Goal: Transaction & Acquisition: Purchase product/service

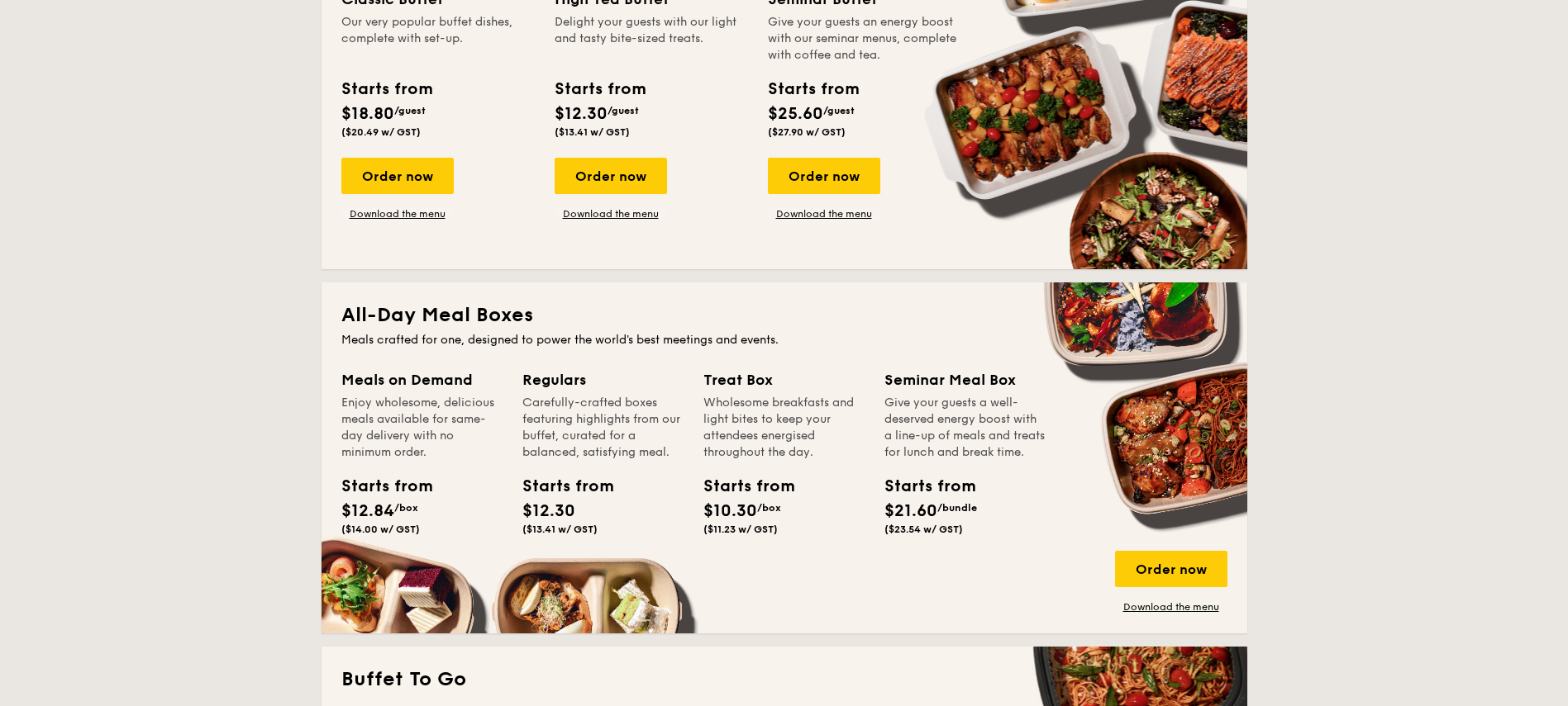
scroll to position [892, 0]
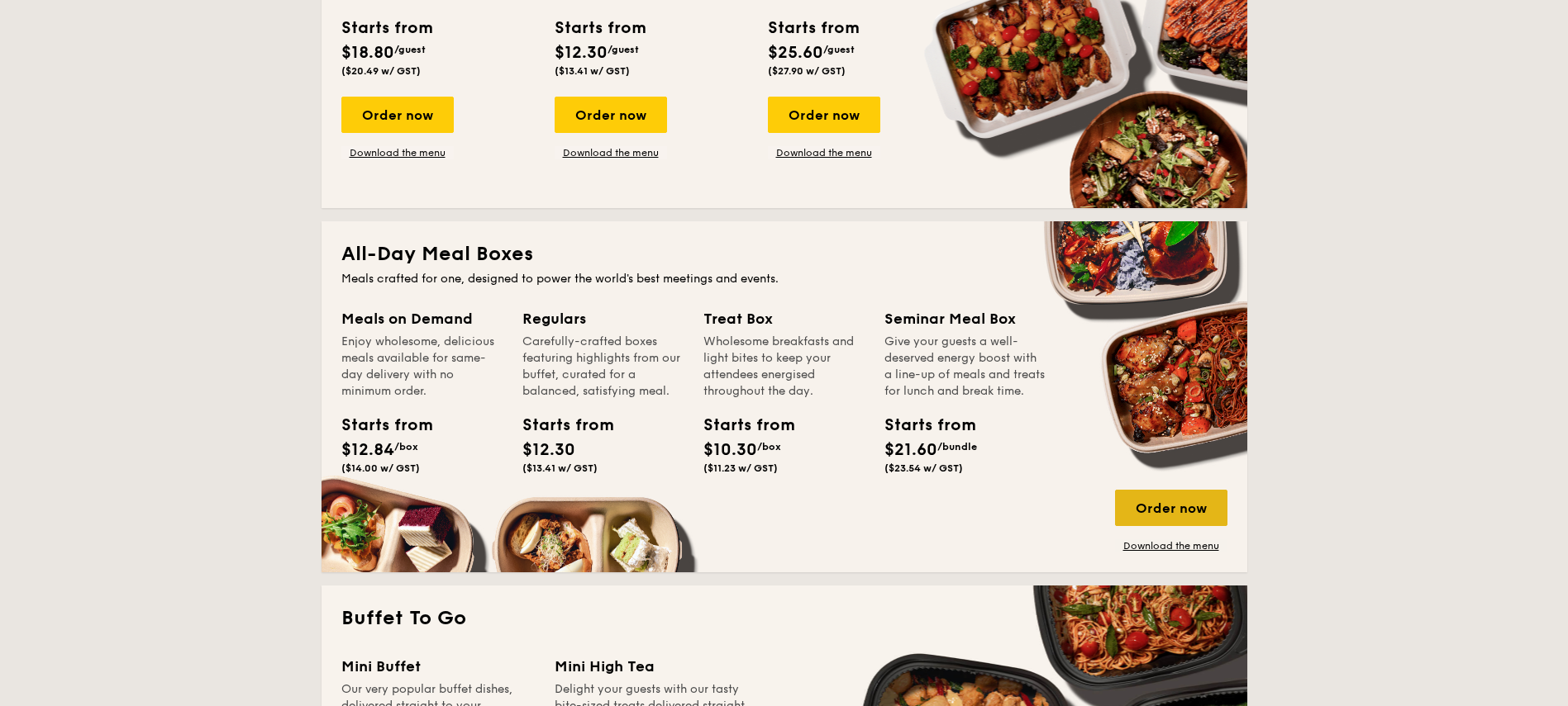
click at [1181, 500] on div "Order now" at bounding box center [1171, 507] width 112 height 36
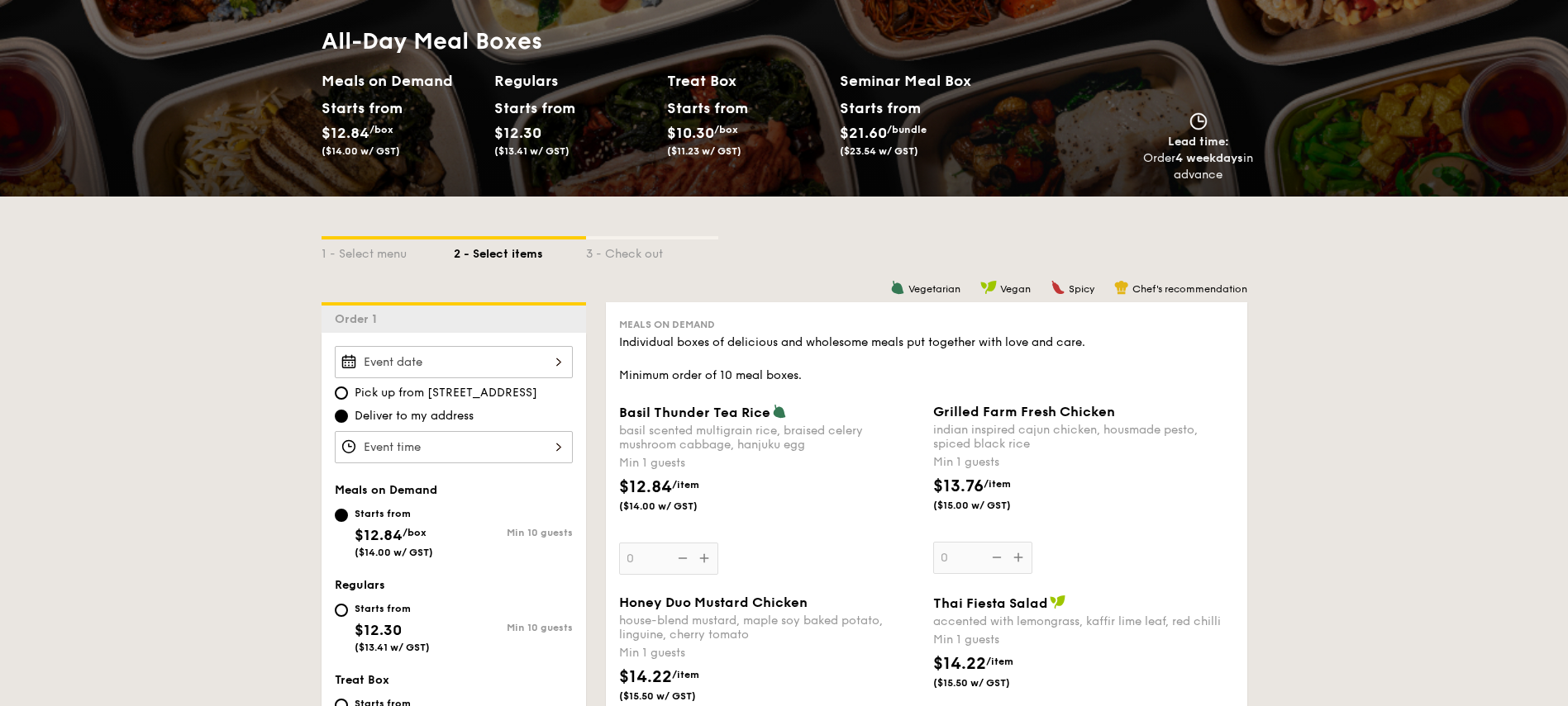
scroll to position [198, 0]
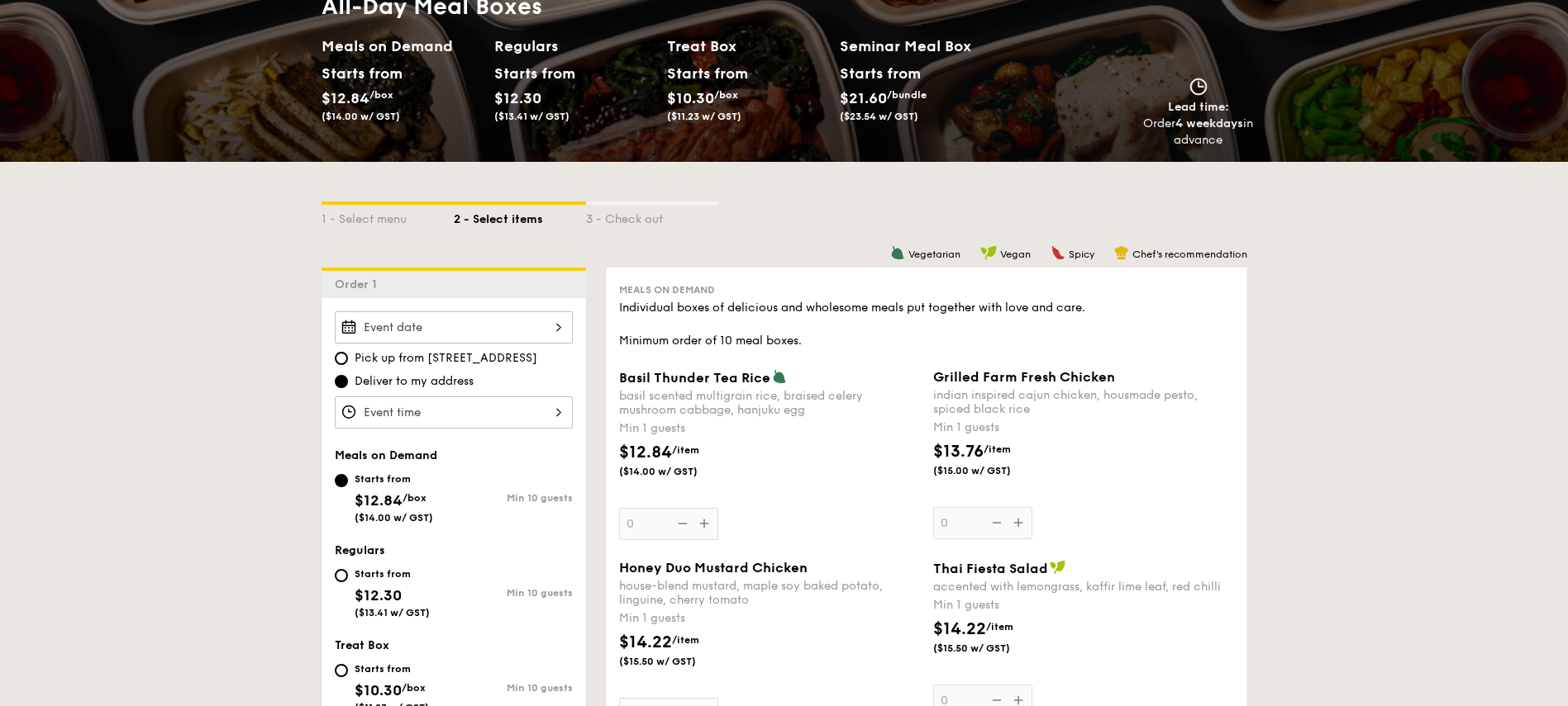
click at [541, 338] on div at bounding box center [454, 328] width 238 height 32
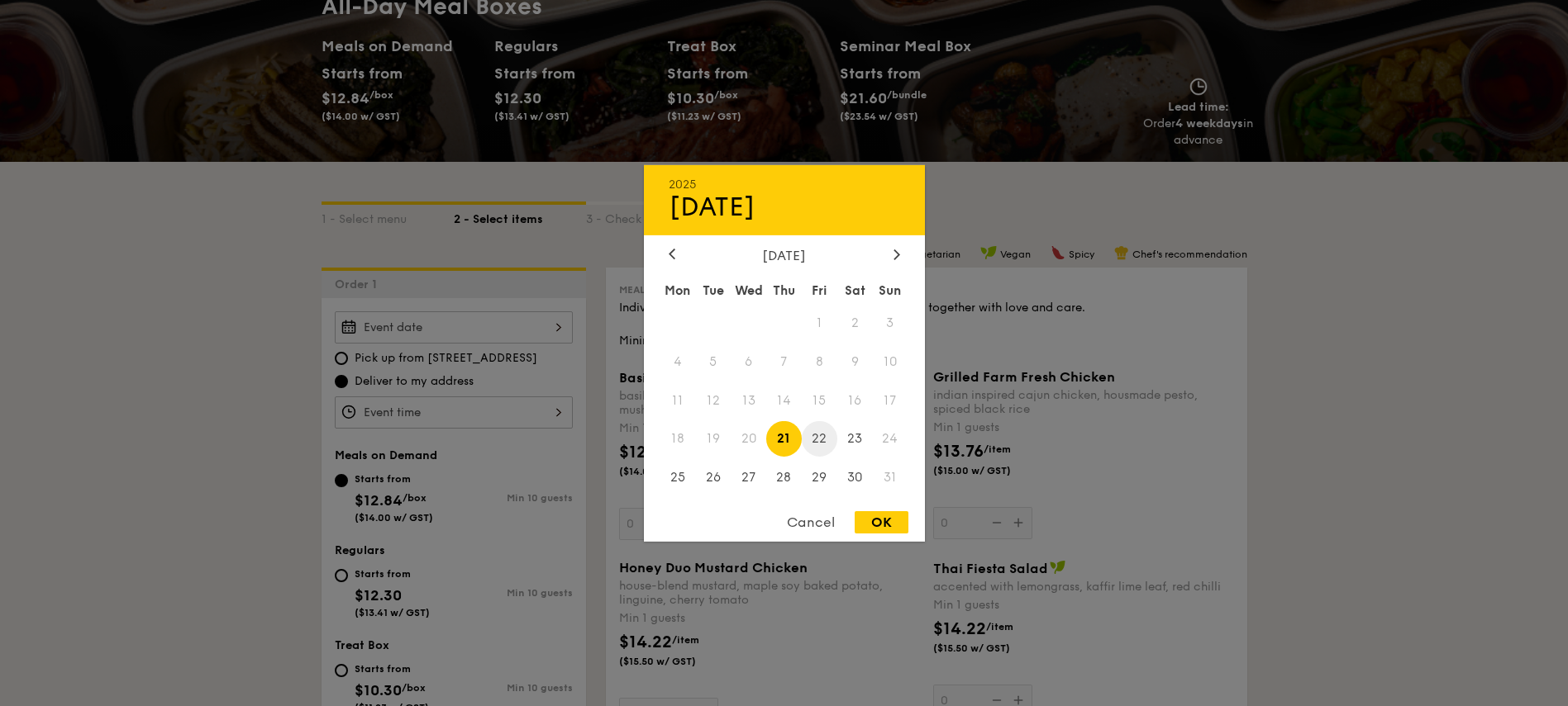
click at [824, 441] on span "22" at bounding box center [819, 439] width 35 height 35
click at [878, 522] on div "OK" at bounding box center [882, 522] width 54 height 22
type input "Aug 22, 2025"
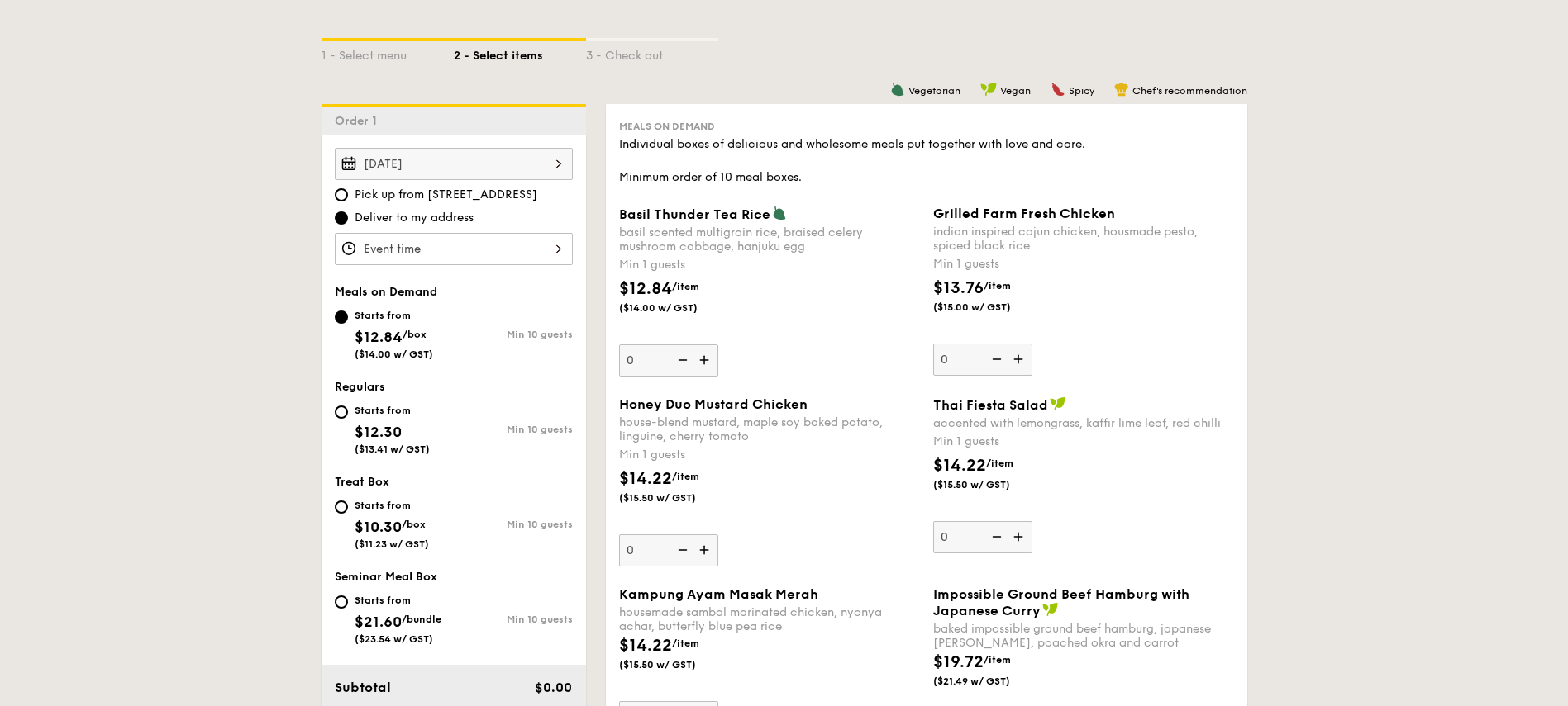
scroll to position [397, 0]
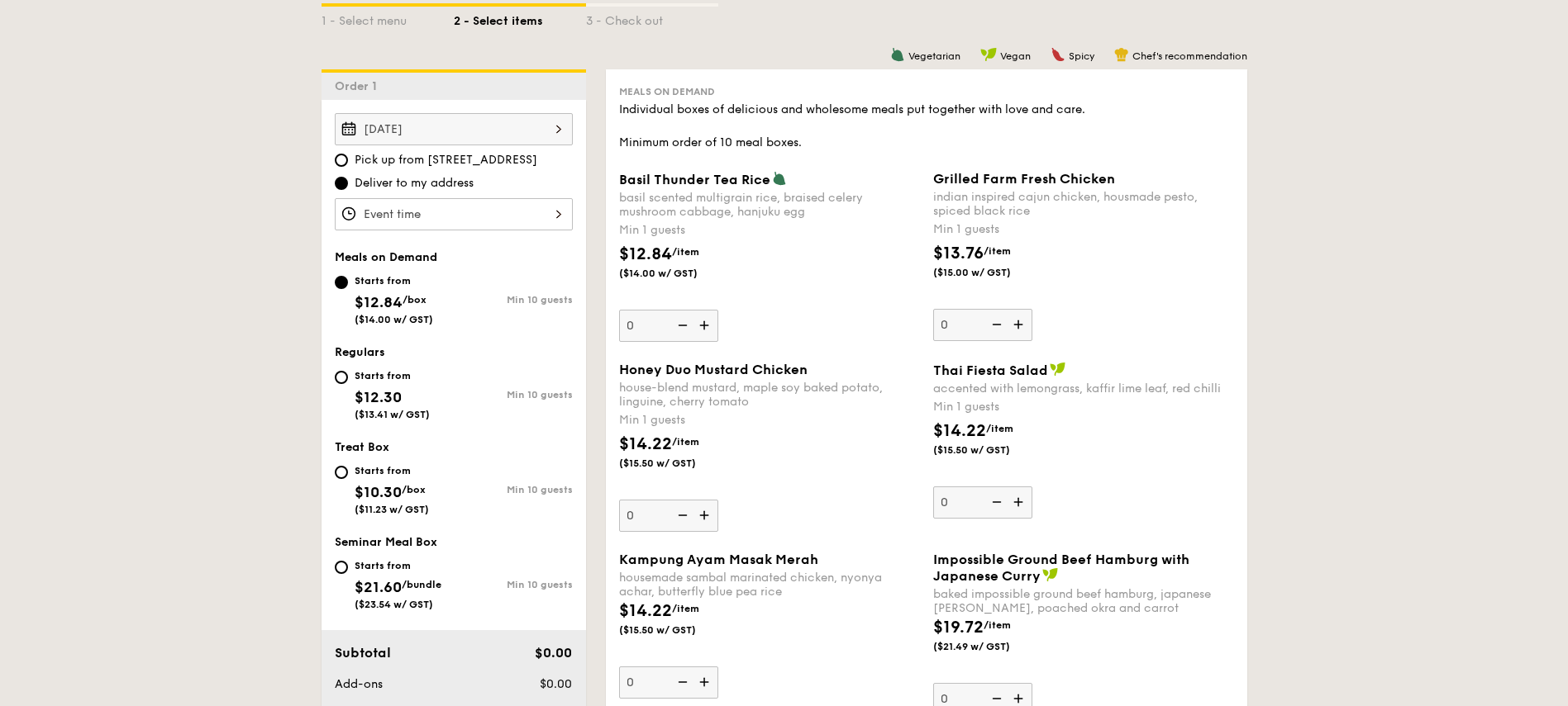
click at [376, 376] on div "Starts from" at bounding box center [392, 376] width 75 height 13
click at [348, 376] on input "Starts from $12.30 ($13.41 w/ GST) Min 10 guests" at bounding box center [341, 377] width 13 height 13
radio input "true"
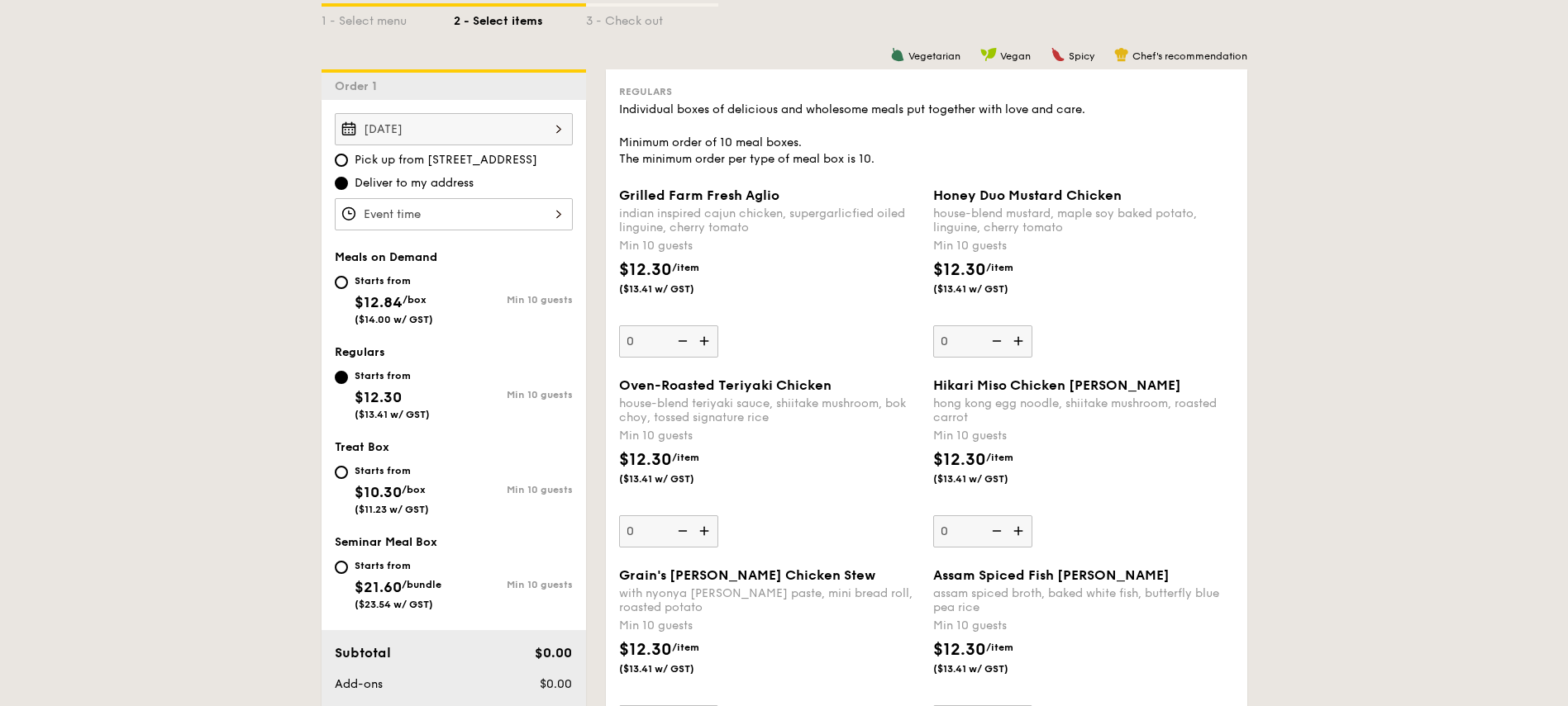
click at [702, 346] on img at bounding box center [706, 340] width 24 height 31
click at [702, 346] on input "0" at bounding box center [669, 341] width 99 height 32
click at [652, 345] on input "10" at bounding box center [669, 341] width 99 height 32
drag, startPoint x: 625, startPoint y: 344, endPoint x: 553, endPoint y: 345, distance: 72.0
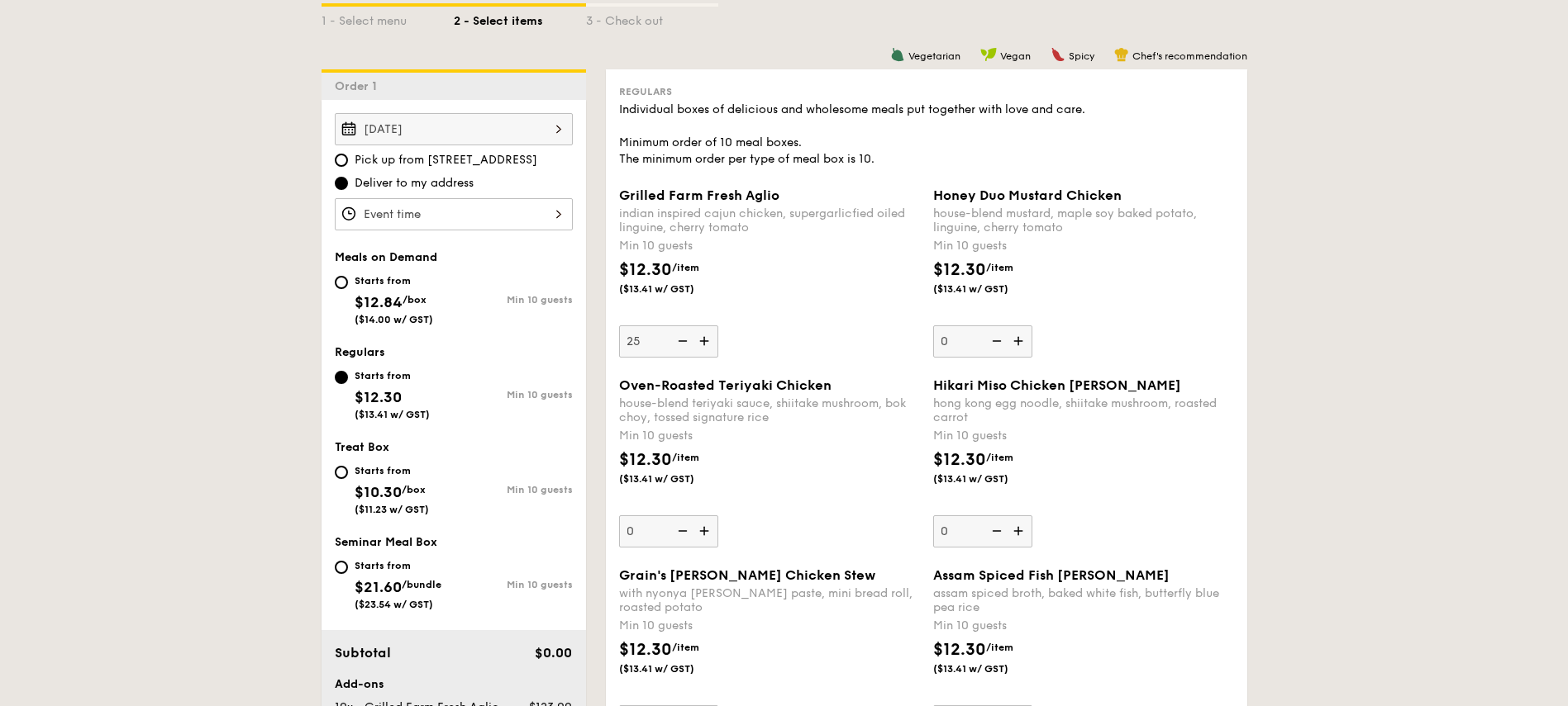
type input "25"
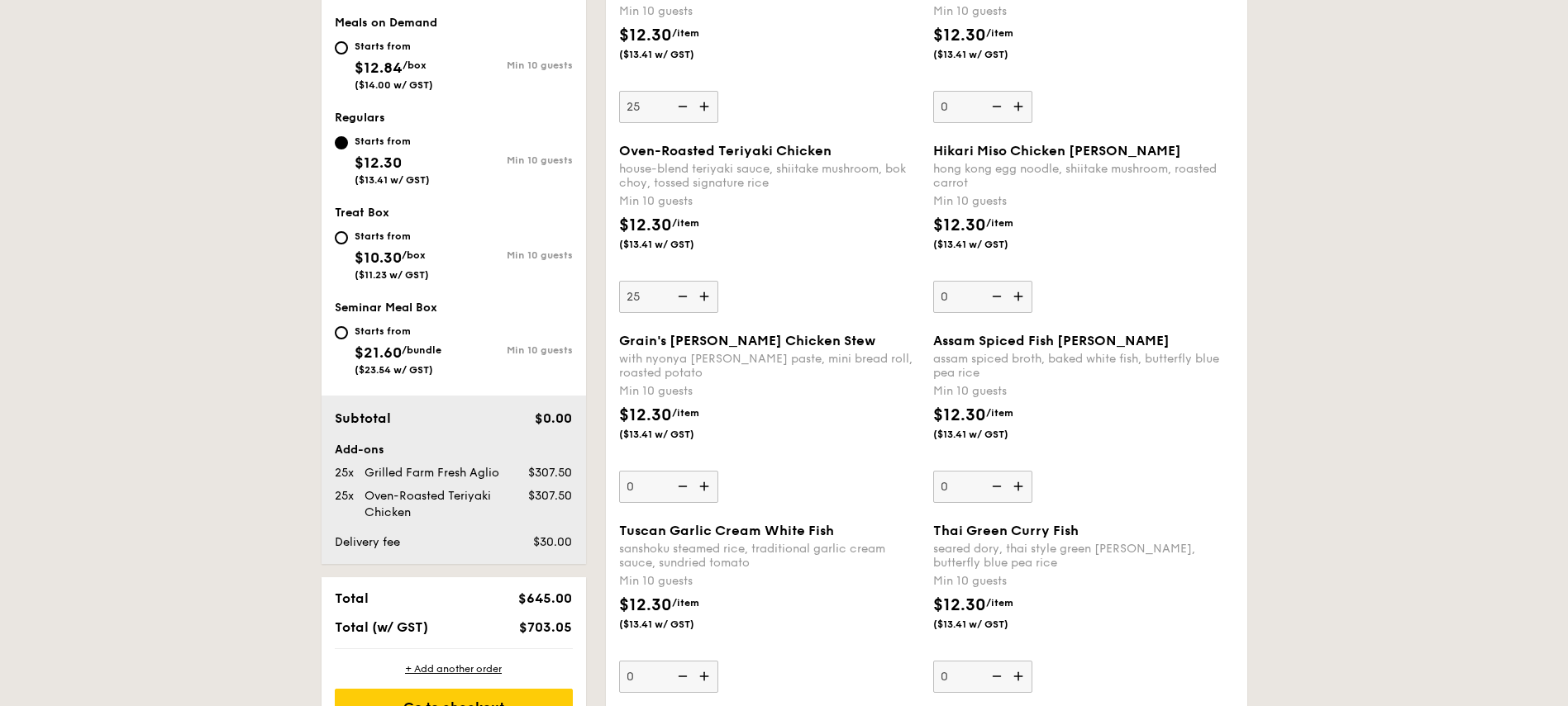
scroll to position [694, 0]
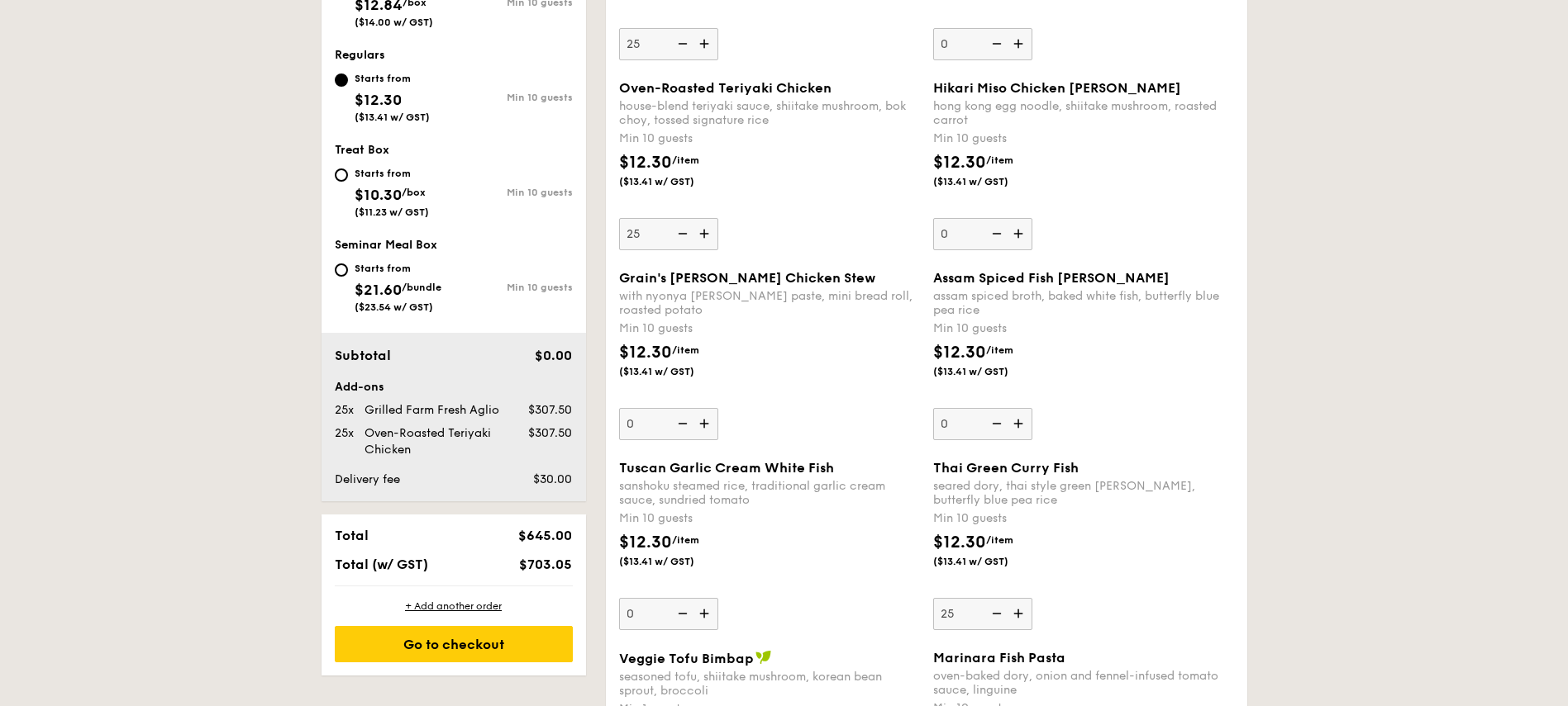
type input "25"
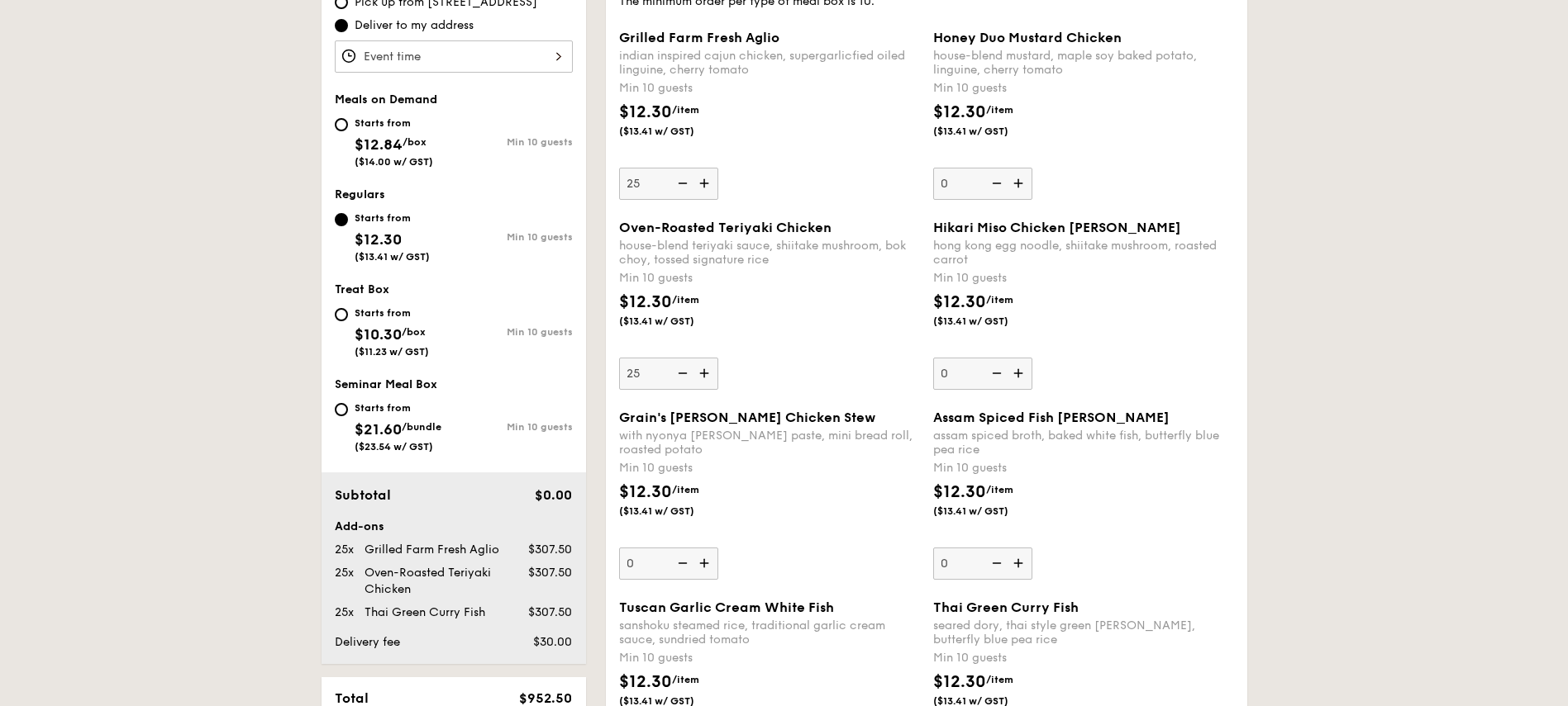
scroll to position [749, 0]
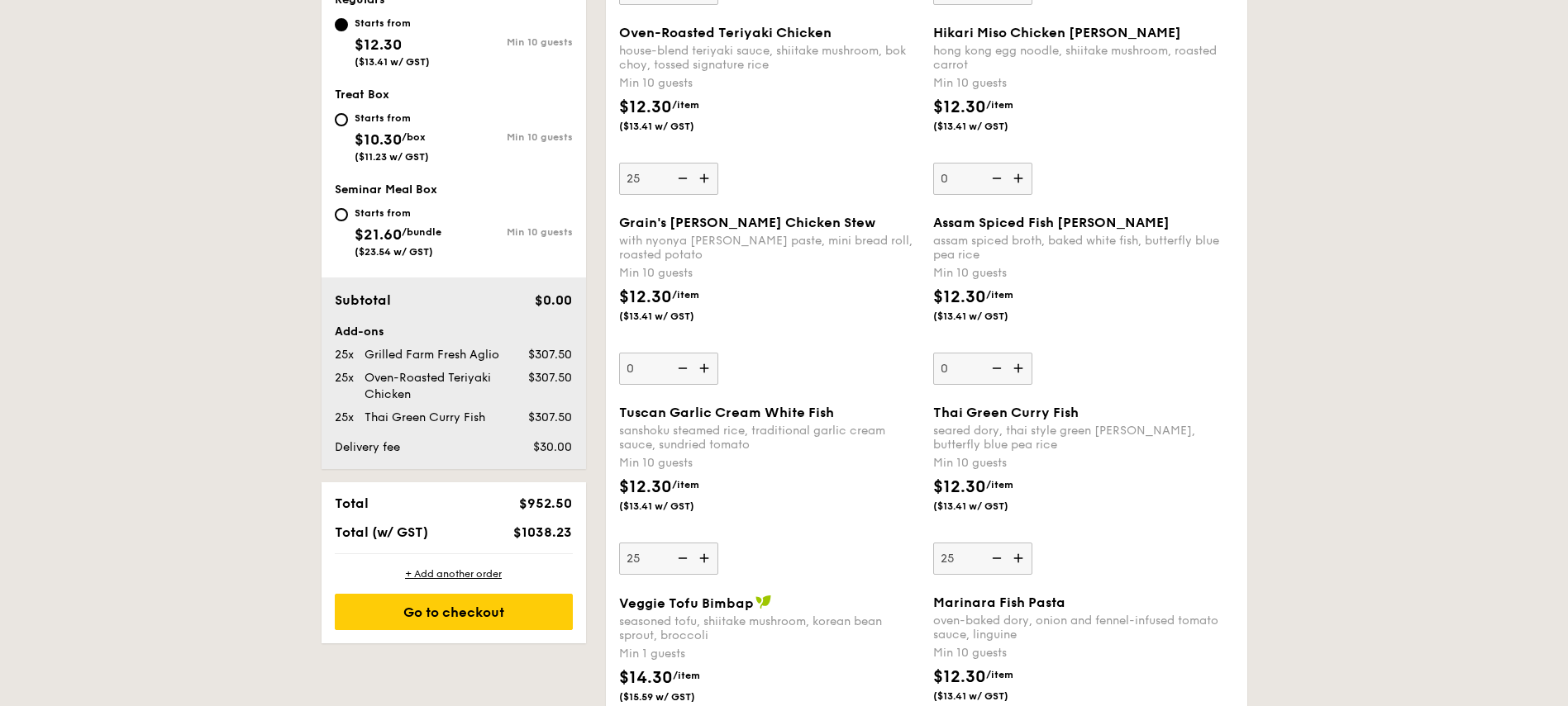
type input "25"
click at [846, 477] on div "$12.30 /item ($13.41 w/ GST)" at bounding box center [769, 504] width 314 height 58
click at [718, 543] on input "25" at bounding box center [669, 559] width 99 height 32
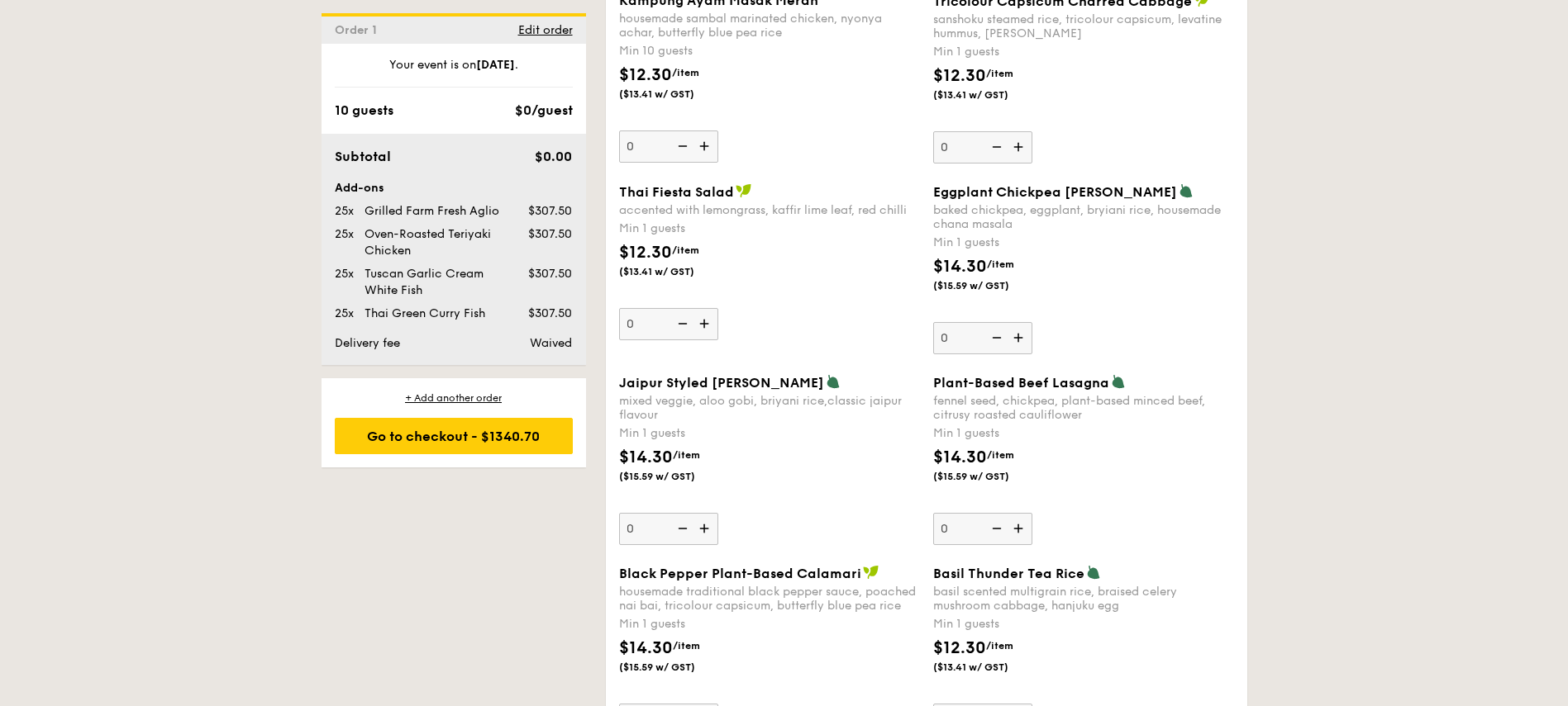
scroll to position [955, 0]
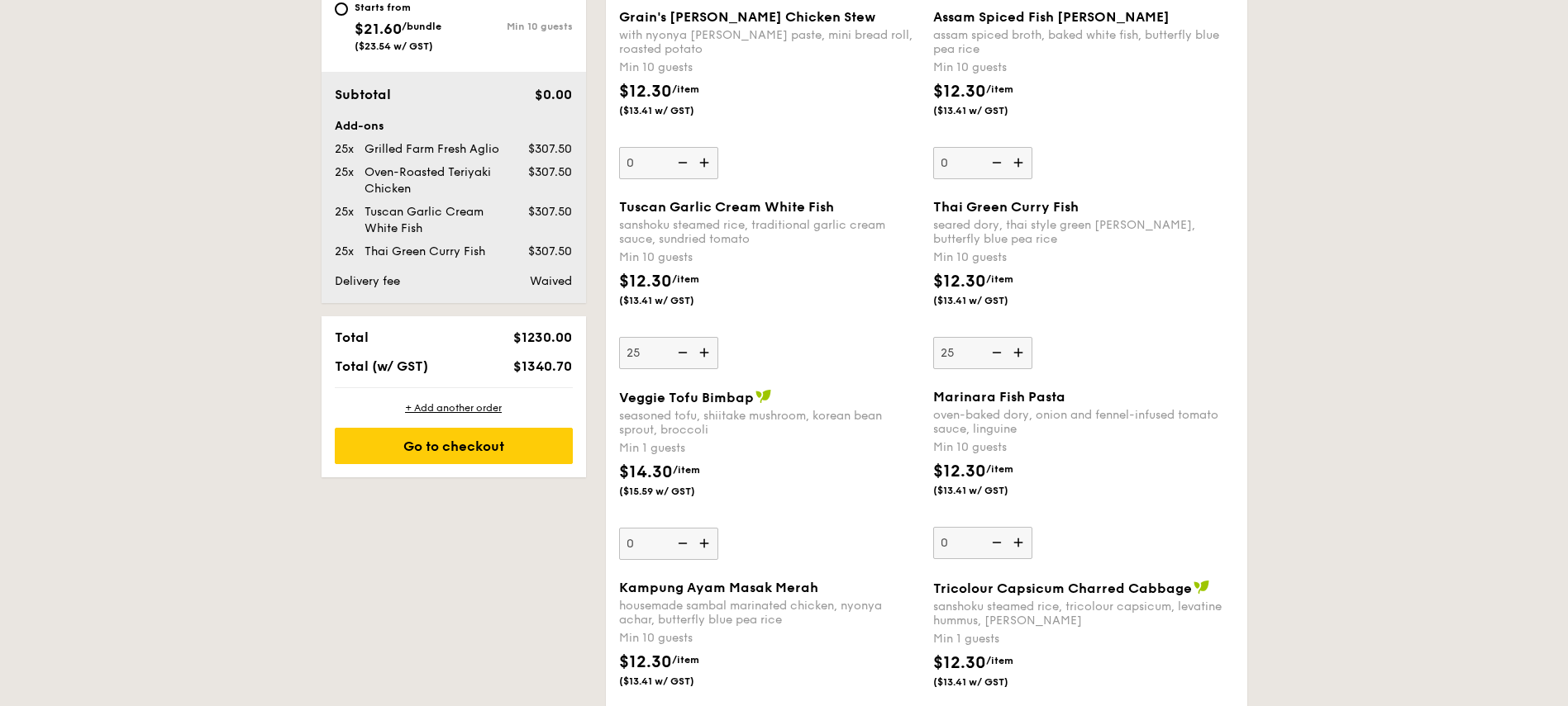
click at [699, 546] on img at bounding box center [706, 543] width 24 height 31
click at [699, 546] on input "0" at bounding box center [669, 543] width 99 height 32
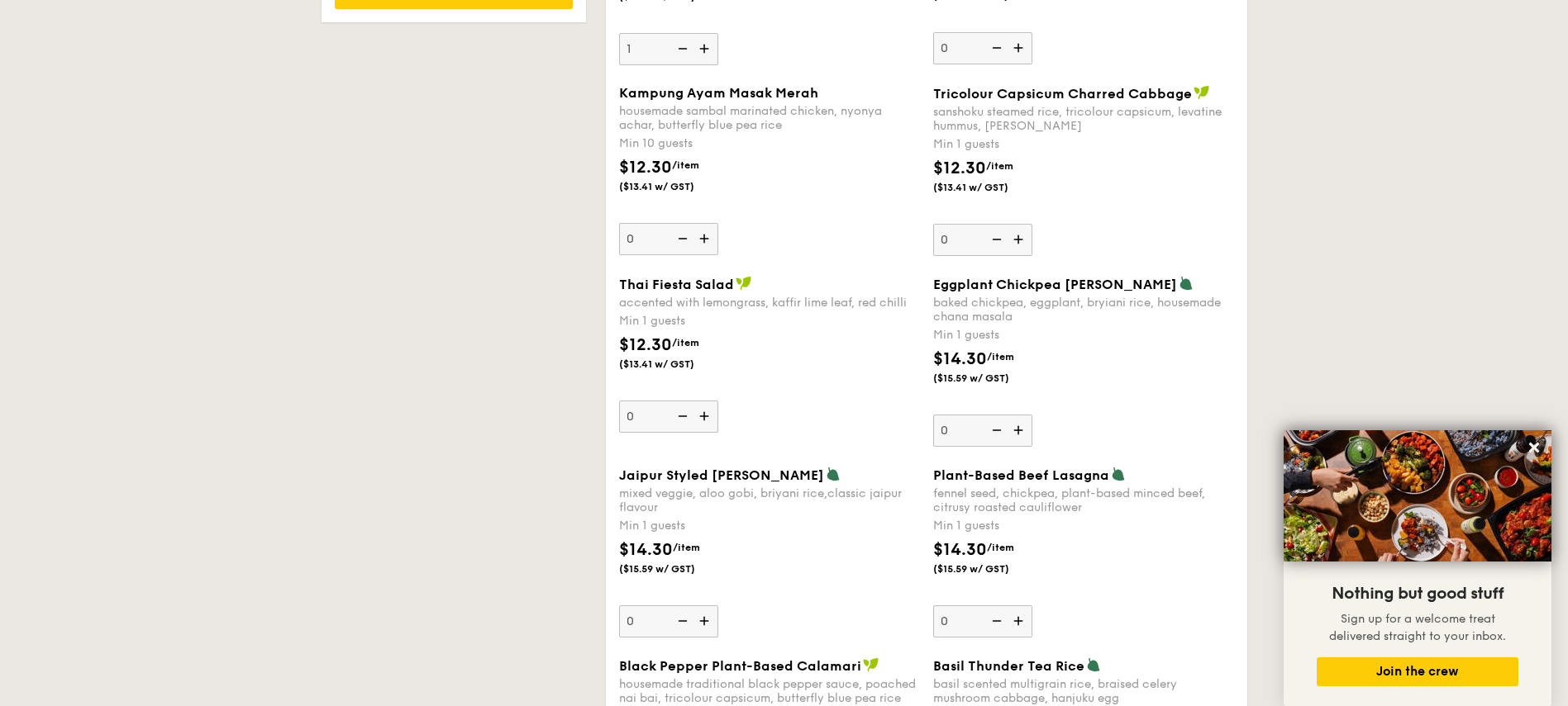
scroll to position [1451, 0]
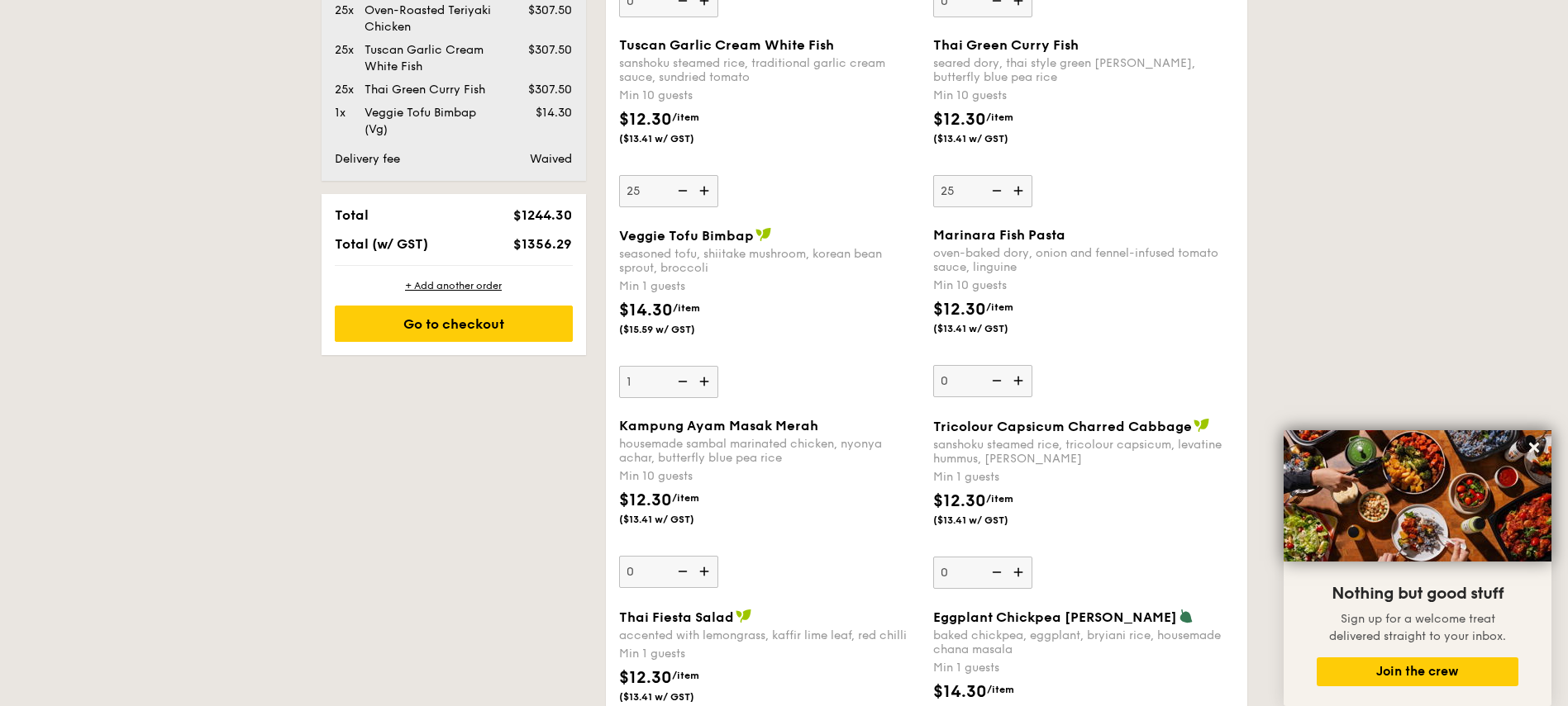
scroll to position [1054, 0]
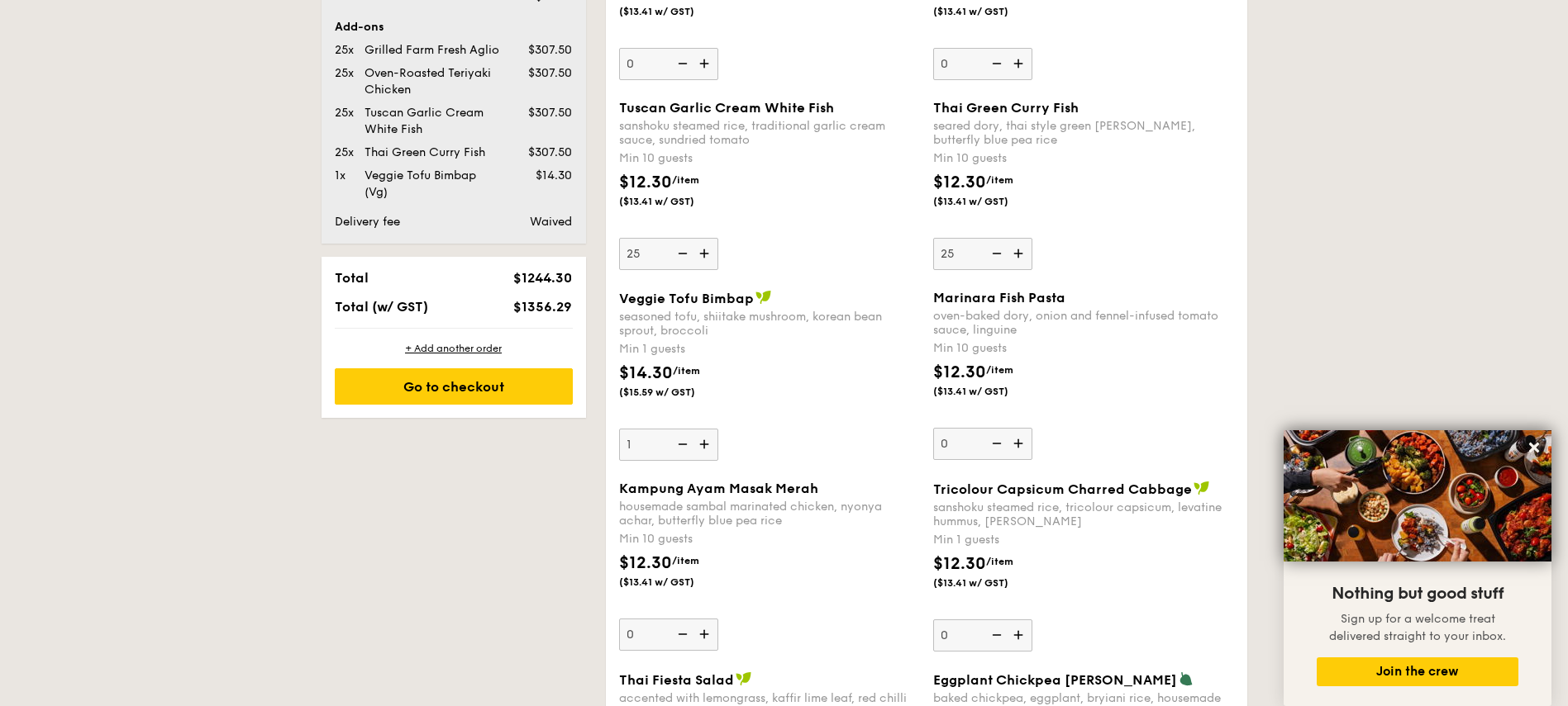
click at [677, 441] on img at bounding box center [680, 444] width 24 height 31
click at [677, 441] on input "1" at bounding box center [669, 445] width 99 height 32
type input "0"
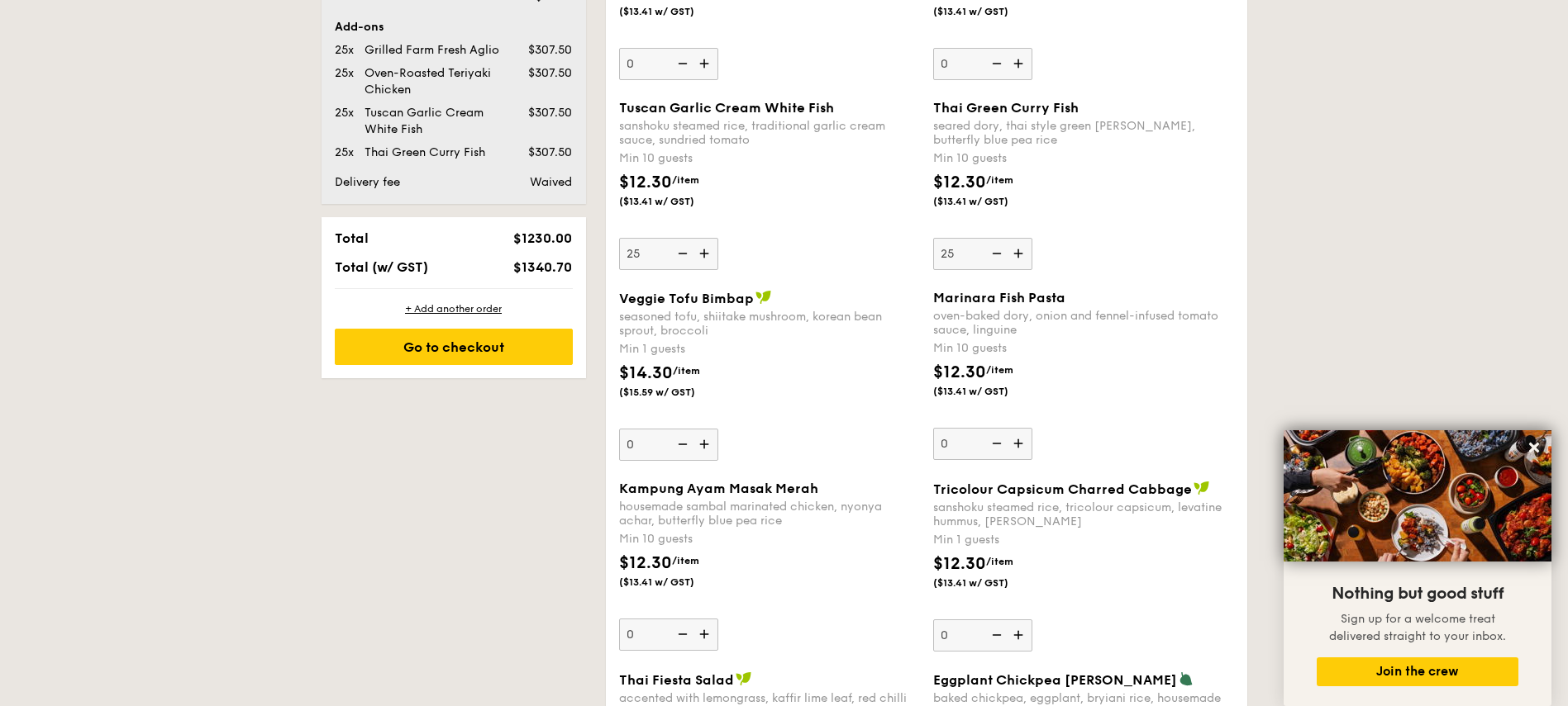
click at [815, 361] on div "$14.30 /item ($15.59 w/ GST)" at bounding box center [769, 389] width 314 height 58
click at [718, 429] on input "0" at bounding box center [669, 445] width 99 height 32
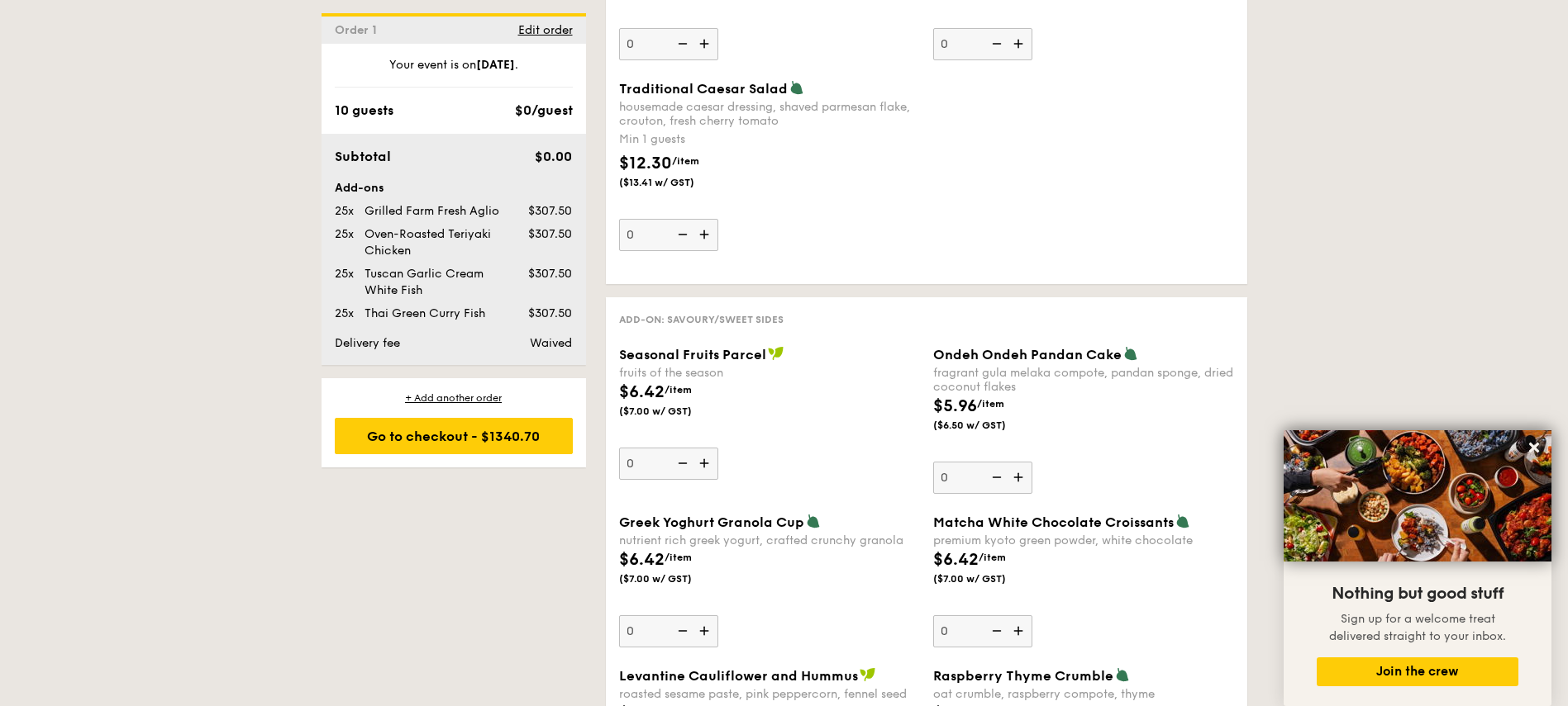
scroll to position [2342, 0]
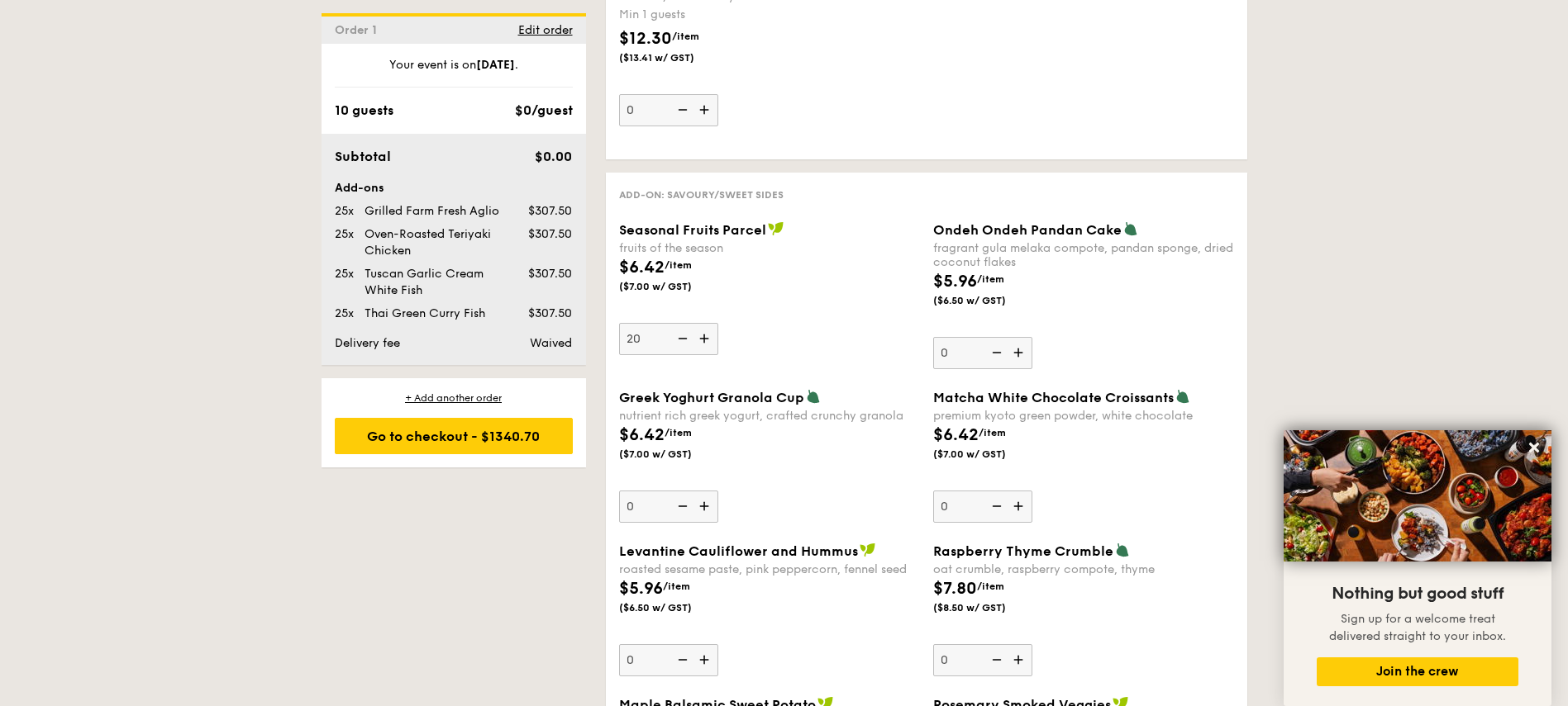
type input "20"
click at [762, 291] on div "$6.42 /item ($7.00 w/ GST)" at bounding box center [769, 284] width 314 height 58
click at [718, 323] on input "20" at bounding box center [669, 339] width 99 height 32
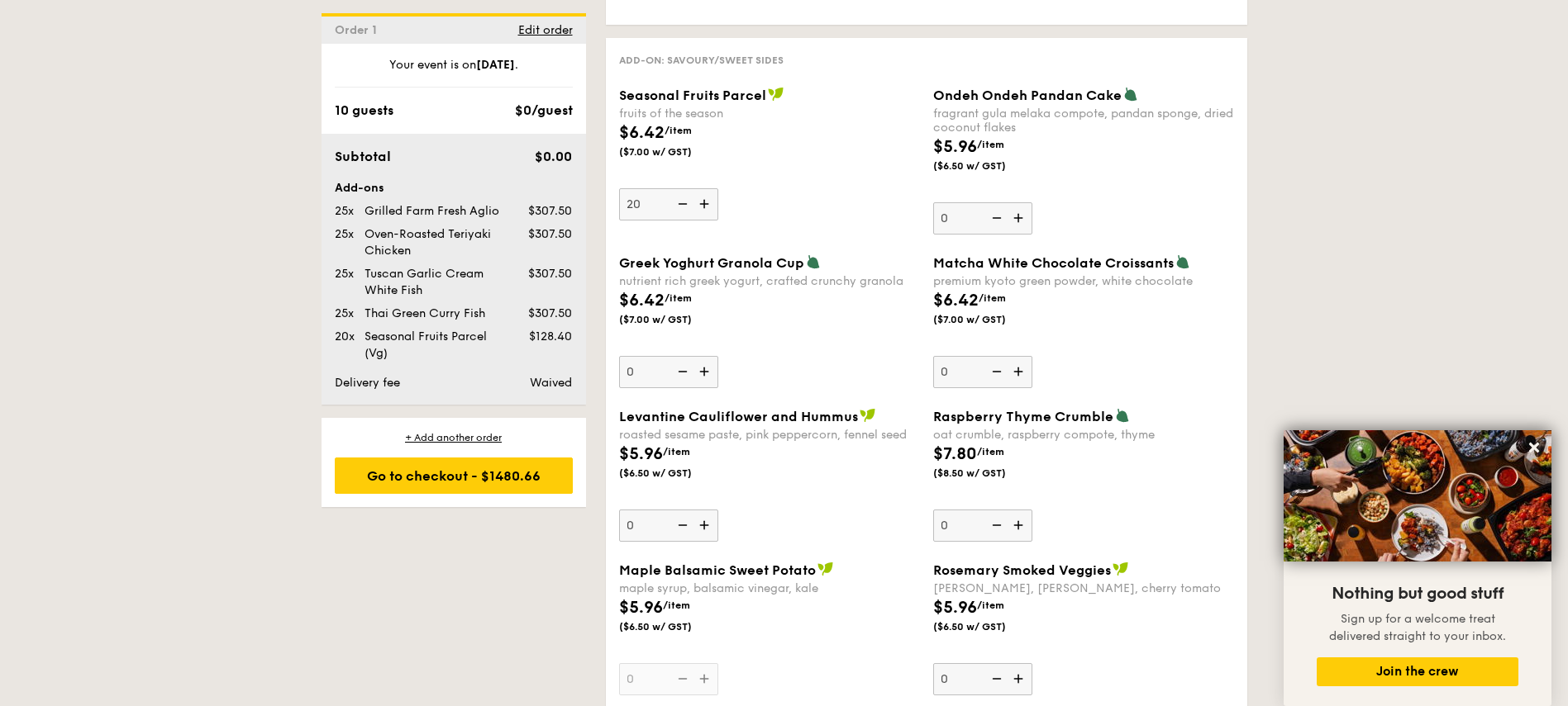
scroll to position [2541, 0]
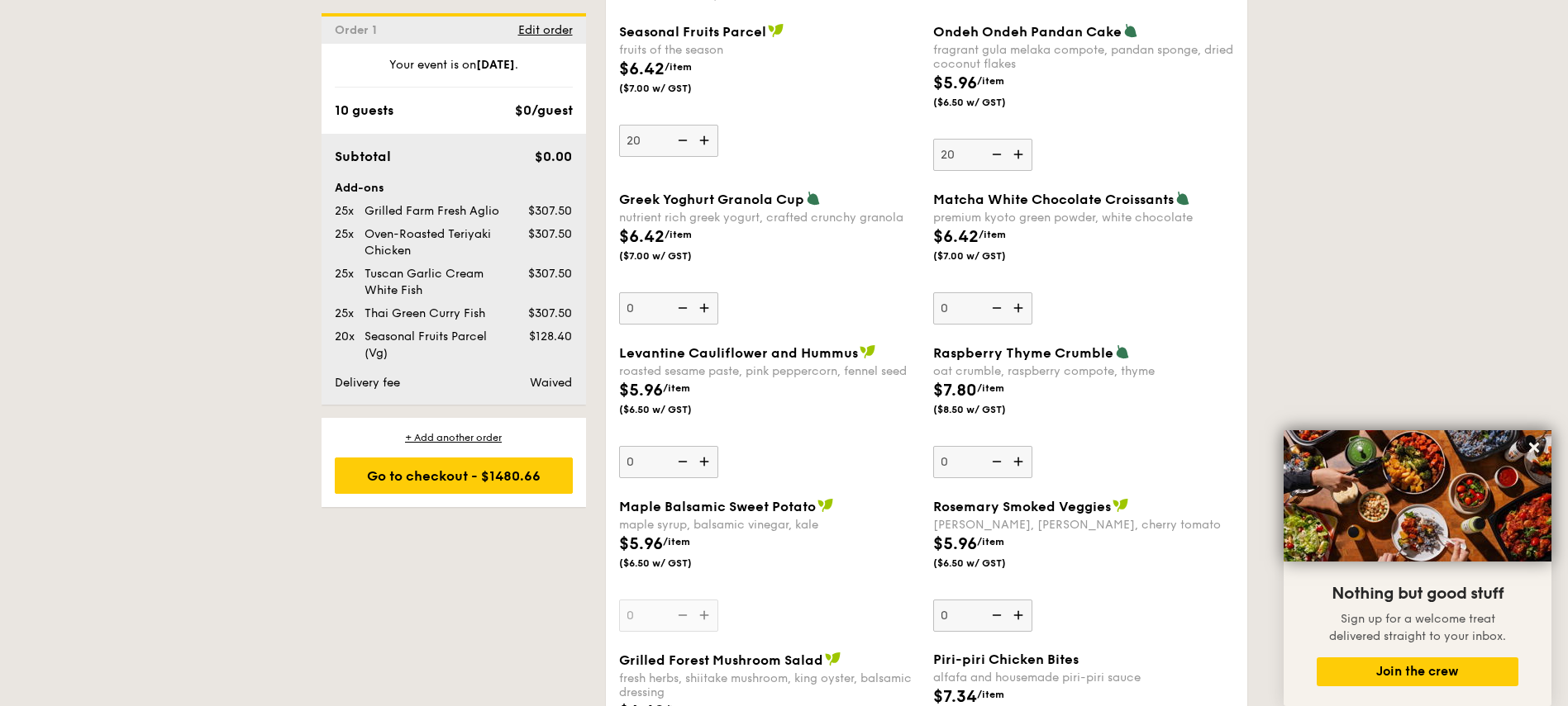
type input "20"
click at [814, 120] on div "Seasonal Fruits Parcel fruits of the season $6.42 /item ($7.00 w/ GST) 20" at bounding box center [769, 89] width 301 height 134
click at [718, 125] on input "20" at bounding box center [669, 141] width 99 height 32
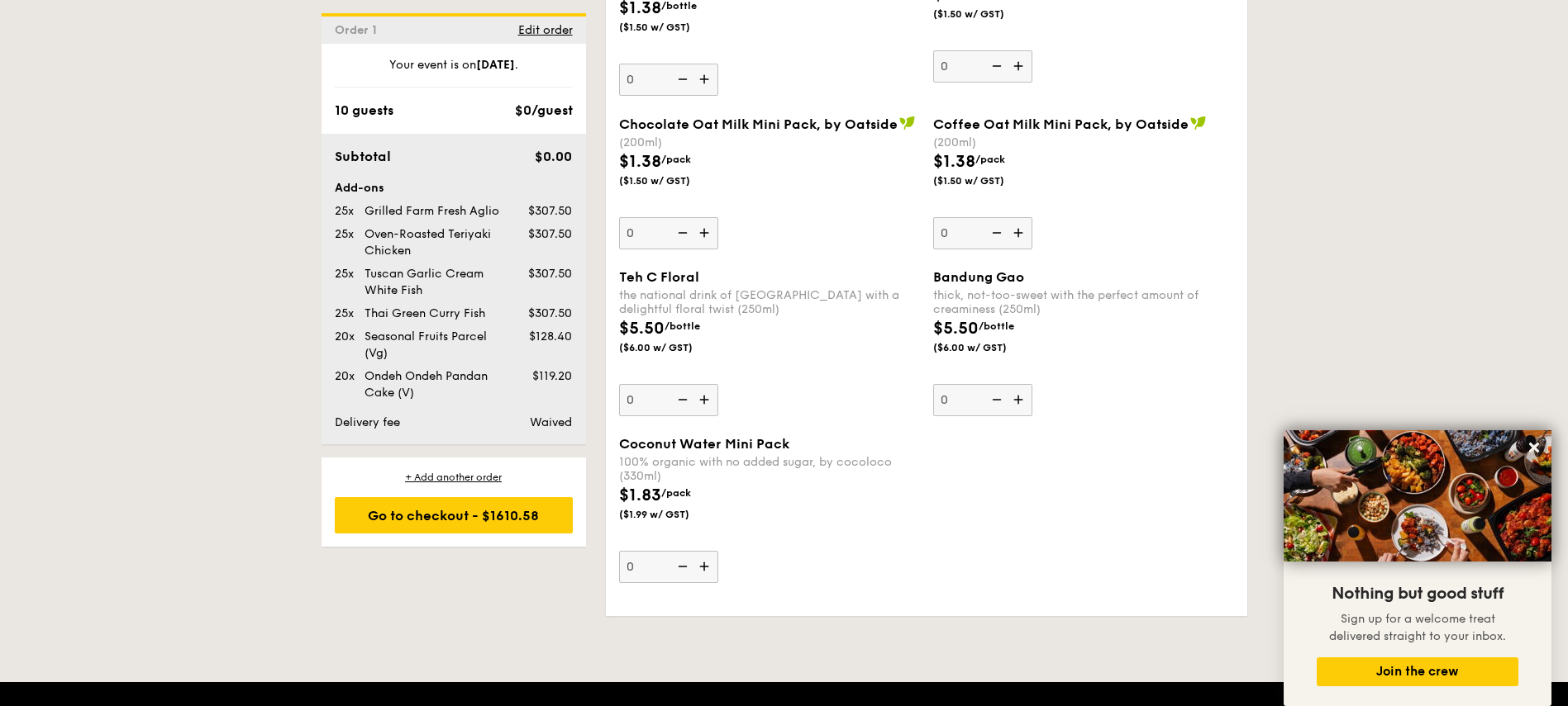
scroll to position [4226, 0]
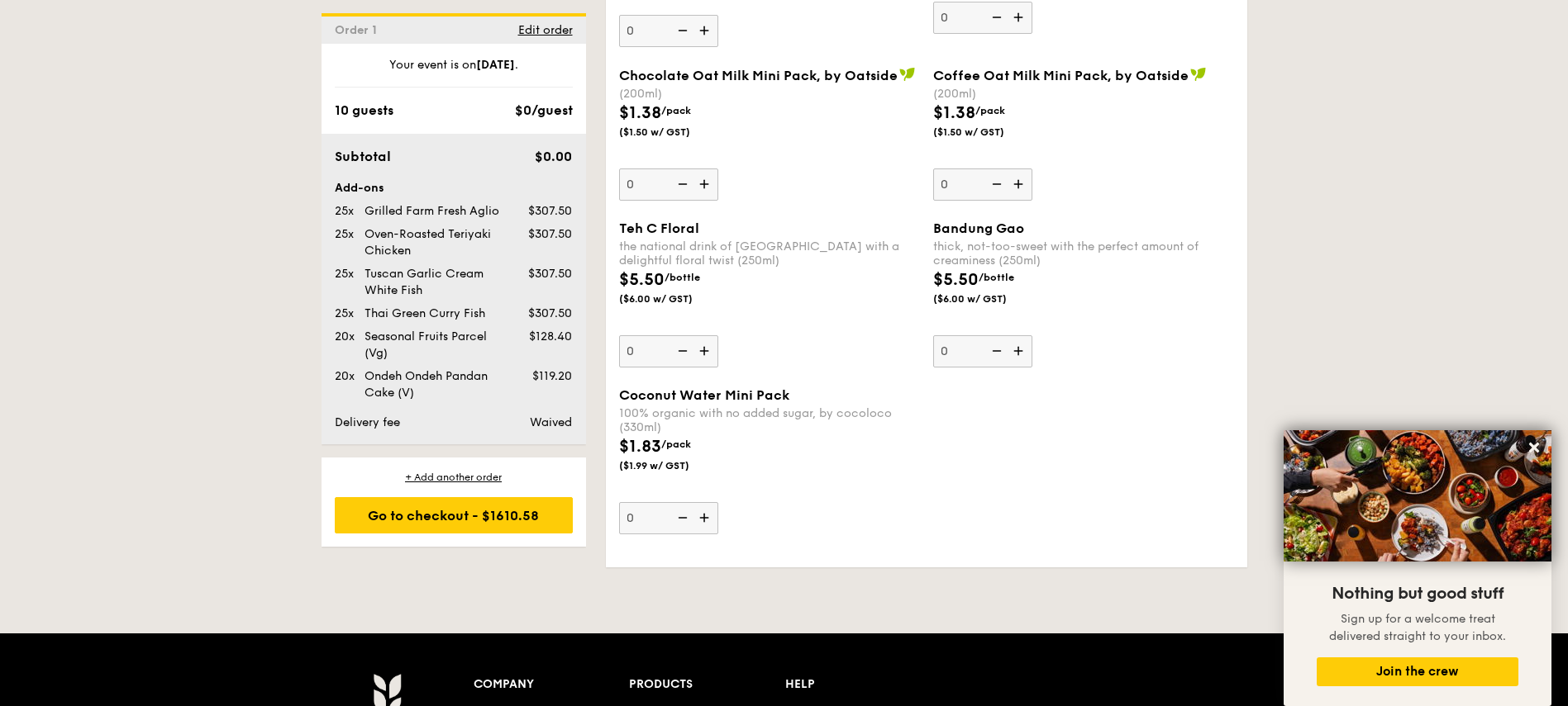
click at [817, 477] on div "$1.83 /pack ($1.99 w/ GST)" at bounding box center [769, 463] width 314 height 58
click at [718, 502] on input "0" at bounding box center [669, 518] width 99 height 32
type input "110"
click at [812, 488] on div "$1.83 /pack ($1.99 w/ GST)" at bounding box center [769, 463] width 314 height 58
click at [718, 502] on input "110" at bounding box center [669, 518] width 99 height 32
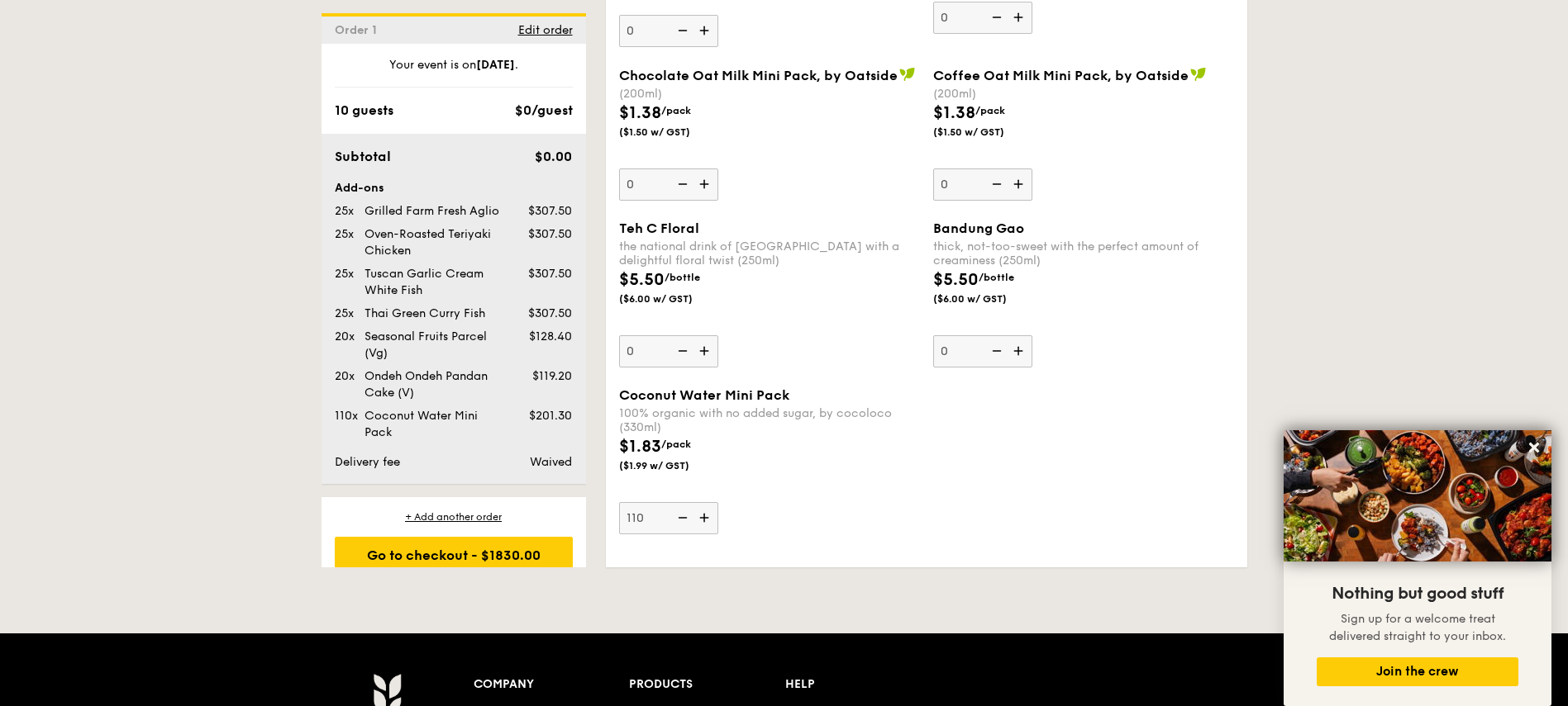
click at [887, 463] on div "$1.83 /pack ($1.99 w/ GST)" at bounding box center [769, 463] width 314 height 58
click at [718, 502] on input "110" at bounding box center [669, 518] width 99 height 32
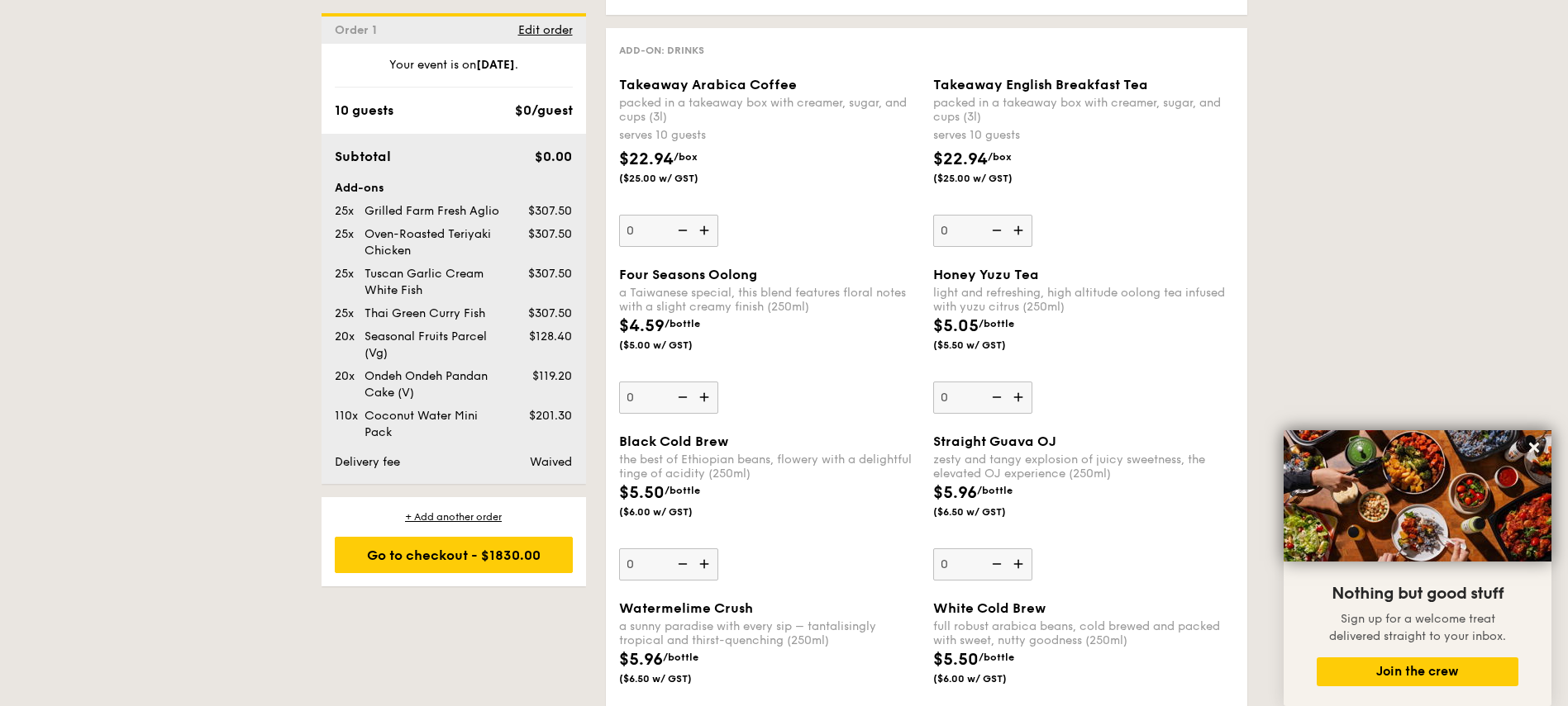
scroll to position [3324, 0]
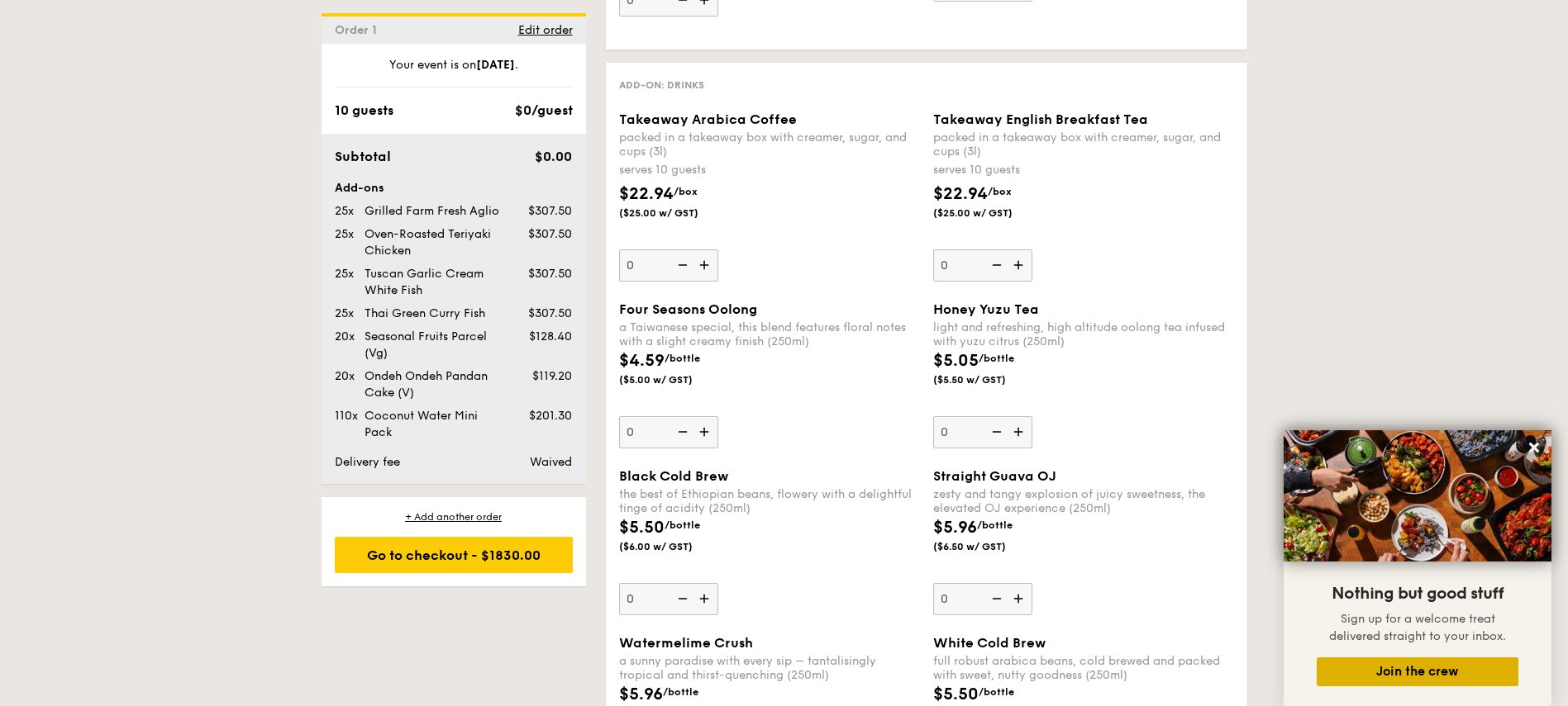
click at [1411, 675] on button "Join the crew" at bounding box center [1417, 671] width 201 height 29
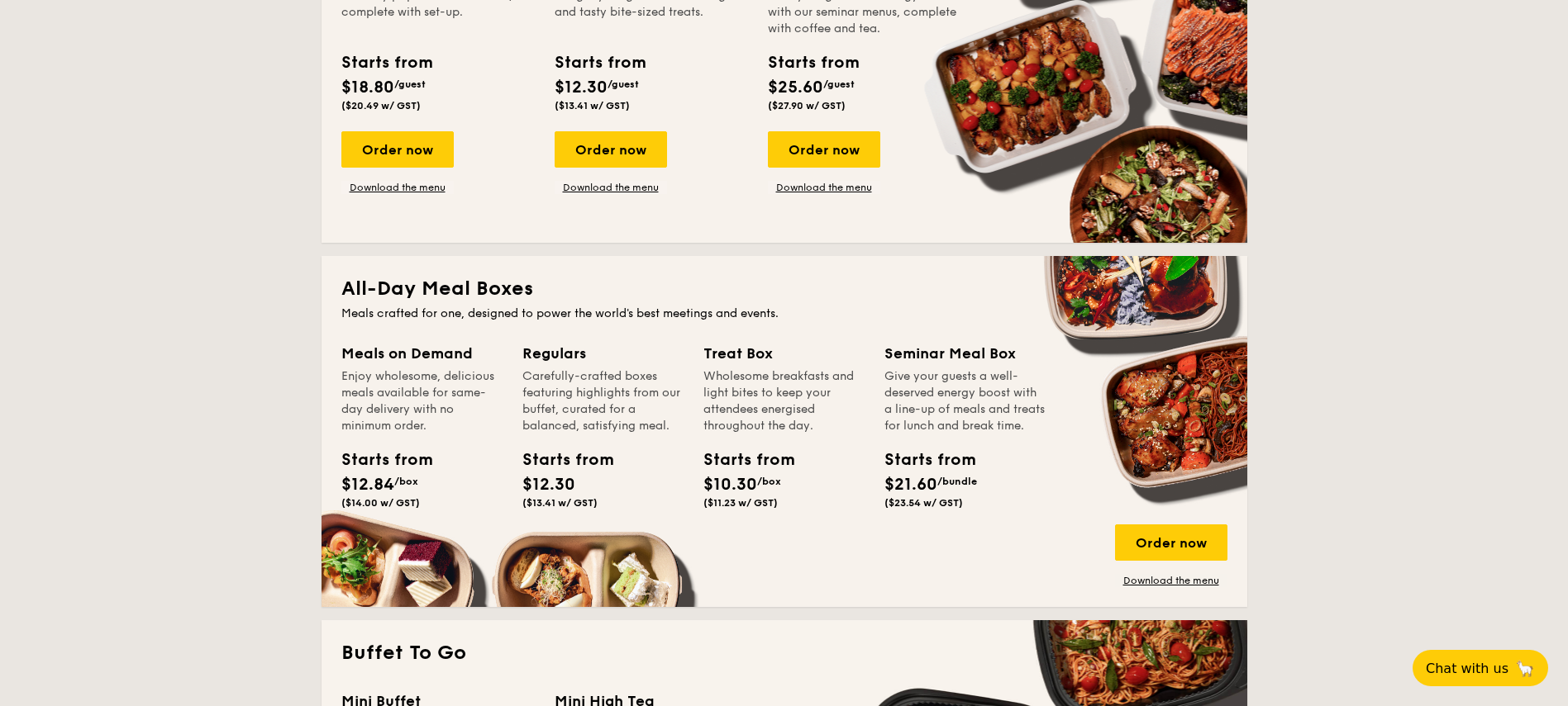
scroll to position [892, 0]
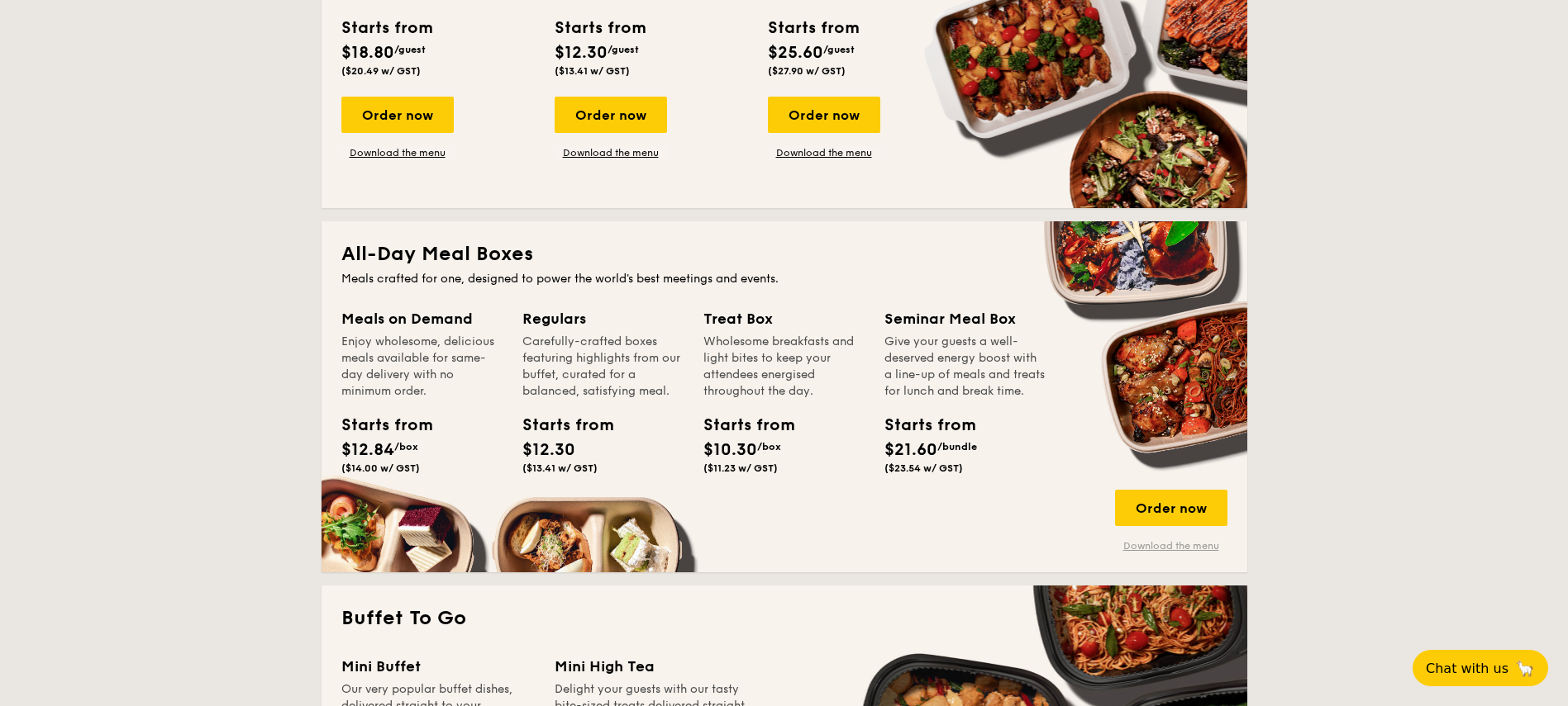
click at [1168, 544] on link "Download the menu" at bounding box center [1171, 546] width 112 height 13
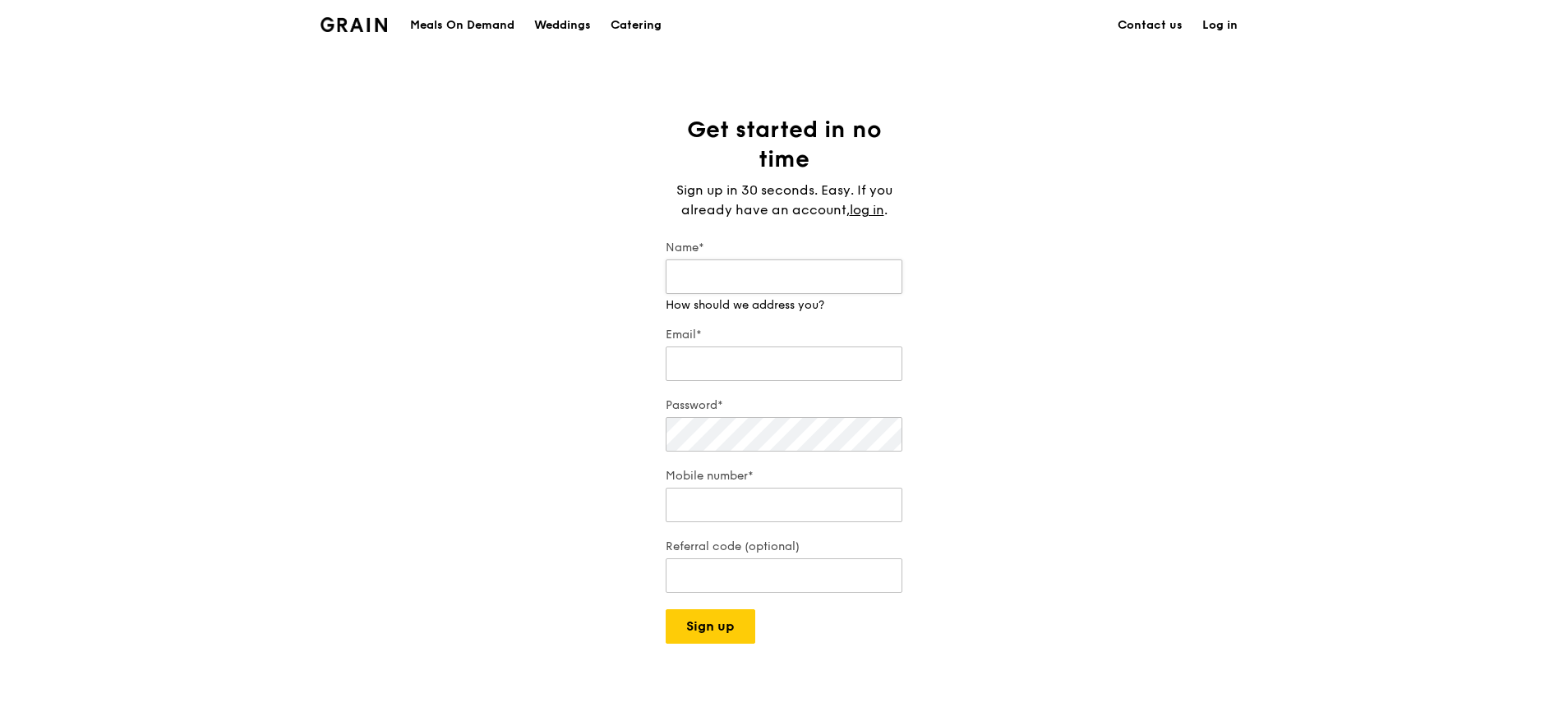
click at [728, 282] on input "Name*" at bounding box center [784, 276] width 236 height 34
type input "Laura C"
click at [790, 364] on div "Email*" at bounding box center [784, 355] width 236 height 58
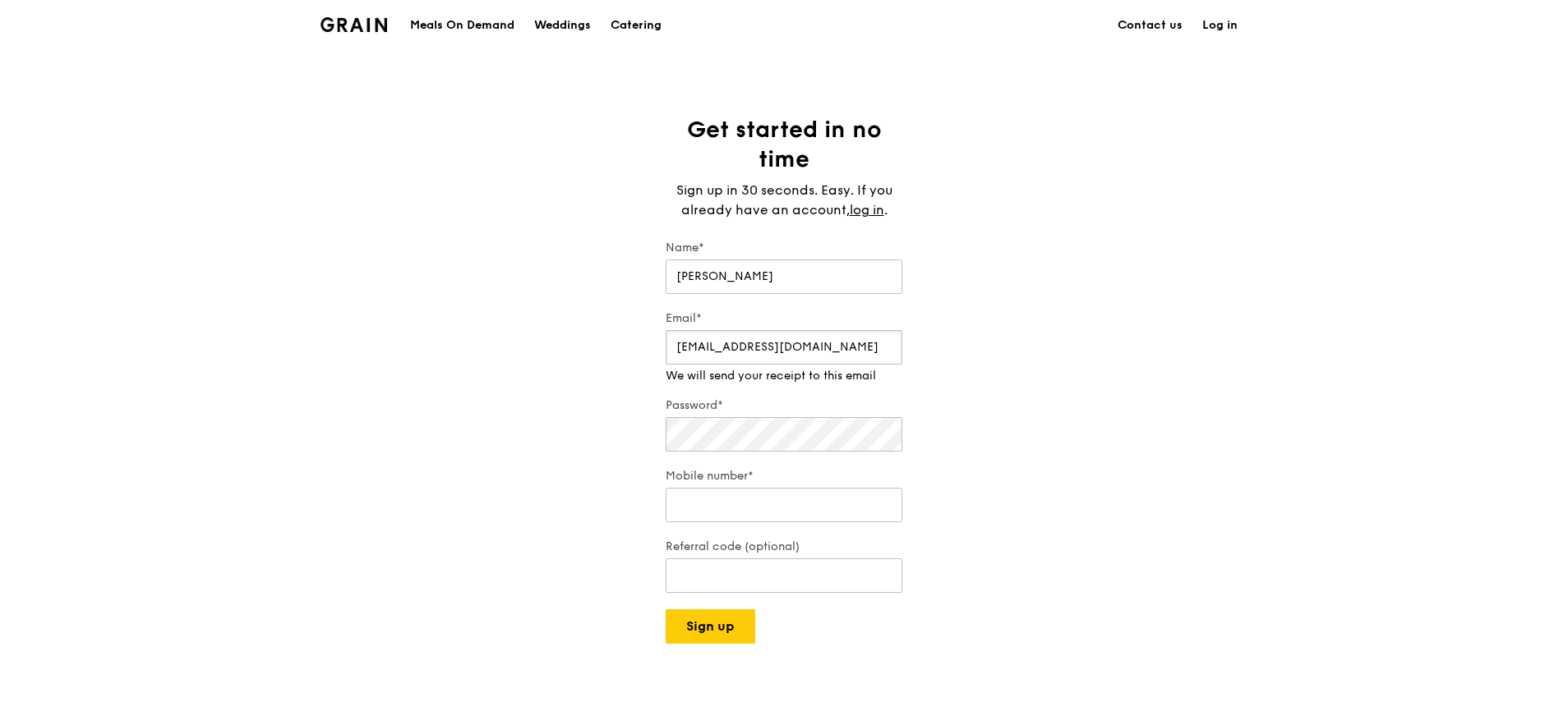
type input "laurachiu@yahoo.com"
type input "96976305"
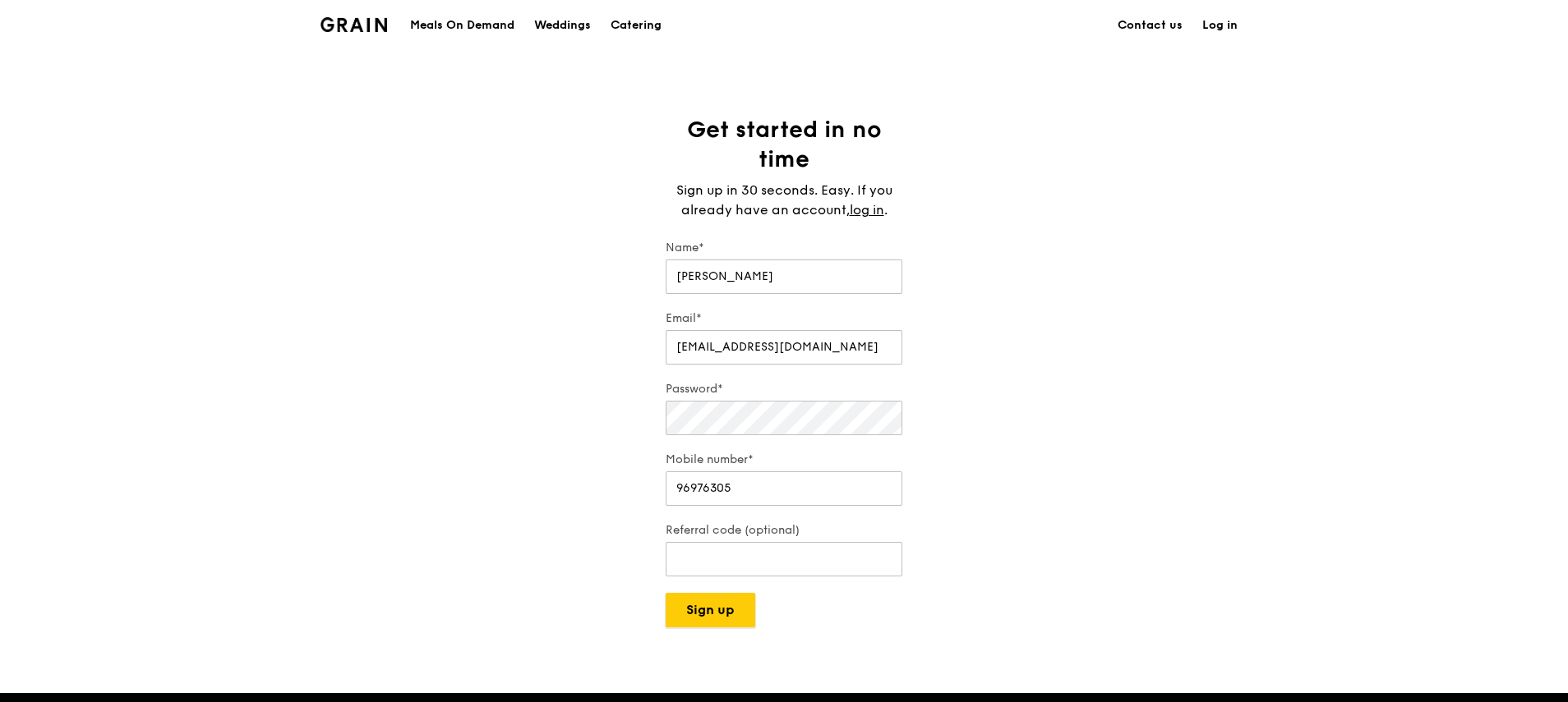
click at [717, 634] on div "Grain logo Meals On Demand Weddings Catering Contact us Log in Get started in n…" at bounding box center [784, 575] width 1568 height 1150
click at [702, 612] on button "Sign up" at bounding box center [710, 610] width 90 height 34
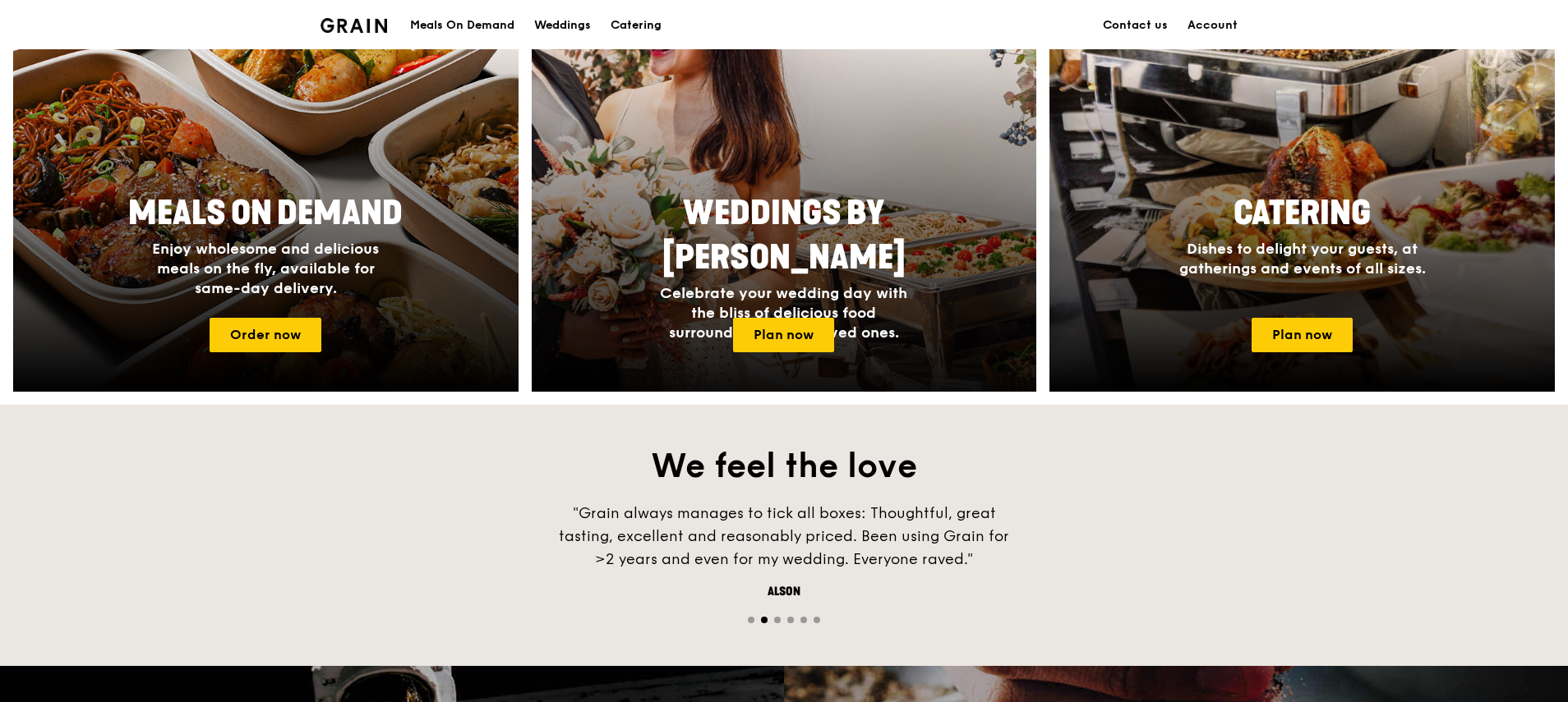
scroll to position [788, 0]
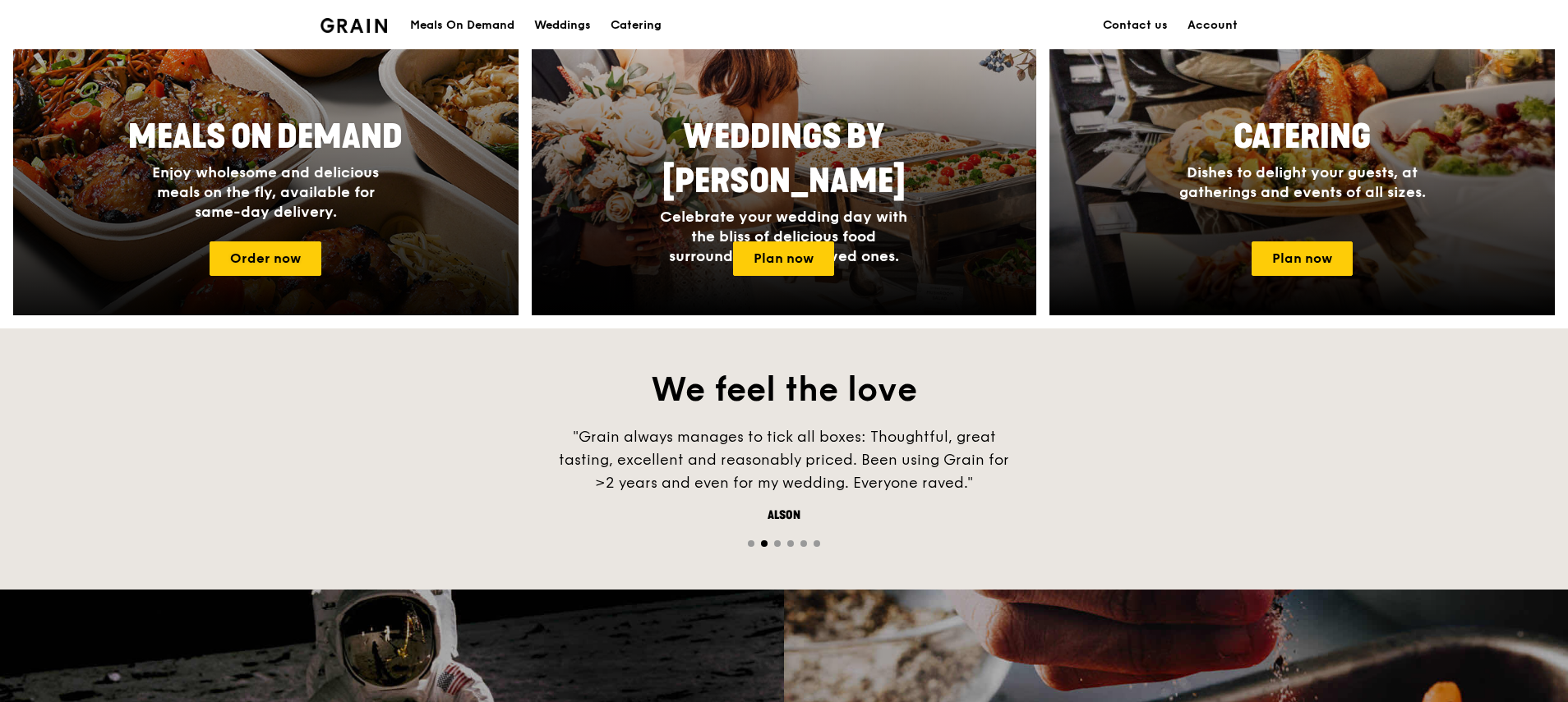
click at [350, 209] on h4 "Enjoy wholesome and delicious meals on the fly, available for same-day delivery." at bounding box center [266, 192] width 263 height 59
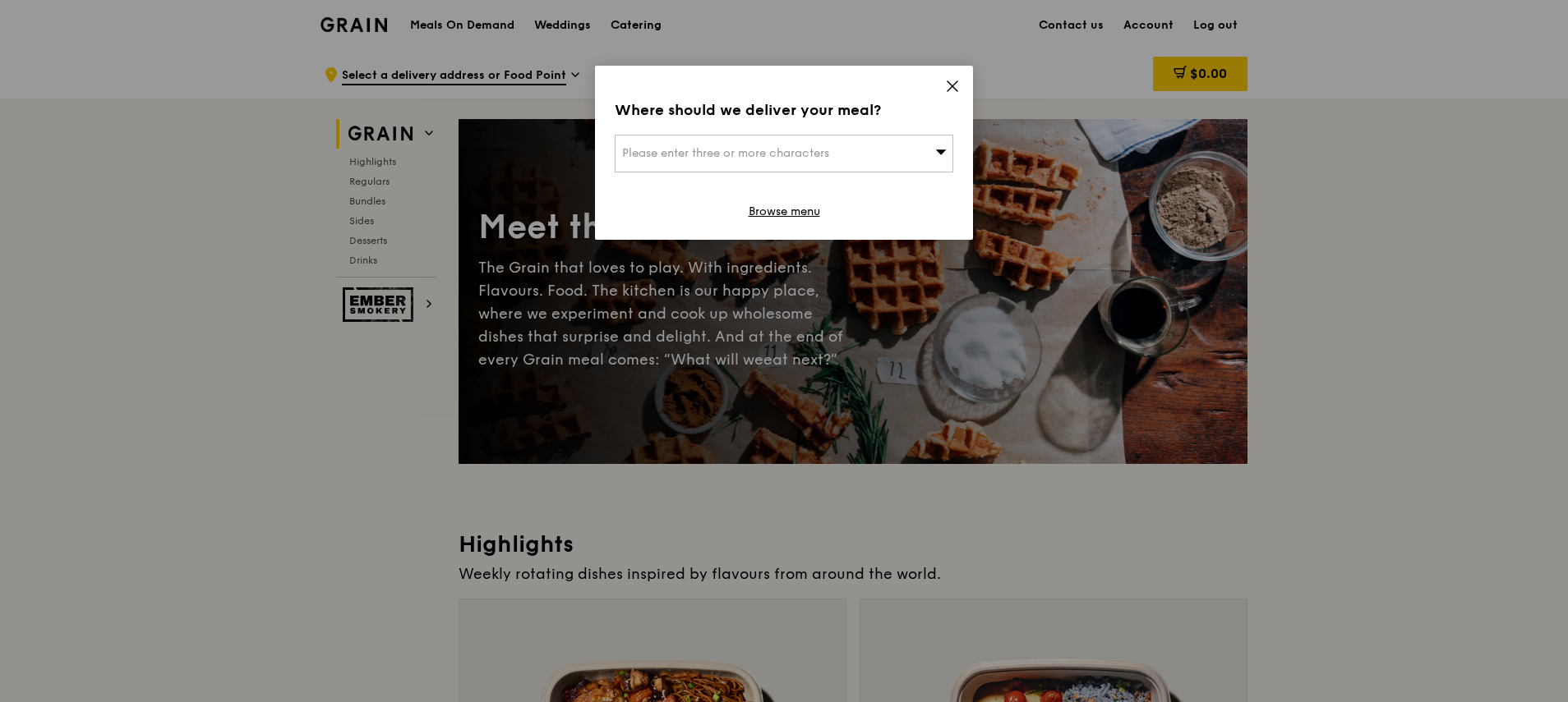
click at [880, 152] on div "Please enter three or more characters" at bounding box center [784, 153] width 339 height 38
click at [892, 123] on div "Where should we deliver your meal? Please enter three or more characters Please…" at bounding box center [784, 152] width 378 height 174
click at [944, 88] on icon at bounding box center [952, 86] width 15 height 15
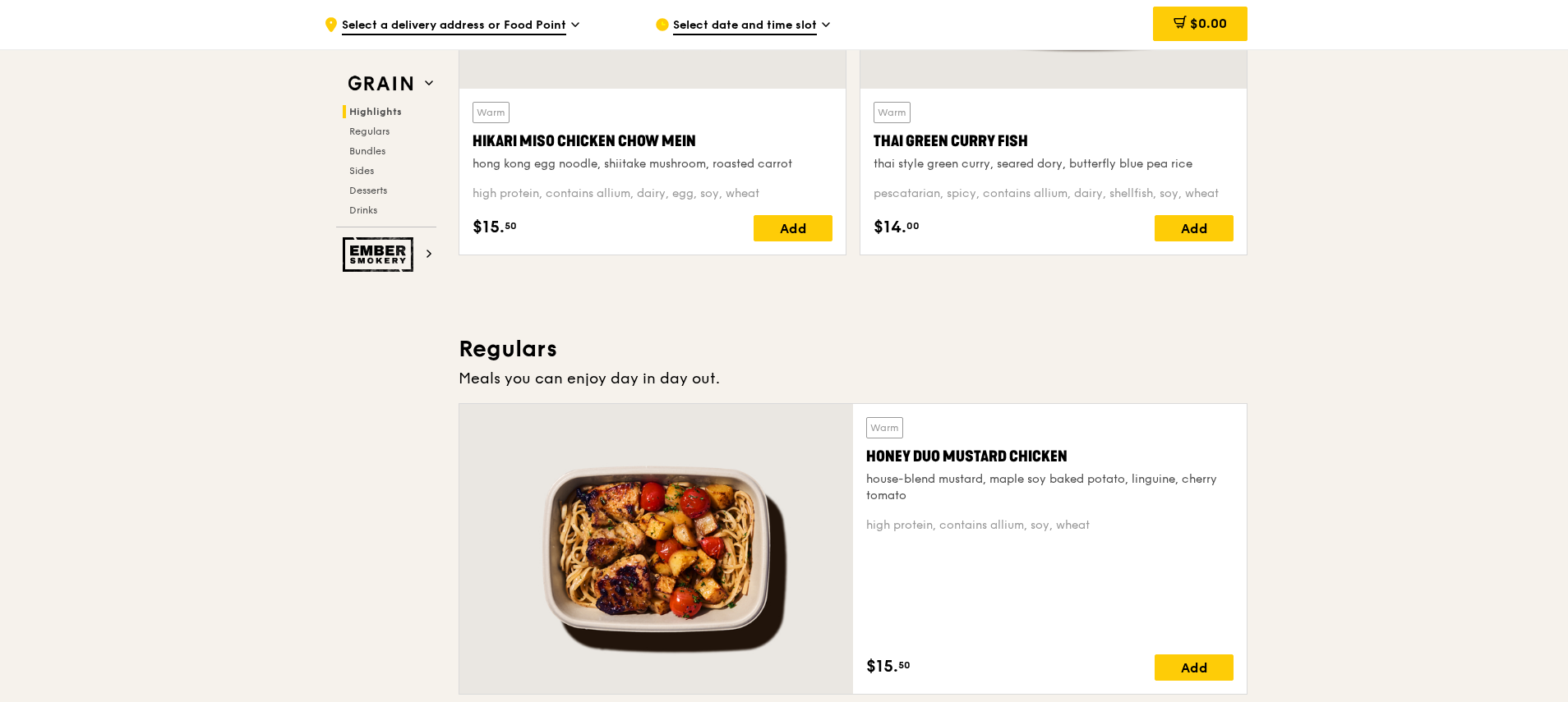
scroll to position [690, 0]
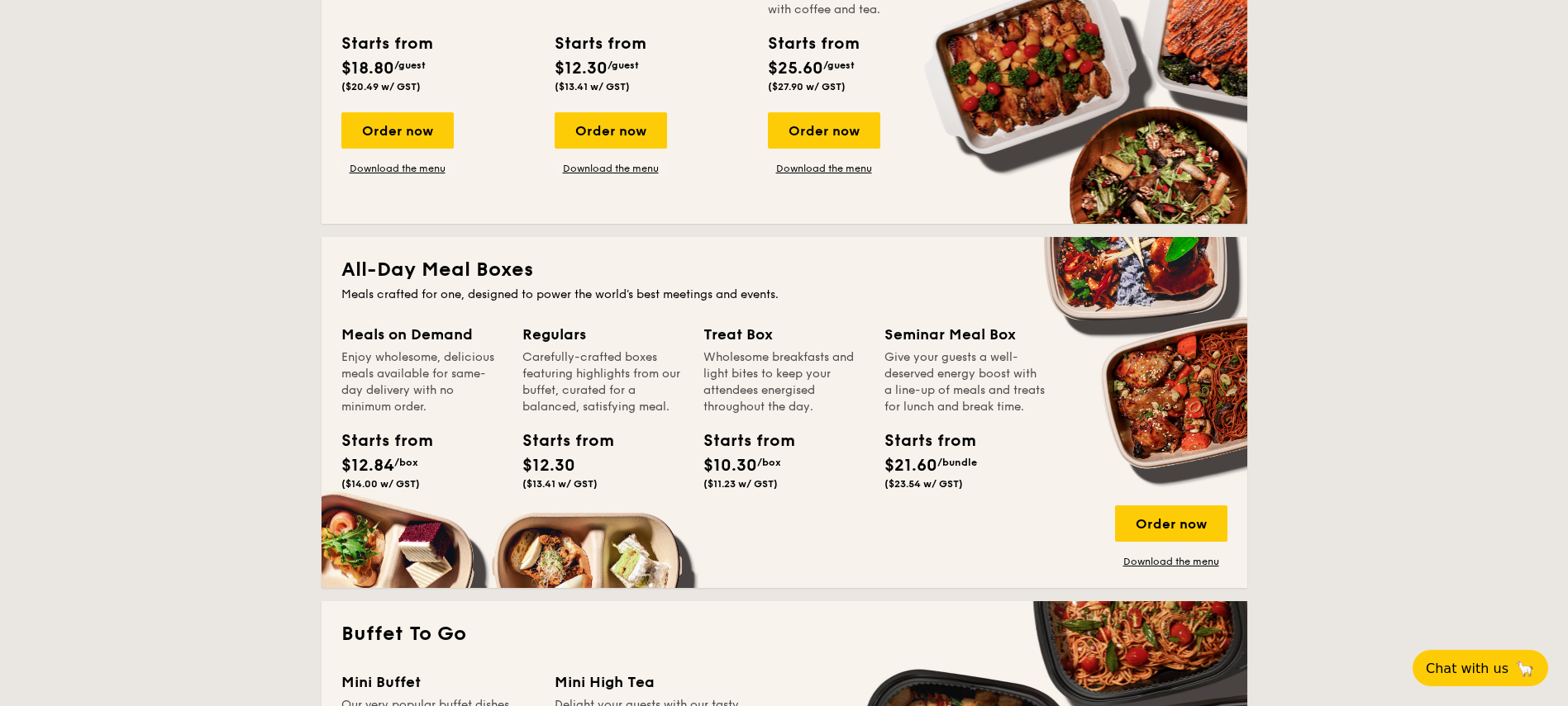
scroll to position [991, 0]
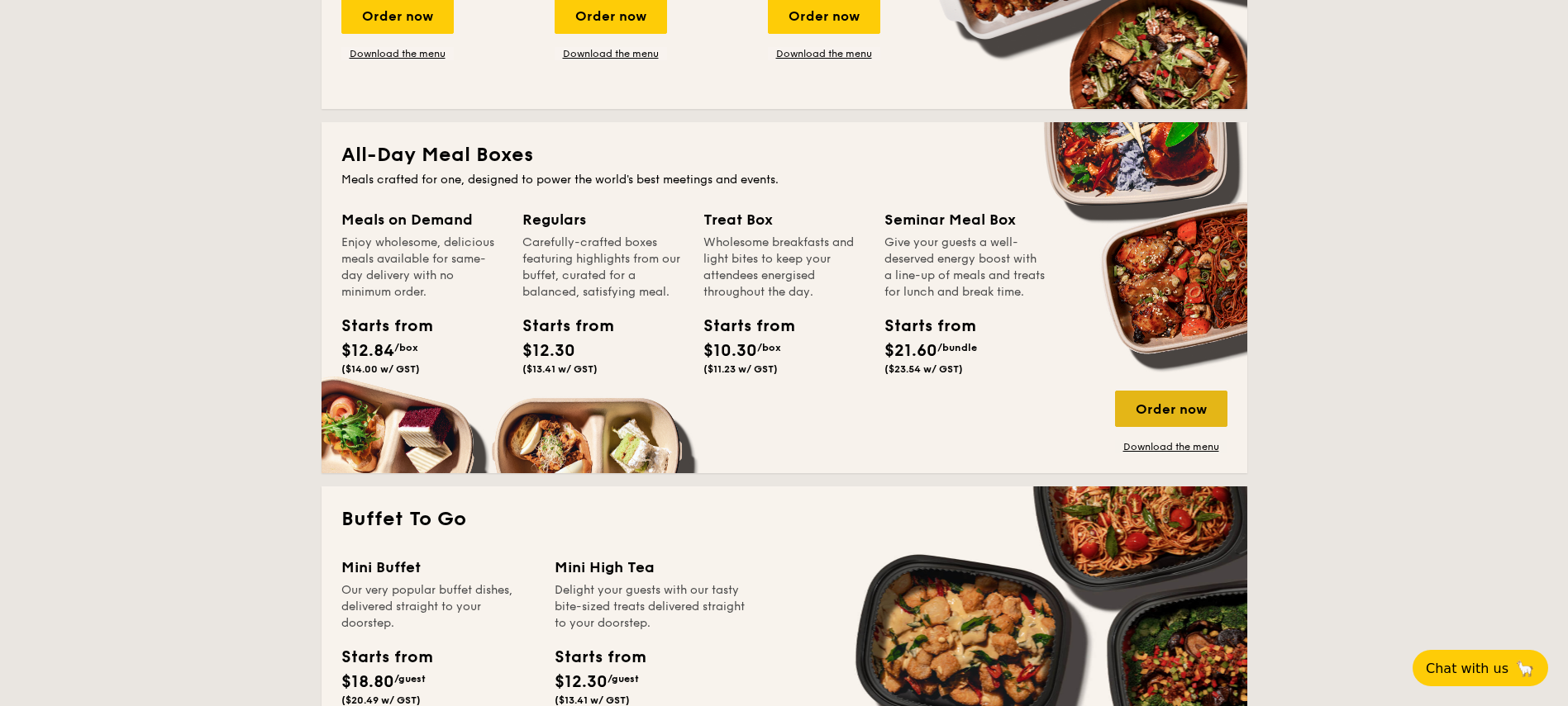
click at [1162, 418] on div "Order now" at bounding box center [1171, 409] width 112 height 36
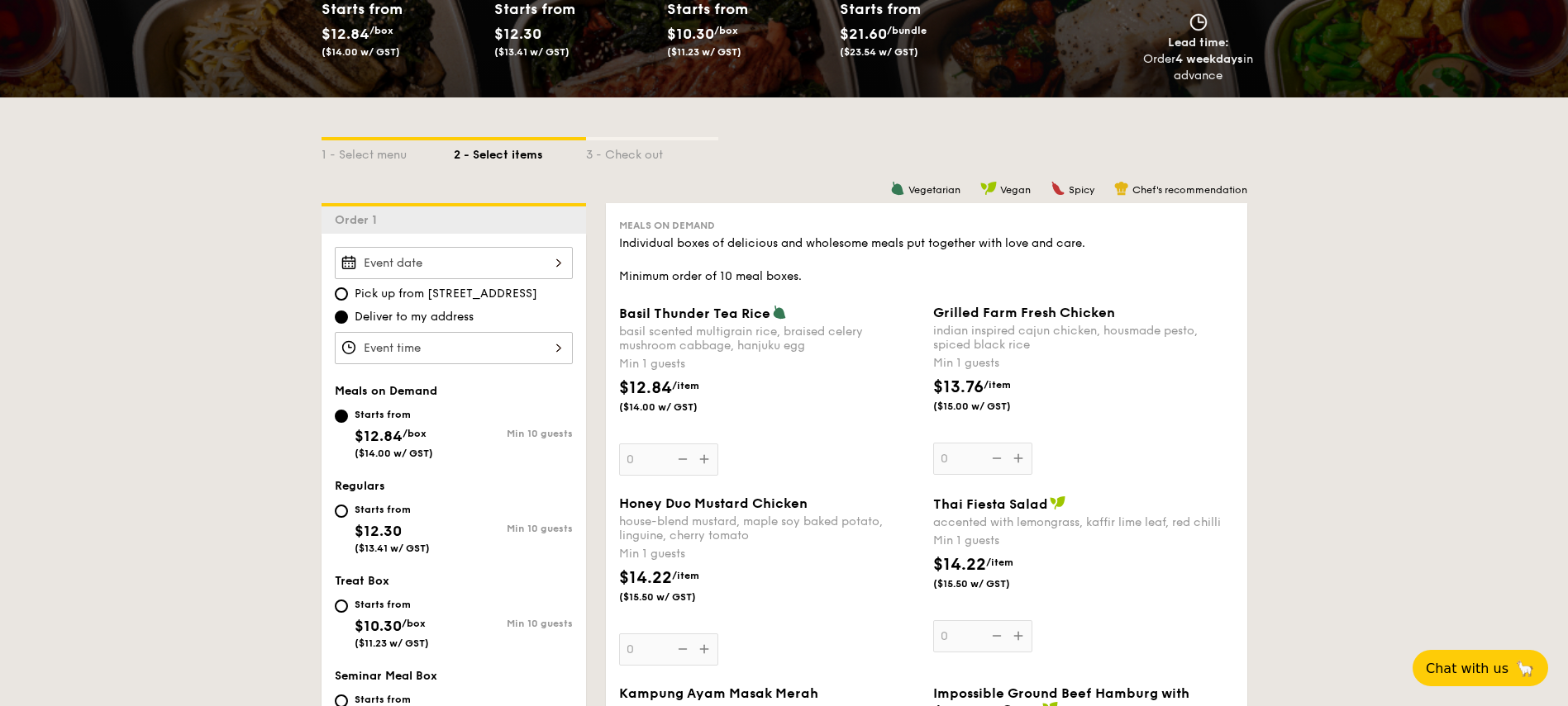
scroll to position [397, 0]
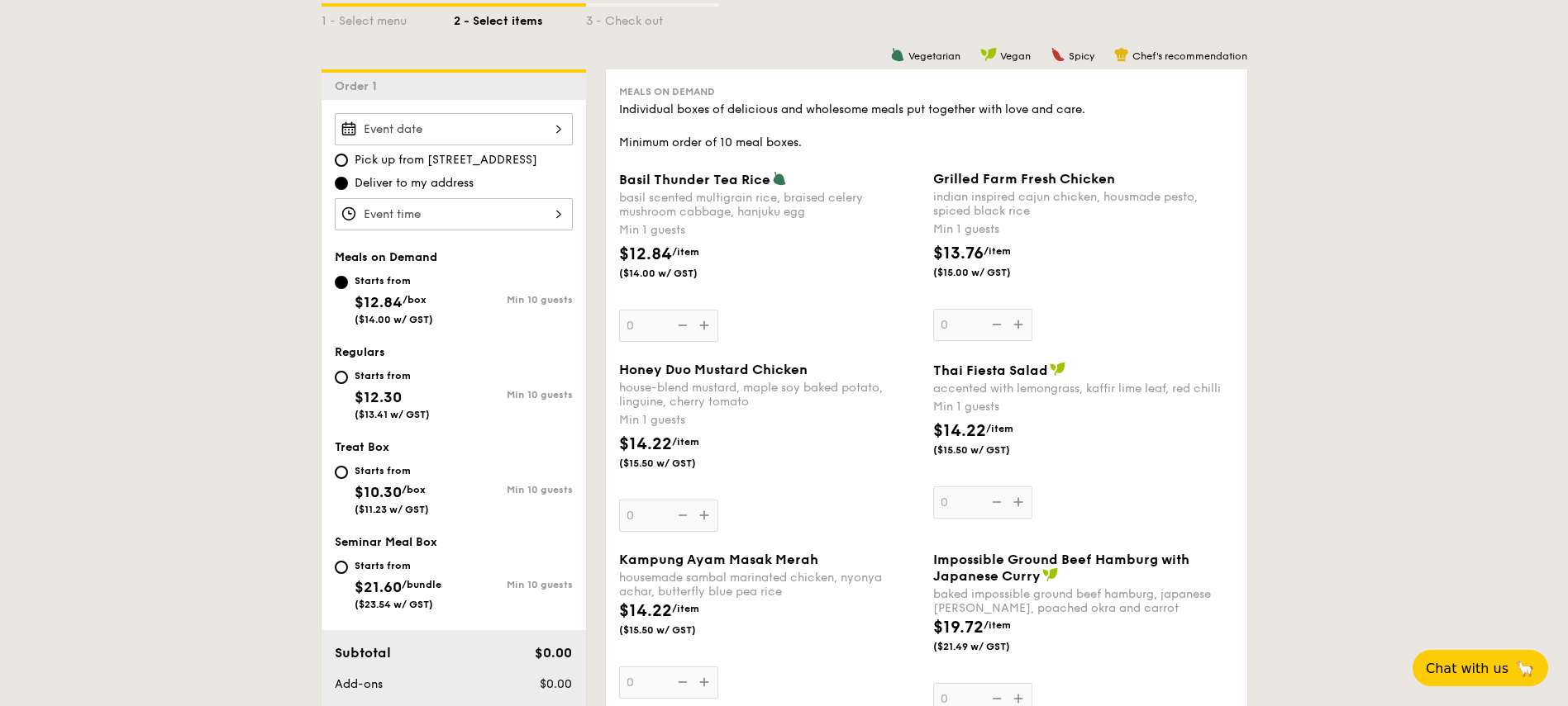
click at [424, 131] on div at bounding box center [454, 129] width 238 height 32
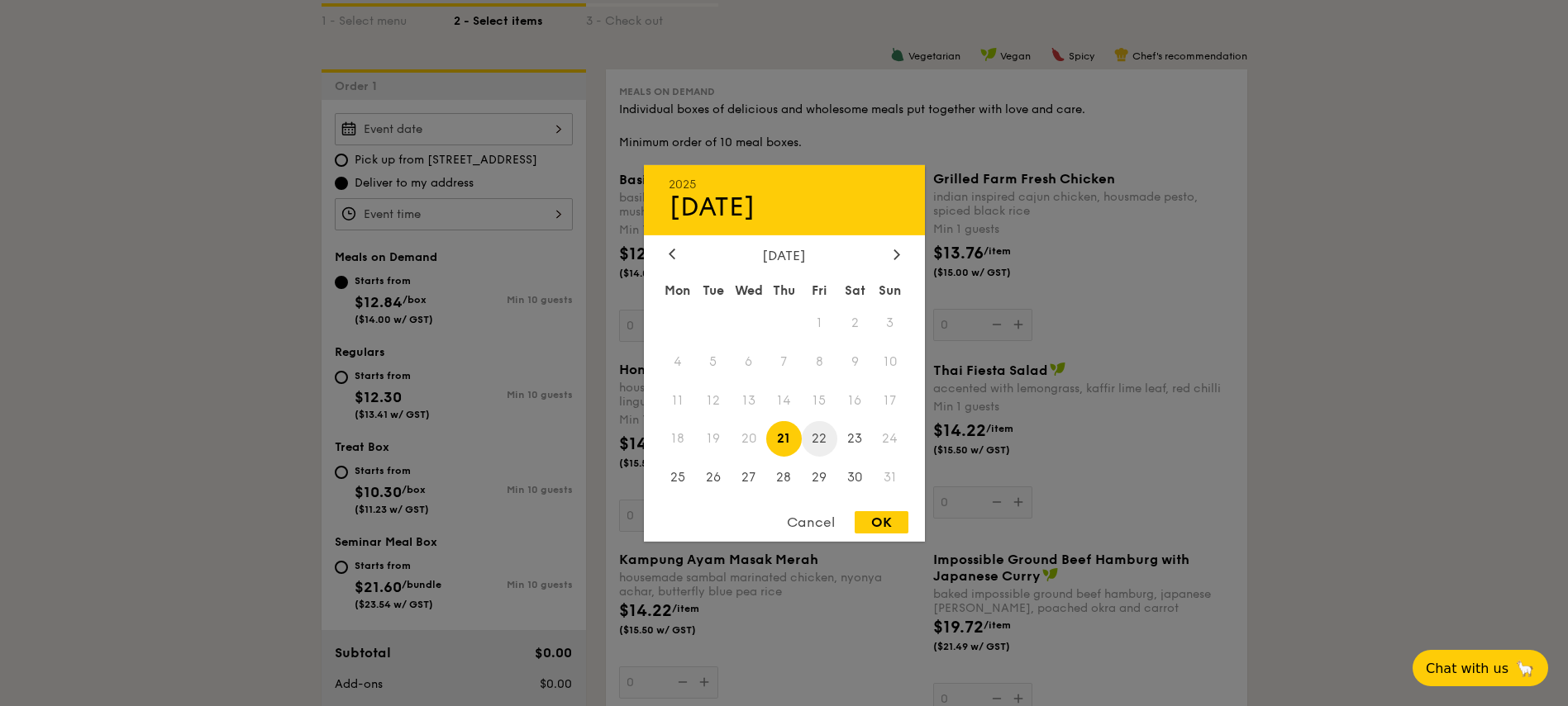
click at [816, 441] on span "22" at bounding box center [819, 439] width 35 height 35
click at [880, 522] on div "OK" at bounding box center [882, 522] width 54 height 22
type input "Aug 22, 2025"
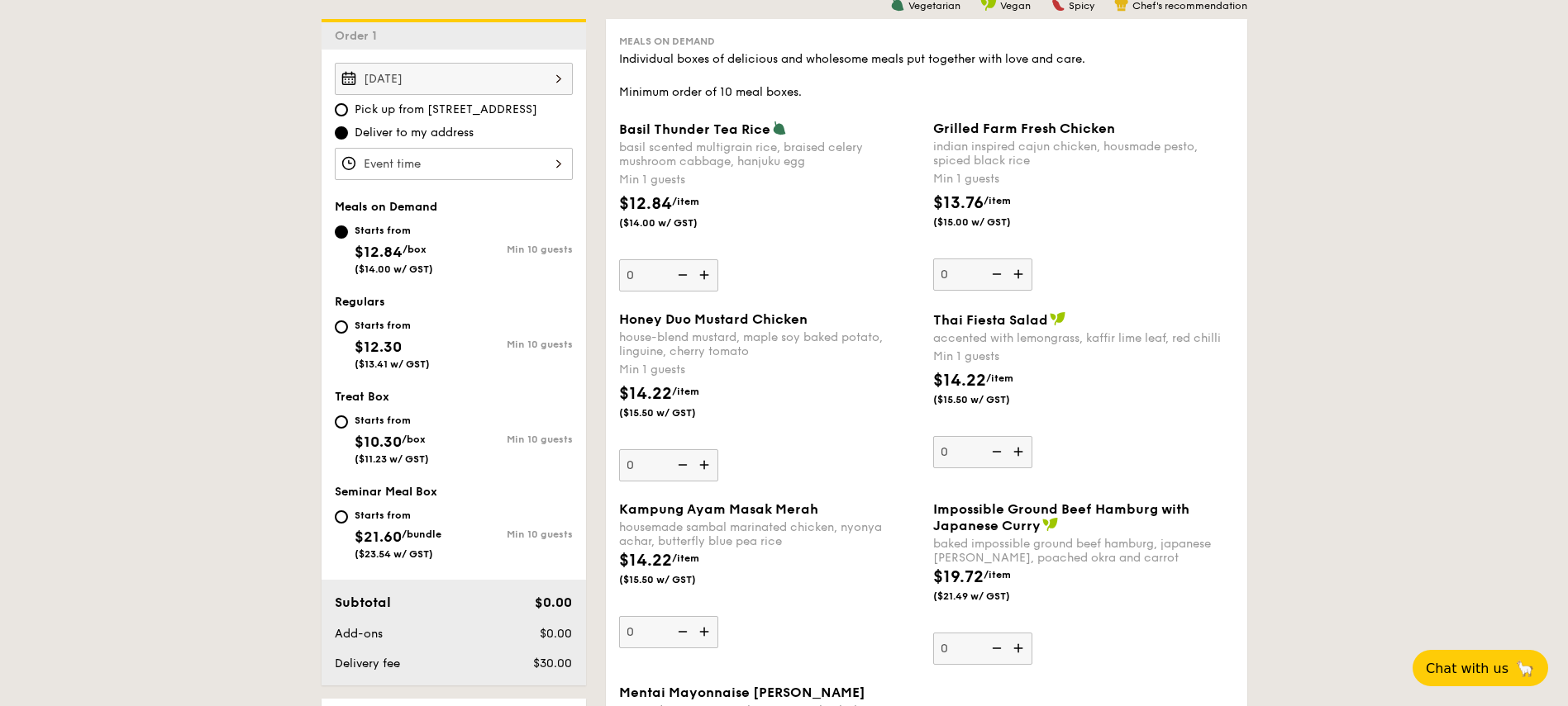
scroll to position [495, 0]
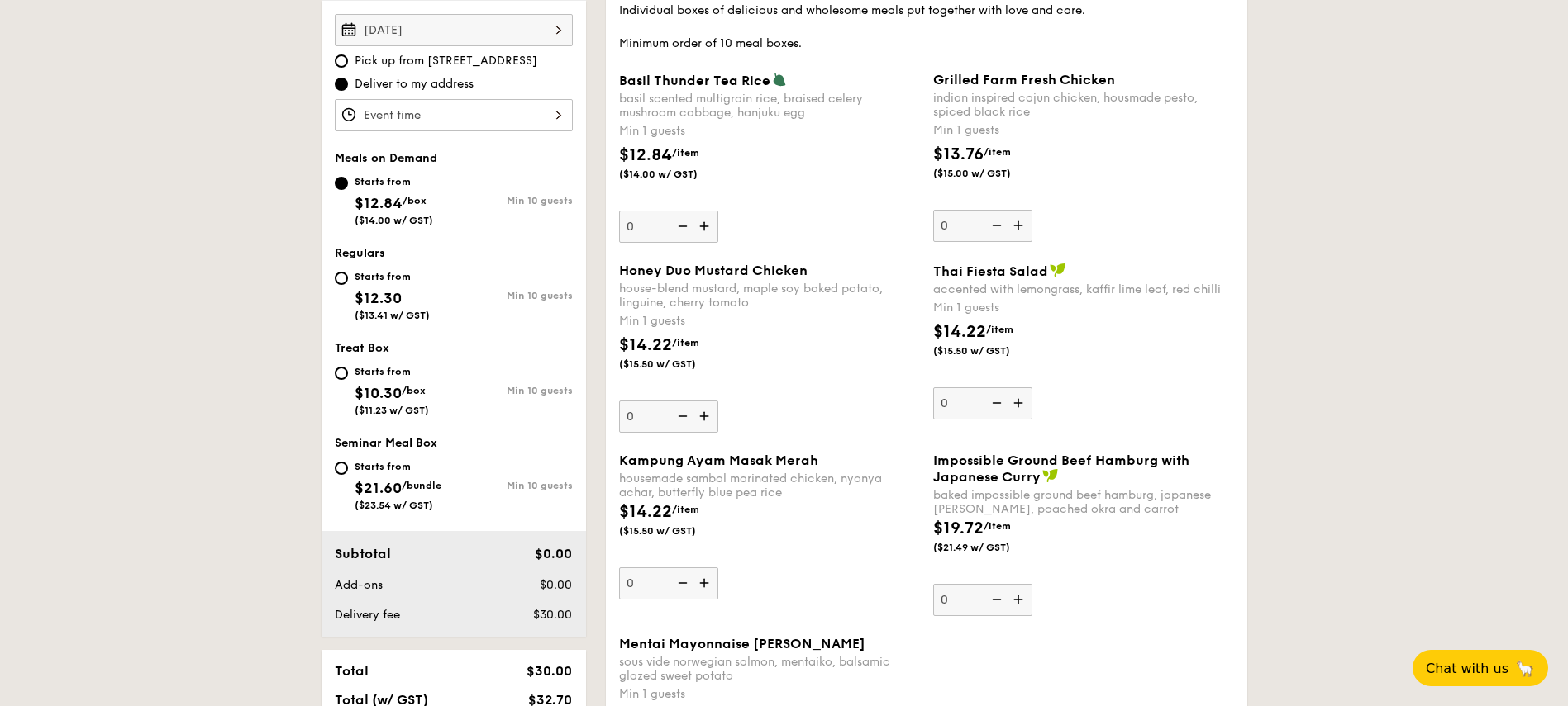
type input "25"
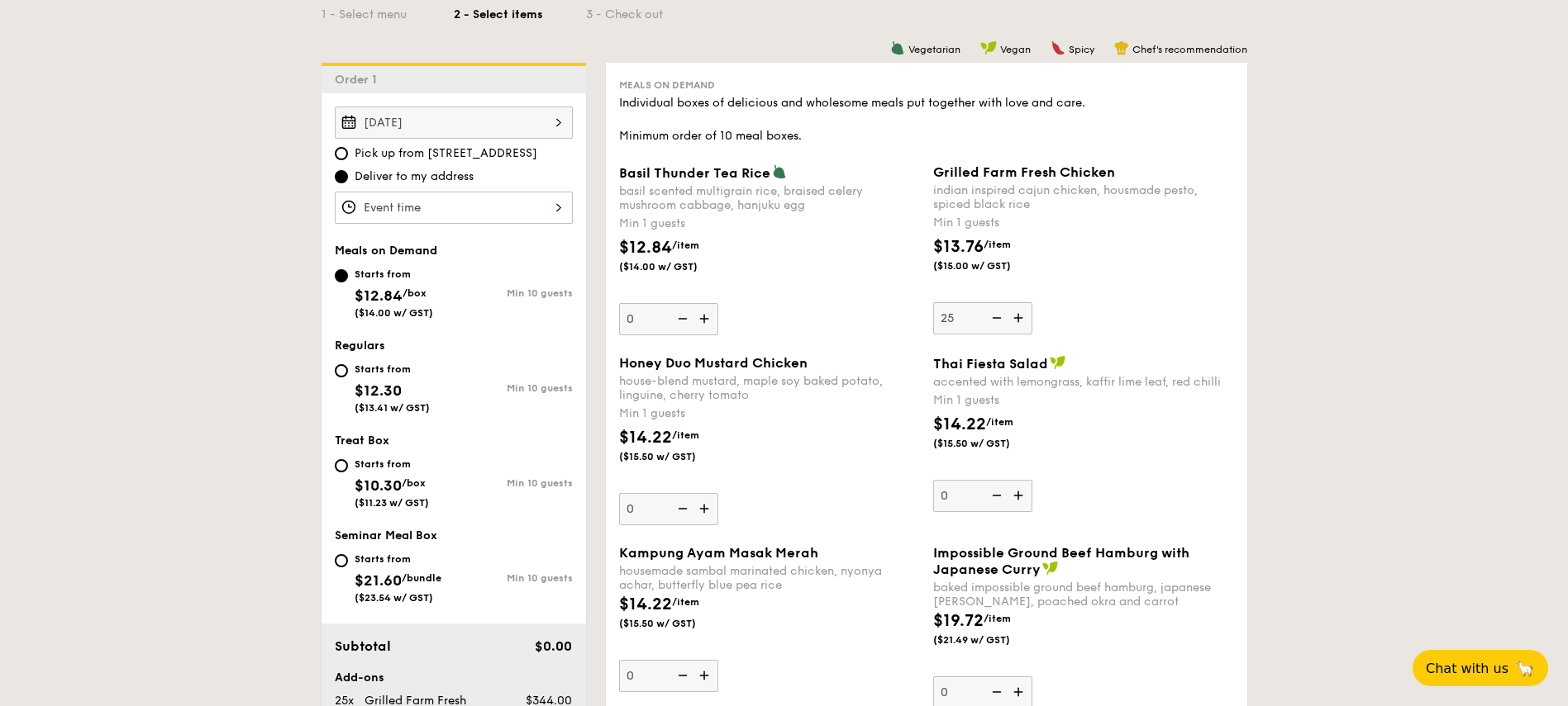
scroll to position [198, 0]
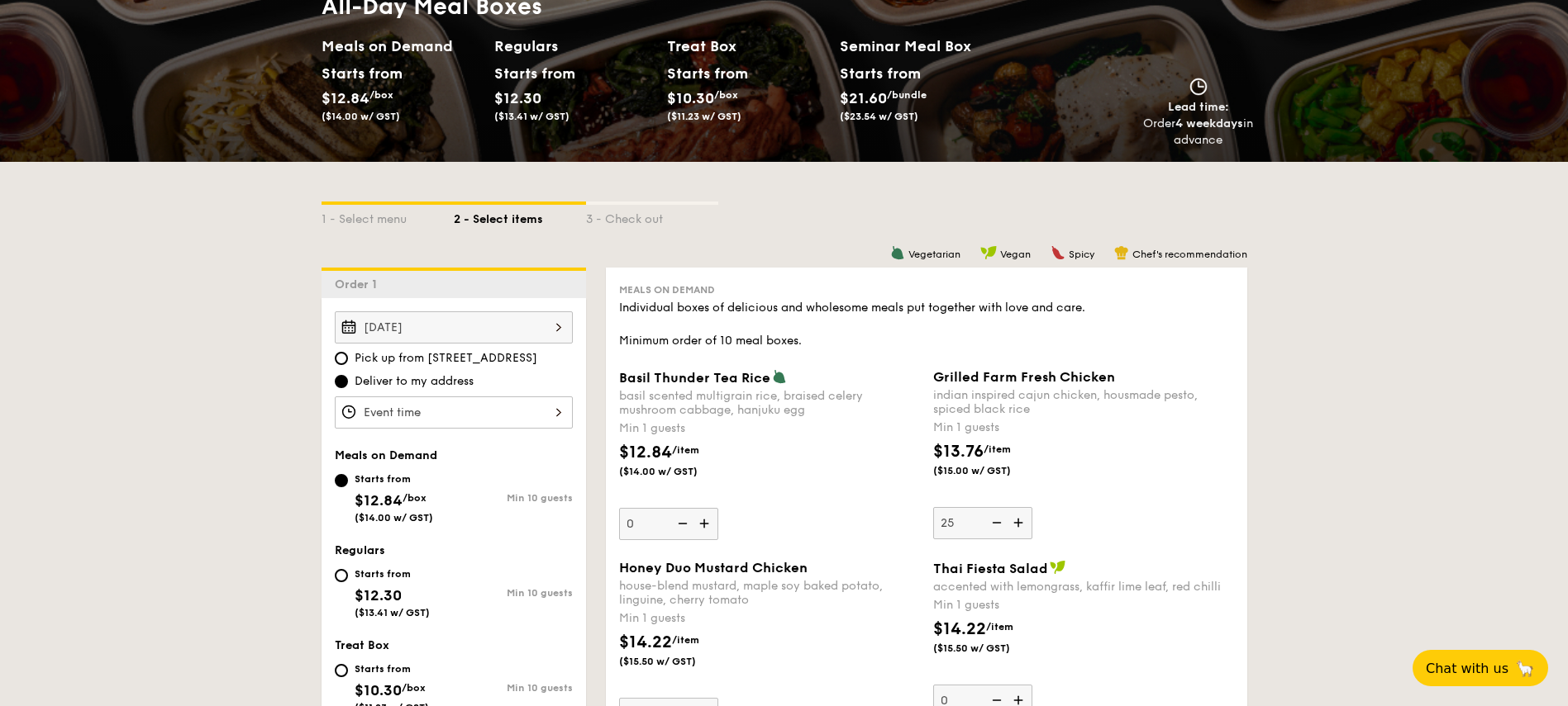
click at [358, 586] on div "Starts from $12.30 ($13.41 w/ GST)" at bounding box center [392, 591] width 75 height 55
click at [348, 582] on input "Starts from $12.30 ($13.41 w/ GST) Min 10 guests" at bounding box center [341, 575] width 13 height 13
radio input "true"
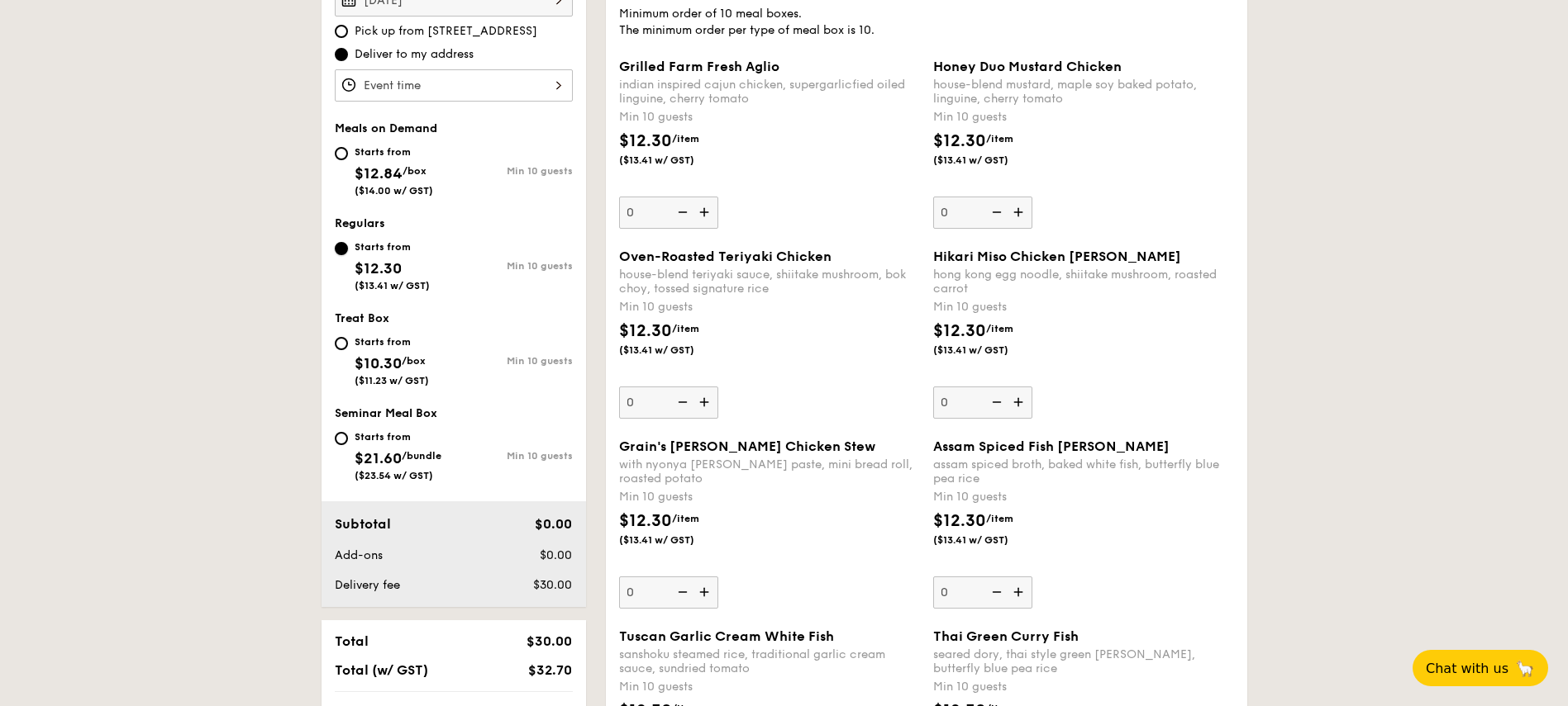
scroll to position [397, 0]
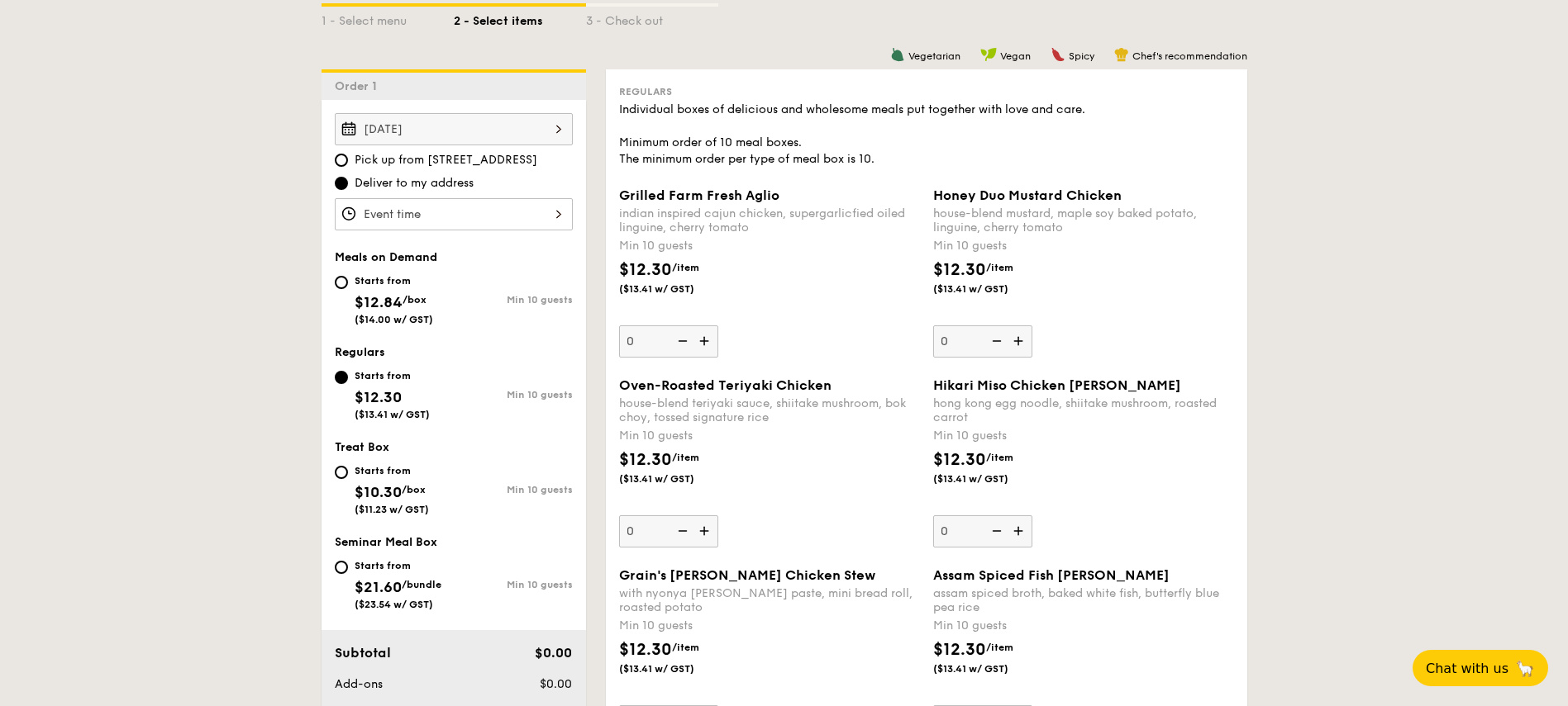
click at [481, 218] on div at bounding box center [454, 214] width 238 height 32
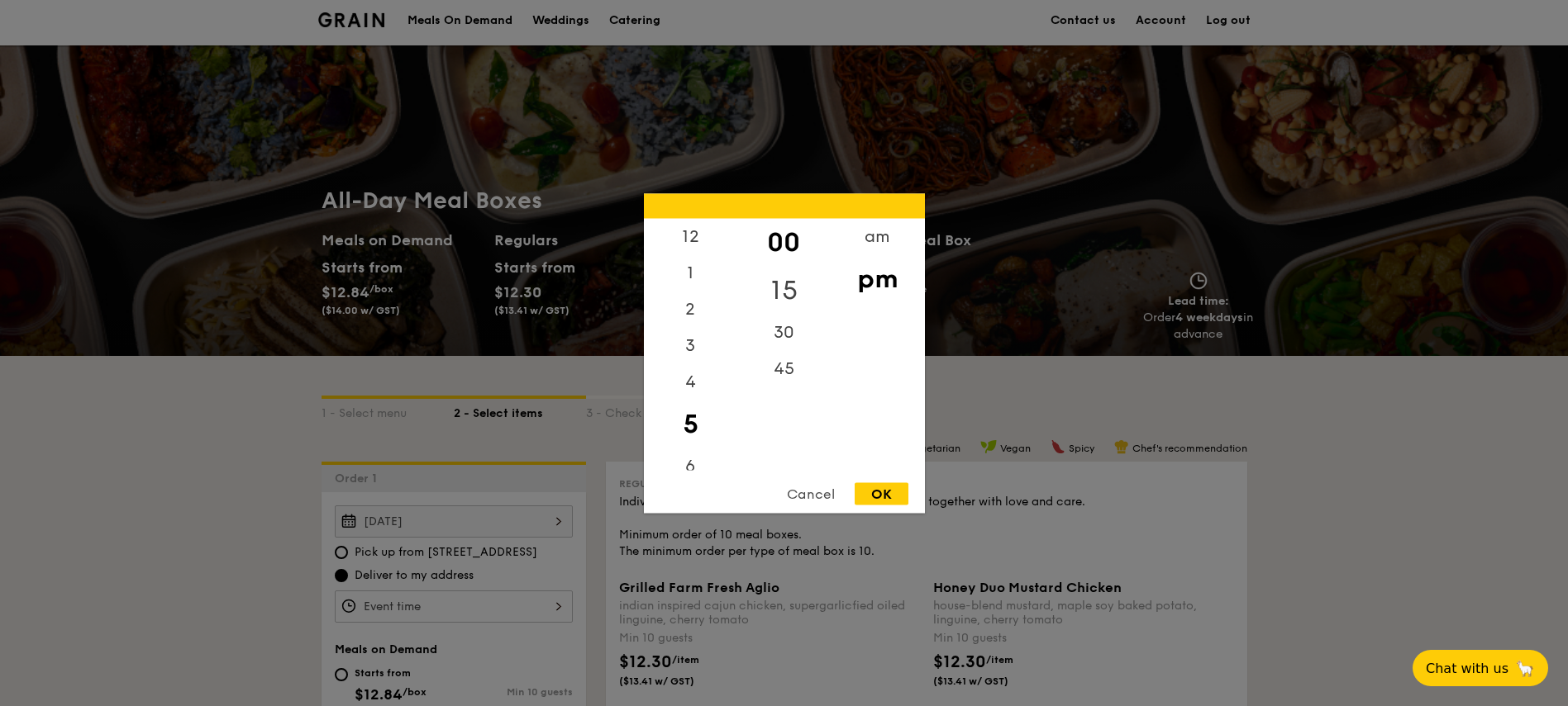
scroll to position [0, 0]
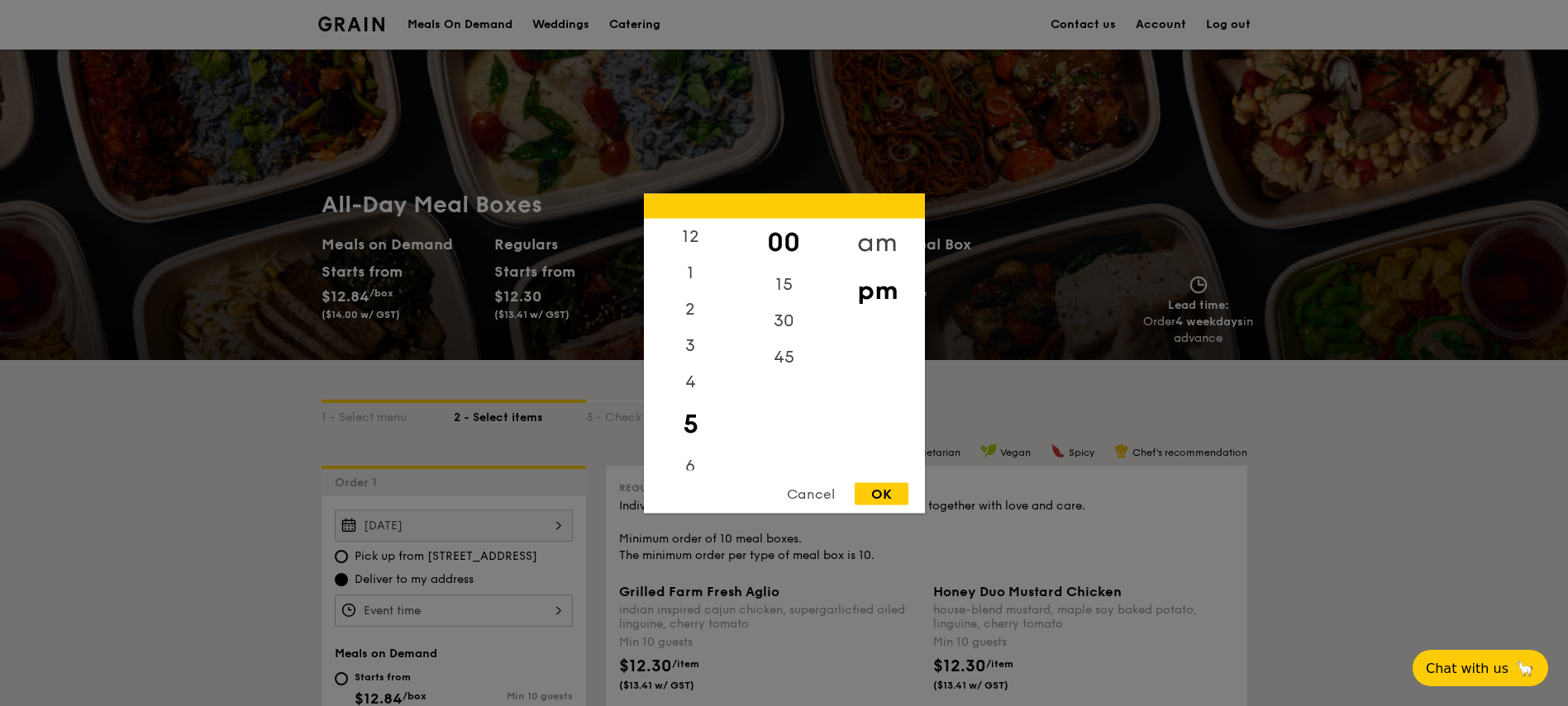
click at [867, 240] on div "am" at bounding box center [877, 242] width 94 height 48
click at [689, 444] on div "11" at bounding box center [690, 457] width 94 height 48
click at [787, 328] on div "30" at bounding box center [783, 326] width 94 height 48
click at [885, 492] on div "OK" at bounding box center [882, 494] width 54 height 22
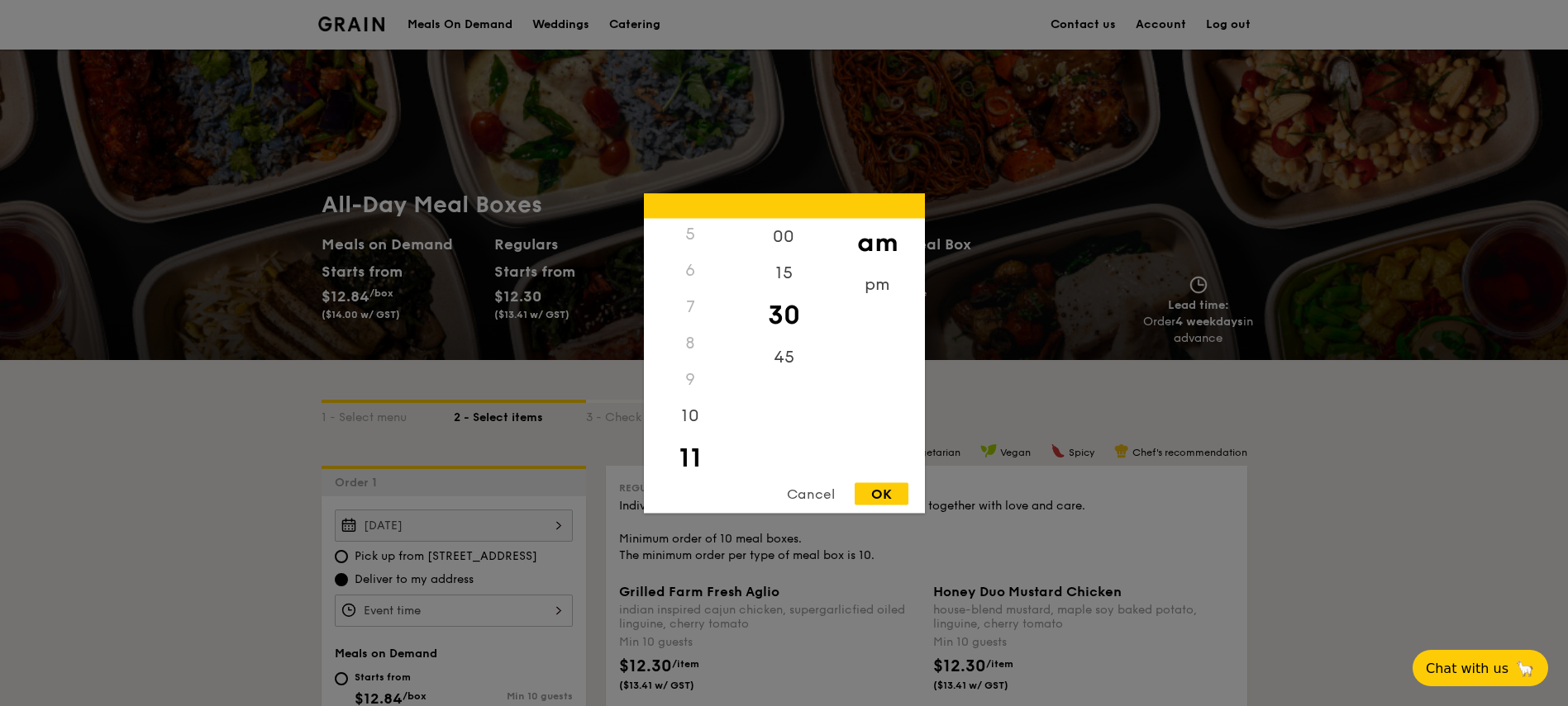
type input "11:30AM"
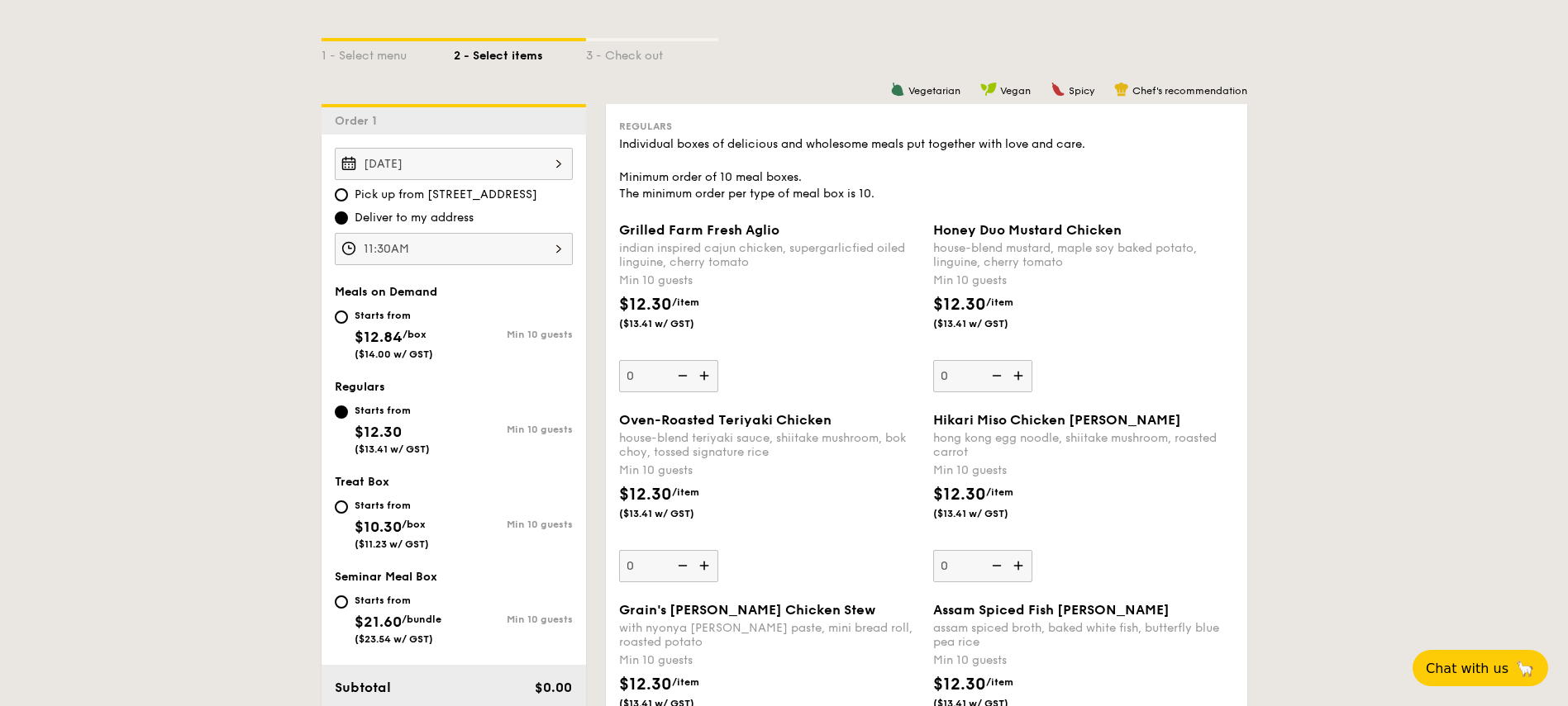
scroll to position [397, 0]
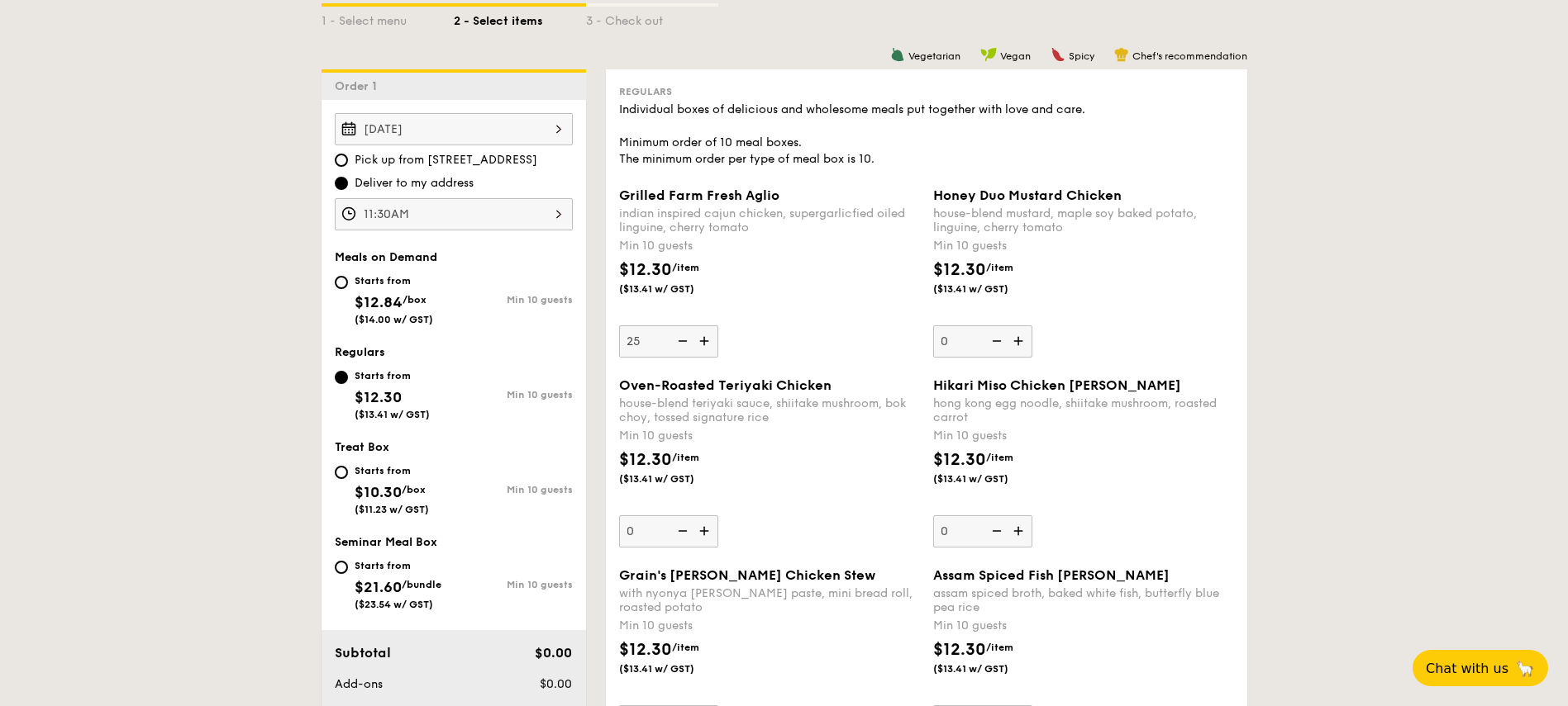
type input "25"
click at [863, 285] on div "$12.30 /item ($13.41 w/ GST)" at bounding box center [769, 286] width 314 height 58
click at [718, 325] on input "25" at bounding box center [669, 341] width 99 height 32
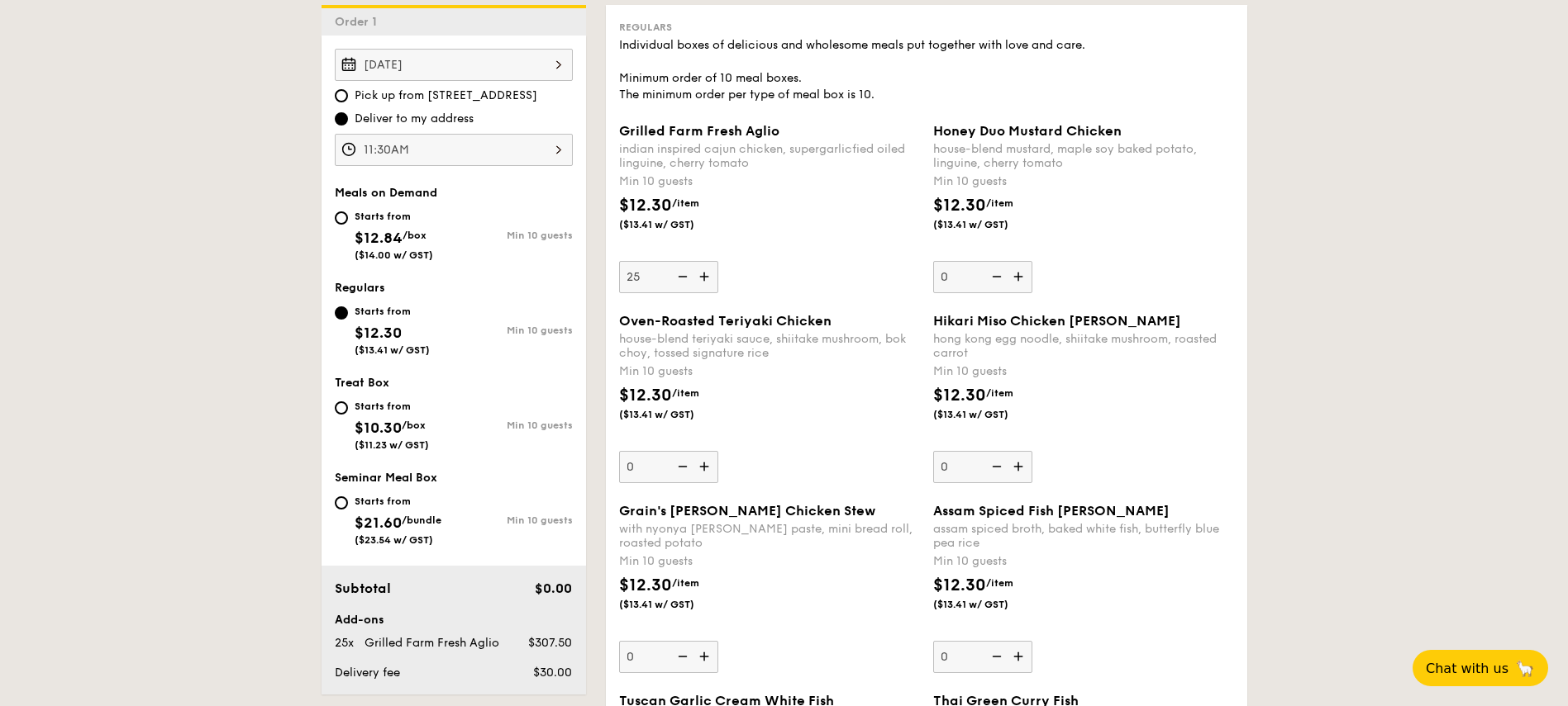
scroll to position [495, 0]
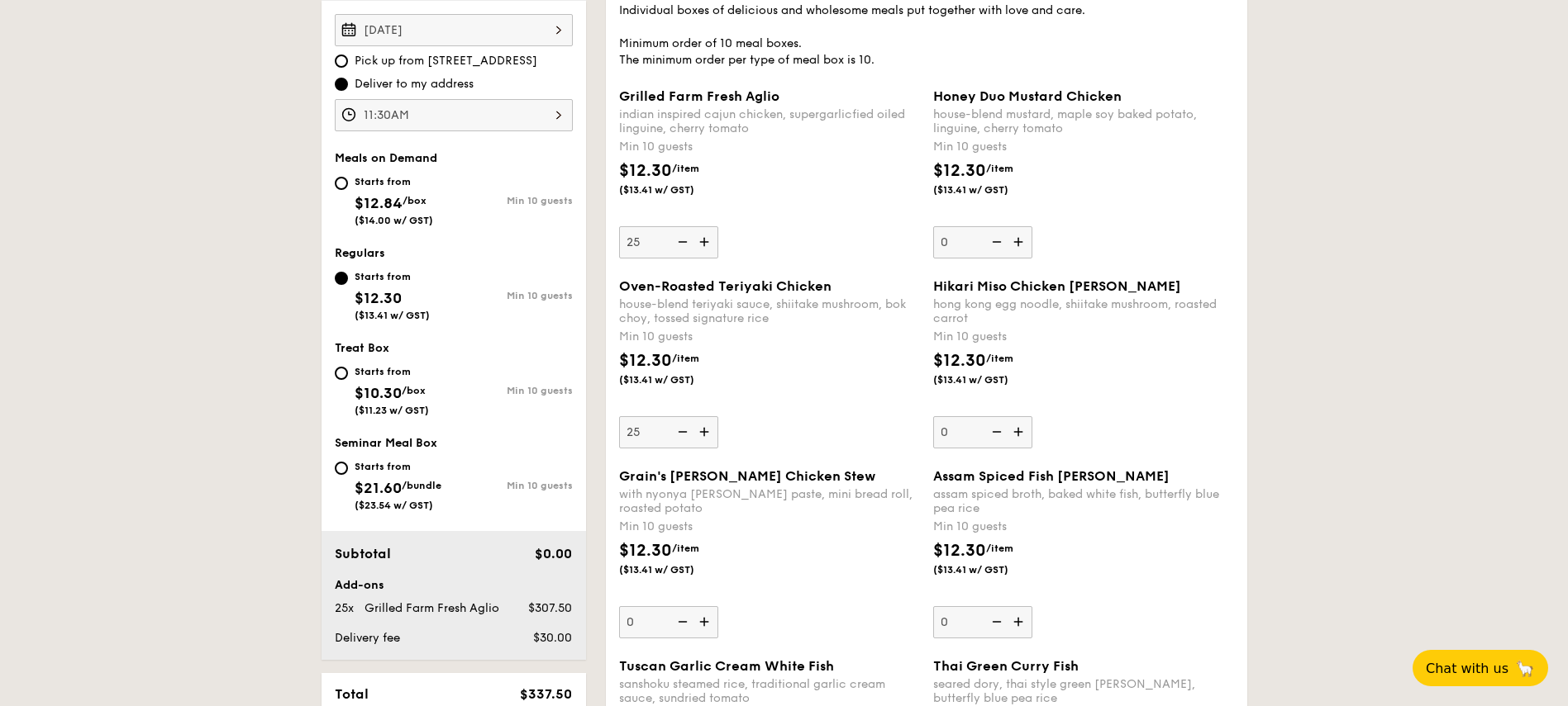
type input "25"
click at [754, 423] on div "Oven-Roasted Teriyaki Chicken house-blend teriyaki sauce, shiitake mushroom, bo…" at bounding box center [769, 363] width 301 height 170
click at [718, 423] on input "25" at bounding box center [669, 432] width 99 height 32
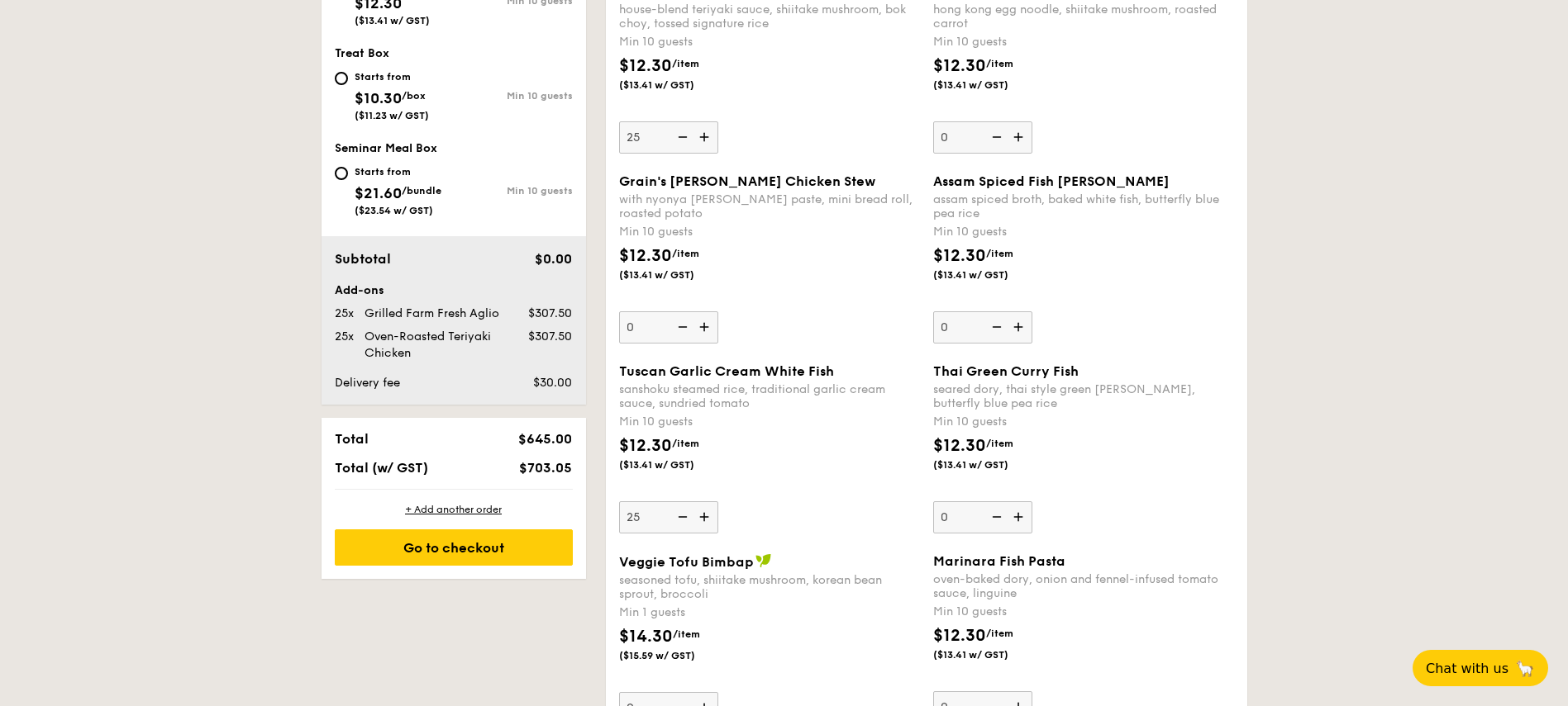
scroll to position [793, 0]
type input "25"
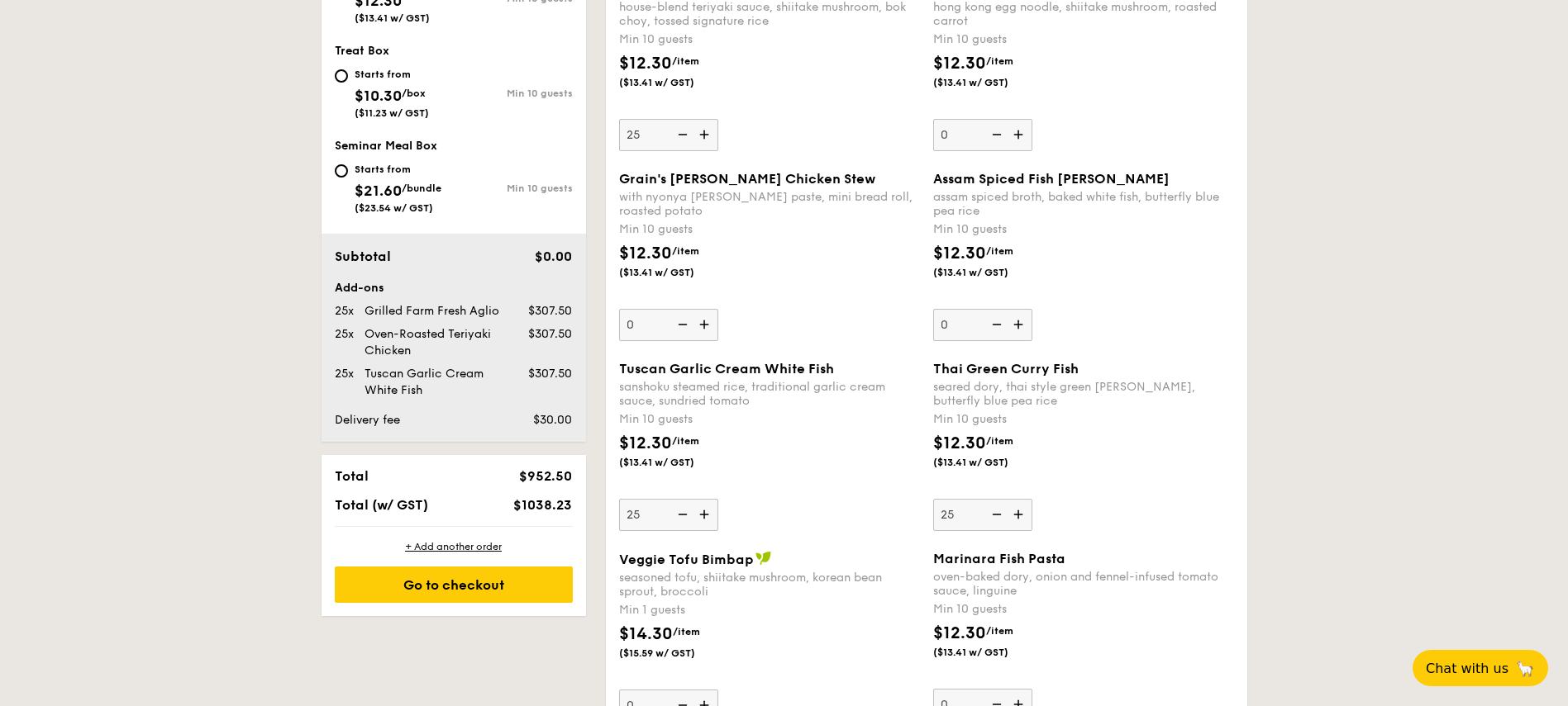
type input "25"
click at [1220, 474] on div "$12.30 /item ($13.41 w/ GST)" at bounding box center [1083, 460] width 314 height 58
click at [1032, 499] on input "25" at bounding box center [983, 515] width 99 height 32
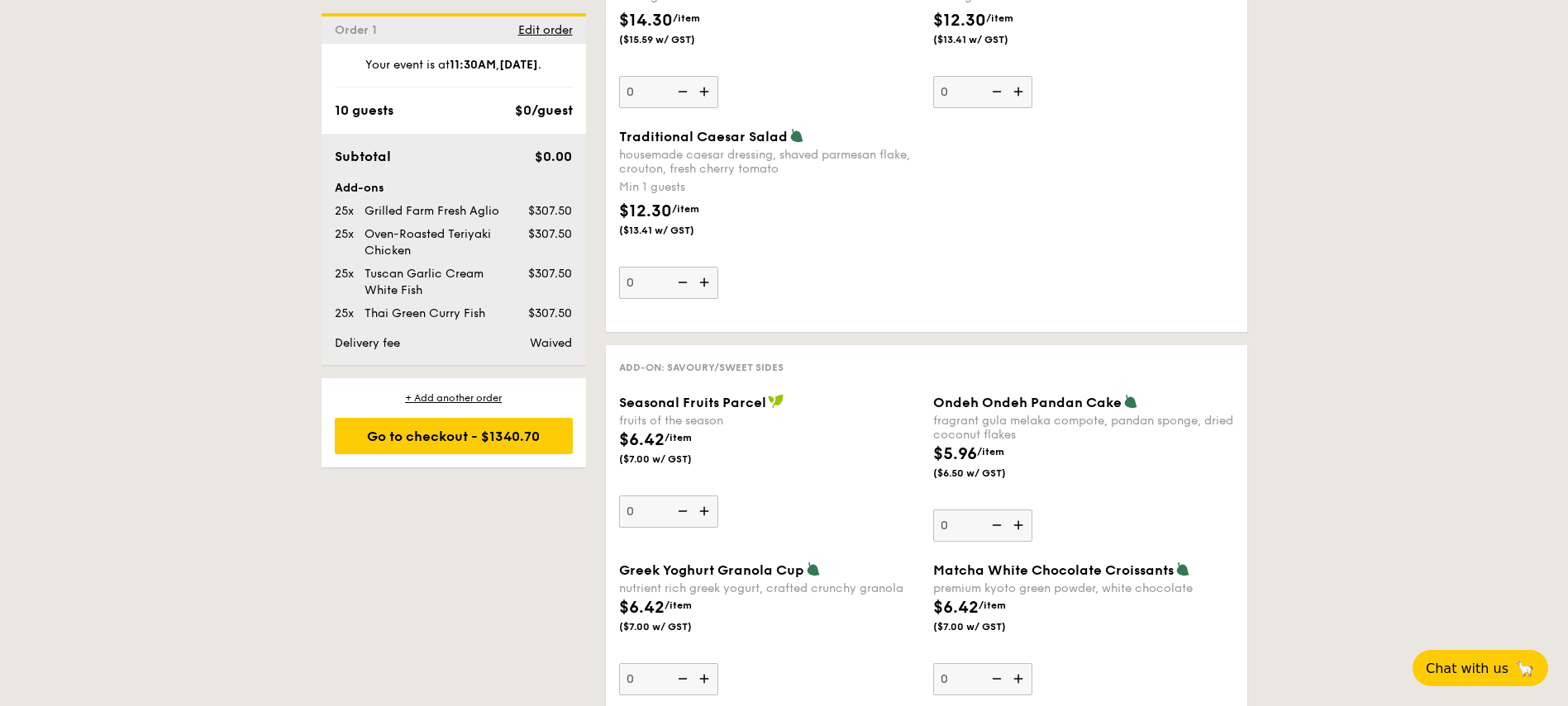
scroll to position [2180, 0]
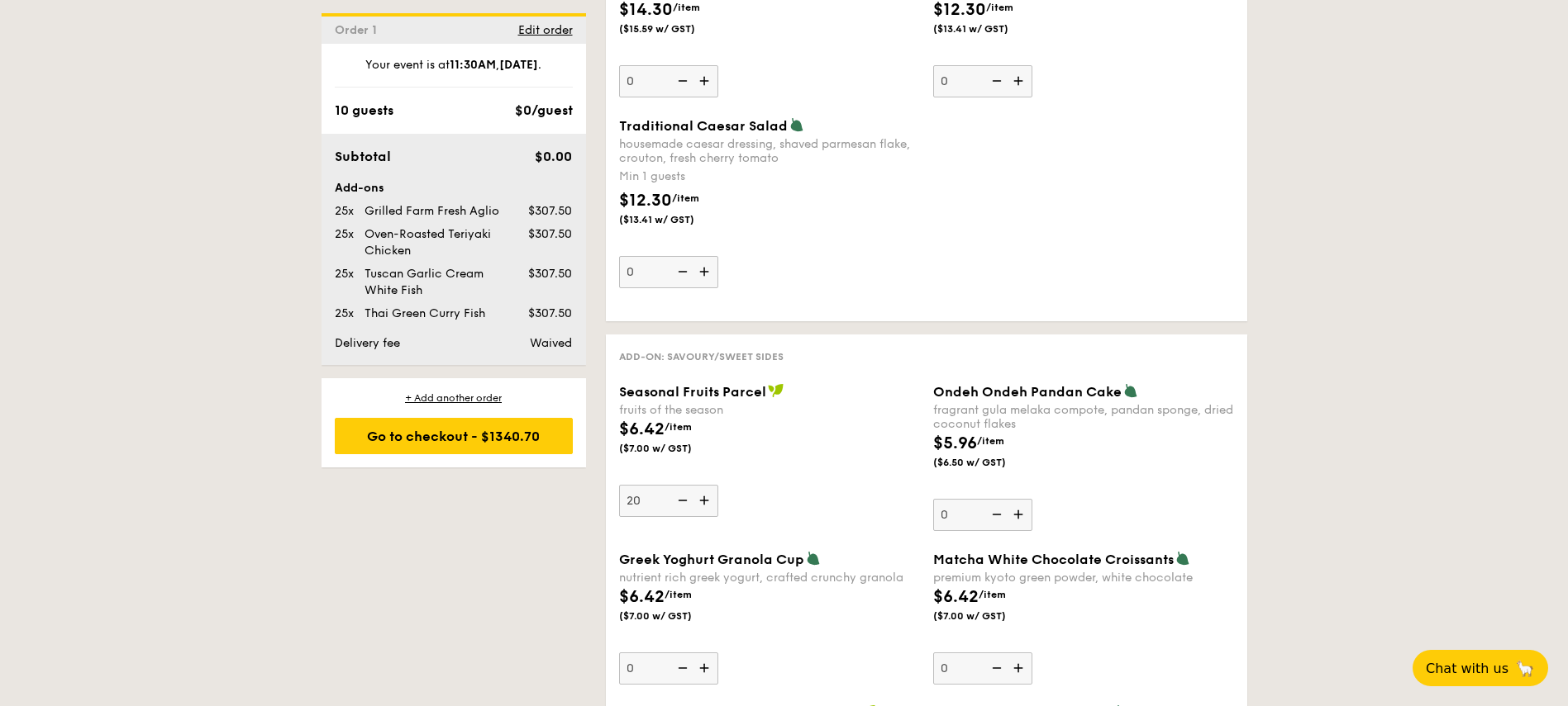
type input "20"
click at [776, 445] on div "$6.42 /item ($7.00 w/ GST)" at bounding box center [769, 446] width 314 height 58
click at [718, 484] on input "20" at bounding box center [669, 500] width 99 height 32
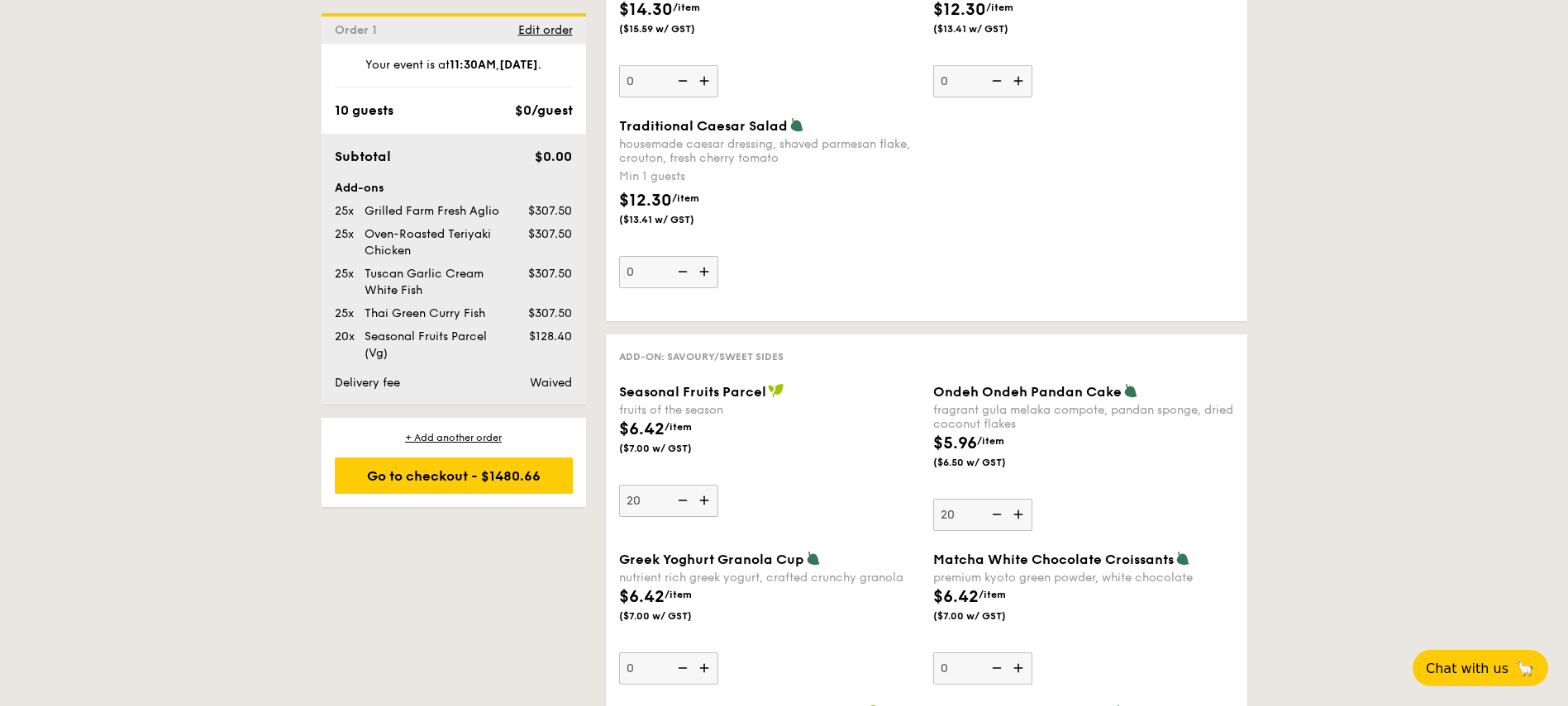
type input "20"
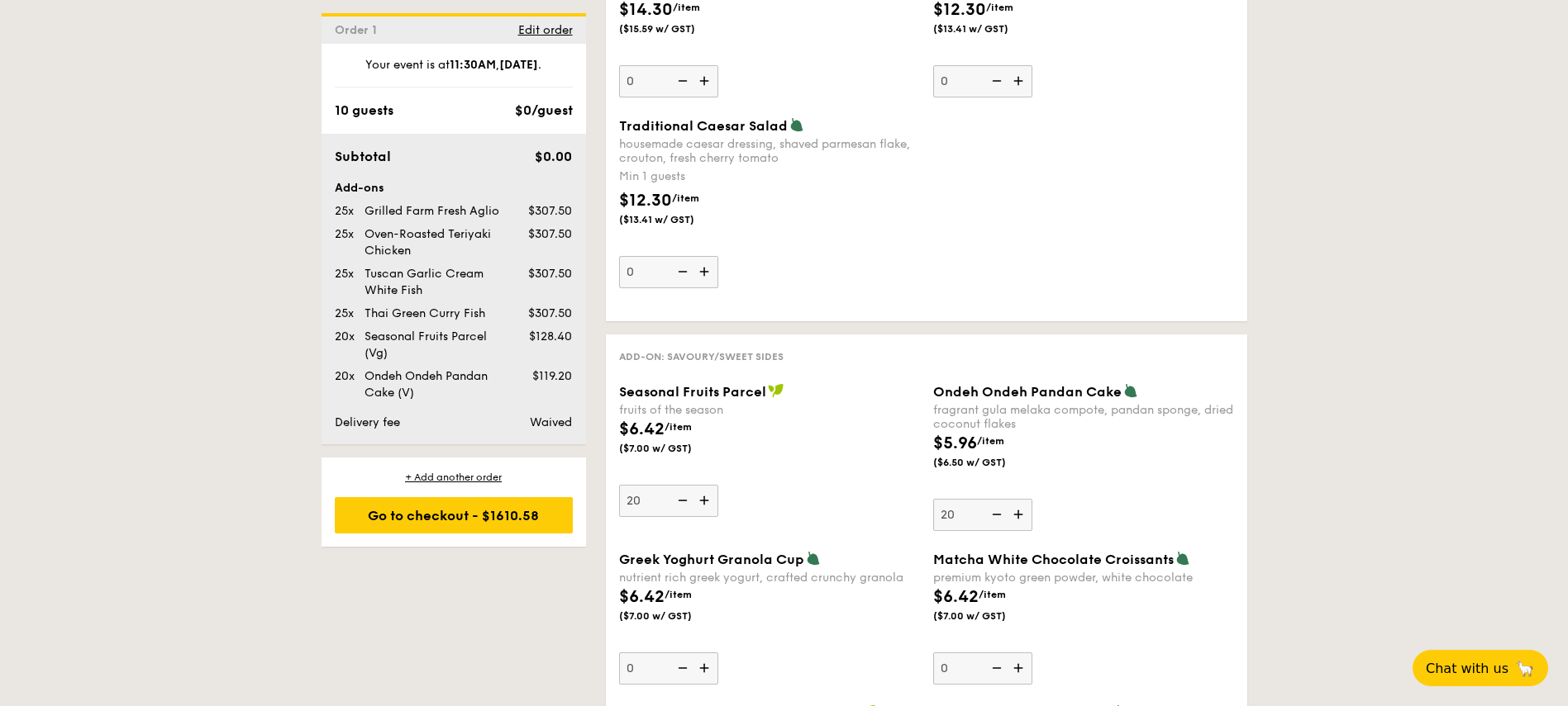
click at [1152, 493] on div "Ondeh Ondeh Pandan Cake fragrant gula melaka compote, pandan sponge, dried coco…" at bounding box center [1083, 457] width 301 height 147
click at [1032, 499] on input "20" at bounding box center [983, 515] width 99 height 32
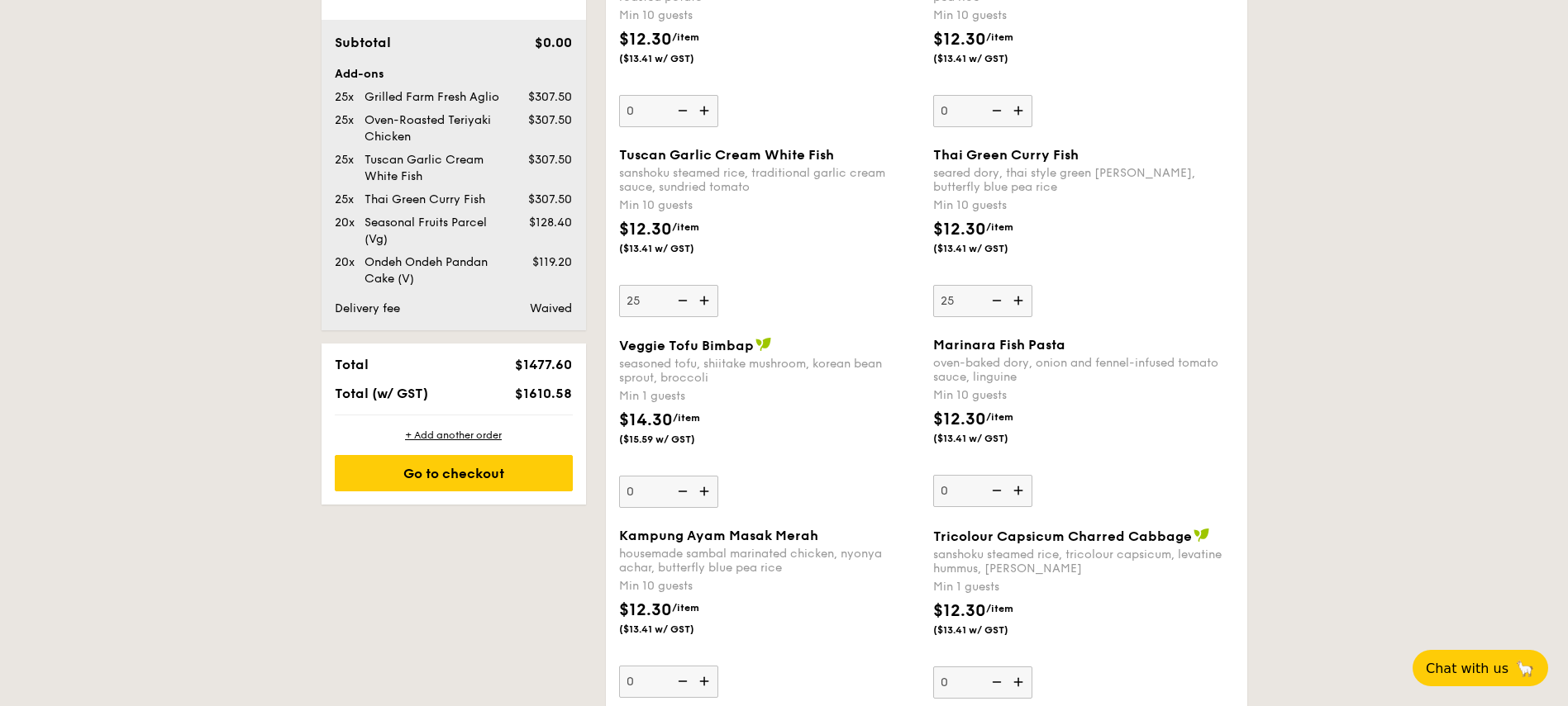
scroll to position [991, 0]
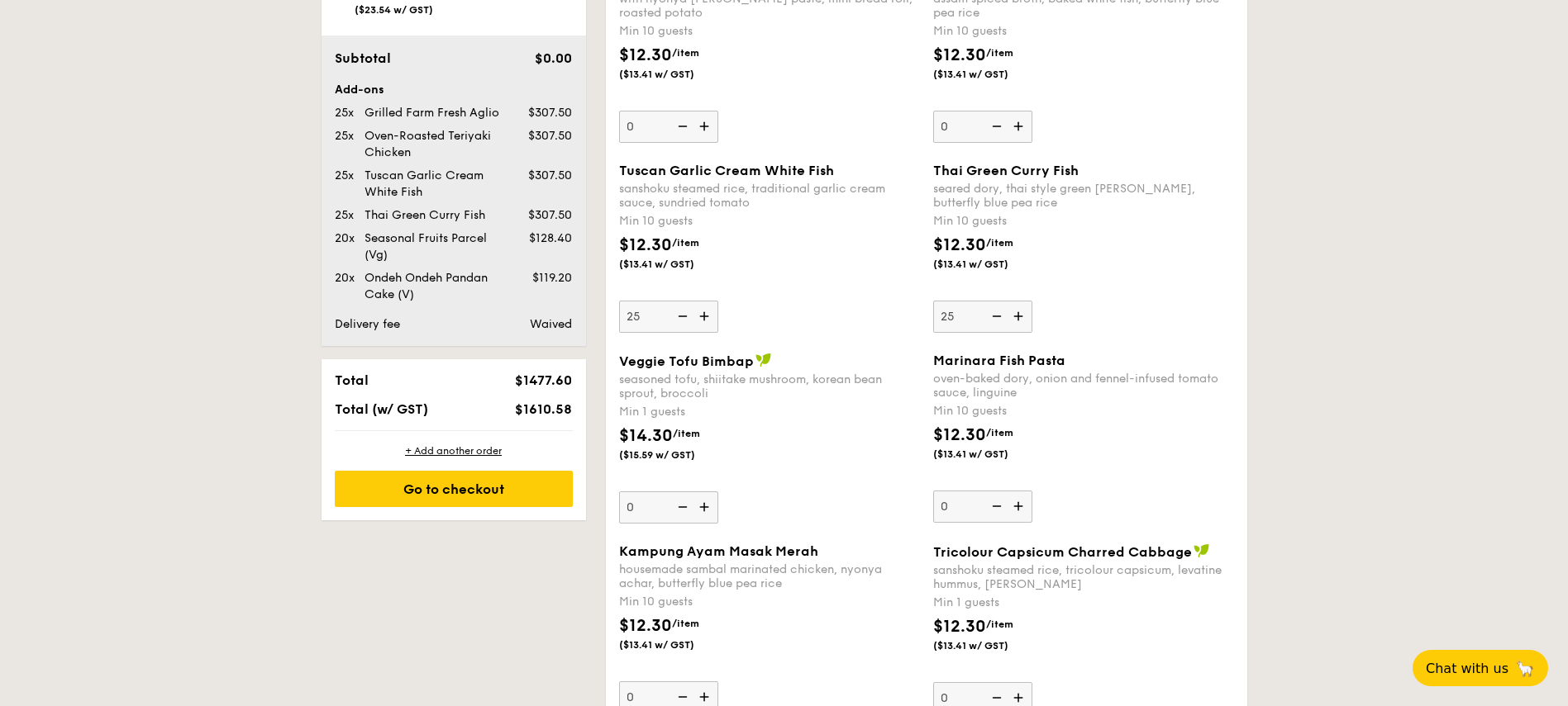
click at [701, 509] on img at bounding box center [706, 506] width 24 height 31
click at [701, 509] on input "0" at bounding box center [669, 507] width 99 height 32
type input "1"
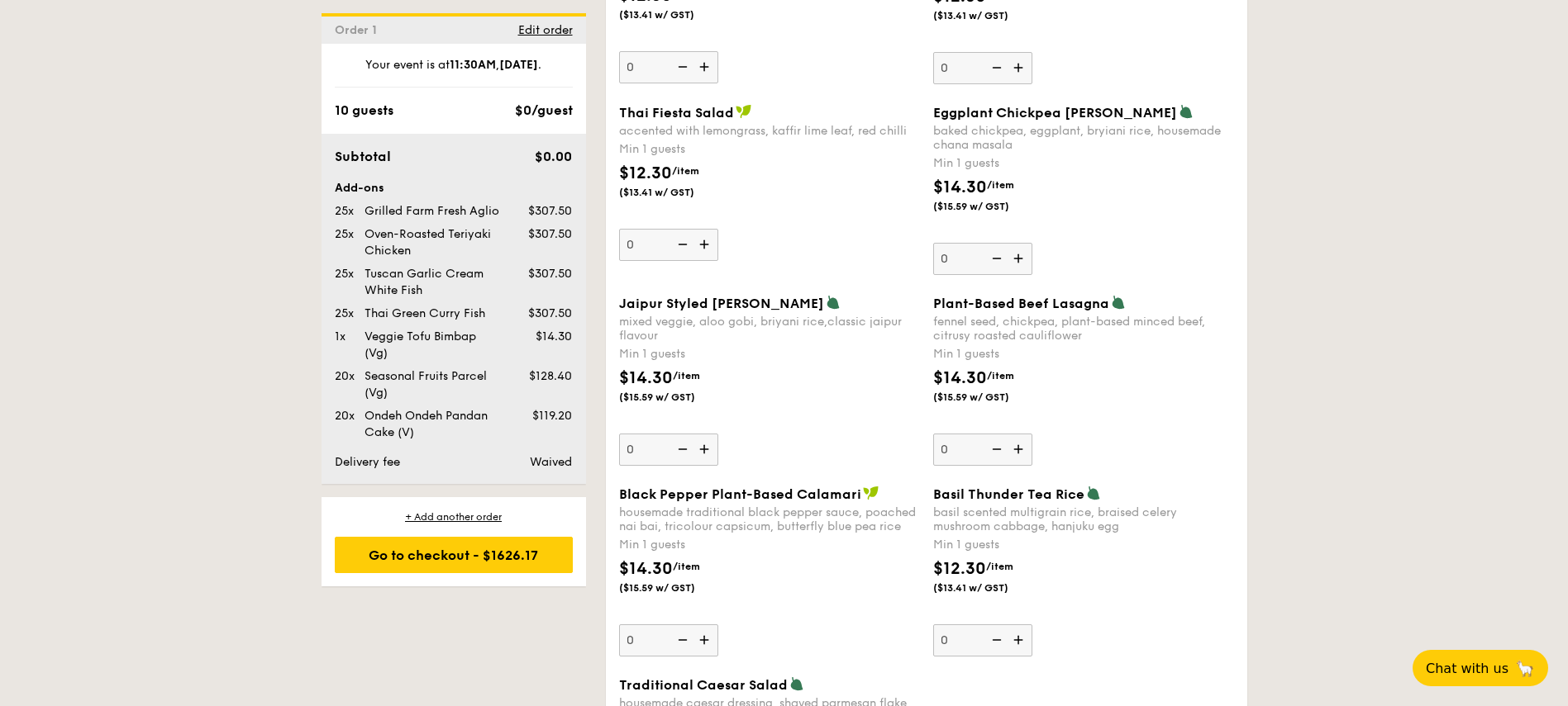
scroll to position [1685, 0]
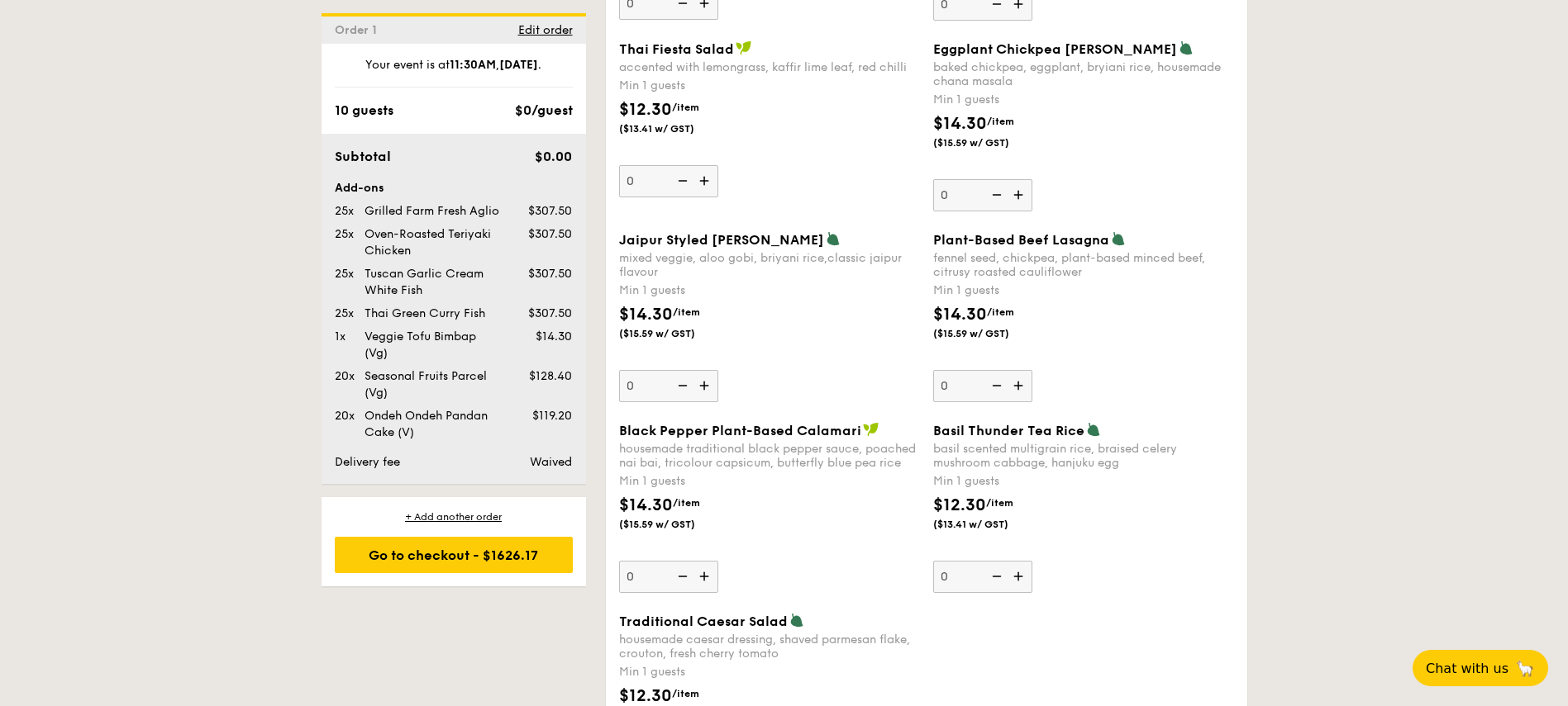
click at [698, 579] on img at bounding box center [706, 576] width 24 height 31
click at [698, 579] on input "0" at bounding box center [669, 577] width 99 height 32
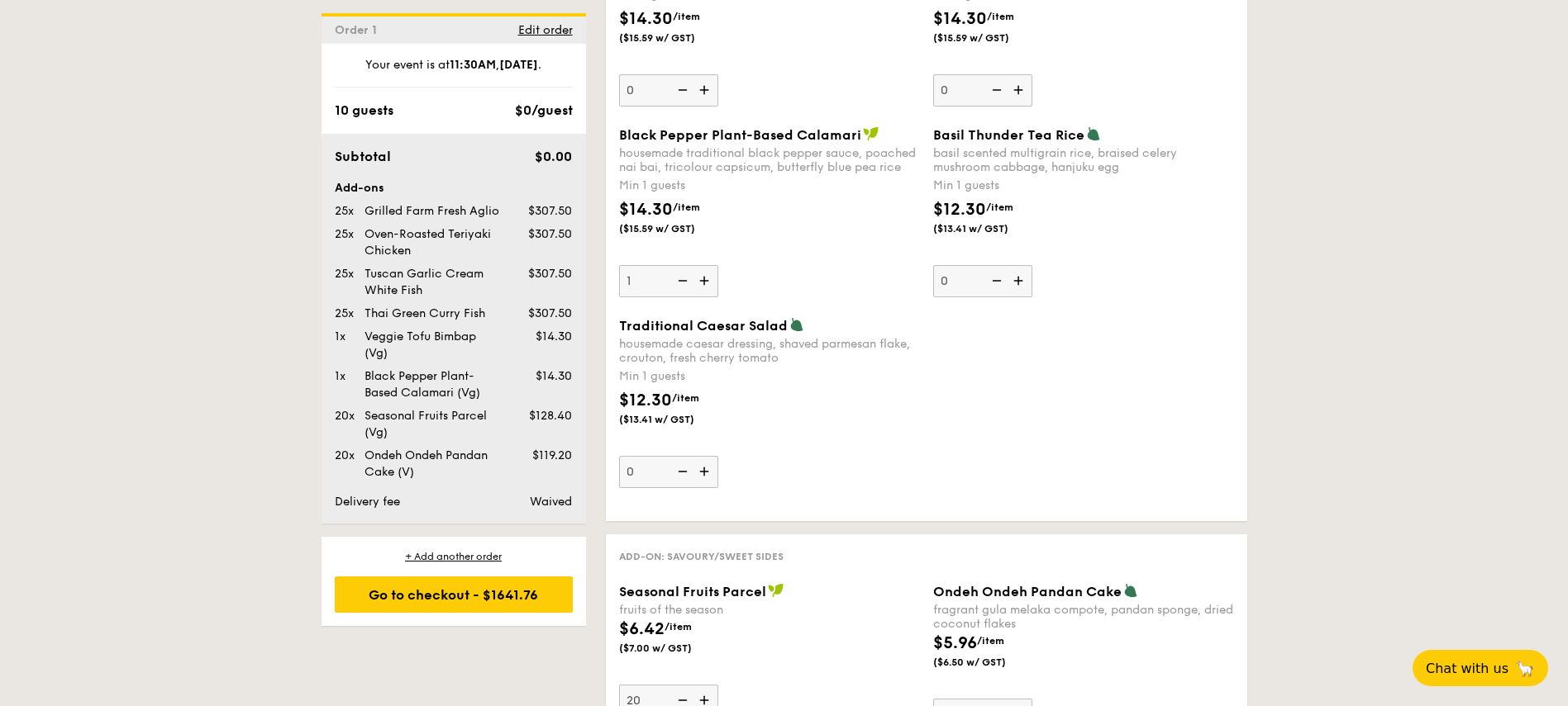
scroll to position [1982, 0]
click at [702, 282] on img at bounding box center [706, 279] width 24 height 31
click at [702, 282] on input "1" at bounding box center [669, 280] width 99 height 32
type input "2"
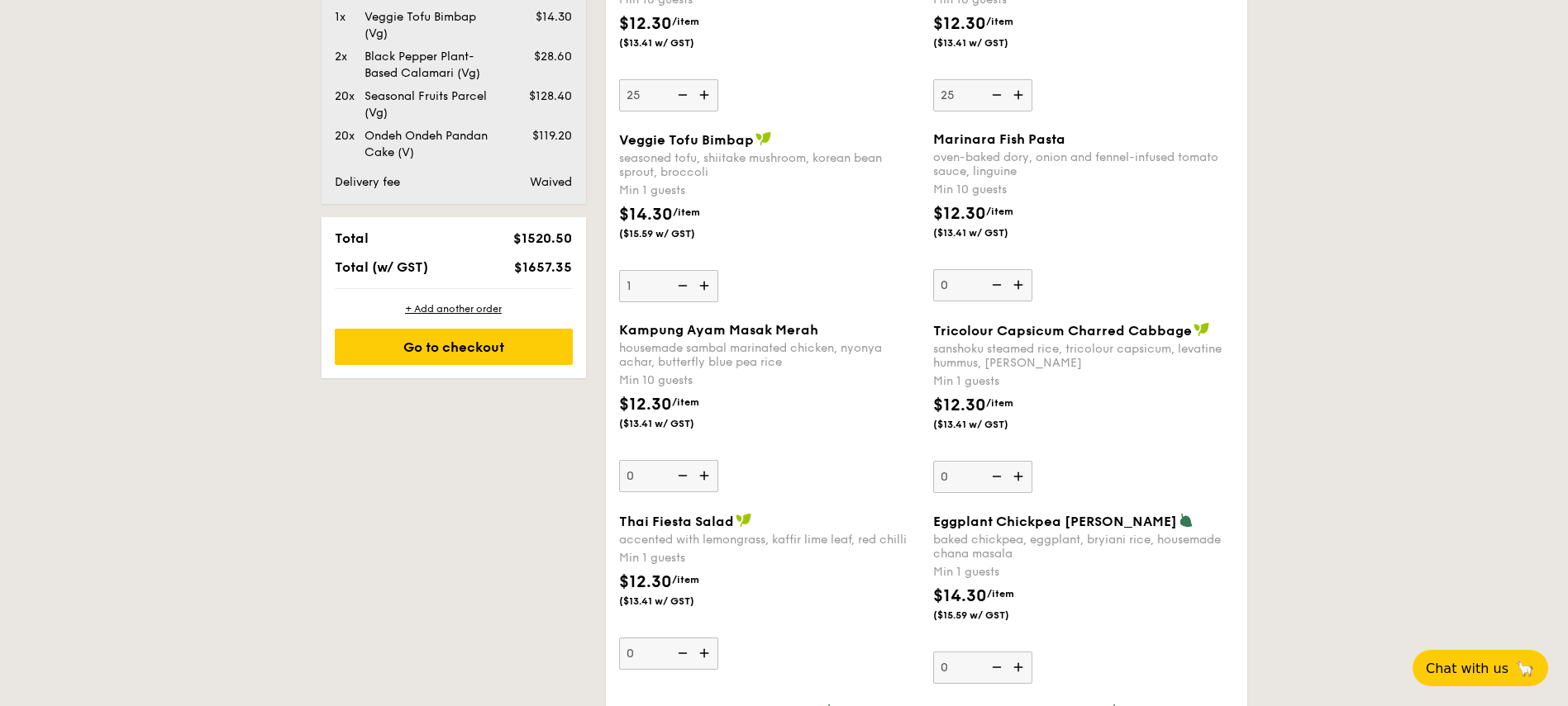
scroll to position [1090, 0]
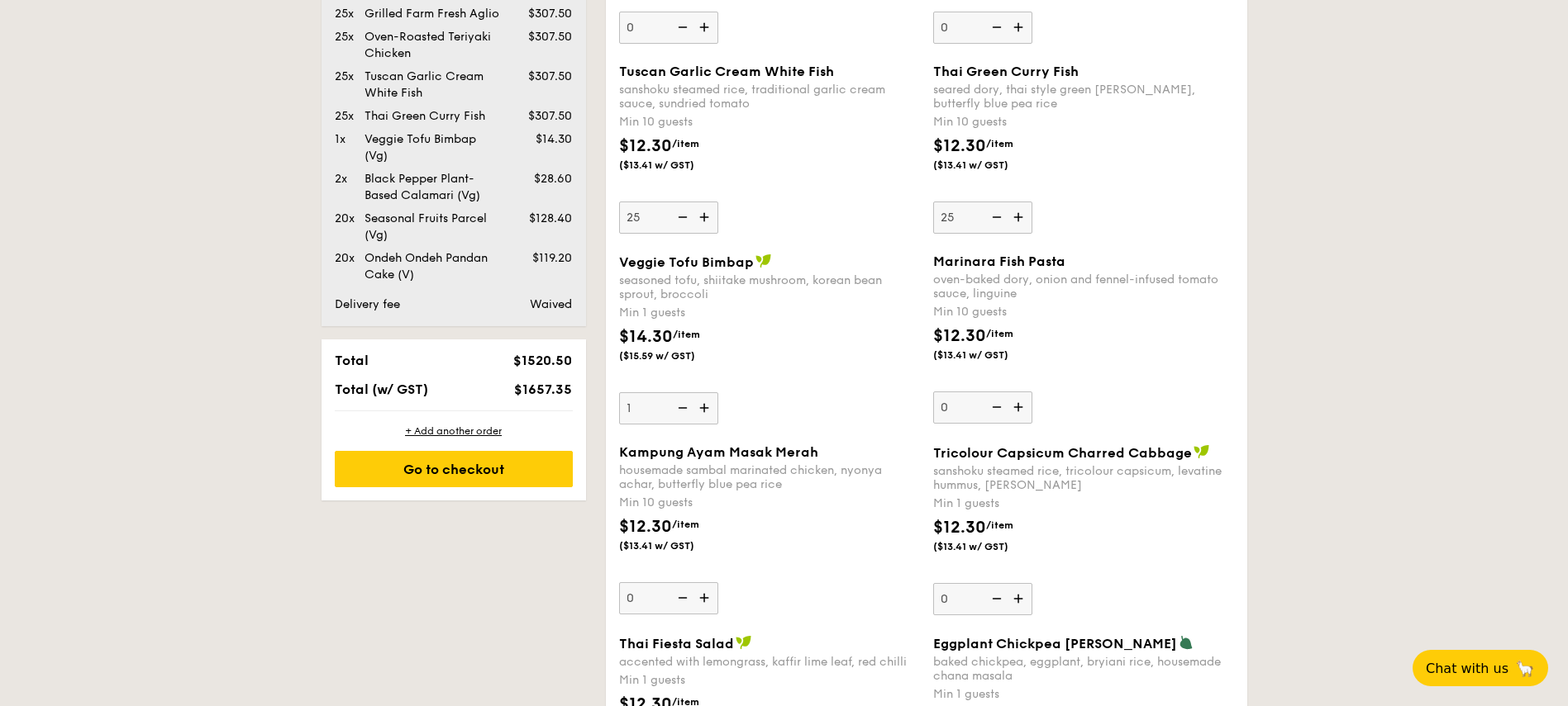
click at [702, 404] on img at bounding box center [706, 408] width 24 height 31
click at [702, 404] on input "1" at bounding box center [669, 409] width 99 height 32
type input "2"
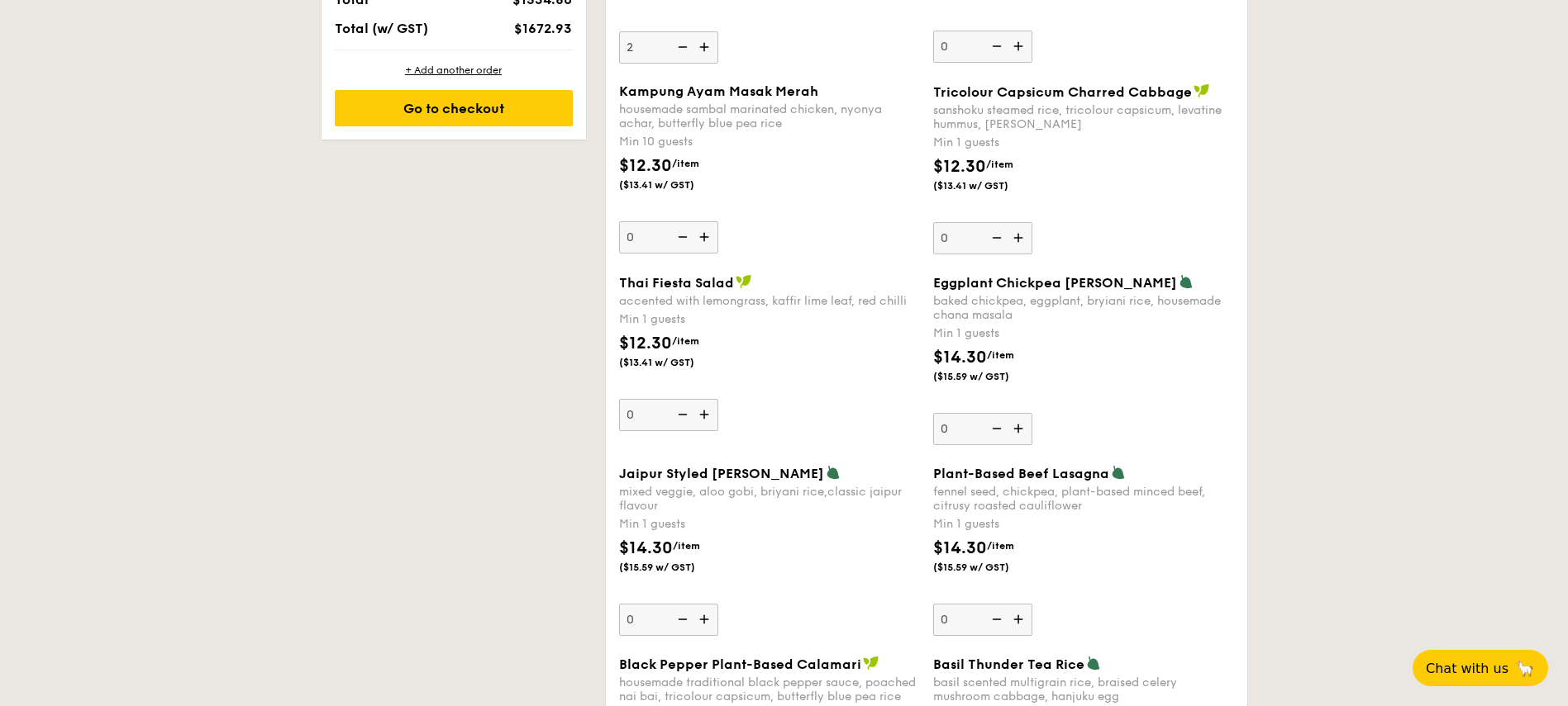
scroll to position [1487, 0]
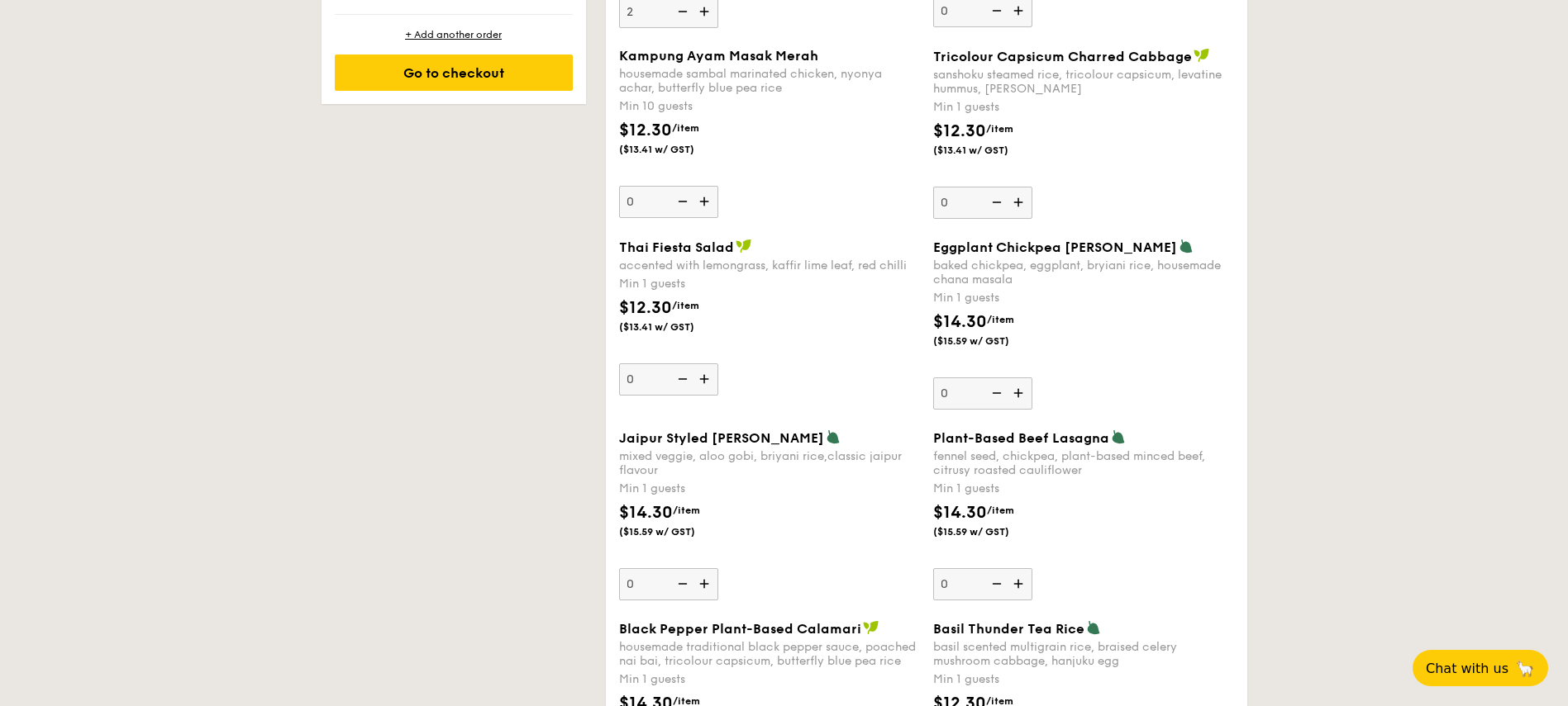
click at [817, 189] on div "Kampung Ayam Masak Merah housemade sambal marinated chicken, nyonya achar, butt…" at bounding box center [769, 133] width 301 height 170
click at [718, 189] on input "0" at bounding box center [669, 202] width 99 height 32
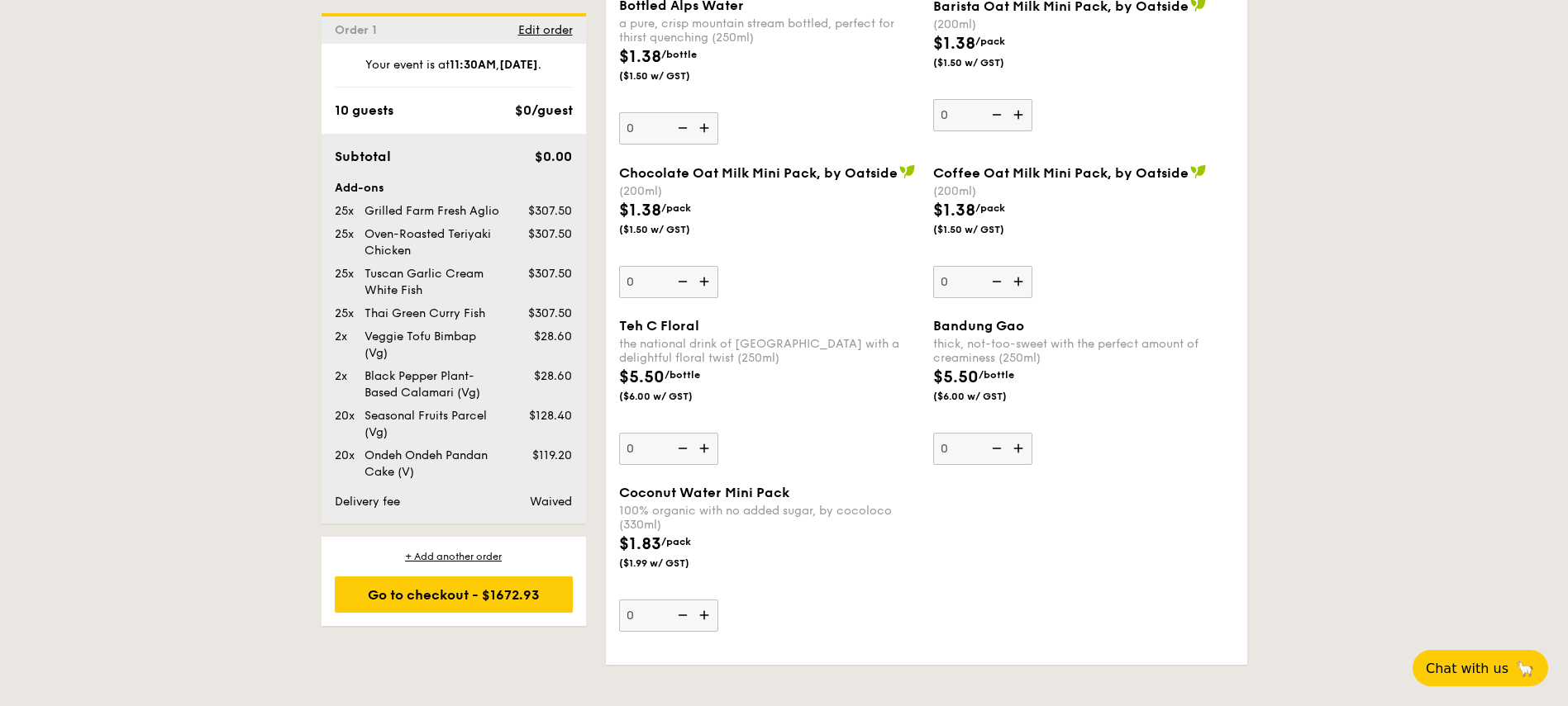
scroll to position [4163, 0]
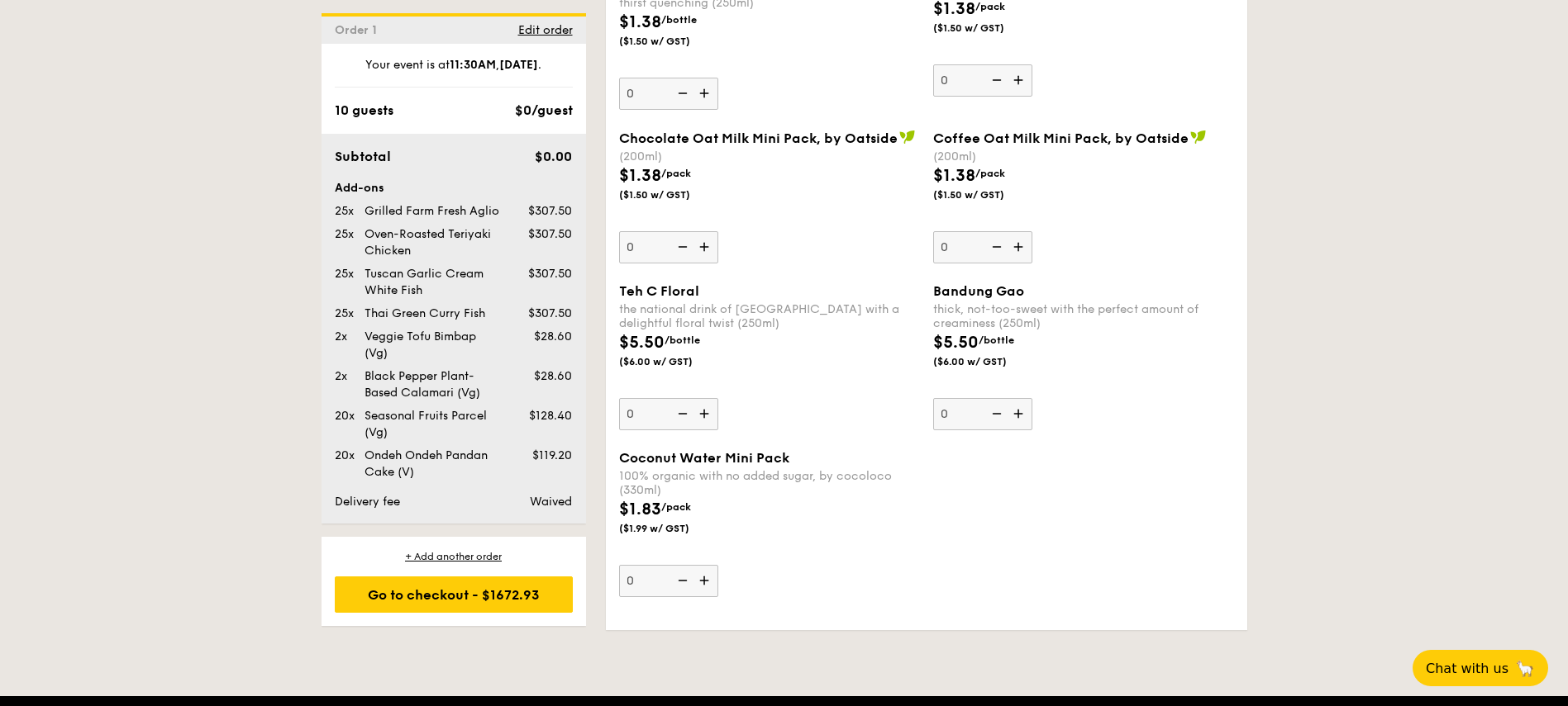
click at [808, 519] on div "$1.83 /pack ($1.99 w/ GST)" at bounding box center [769, 526] width 314 height 58
click at [718, 565] on input "0" at bounding box center [669, 581] width 99 height 32
type input "110"
click at [1100, 505] on div "Coconut Water Mini Pack 100% organic with no added sugar, by cocoloco (330ml) $…" at bounding box center [926, 533] width 628 height 167
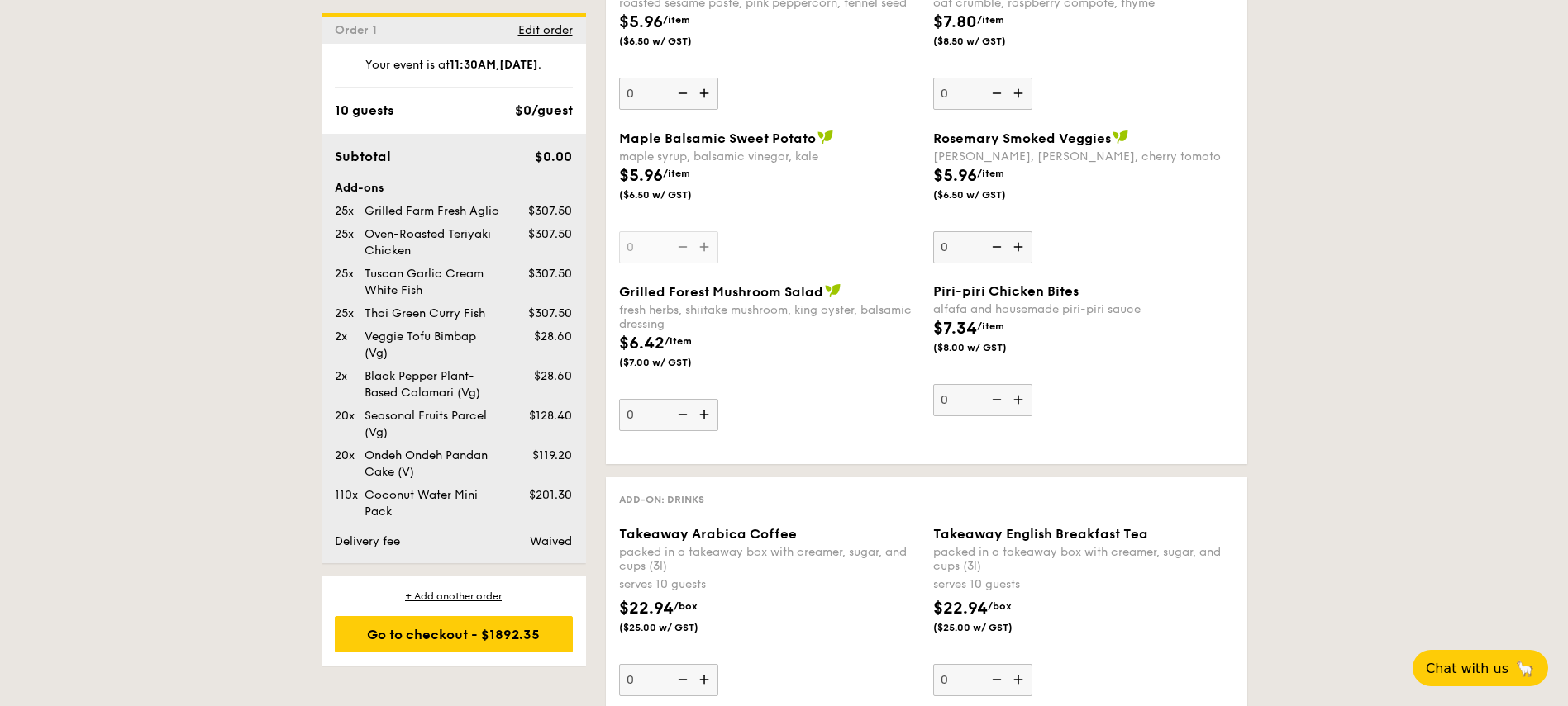
scroll to position [2875, 0]
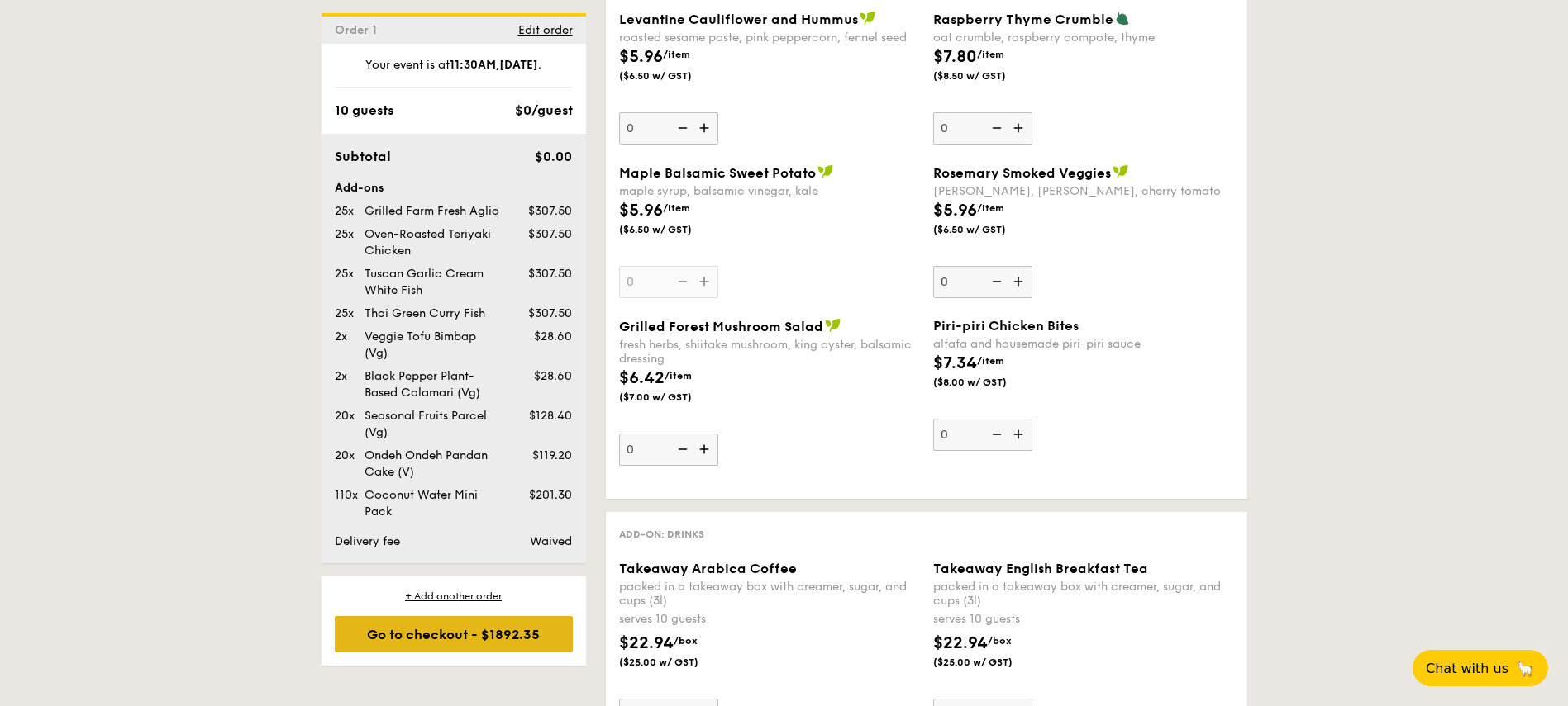
click at [443, 634] on div "Go to checkout - $1892.35" at bounding box center [454, 634] width 238 height 36
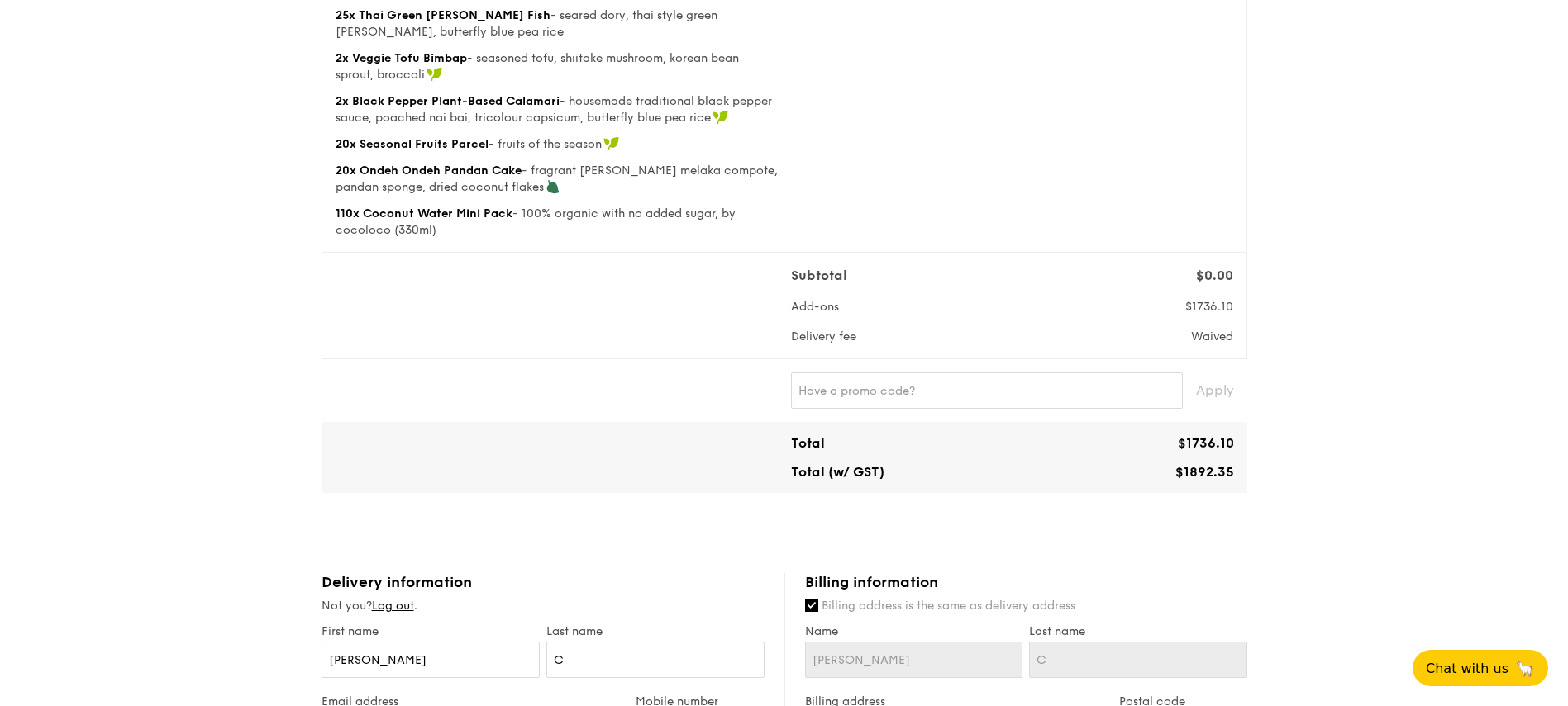
scroll to position [397, 0]
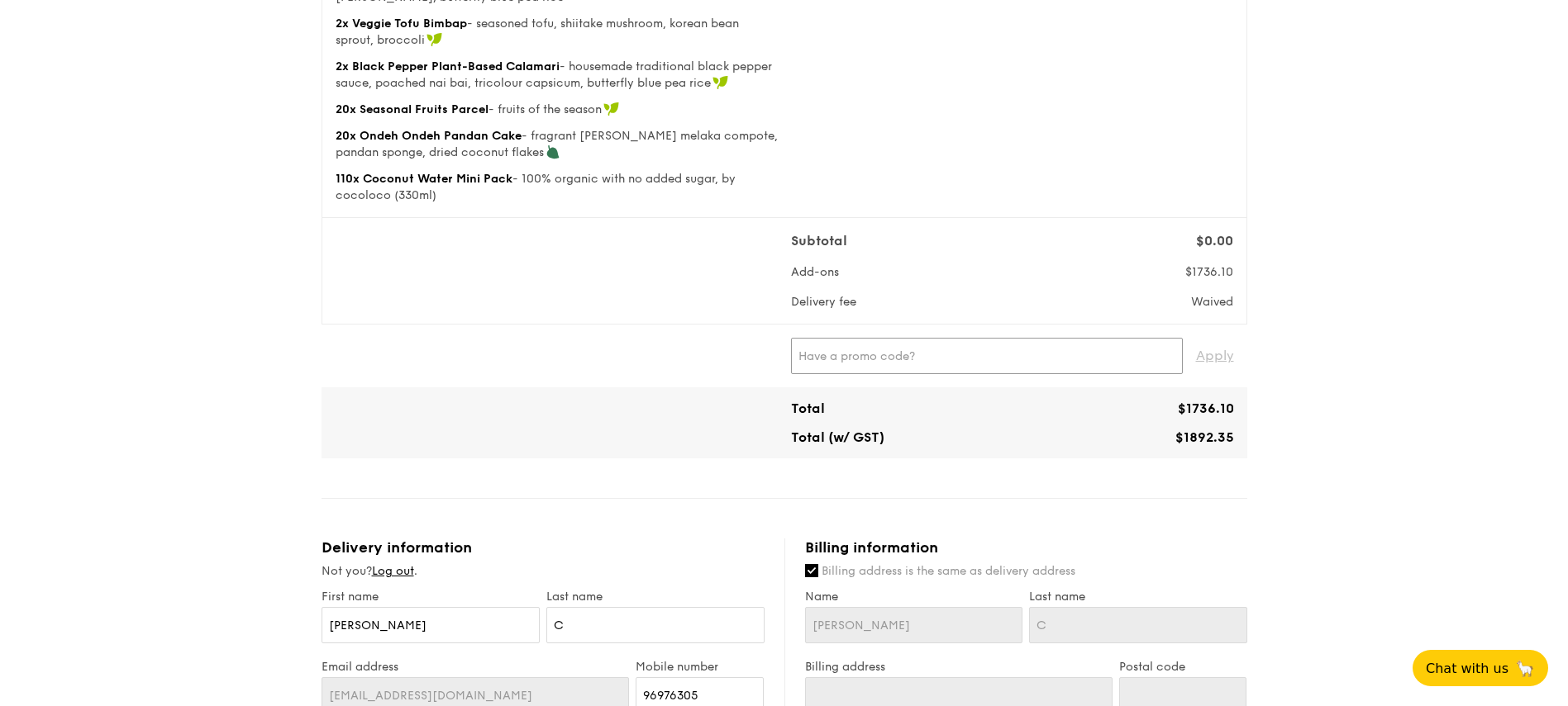
click at [894, 350] on input "text" at bounding box center [986, 356] width 392 height 36
type input "WELCOMEFEAST"
click at [1207, 361] on span "Apply" at bounding box center [1215, 356] width 38 height 36
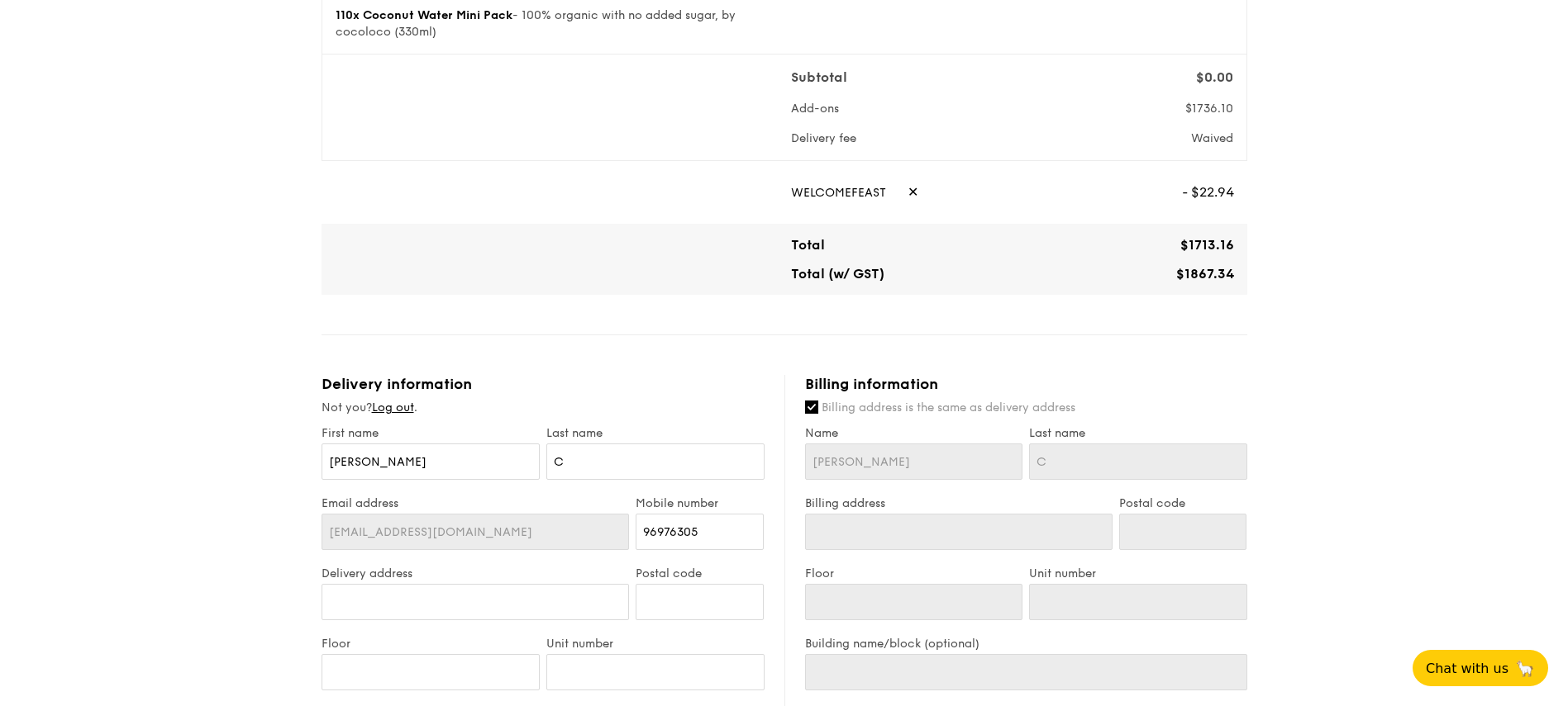
scroll to position [595, 0]
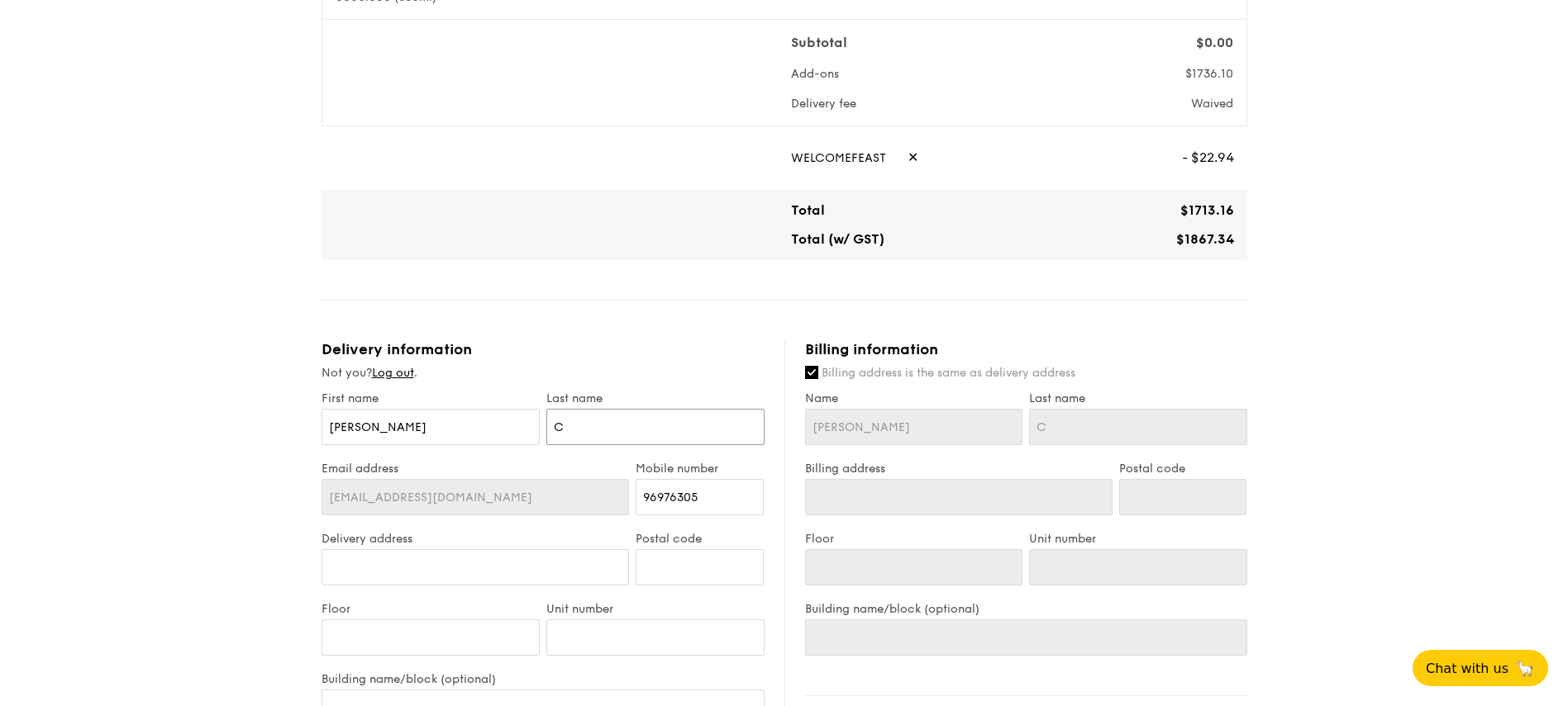
click at [642, 425] on input "C" at bounding box center [655, 426] width 218 height 36
type input "CHI"
type input "CHIU"
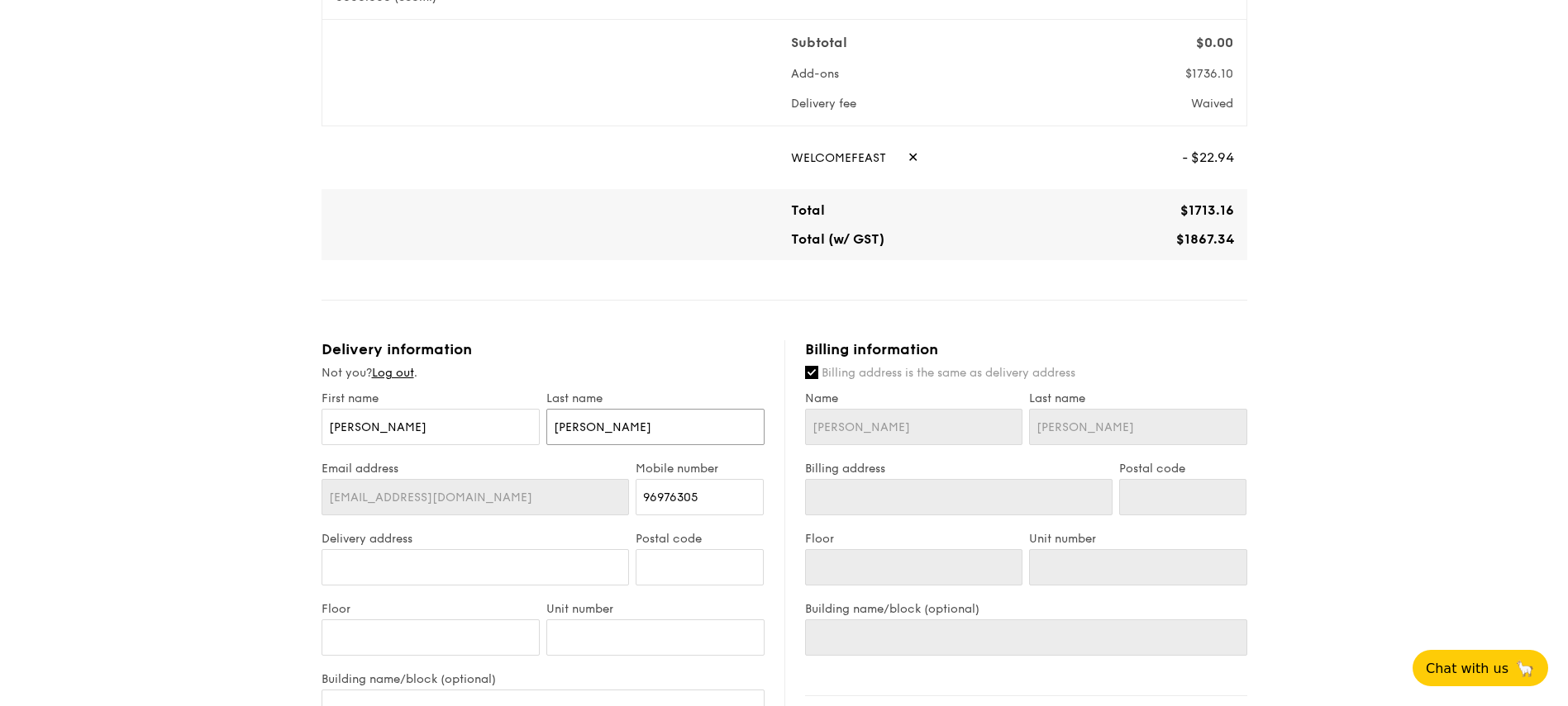
type input "CHI"
type input "CH"
type input "C"
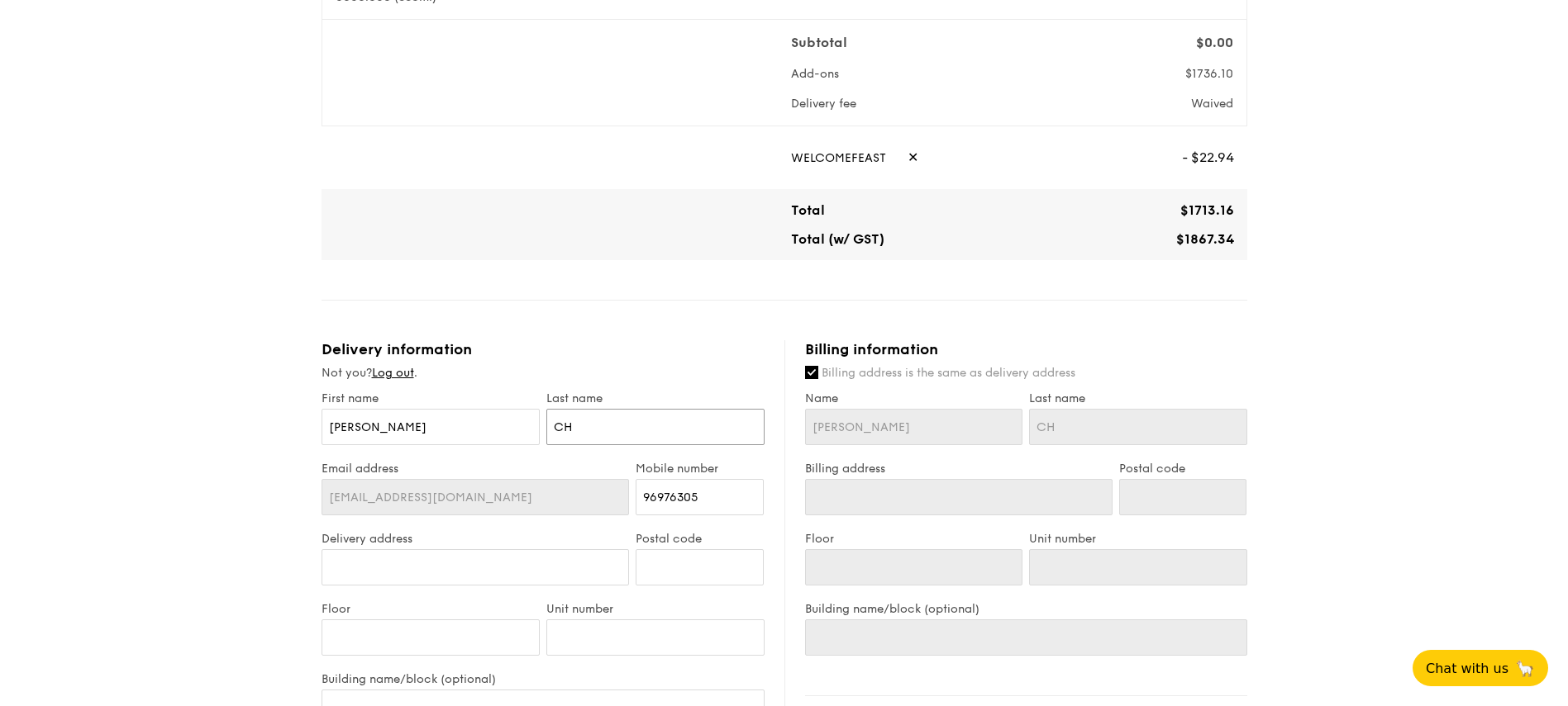
type input "C"
type input "Ch"
type input "Chi"
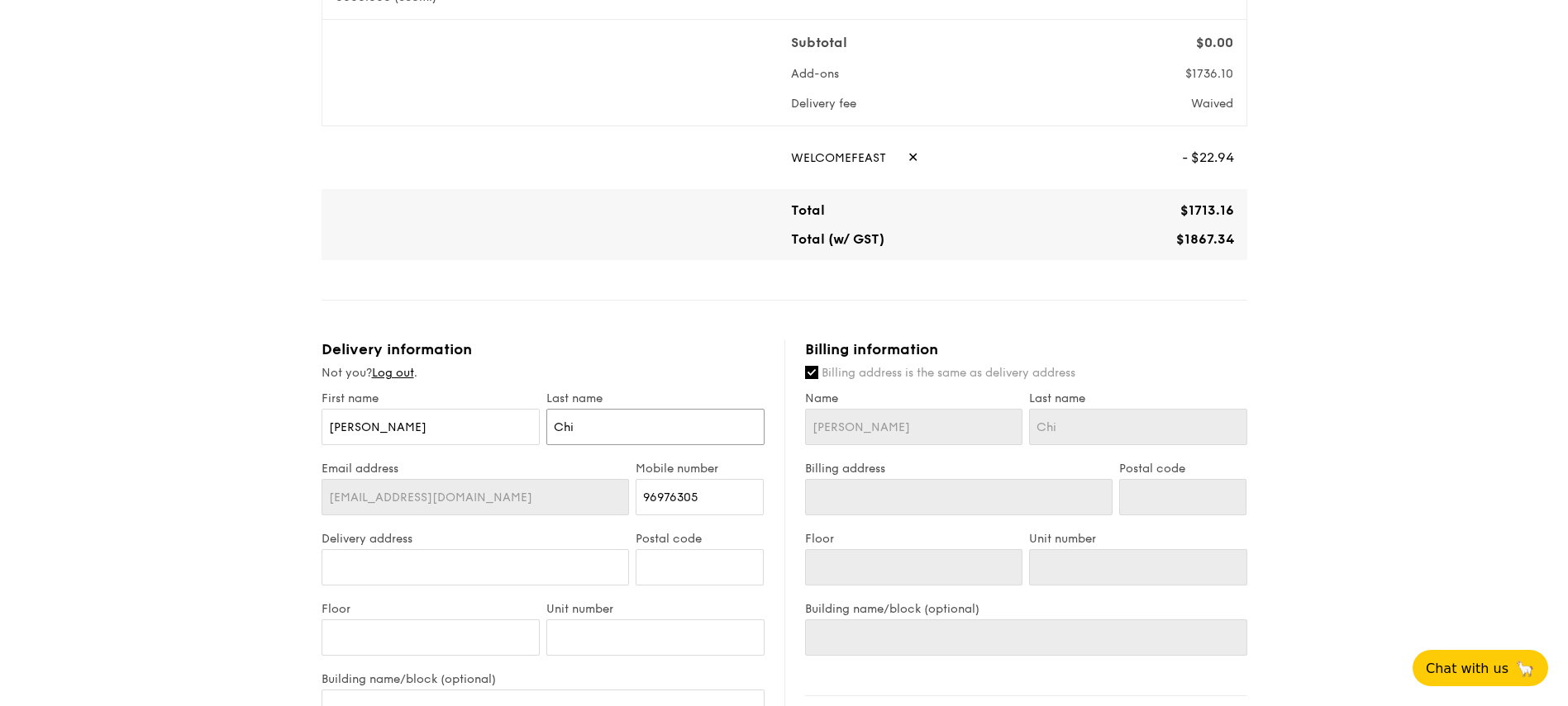
type input "[PERSON_NAME]"
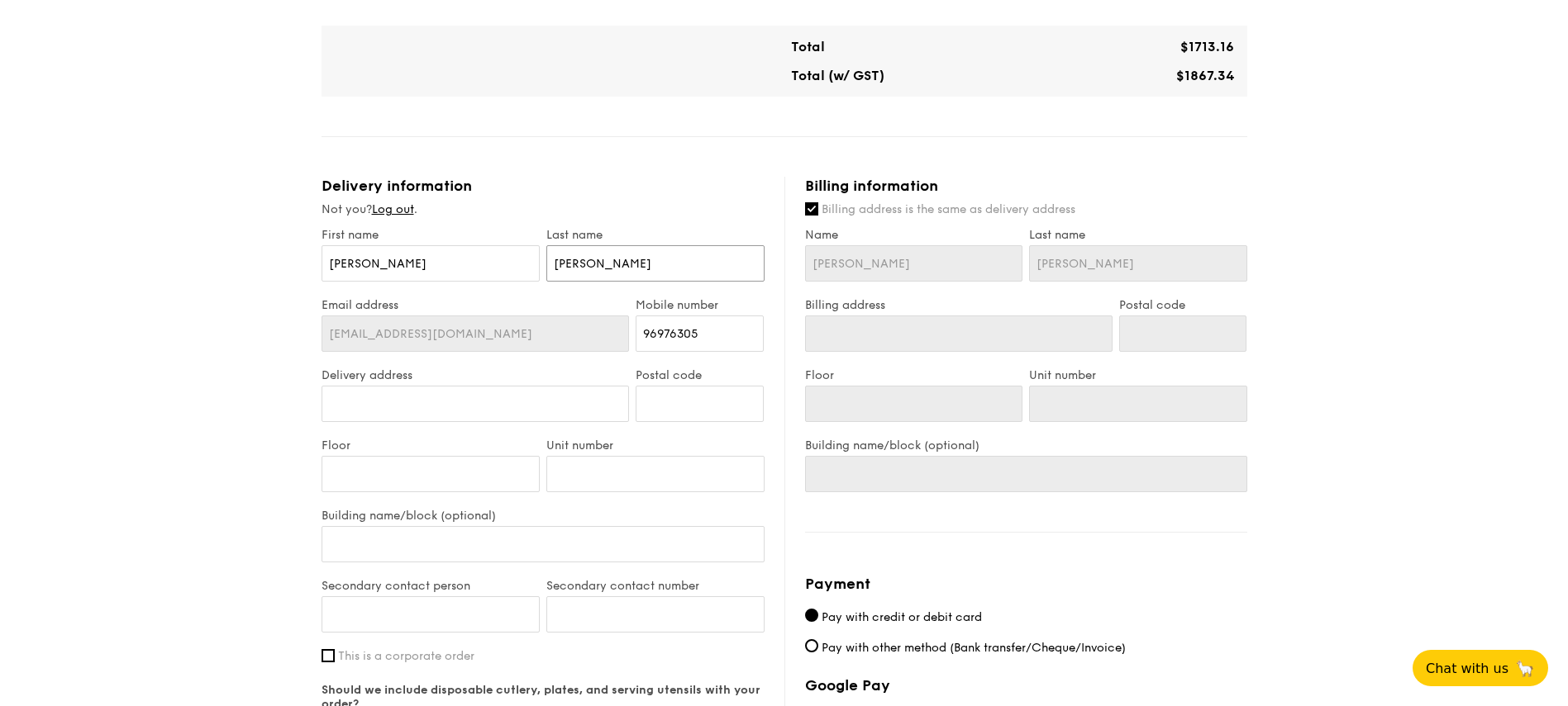
scroll to position [793, 0]
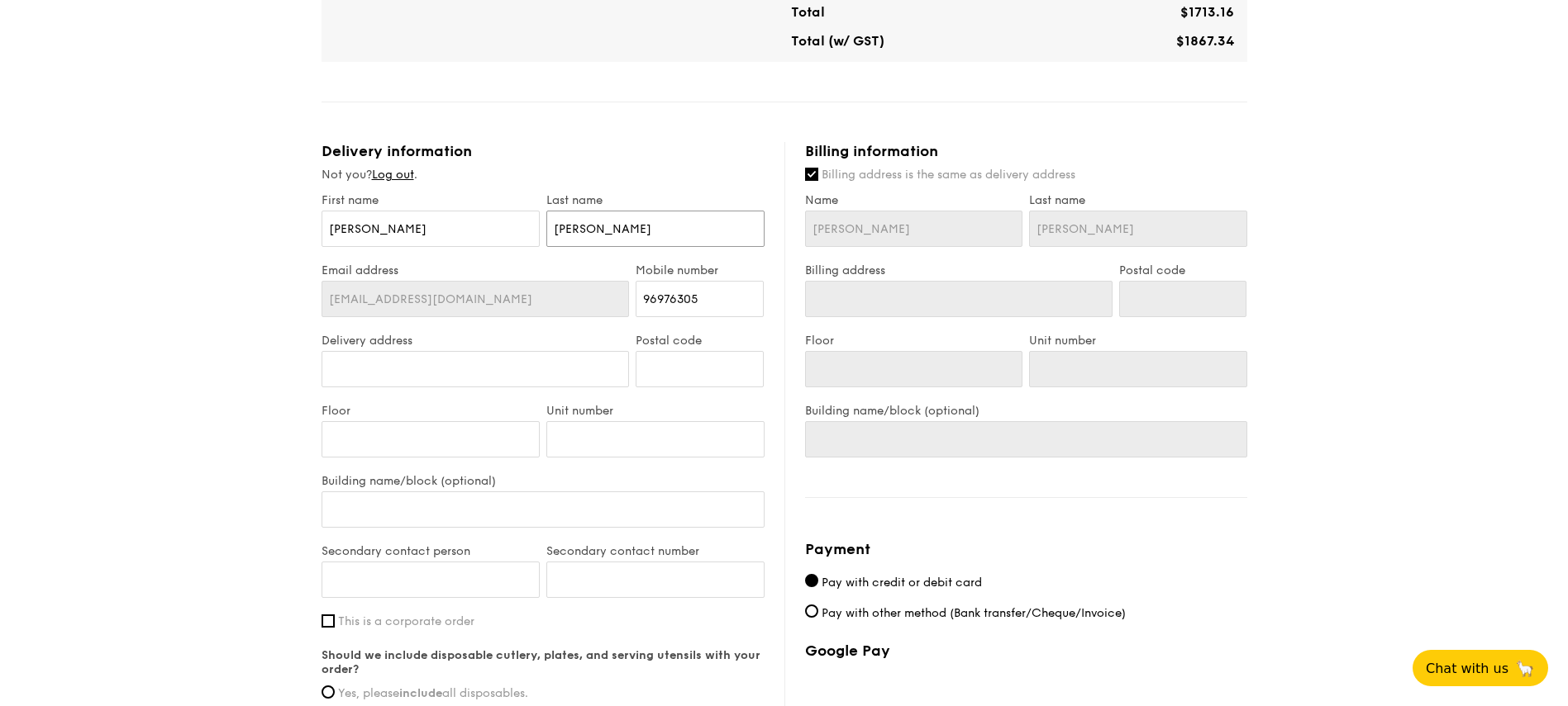
type input "[PERSON_NAME]"
click at [805, 178] on input "Billing address is the same as delivery address" at bounding box center [812, 174] width 13 height 13
checkbox input "false"
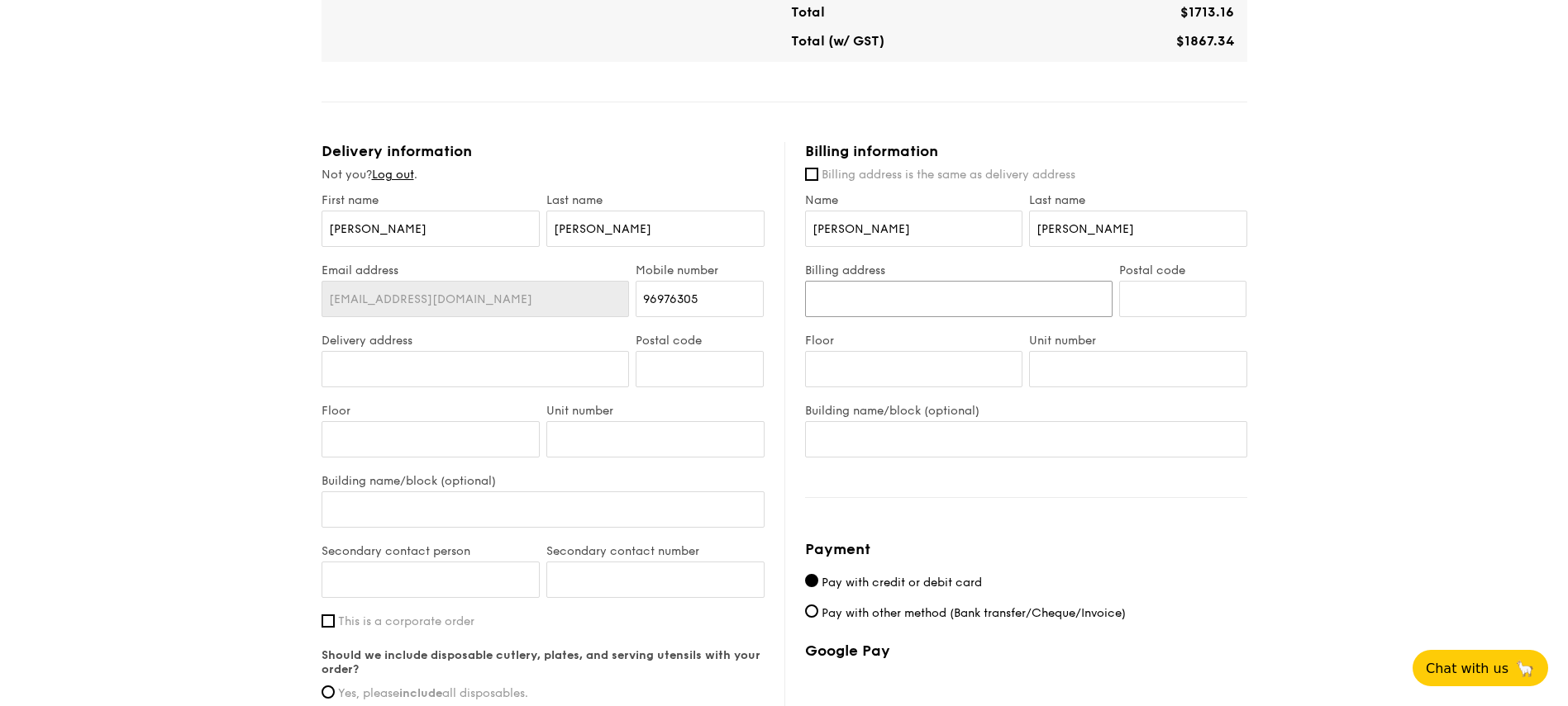
click at [997, 313] on input "Billing address" at bounding box center [959, 298] width 308 height 36
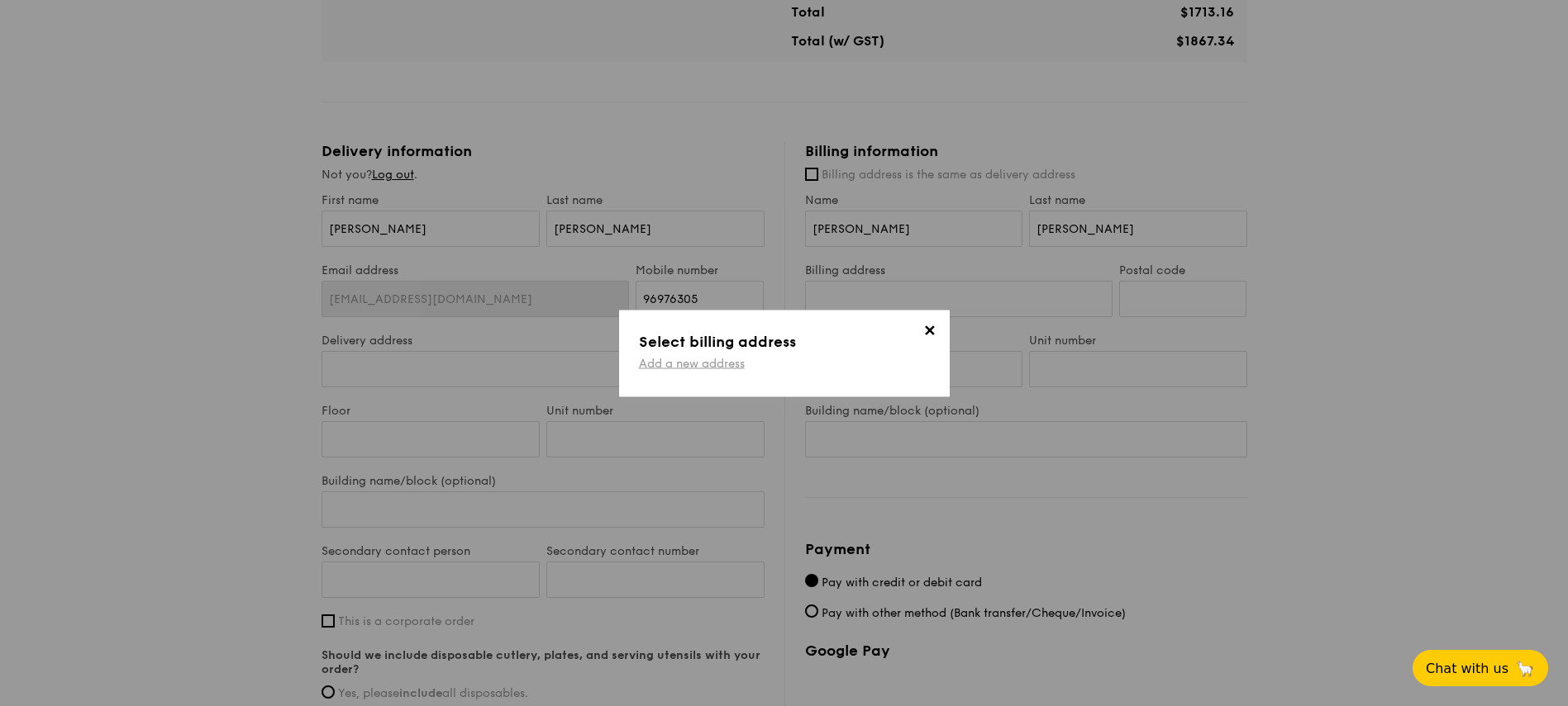
click at [716, 364] on link "Add a new address" at bounding box center [691, 363] width 105 height 14
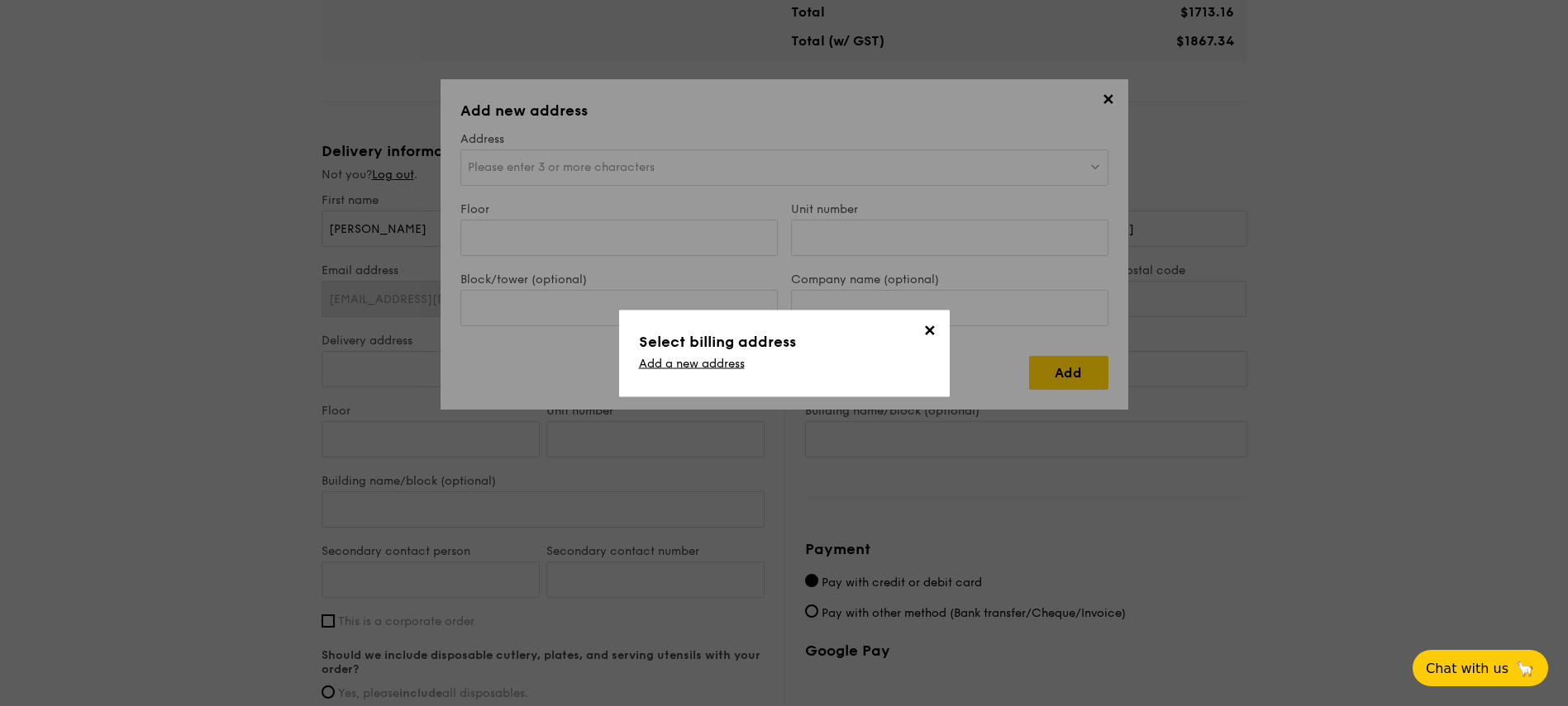
scroll to position [0, 0]
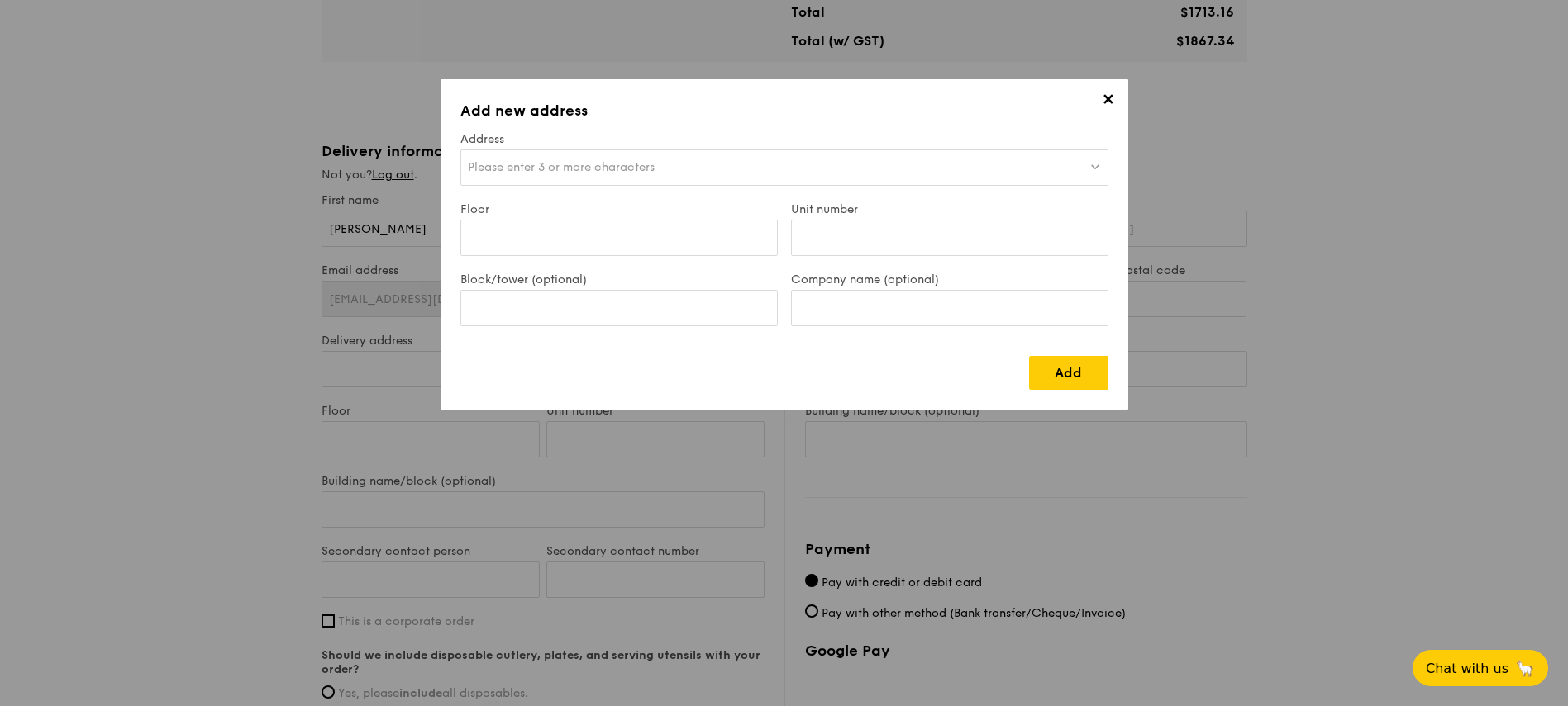
click at [647, 175] on div "Please enter 3 or more characters" at bounding box center [784, 167] width 648 height 36
click at [722, 113] on h3 "Add new address" at bounding box center [784, 110] width 648 height 23
click at [1109, 94] on span "✕" at bounding box center [1108, 102] width 23 height 23
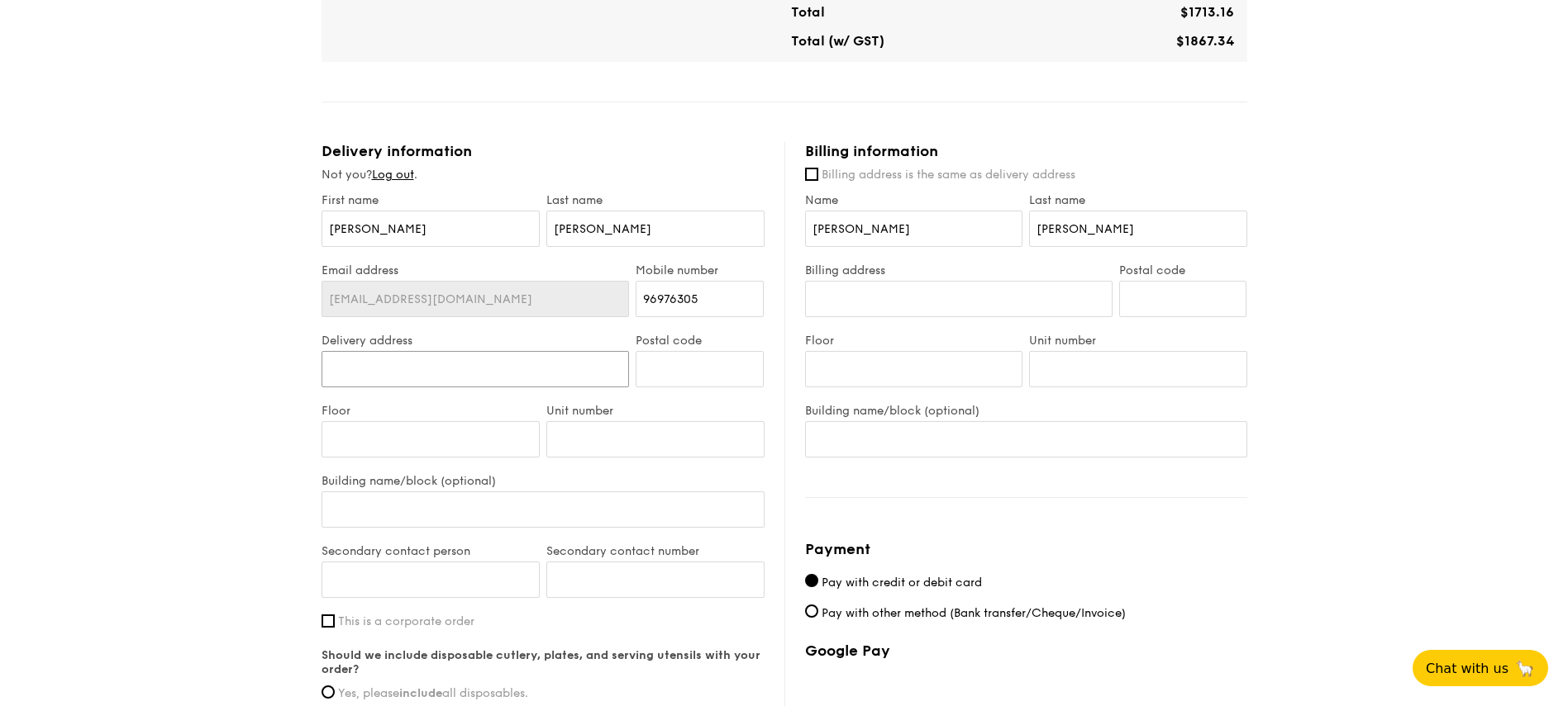
click at [415, 373] on input "Delivery address" at bounding box center [475, 369] width 309 height 36
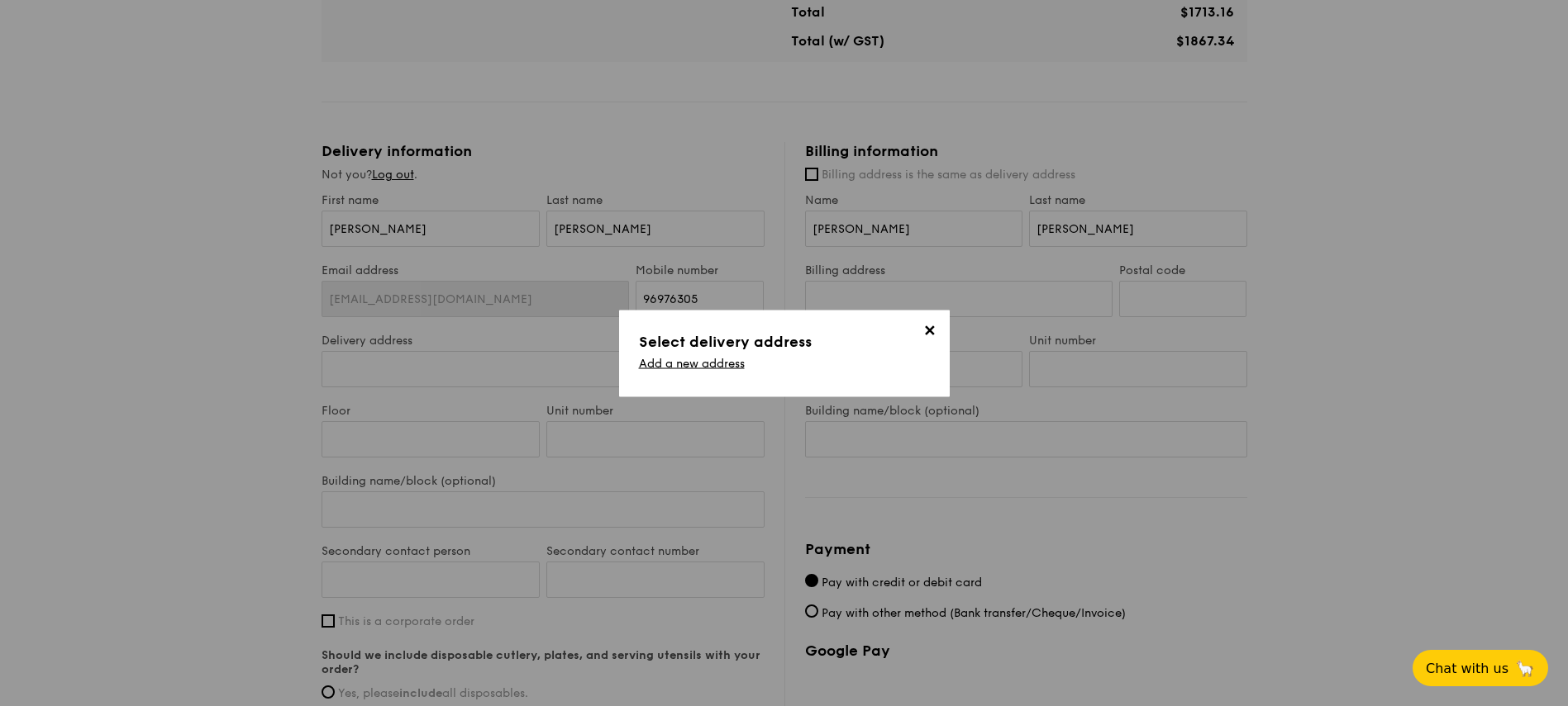
click at [708, 372] on div "Add a new address" at bounding box center [784, 366] width 291 height 21
click at [708, 366] on link "Add a new address" at bounding box center [691, 363] width 105 height 14
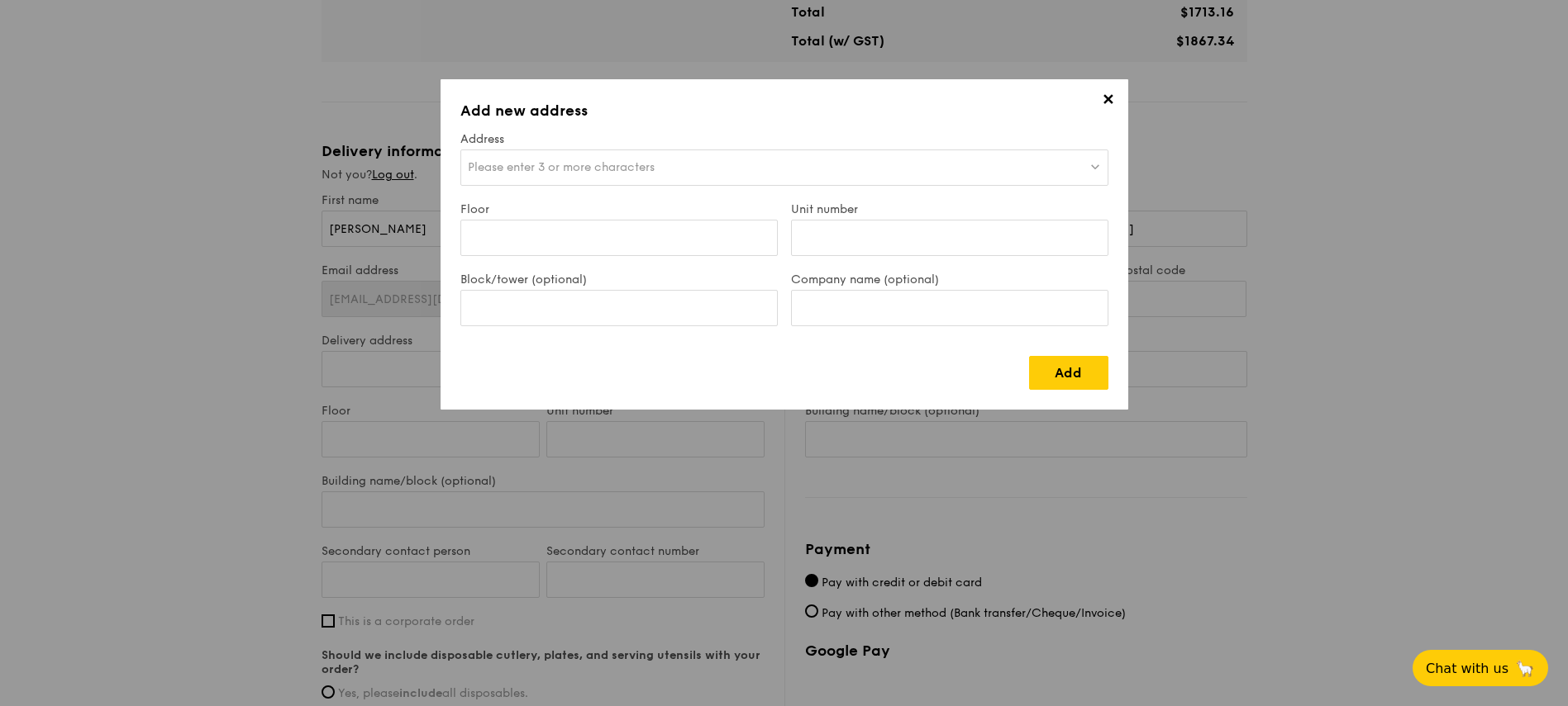
click at [616, 177] on div "Please enter 3 or more characters" at bounding box center [784, 167] width 648 height 36
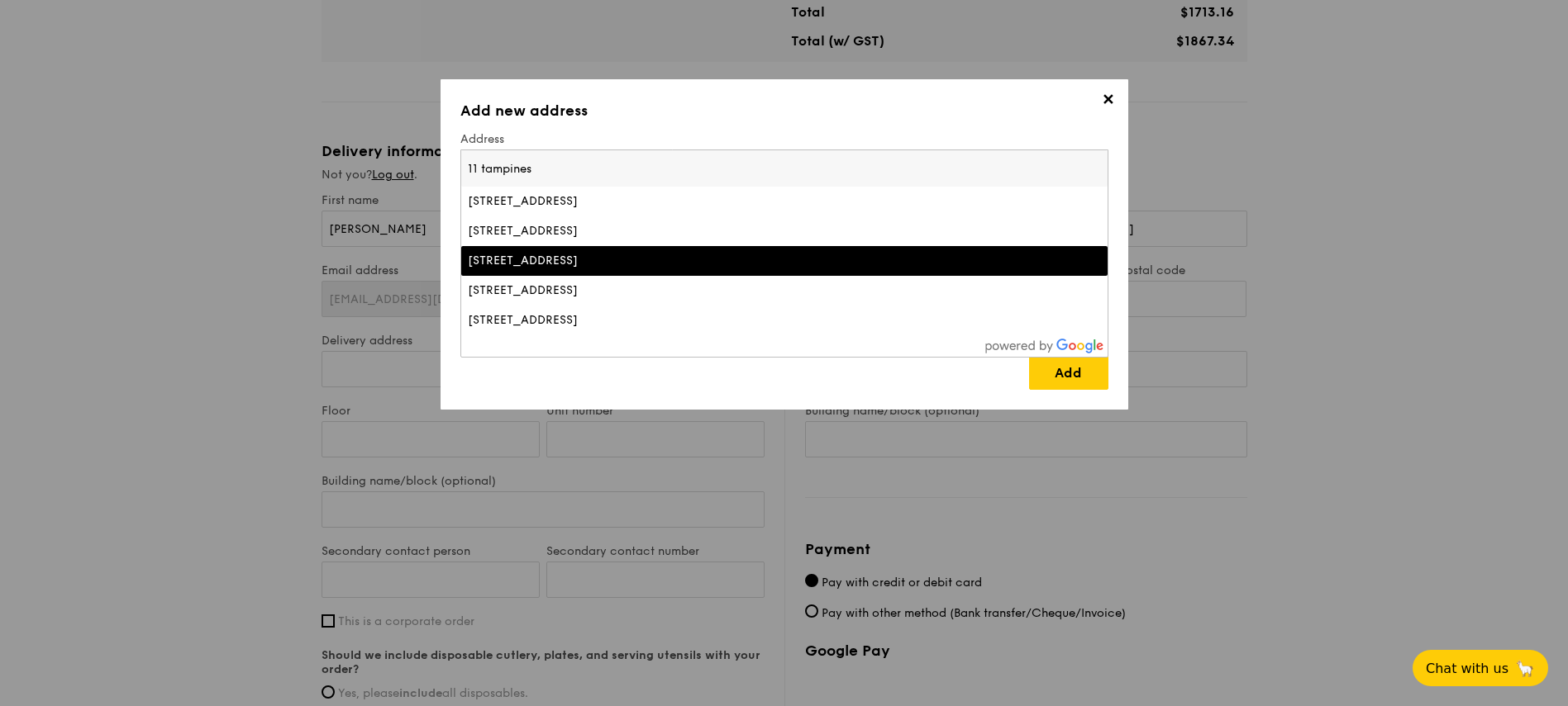
type input "11 tampines"
click at [620, 261] on div "11 Tampines Central 1, Singapore" at bounding box center [706, 261] width 475 height 17
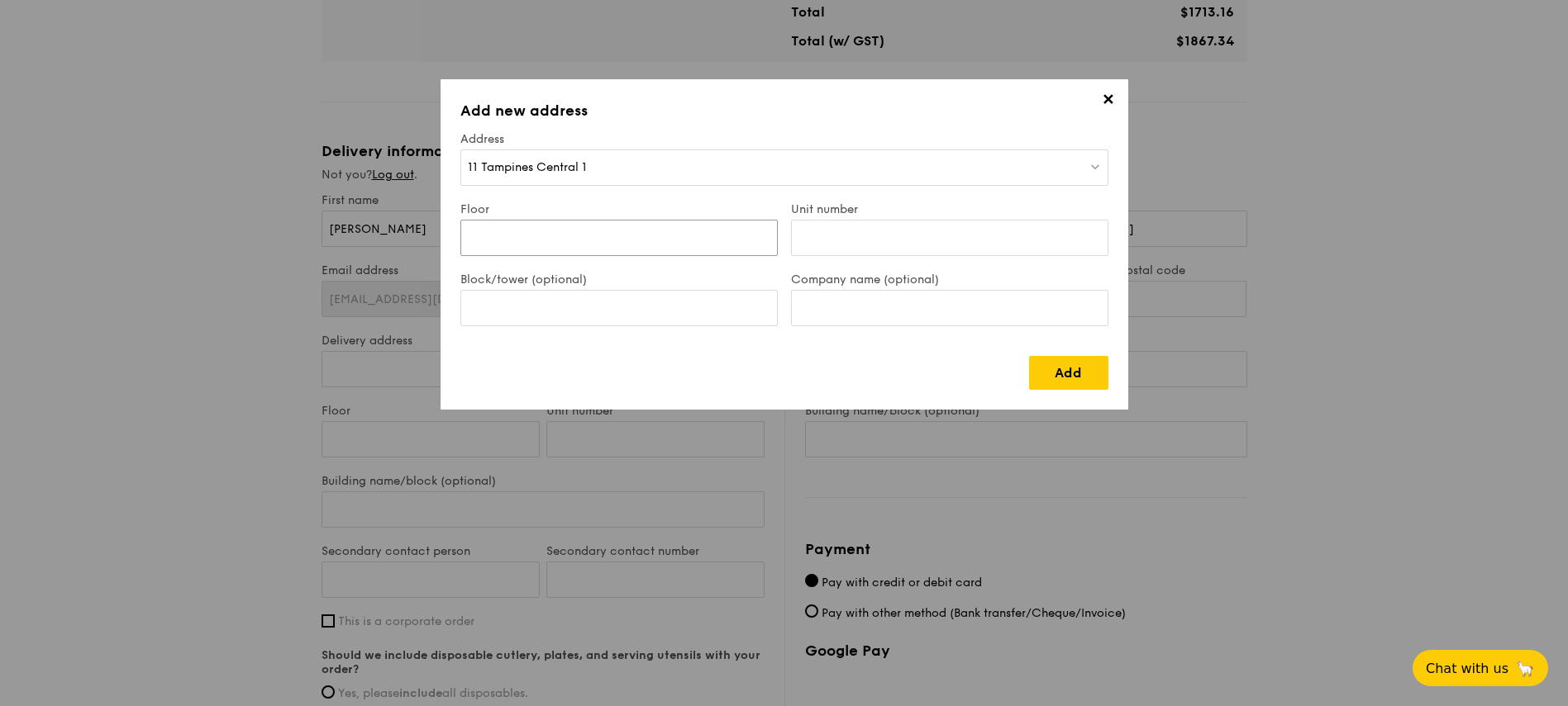
click at [568, 223] on input "Floor" at bounding box center [619, 238] width 317 height 36
type input "9"
type input "00"
click at [1056, 376] on link "Add" at bounding box center [1069, 373] width 79 height 34
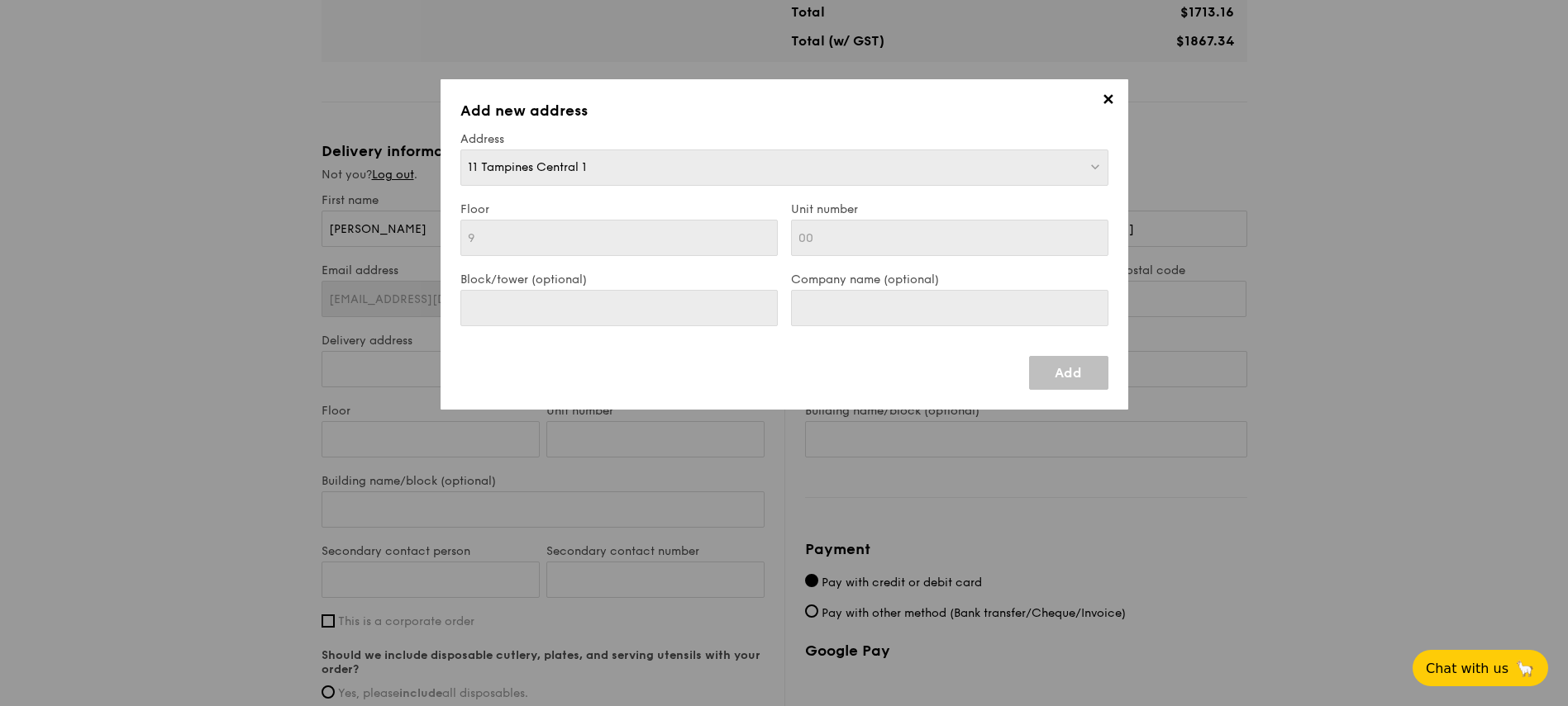
type input "11 Tampines Central 1"
type input "529542"
type input "9"
type input "00"
type input "11 Tampines Central 1"
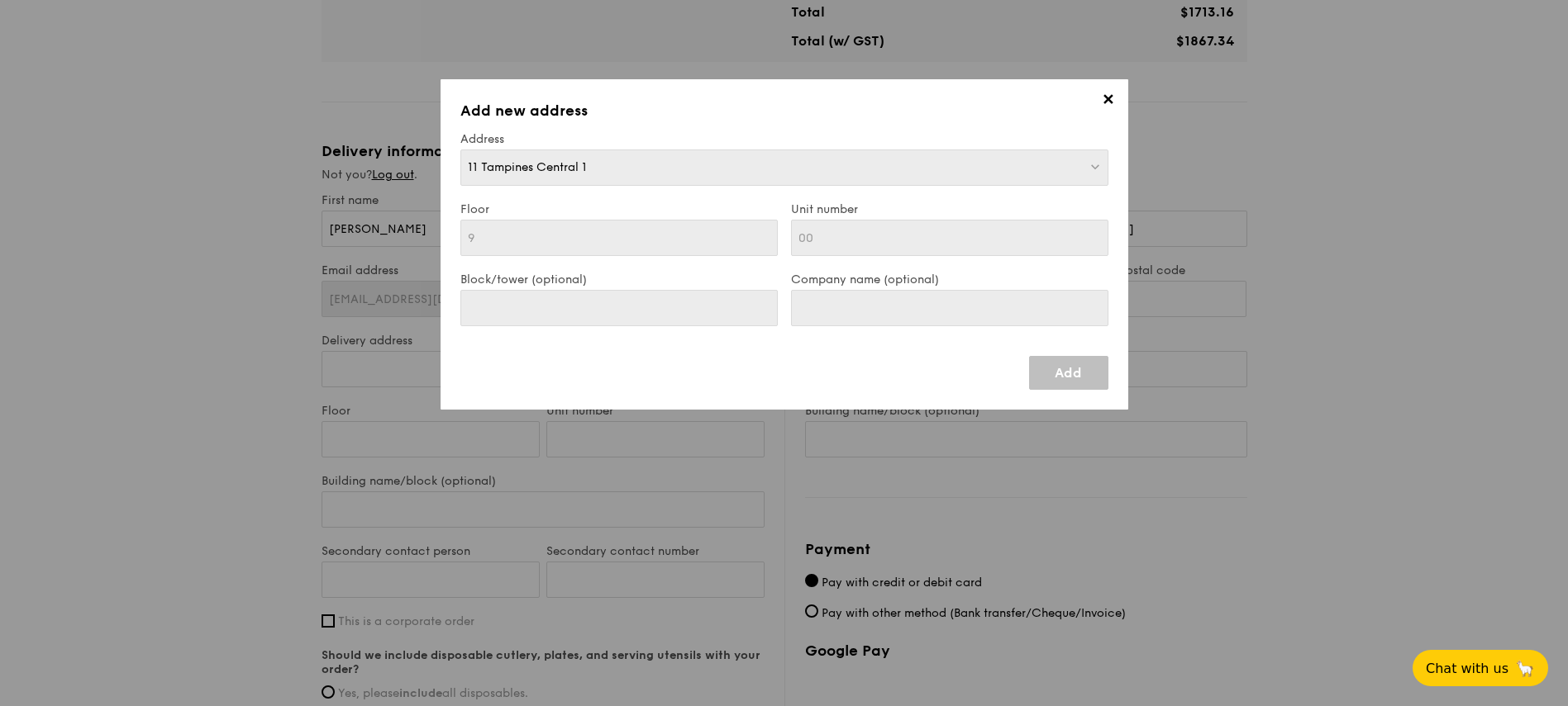
type input "529542"
type input "9"
type input "00"
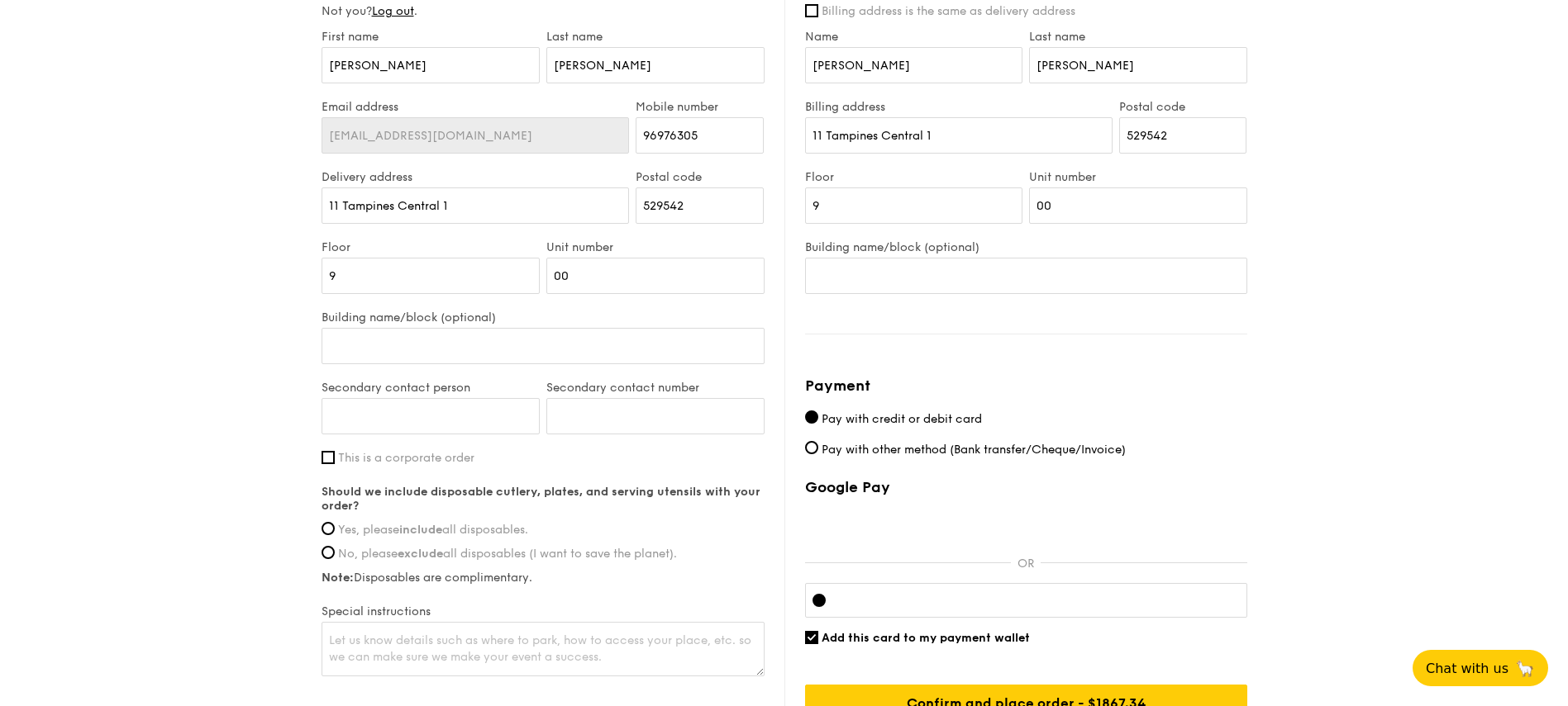
scroll to position [991, 0]
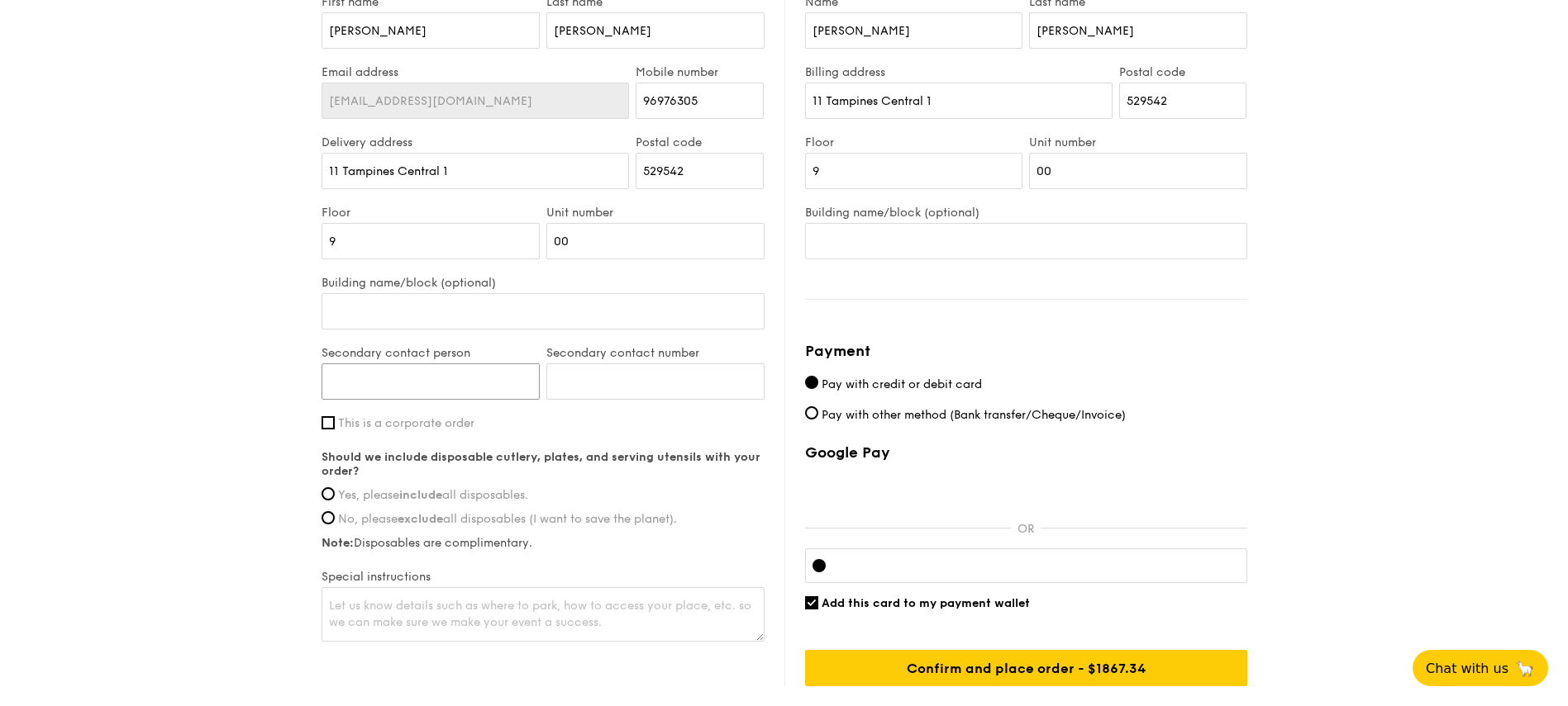
click at [445, 381] on input "Secondary contact person" at bounding box center [430, 381] width 218 height 36
type input "[PERSON_NAME]"
type input "92964775"
click at [358, 428] on span "This is a corporate order" at bounding box center [406, 423] width 137 height 14
click at [335, 428] on input "This is a corporate order" at bounding box center [328, 423] width 13 height 13
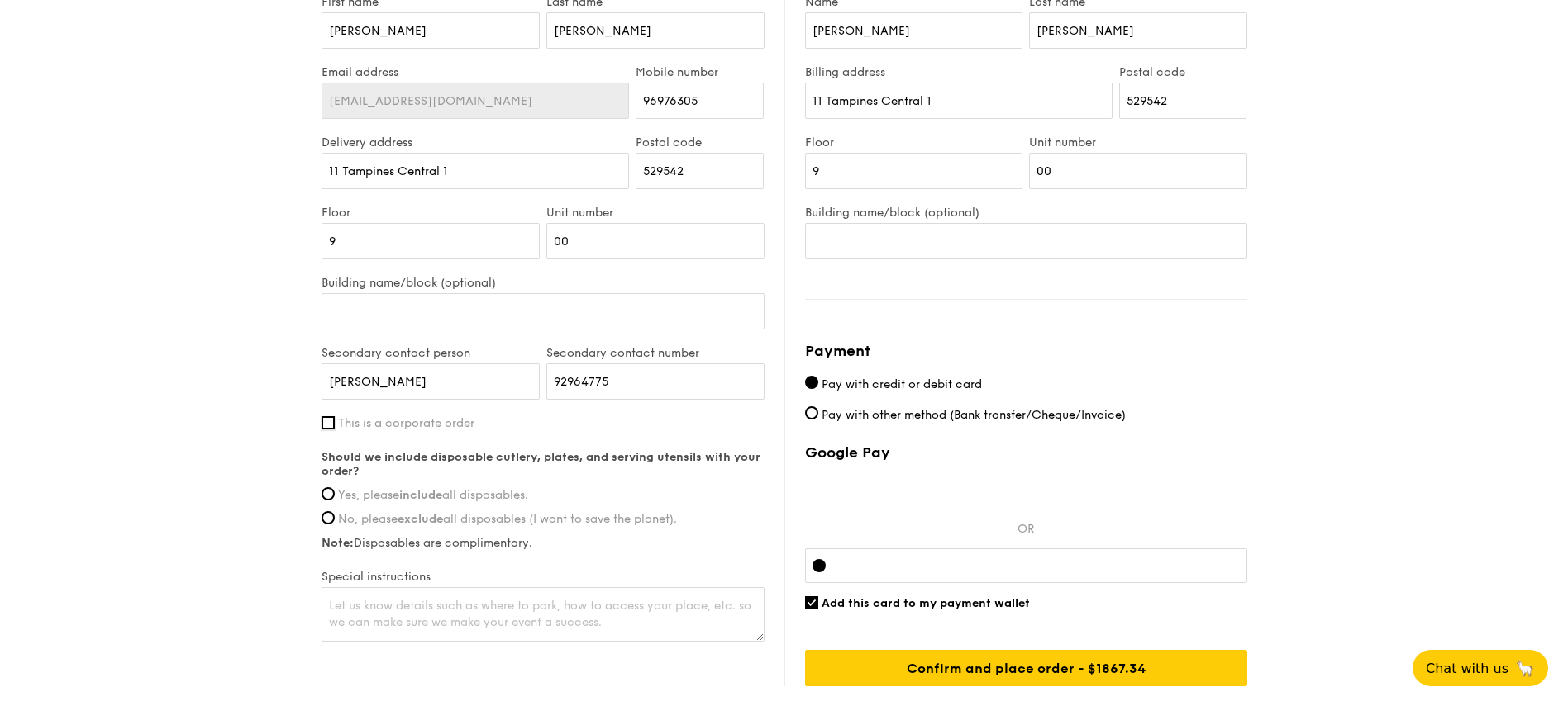
checkbox input "true"
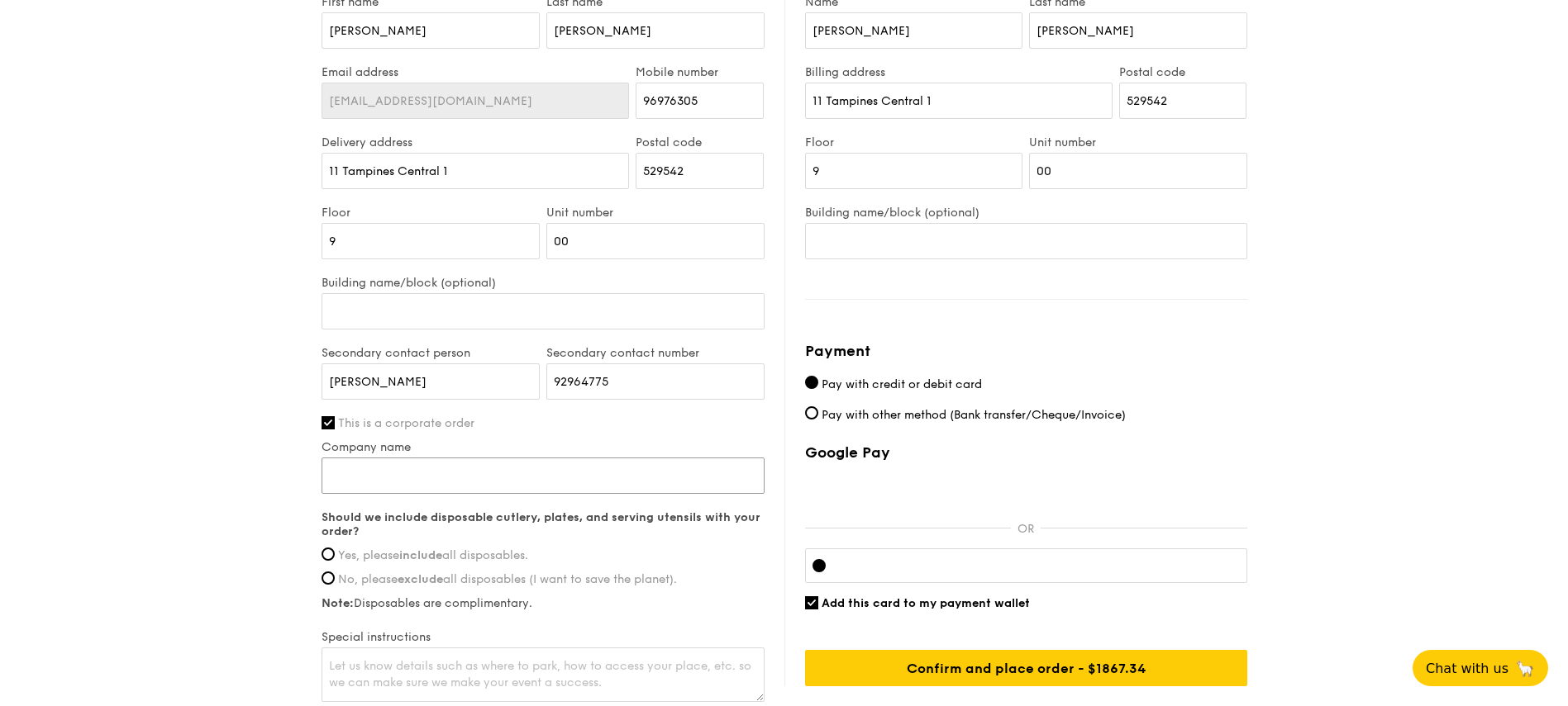
click at [463, 459] on input "Company name" at bounding box center [542, 475] width 443 height 36
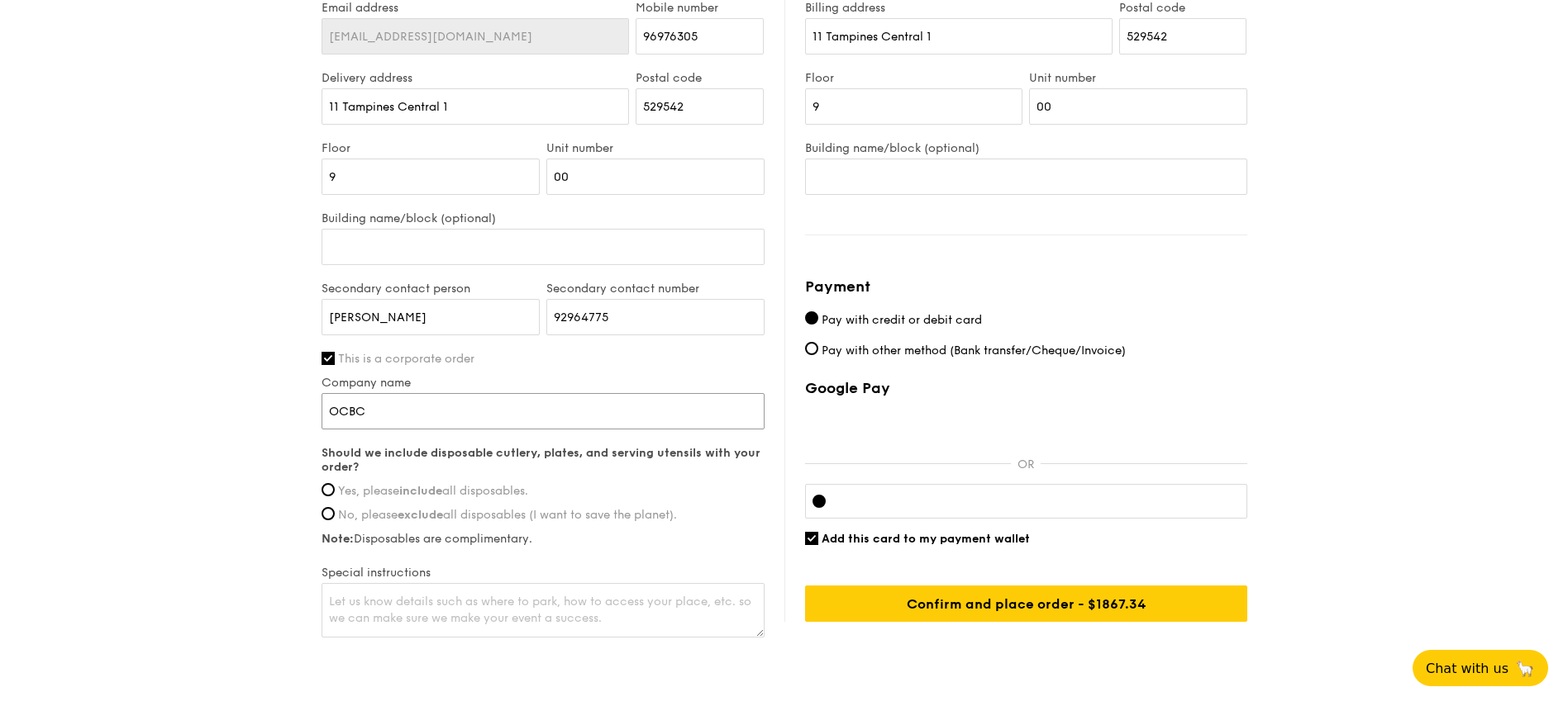
scroll to position [1090, 0]
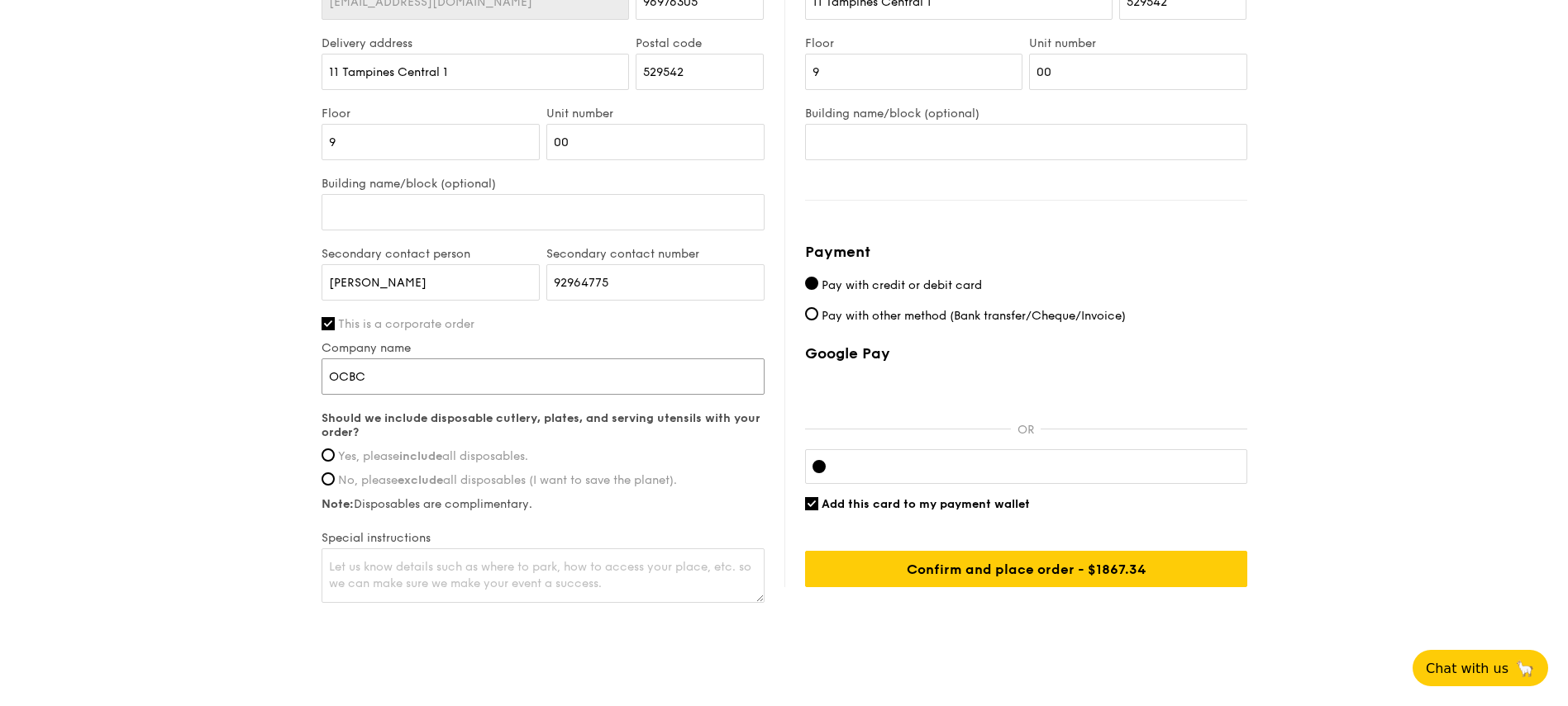
type input "OCBC"
click at [449, 452] on span "Yes, please include all disposables." at bounding box center [432, 456] width 190 height 14
click at [335, 452] on input "Yes, please include all disposables." at bounding box center [328, 455] width 13 height 13
radio input "true"
click at [494, 569] on textarea at bounding box center [542, 575] width 443 height 55
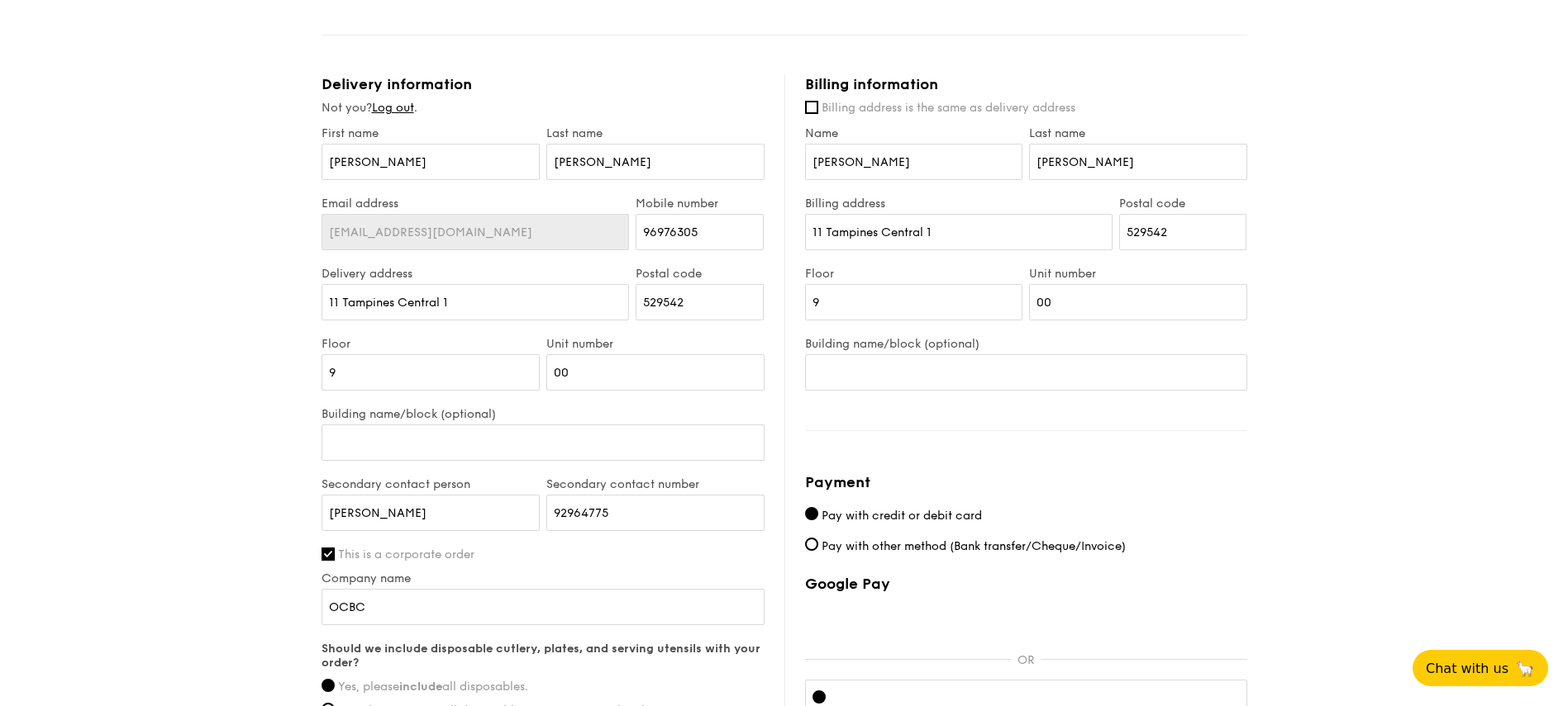
scroll to position [825, 0]
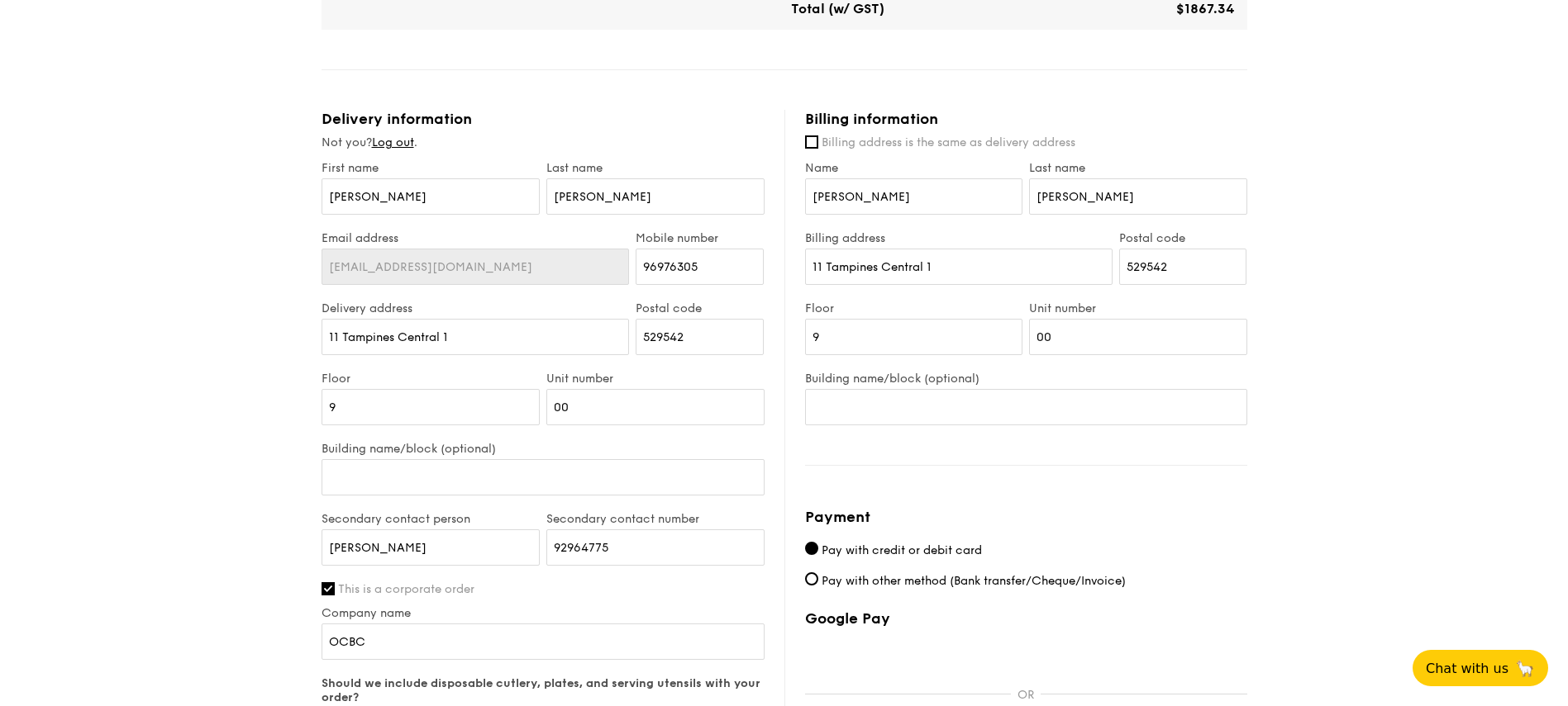
type textarea "Please call when you reach Level 1 and we will come down to bring you up."
click at [929, 263] on input "11 Tampines Central 1" at bounding box center [959, 266] width 308 height 36
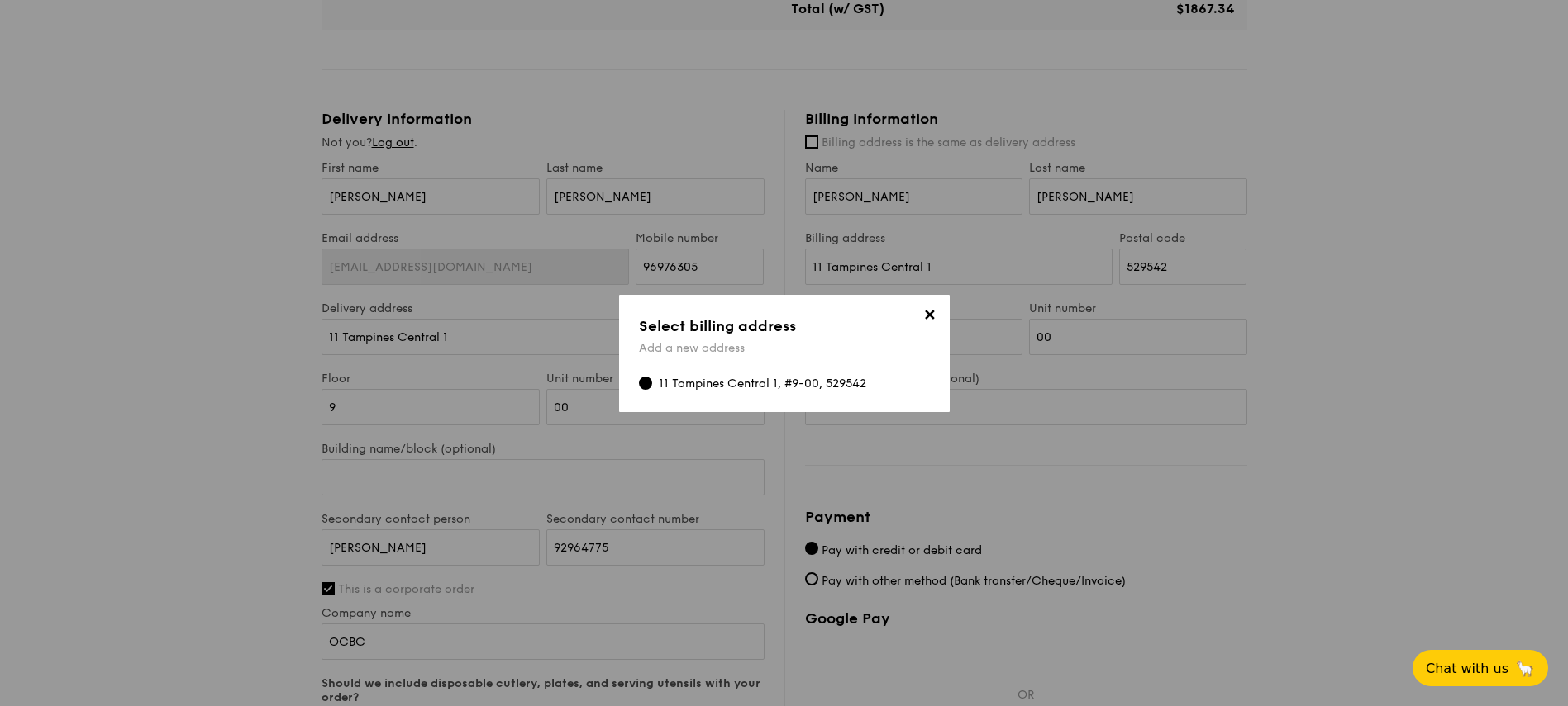
click at [680, 345] on link "Add a new address" at bounding box center [691, 348] width 105 height 14
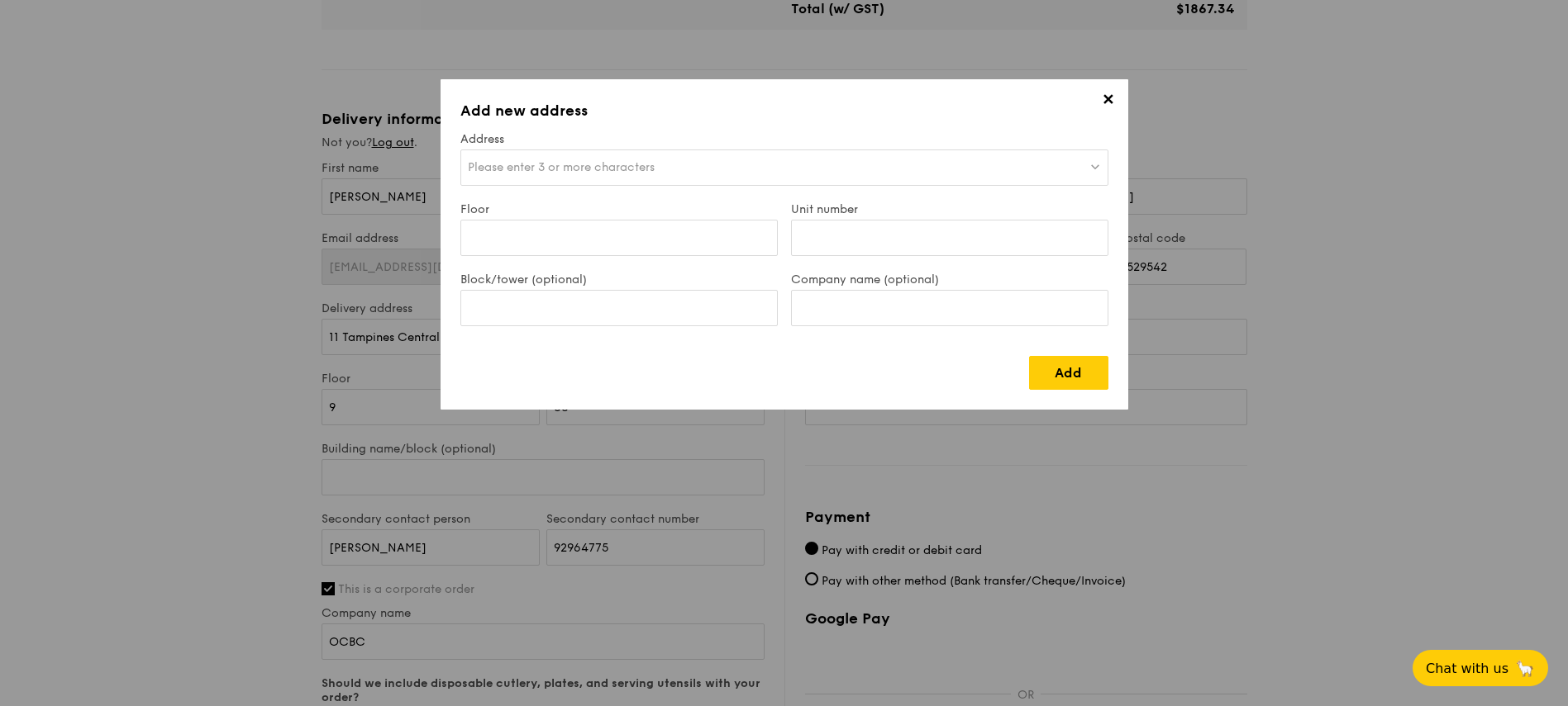
scroll to position [0, 0]
click at [1098, 101] on span "✕" at bounding box center [1108, 102] width 23 height 23
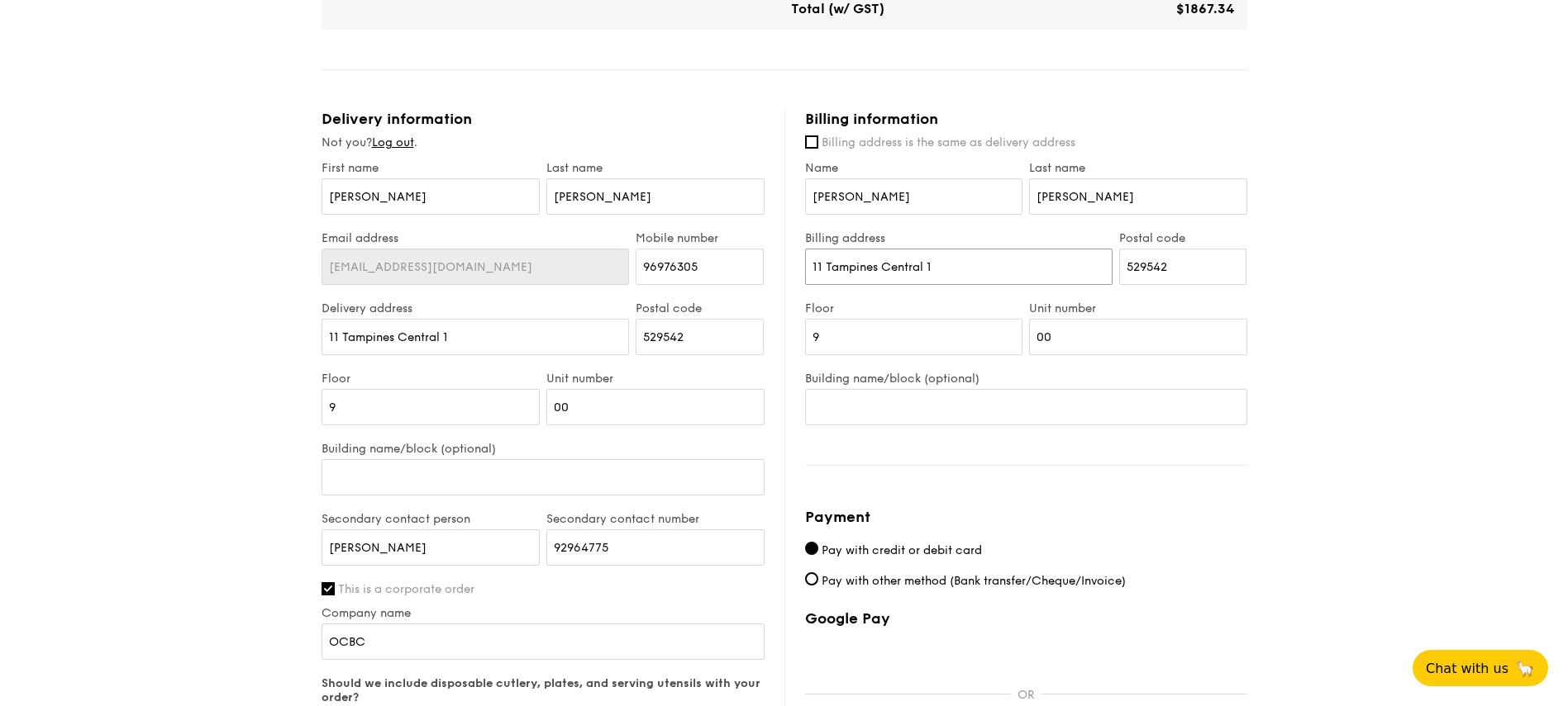
click at [910, 270] on input "11 Tampines Central 1" at bounding box center [959, 266] width 308 height 36
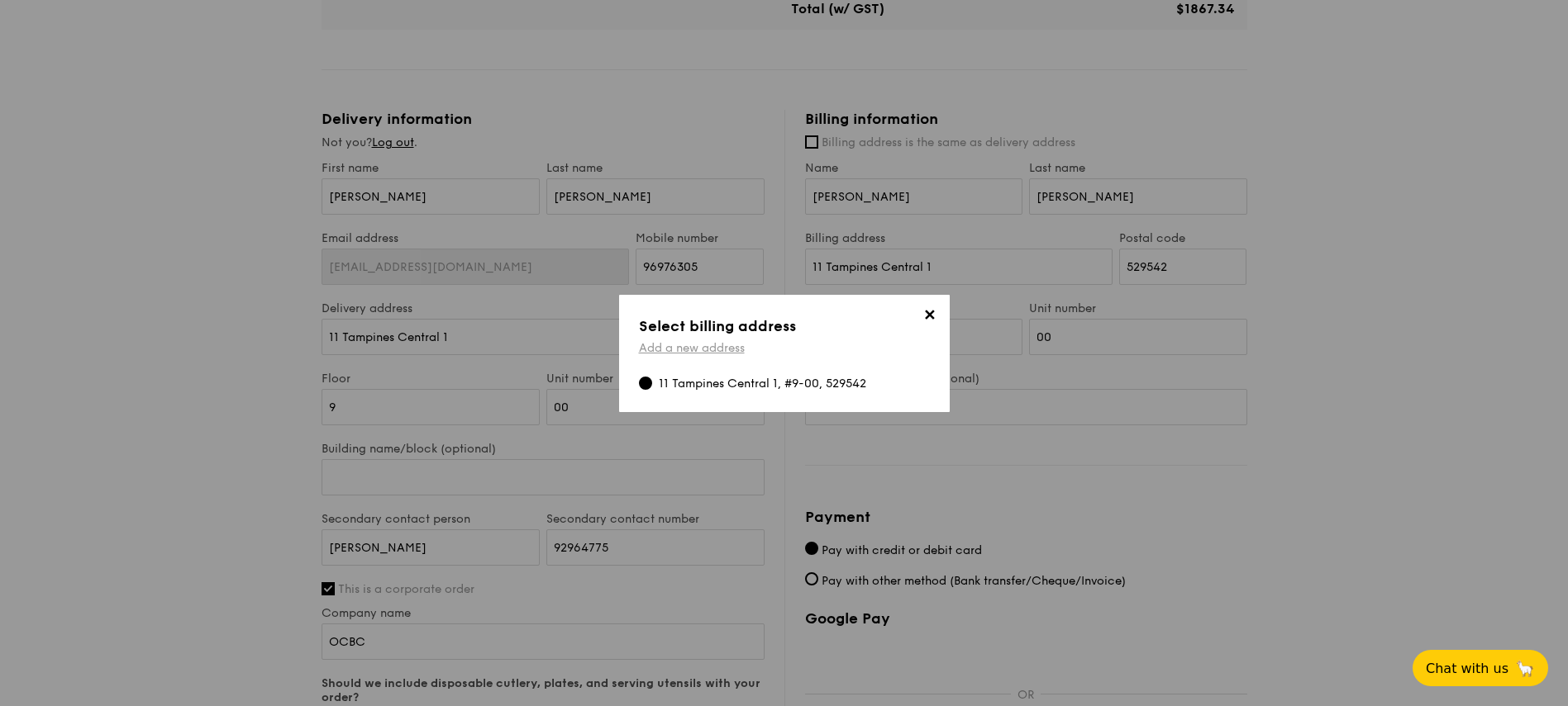
click at [684, 346] on link "Add a new address" at bounding box center [691, 348] width 105 height 14
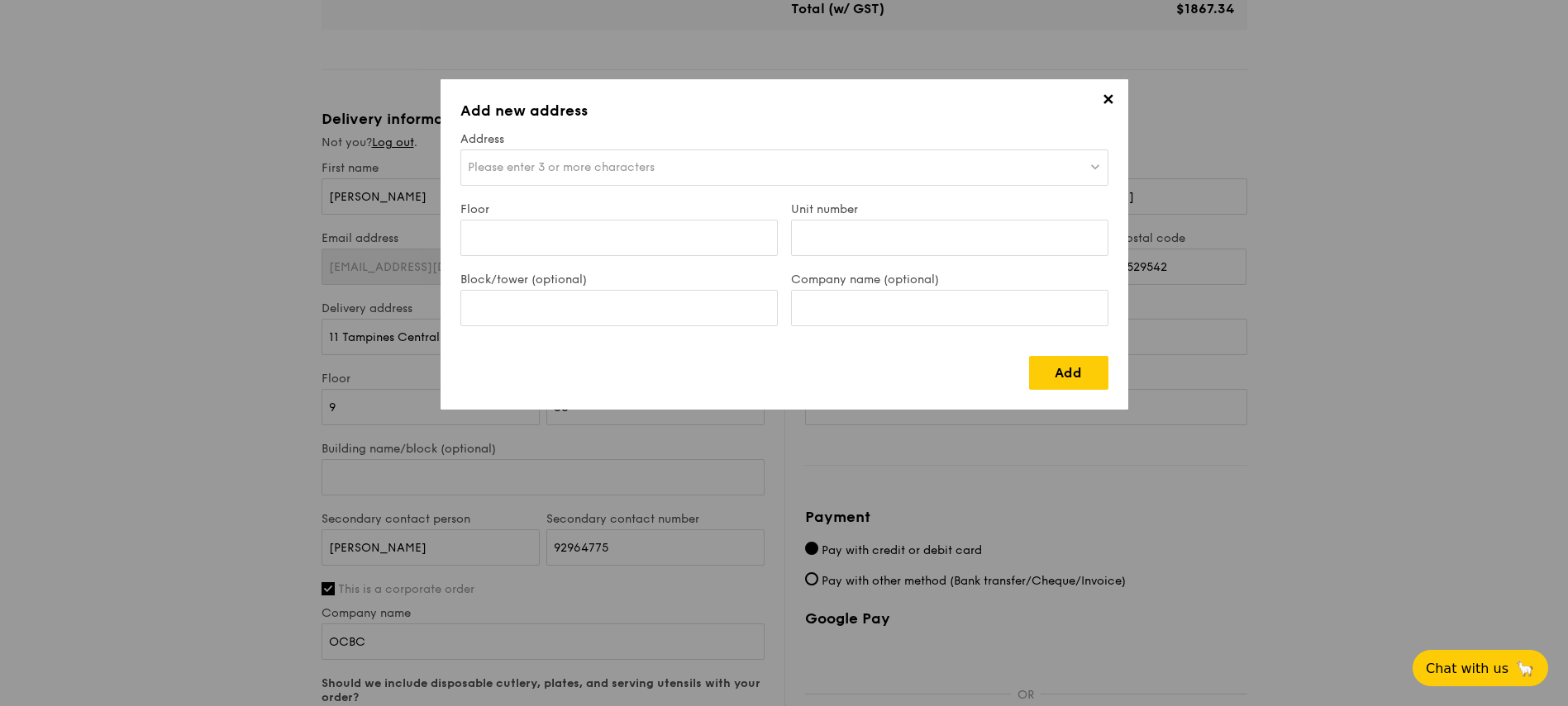
click at [642, 171] on span "Please enter 3 or more characters" at bounding box center [561, 167] width 187 height 14
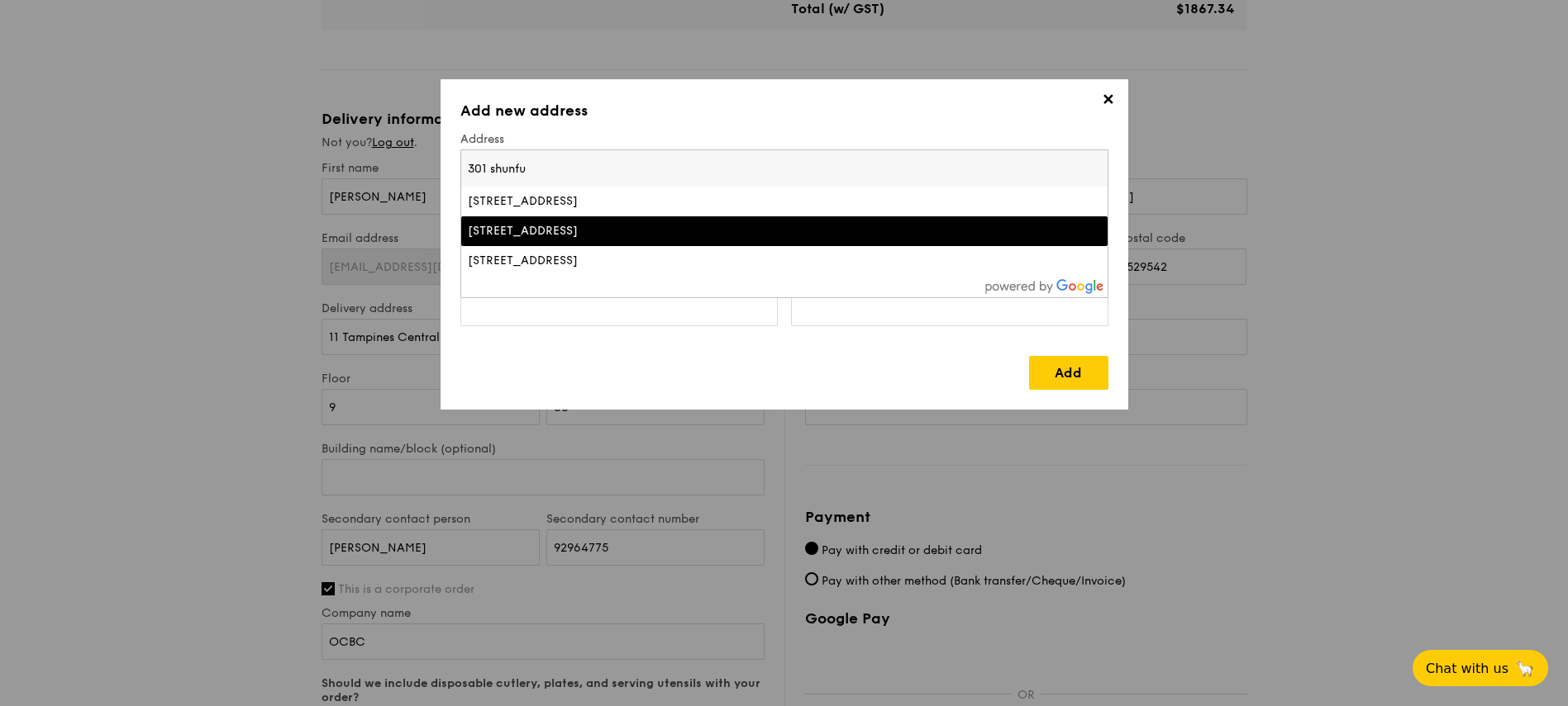
type input "301 shunfu"
click at [634, 229] on div "301 Shunfu Road, Singapore" at bounding box center [706, 232] width 475 height 17
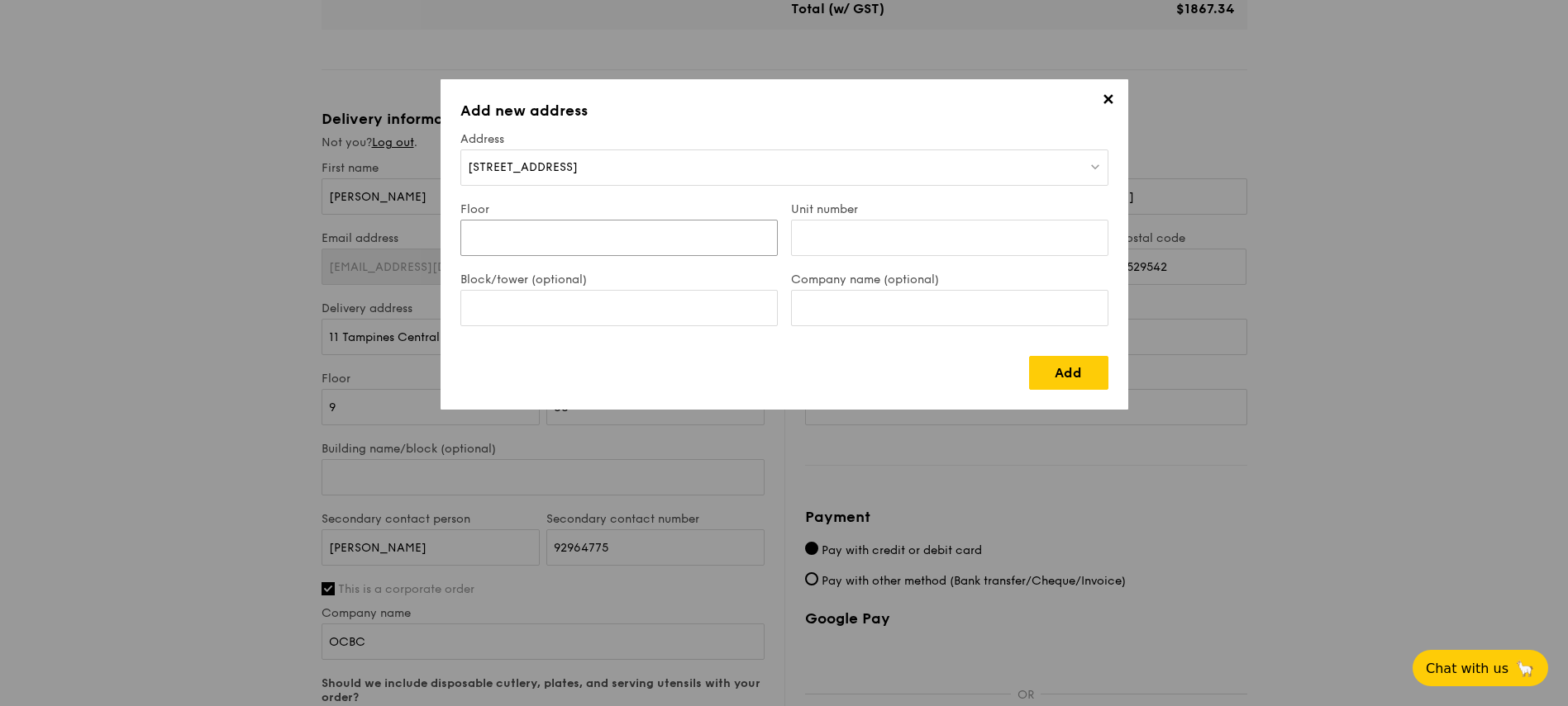
click at [604, 233] on input "Floor" at bounding box center [619, 238] width 317 height 36
type input "02"
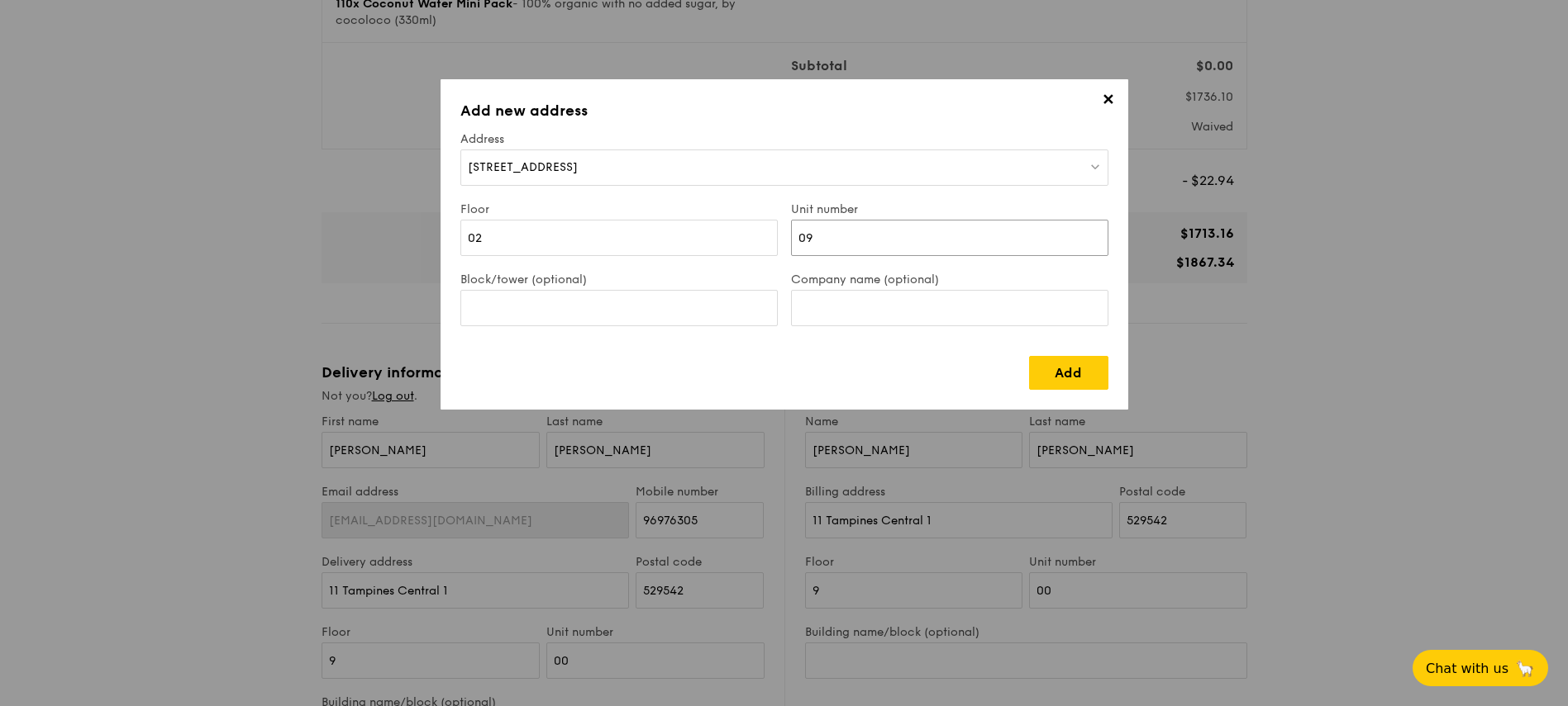
scroll to position [527, 0]
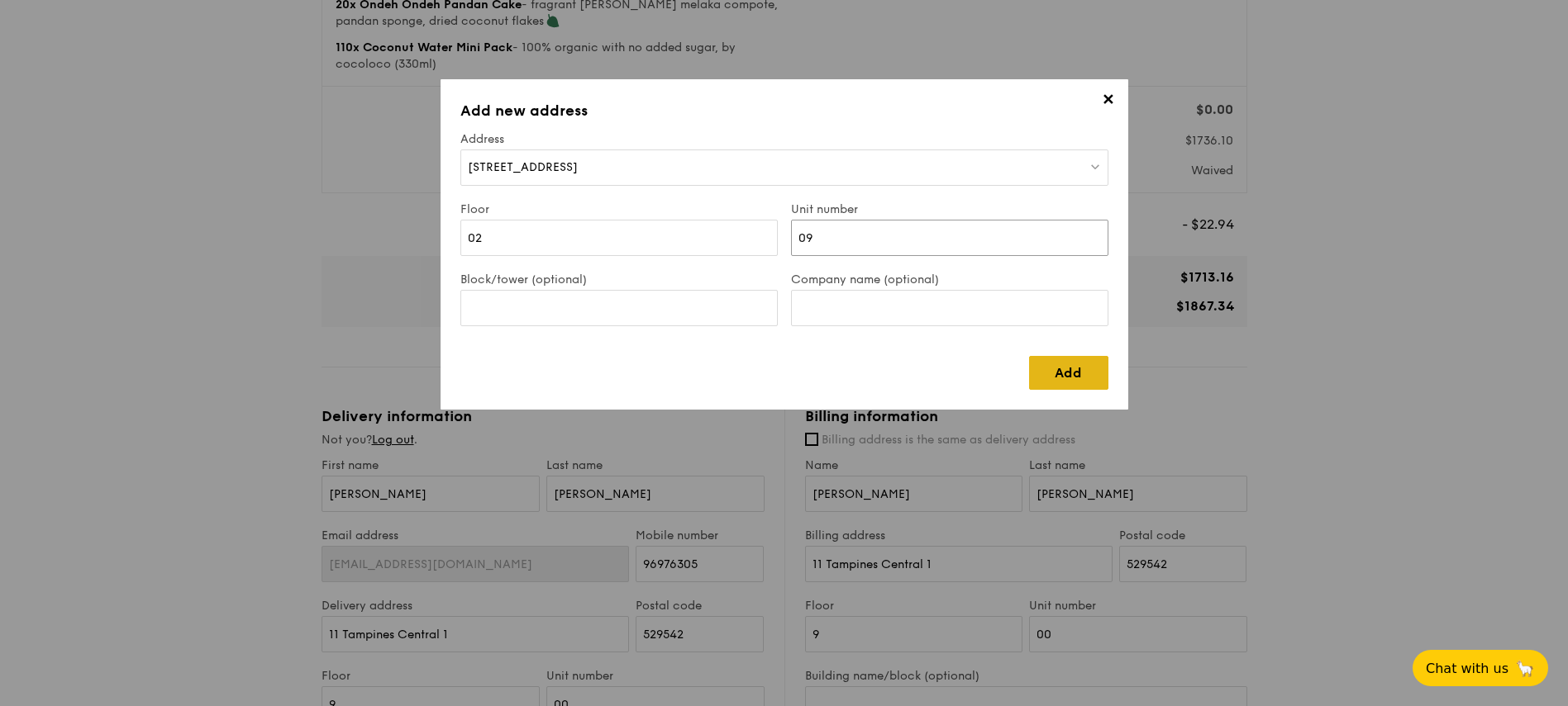
type input "09"
click at [1066, 373] on link "Add" at bounding box center [1069, 373] width 79 height 34
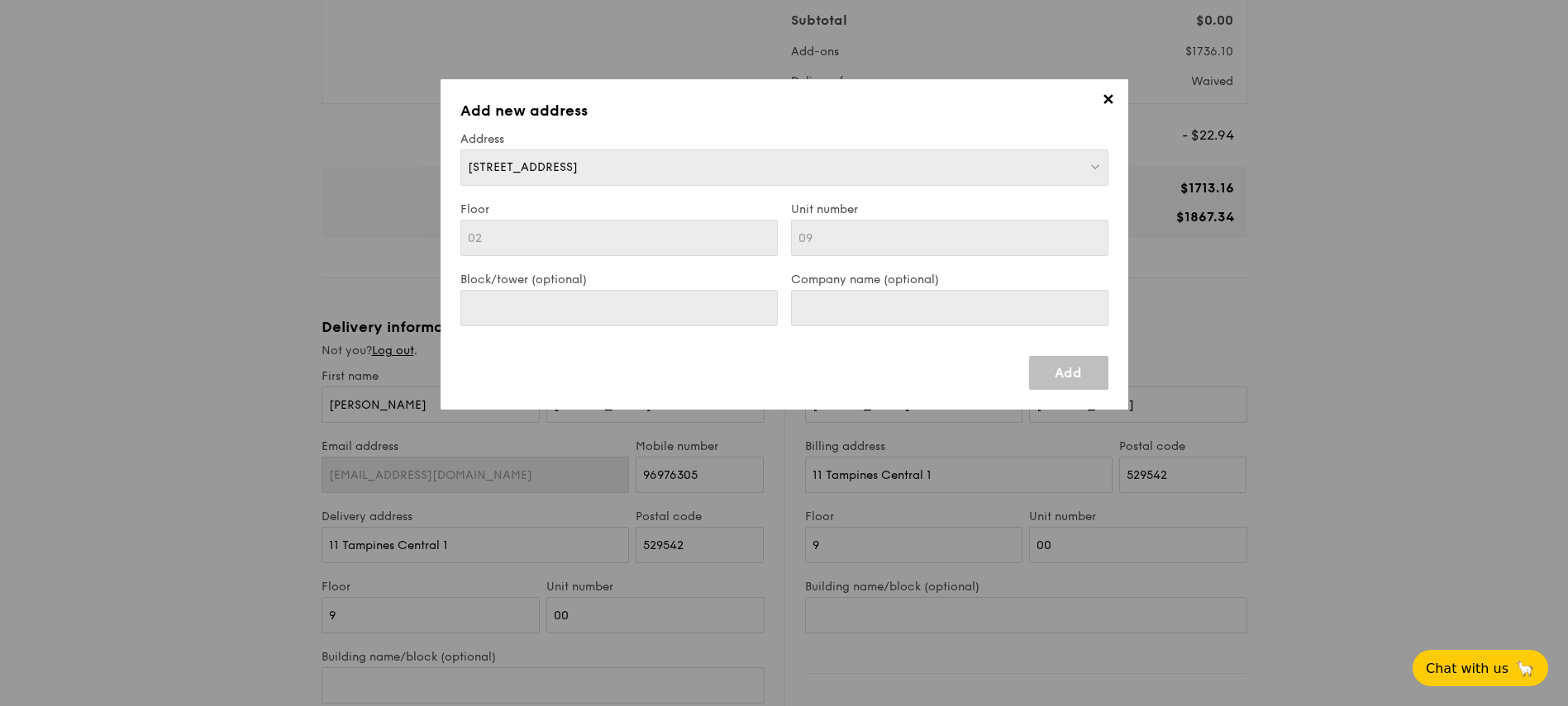
scroll to position [726, 0]
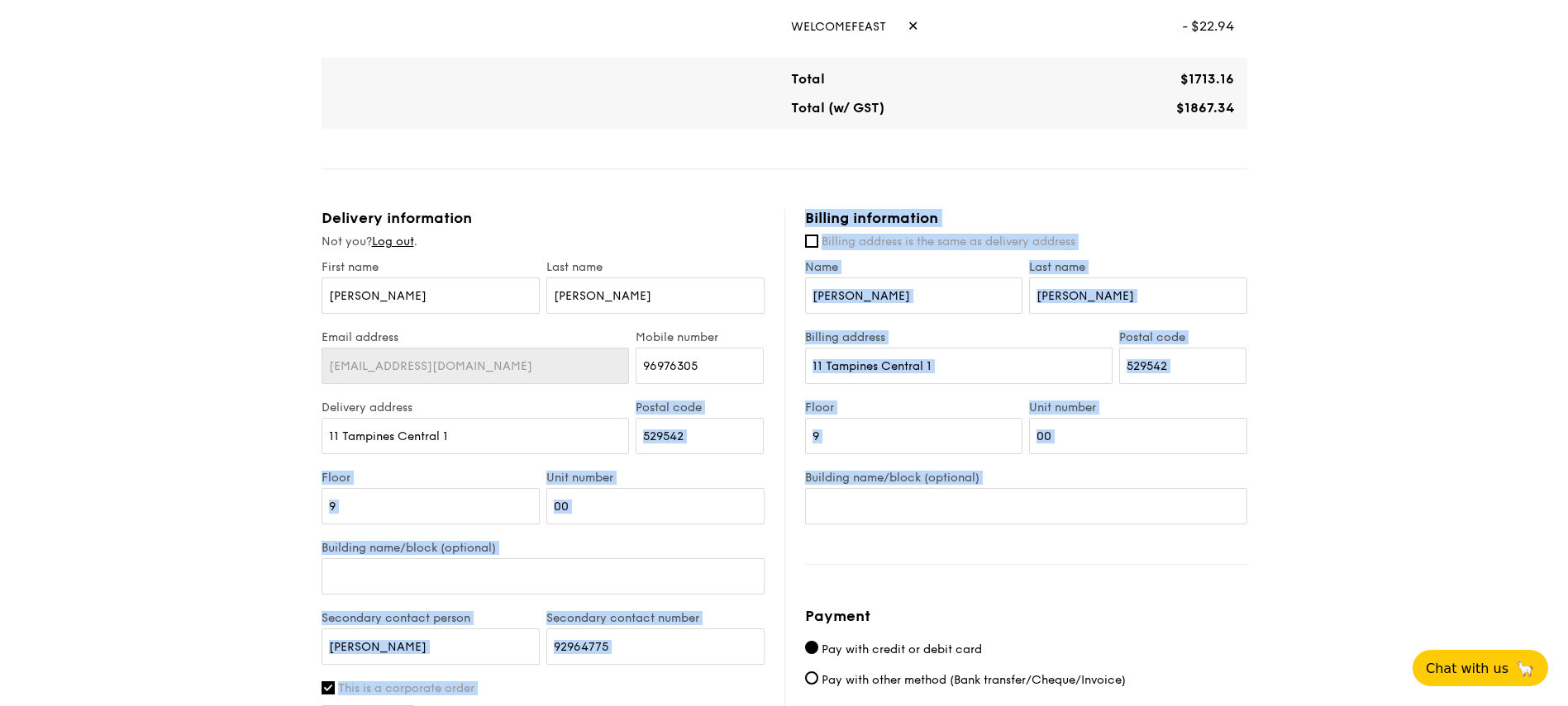
click at [1030, 572] on div "Billing information Billing address is the same as delivery address Name Laura …" at bounding box center [1015, 580] width 463 height 742
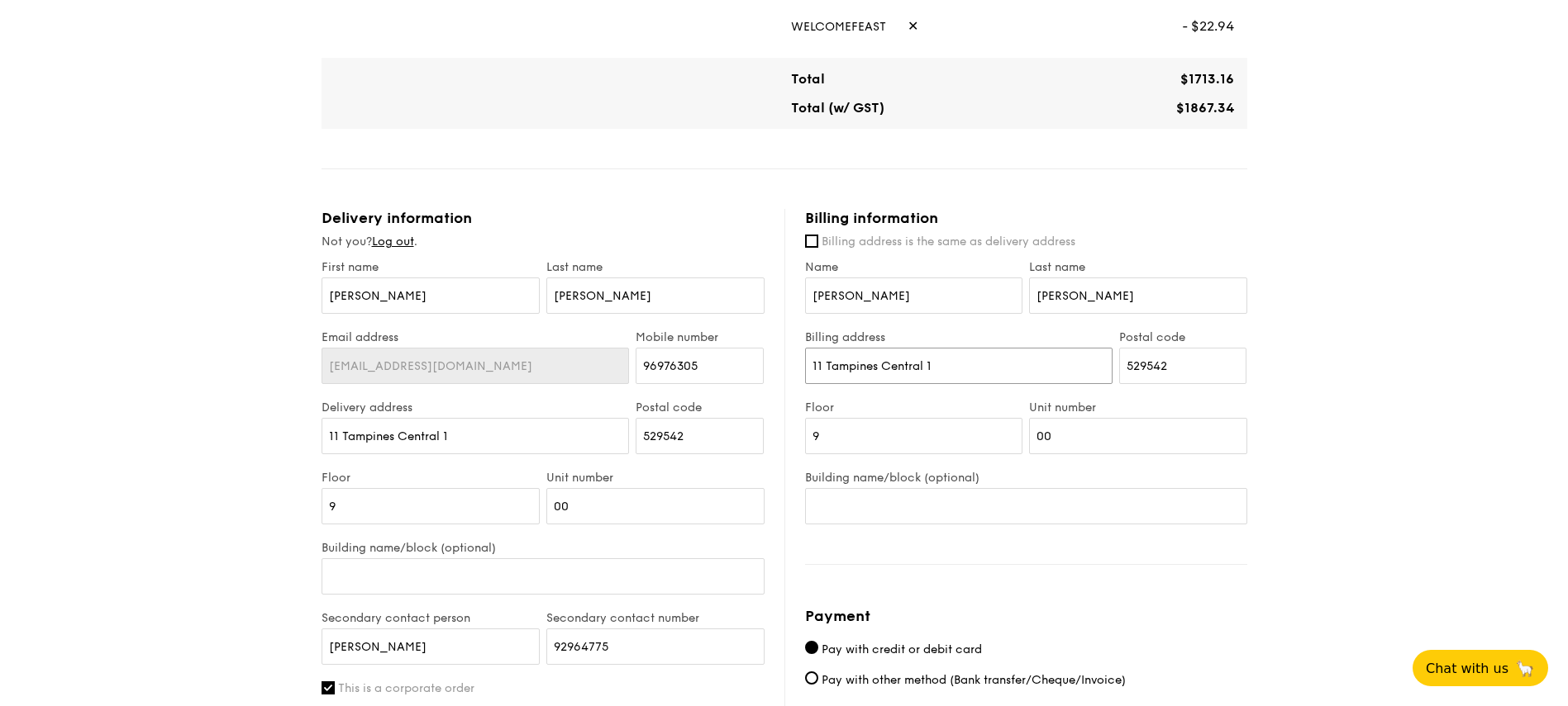
click at [919, 363] on input "11 Tampines Central 1" at bounding box center [959, 366] width 308 height 36
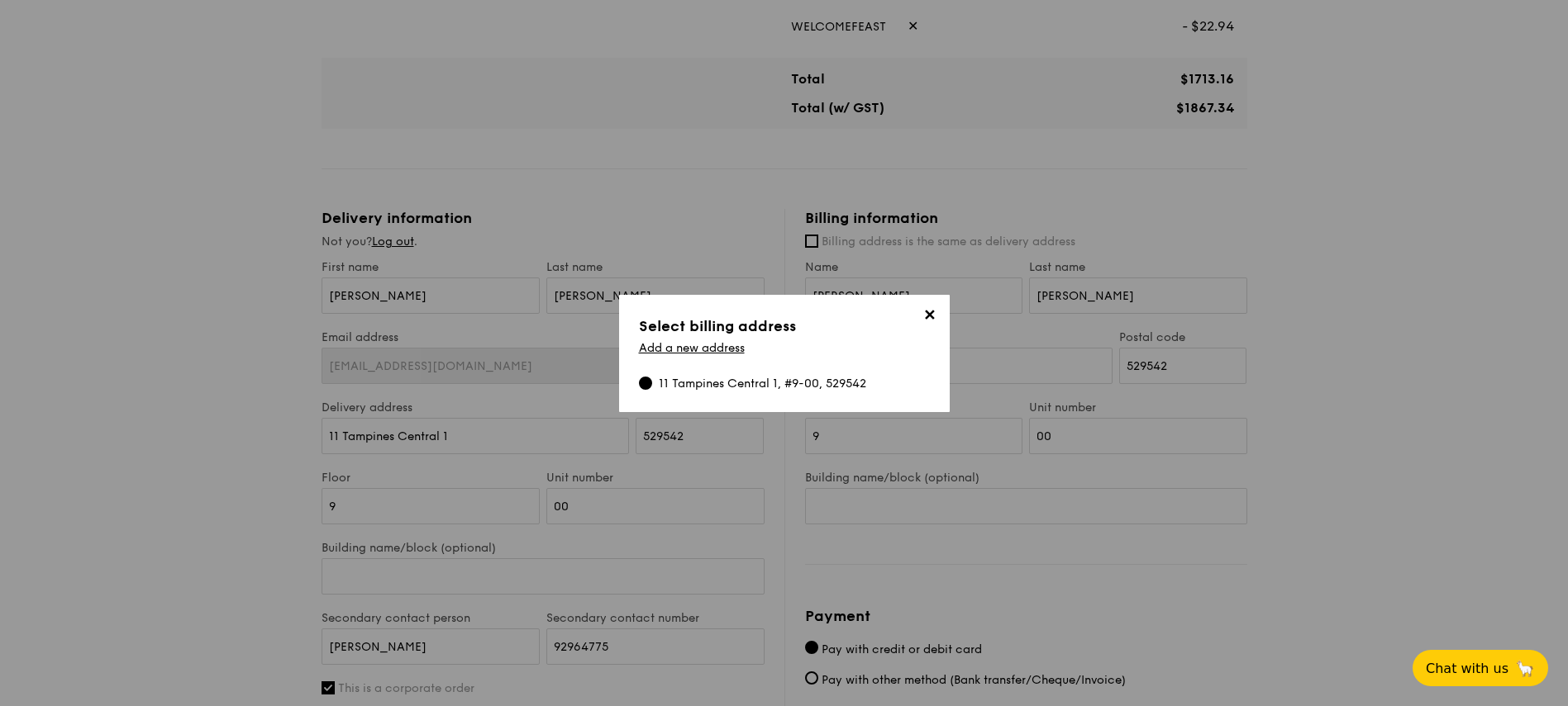
click at [685, 356] on div "Add a new address" at bounding box center [784, 351] width 291 height 21
click at [690, 350] on link "Add a new address" at bounding box center [691, 348] width 105 height 14
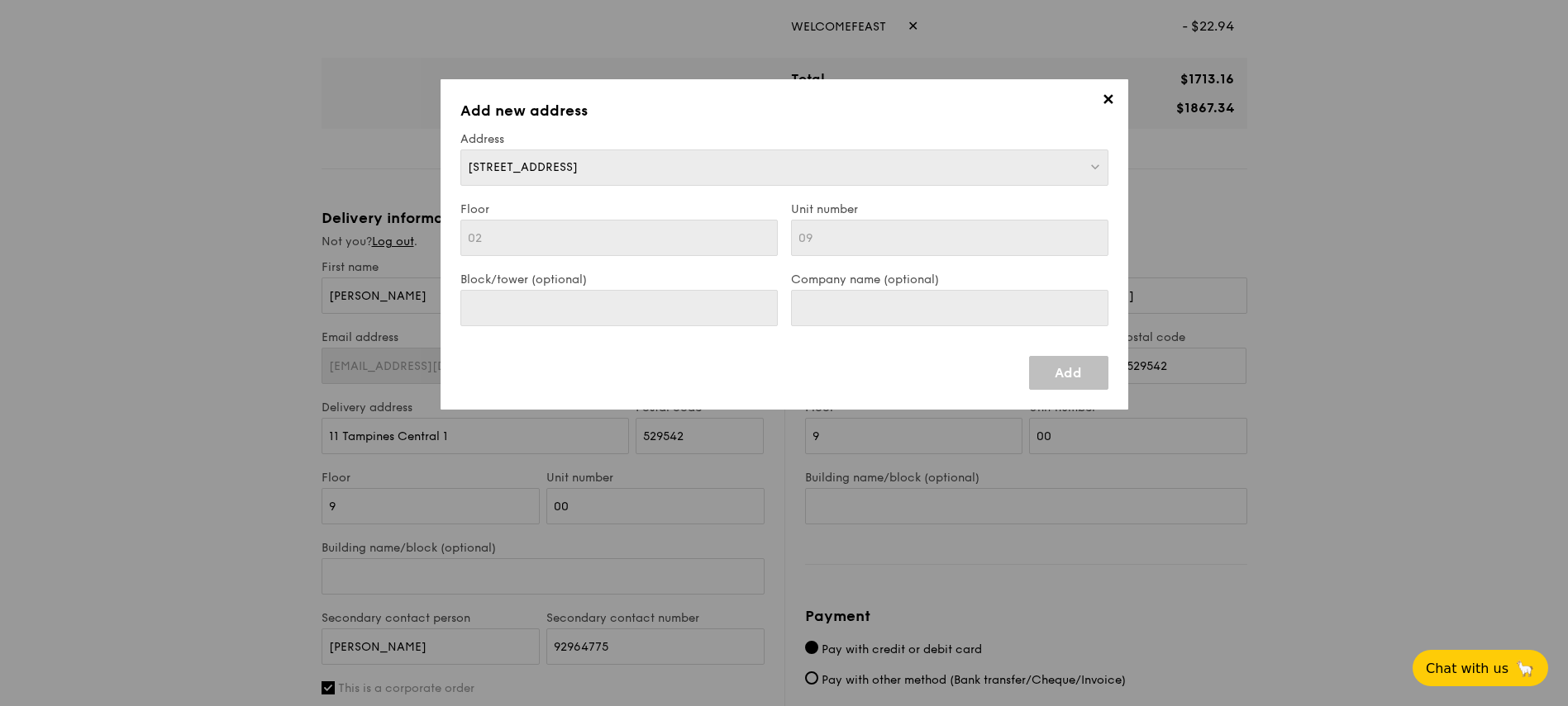
scroll to position [0, 0]
click at [1050, 372] on link "Add" at bounding box center [1069, 373] width 79 height 34
click at [1050, 372] on link "Add" at bounding box center [1069, 373] width 79 height 34
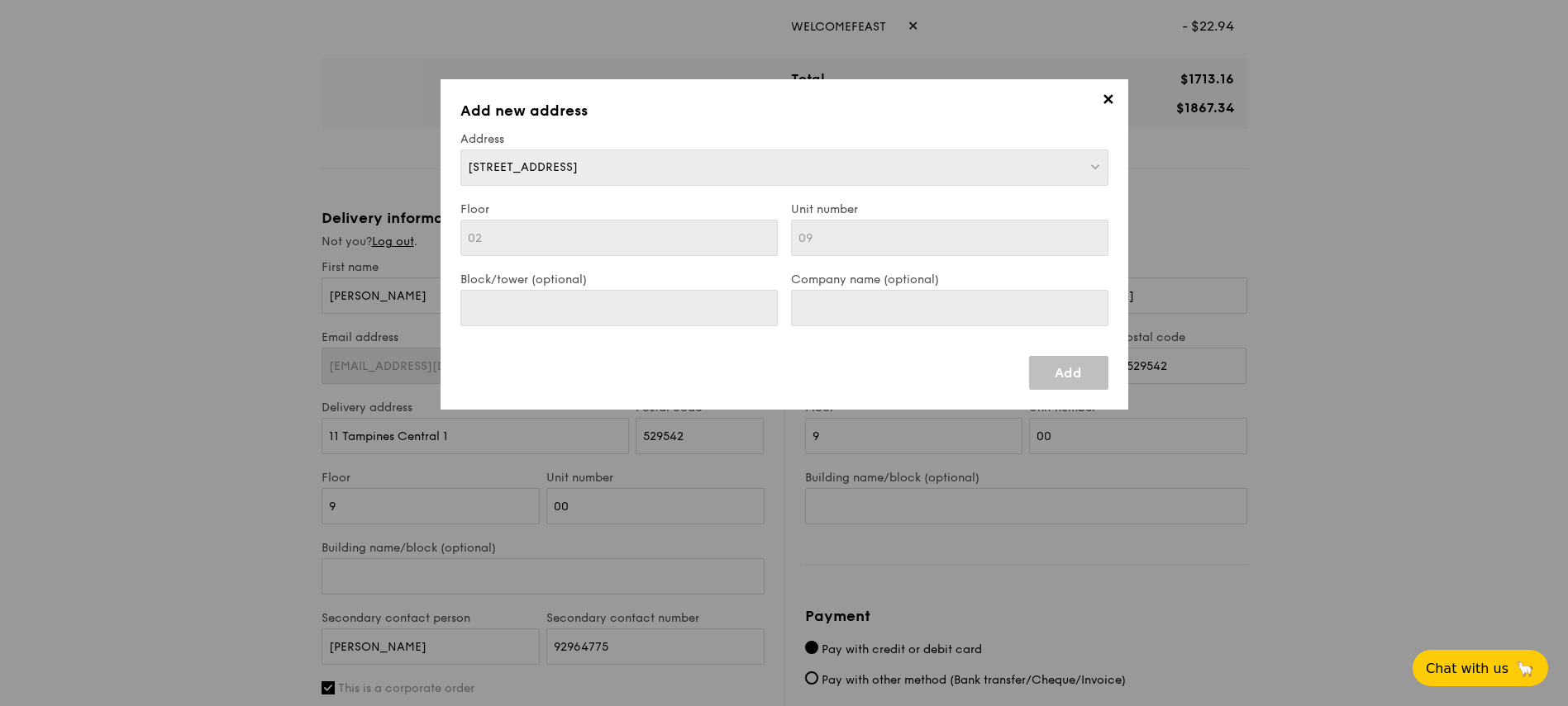
click at [1050, 372] on link "Add" at bounding box center [1069, 373] width 79 height 34
click at [1004, 283] on label "Company name (optional)" at bounding box center [949, 280] width 317 height 14
click at [979, 179] on div "301 Shunfu Rd, Singapore" at bounding box center [784, 167] width 648 height 36
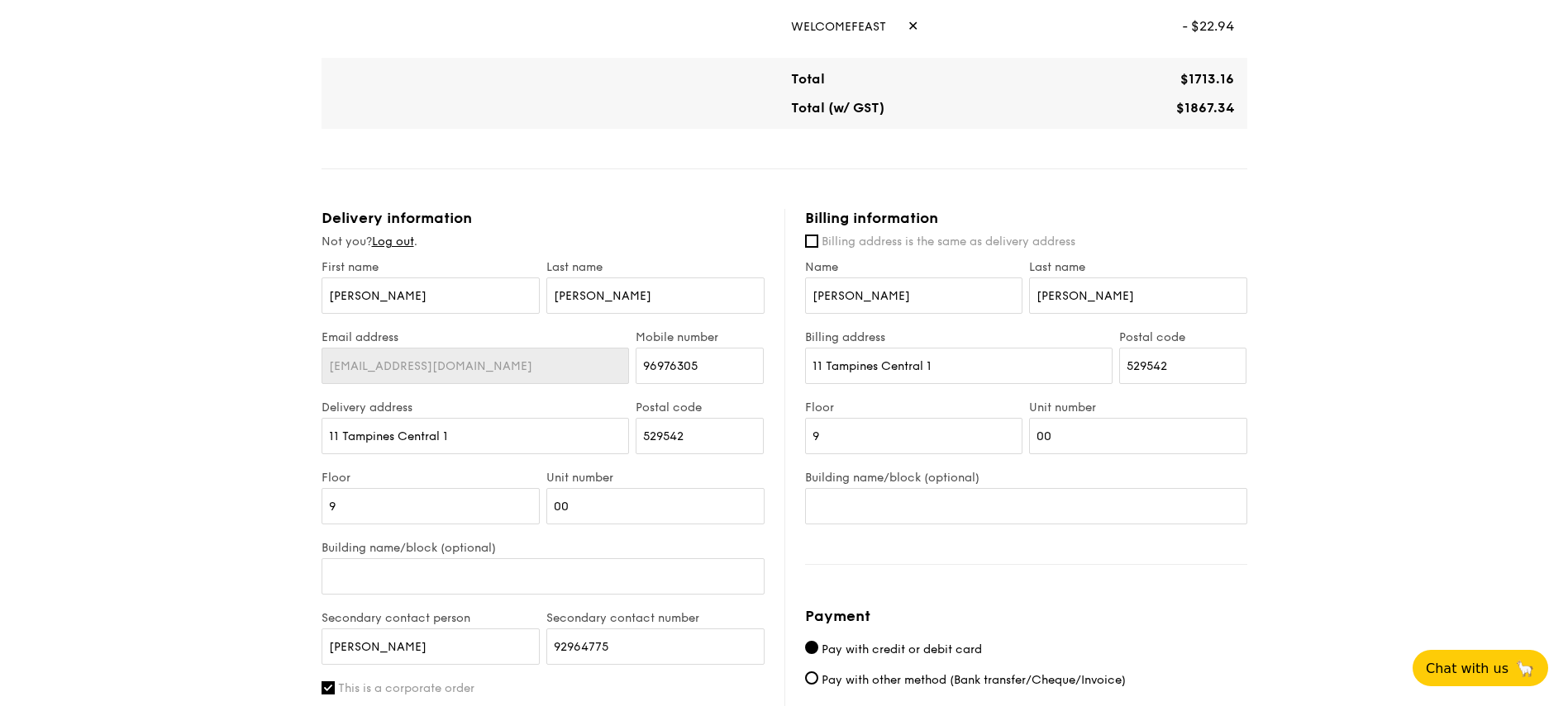
click at [835, 238] on span "Billing address is the same as delivery address" at bounding box center [948, 241] width 254 height 14
click at [819, 238] on input "Billing address is the same as delivery address" at bounding box center [812, 241] width 13 height 13
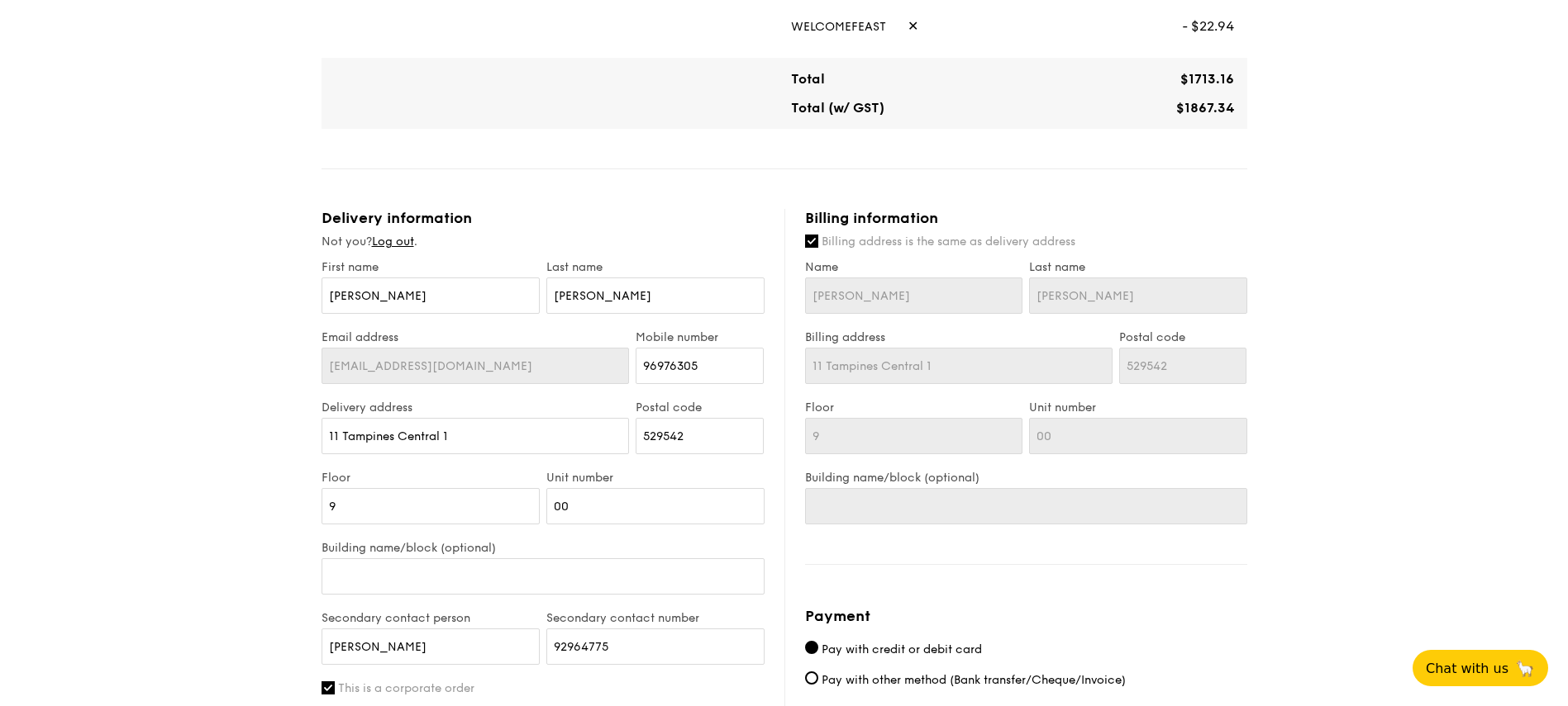
click at [835, 238] on span "Billing address is the same as delivery address" at bounding box center [948, 241] width 254 height 14
click at [819, 238] on input "Billing address is the same as delivery address" at bounding box center [812, 241] width 13 height 13
checkbox input "false"
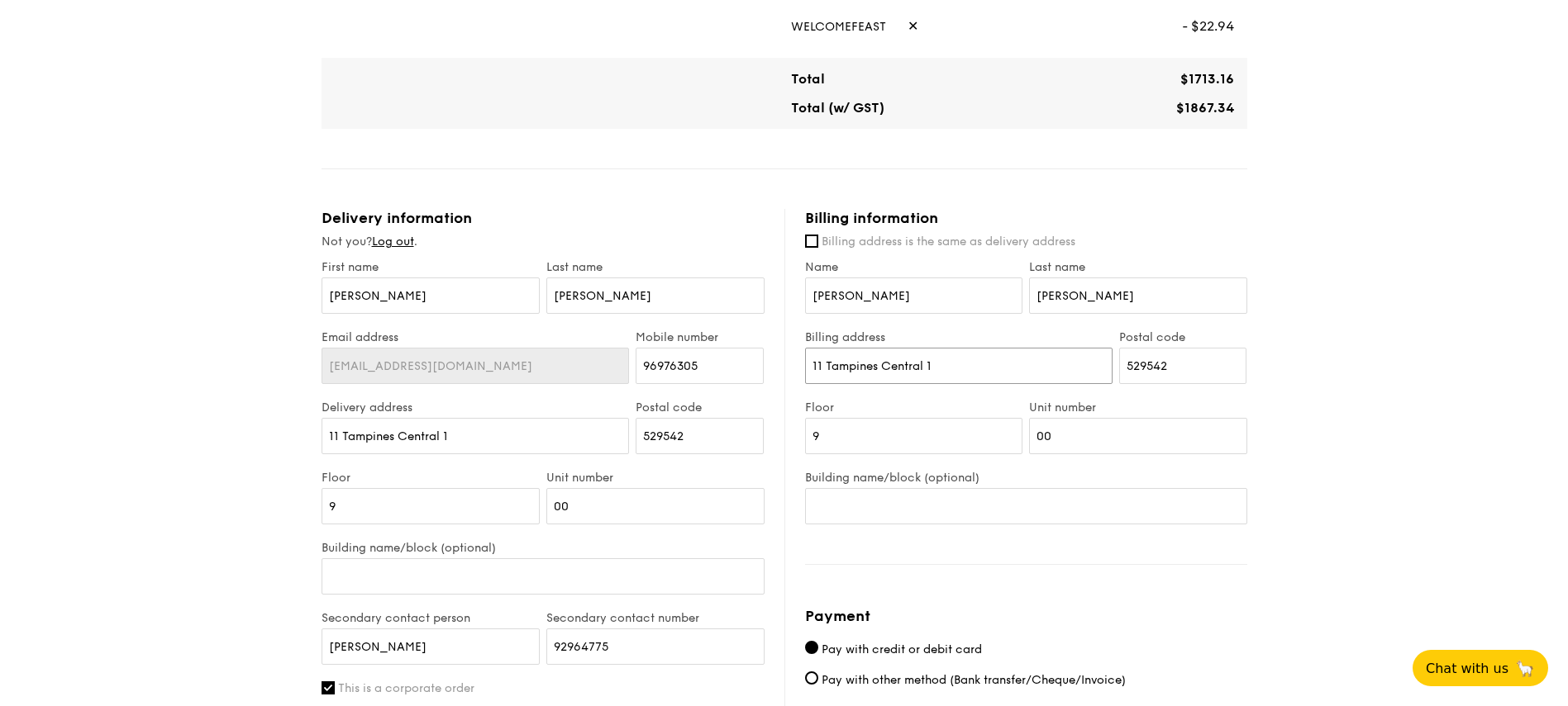
click at [948, 365] on input "11 Tampines Central 1" at bounding box center [959, 366] width 308 height 36
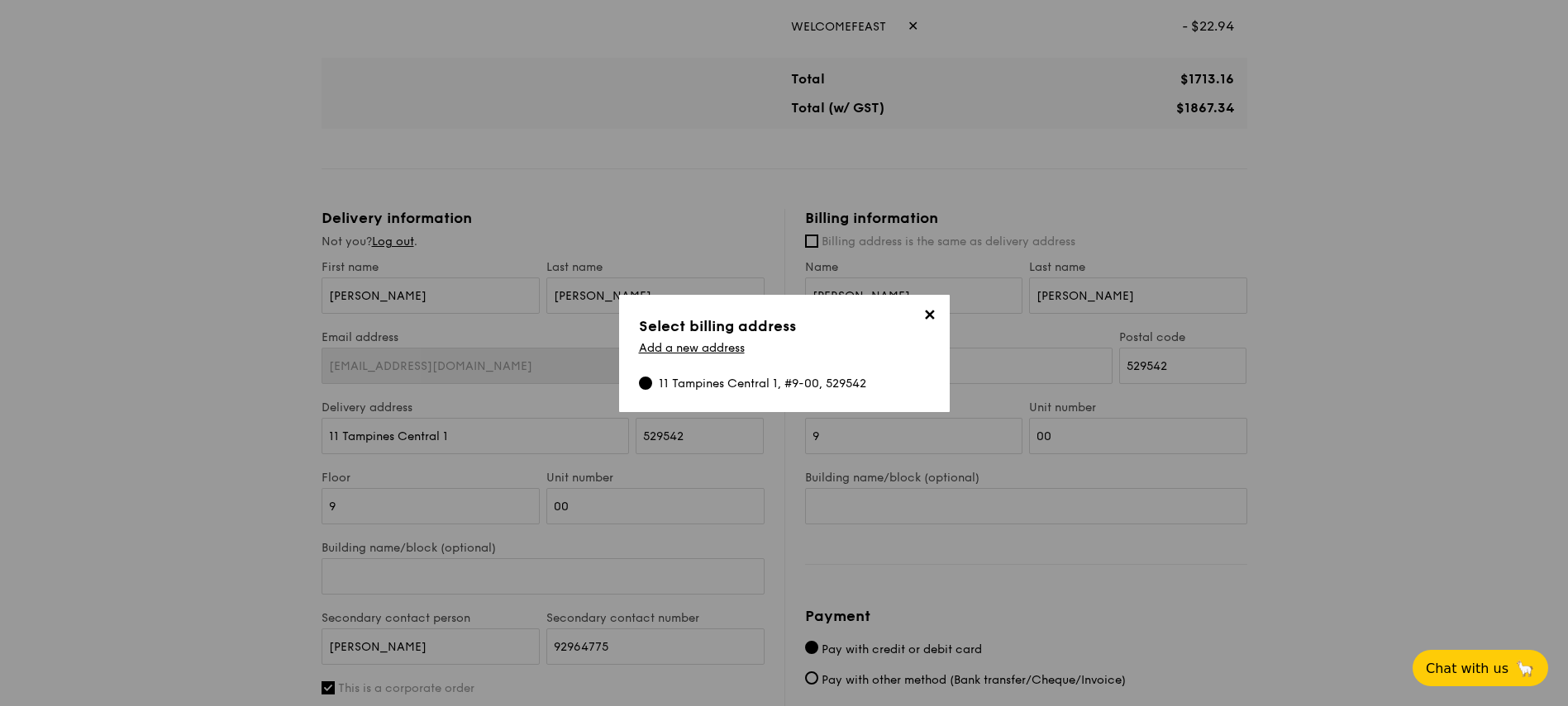
click at [927, 318] on span "✕" at bounding box center [929, 318] width 23 height 23
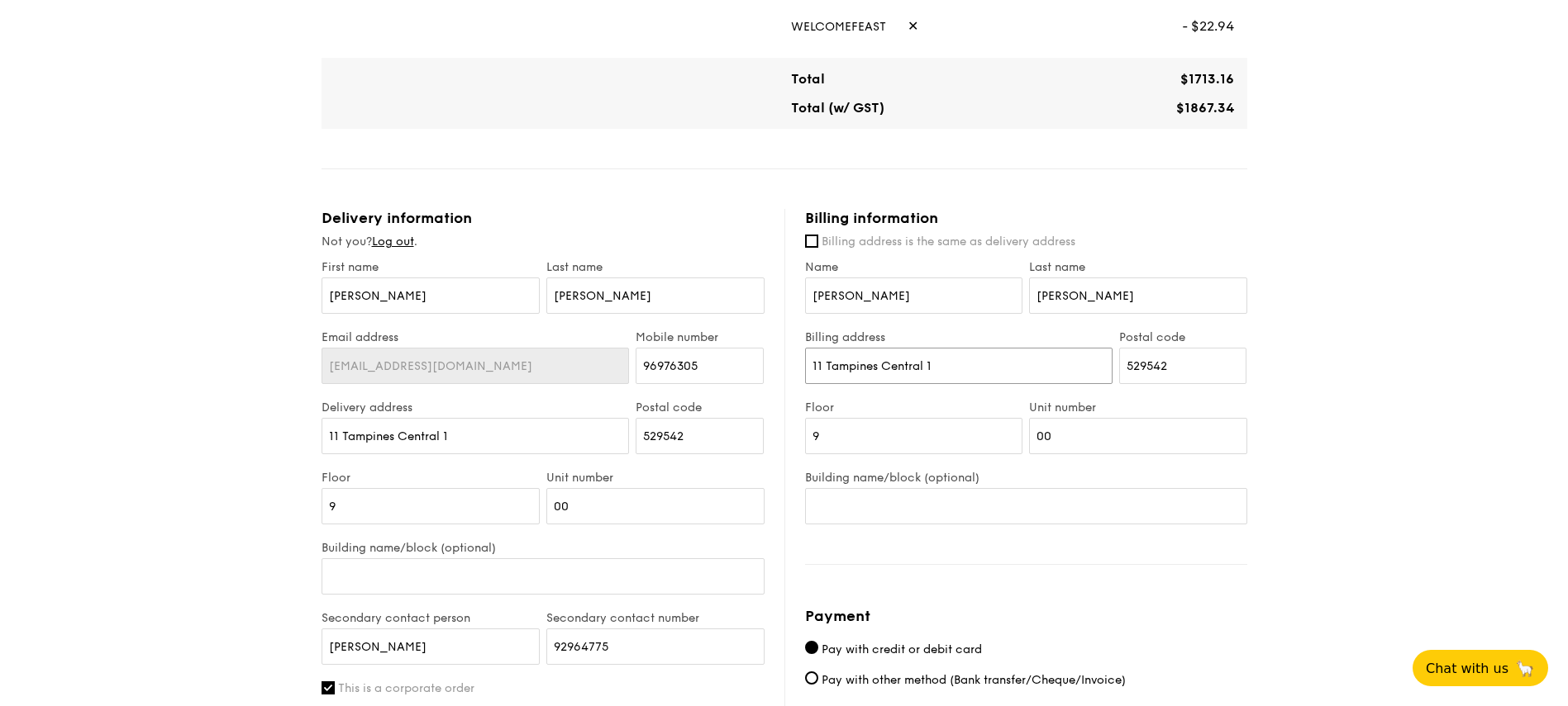
click at [932, 374] on input "11 Tampines Central 1" at bounding box center [959, 366] width 308 height 36
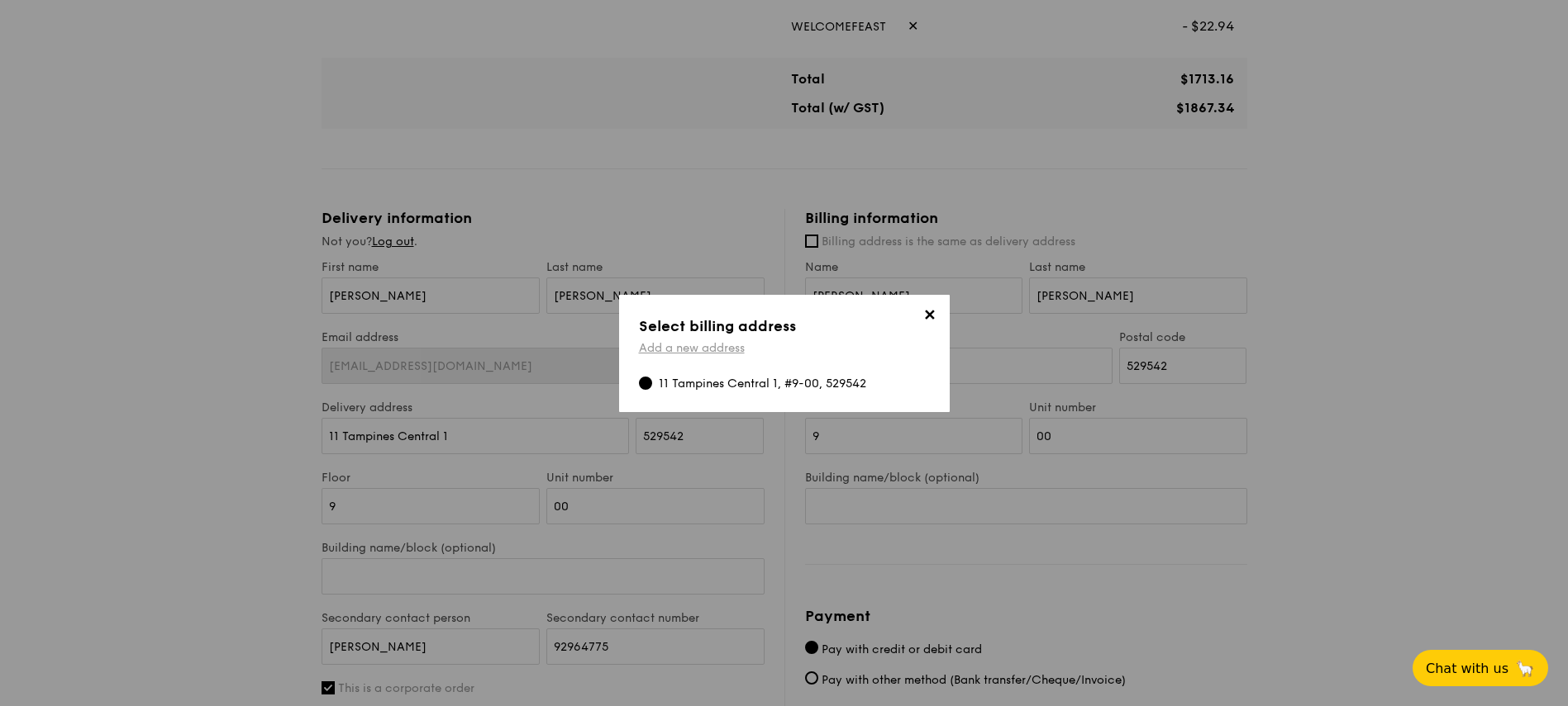
click at [694, 350] on link "Add a new address" at bounding box center [691, 348] width 105 height 14
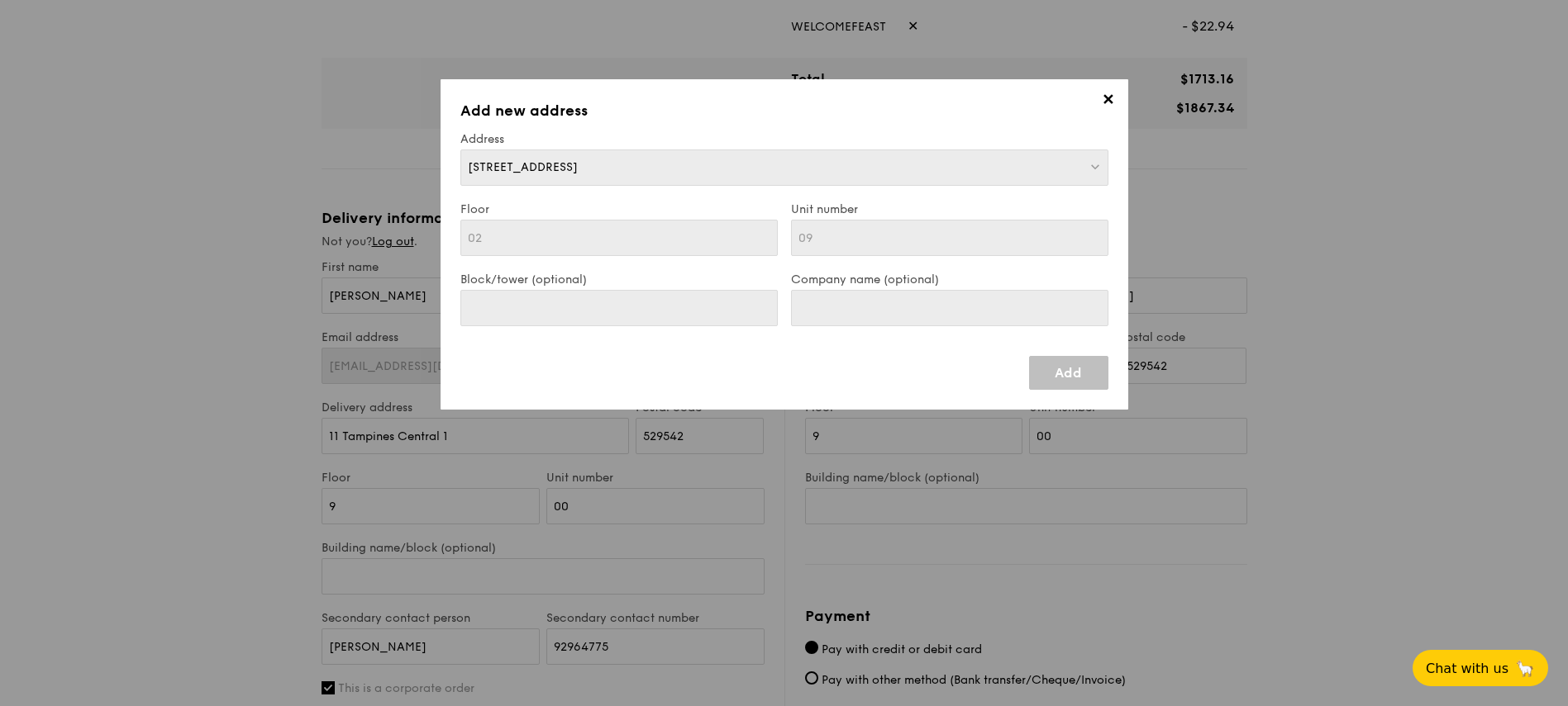
click at [626, 168] on div "301 Shunfu Rd, Singapore" at bounding box center [784, 167] width 648 height 36
click at [641, 181] on div "301 Shunfu Rd, Singapore" at bounding box center [784, 167] width 648 height 36
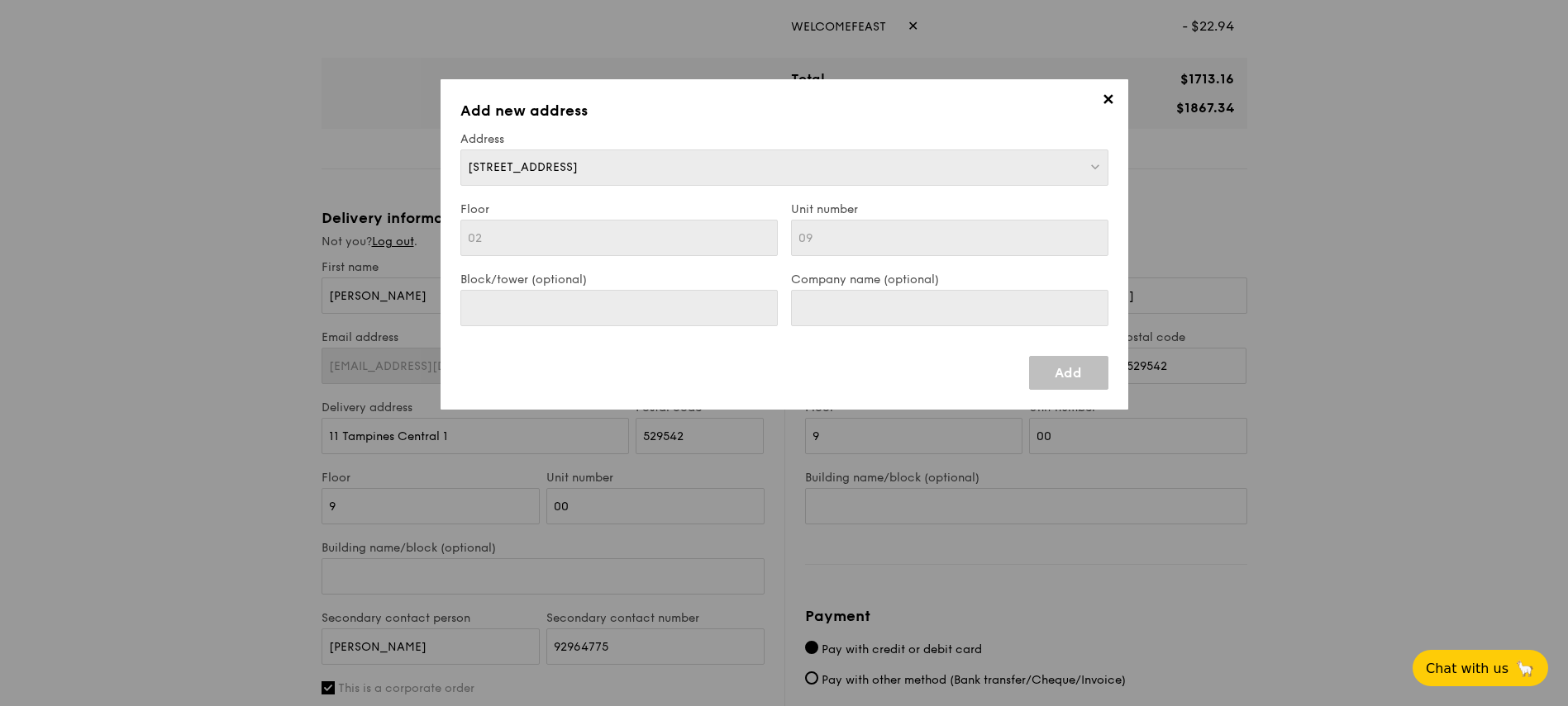
click at [641, 181] on div "301 Shunfu Rd, Singapore" at bounding box center [784, 167] width 648 height 36
click at [1093, 180] on div "301 Shunfu Rd, Singapore" at bounding box center [784, 167] width 648 height 36
click at [1091, 179] on div "301 Shunfu Rd, Singapore" at bounding box center [784, 167] width 648 height 36
click at [1090, 177] on div "301 Shunfu Rd, Singapore" at bounding box center [784, 167] width 648 height 36
click at [1090, 174] on div "301 Shunfu Rd, Singapore" at bounding box center [784, 167] width 648 height 36
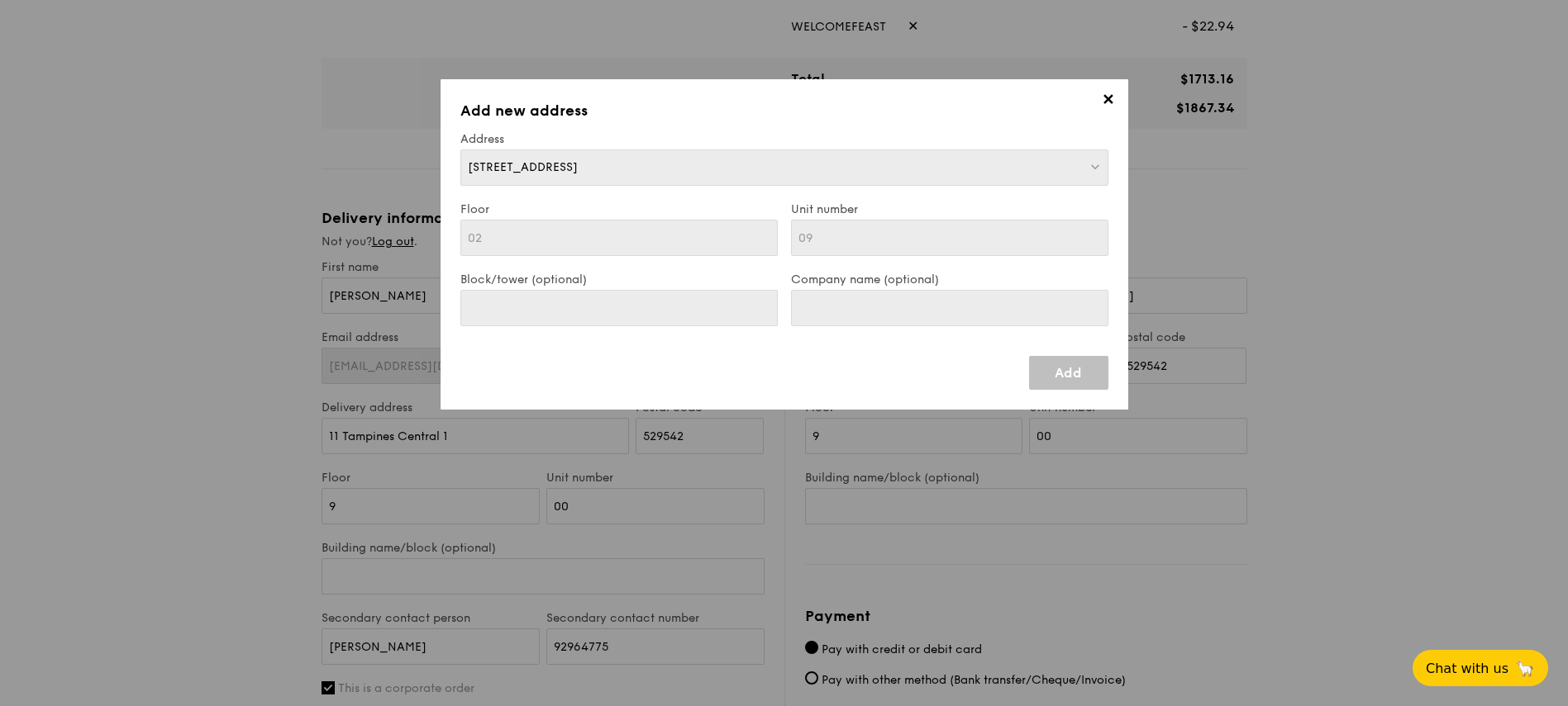
click at [1064, 355] on div "Add" at bounding box center [784, 366] width 648 height 47
click at [1063, 386] on link "Add" at bounding box center [1069, 373] width 79 height 34
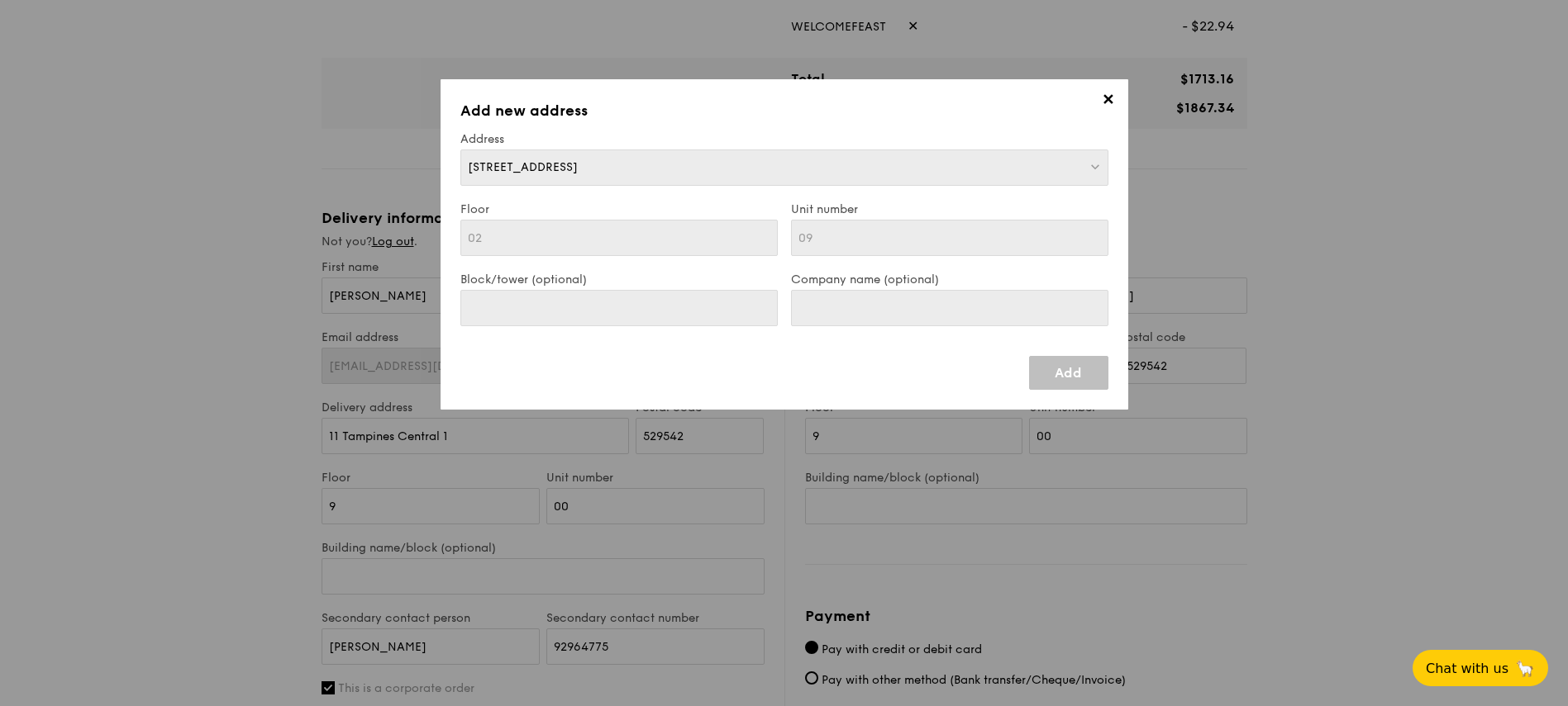
click at [1062, 386] on link "Add" at bounding box center [1069, 373] width 79 height 34
click at [1061, 384] on link "Add" at bounding box center [1069, 373] width 79 height 34
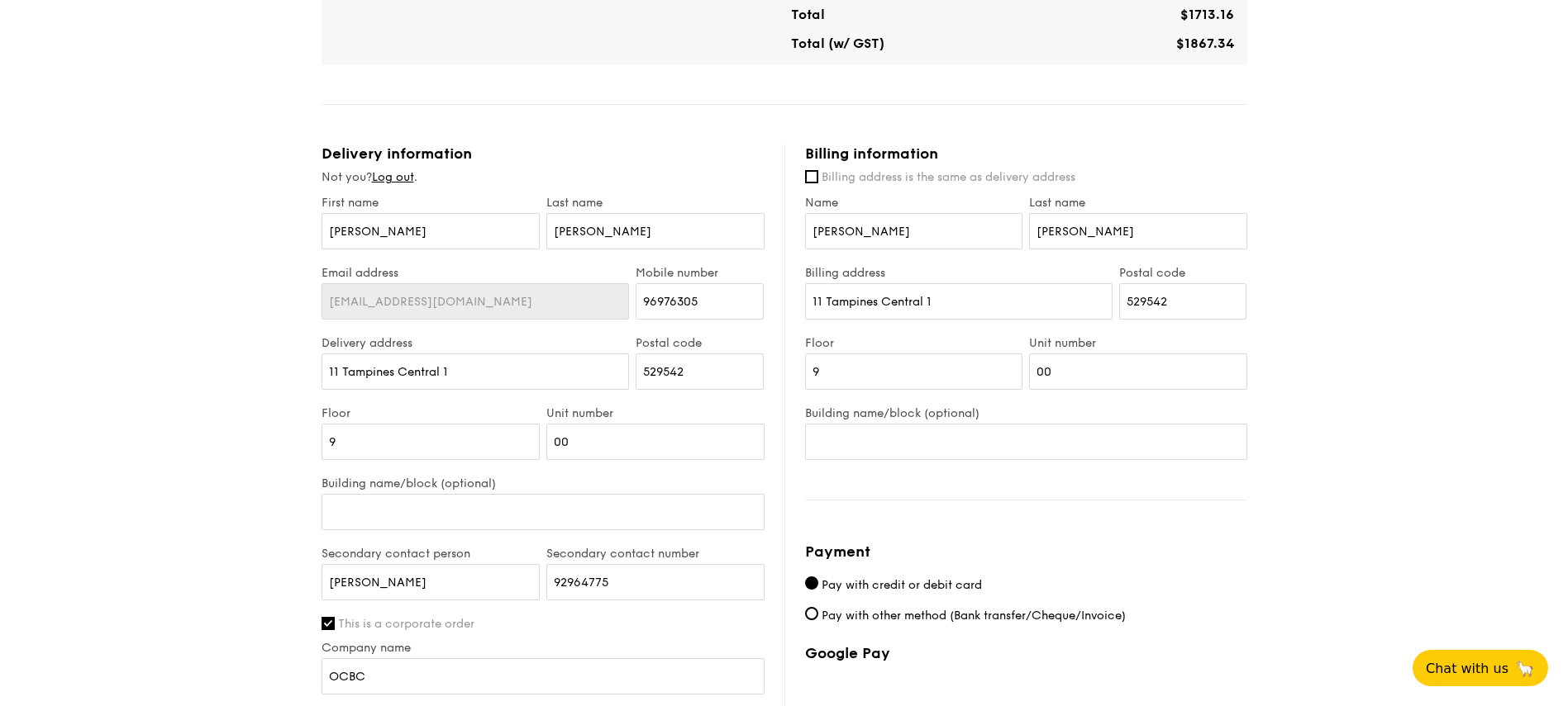
scroll to position [726, 0]
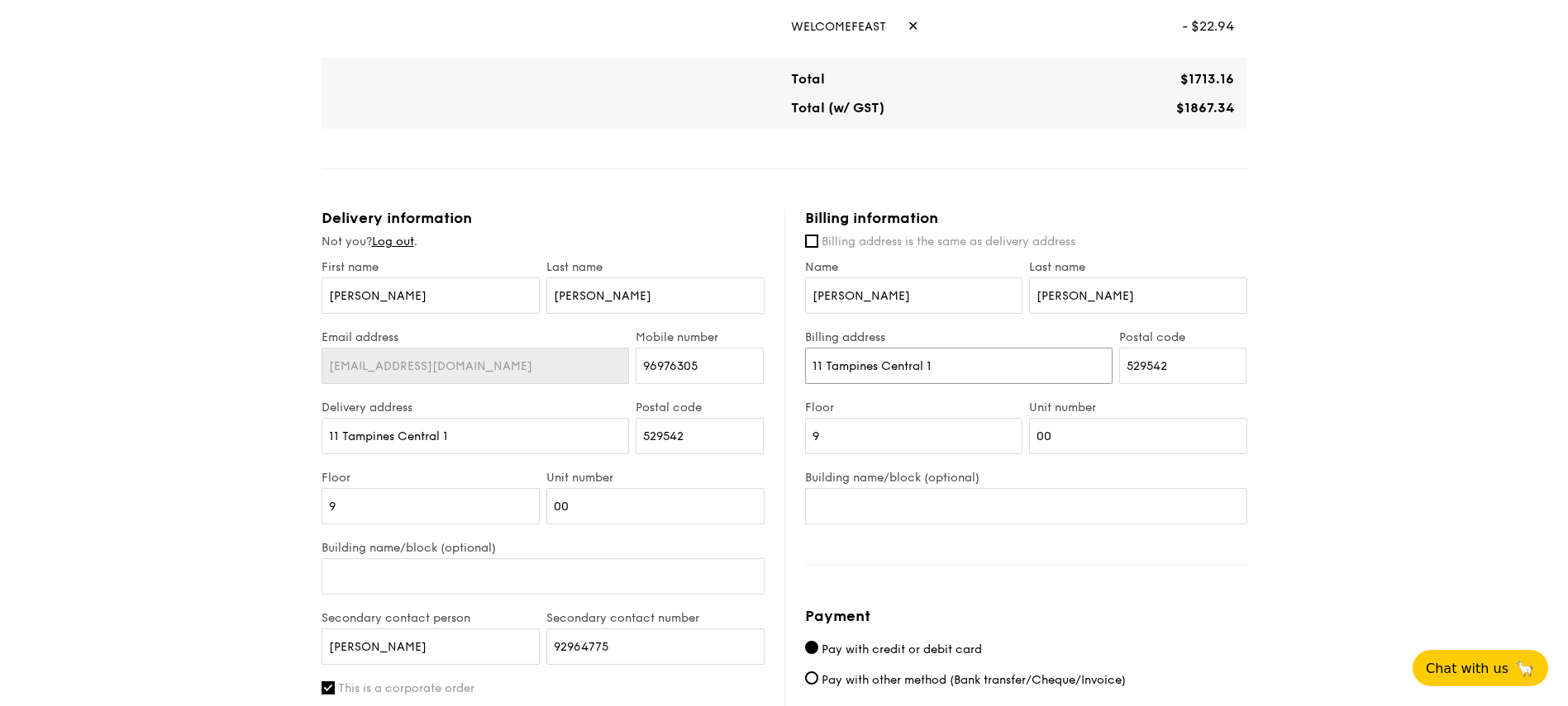
click at [977, 368] on input "11 Tampines Central 1" at bounding box center [959, 366] width 308 height 36
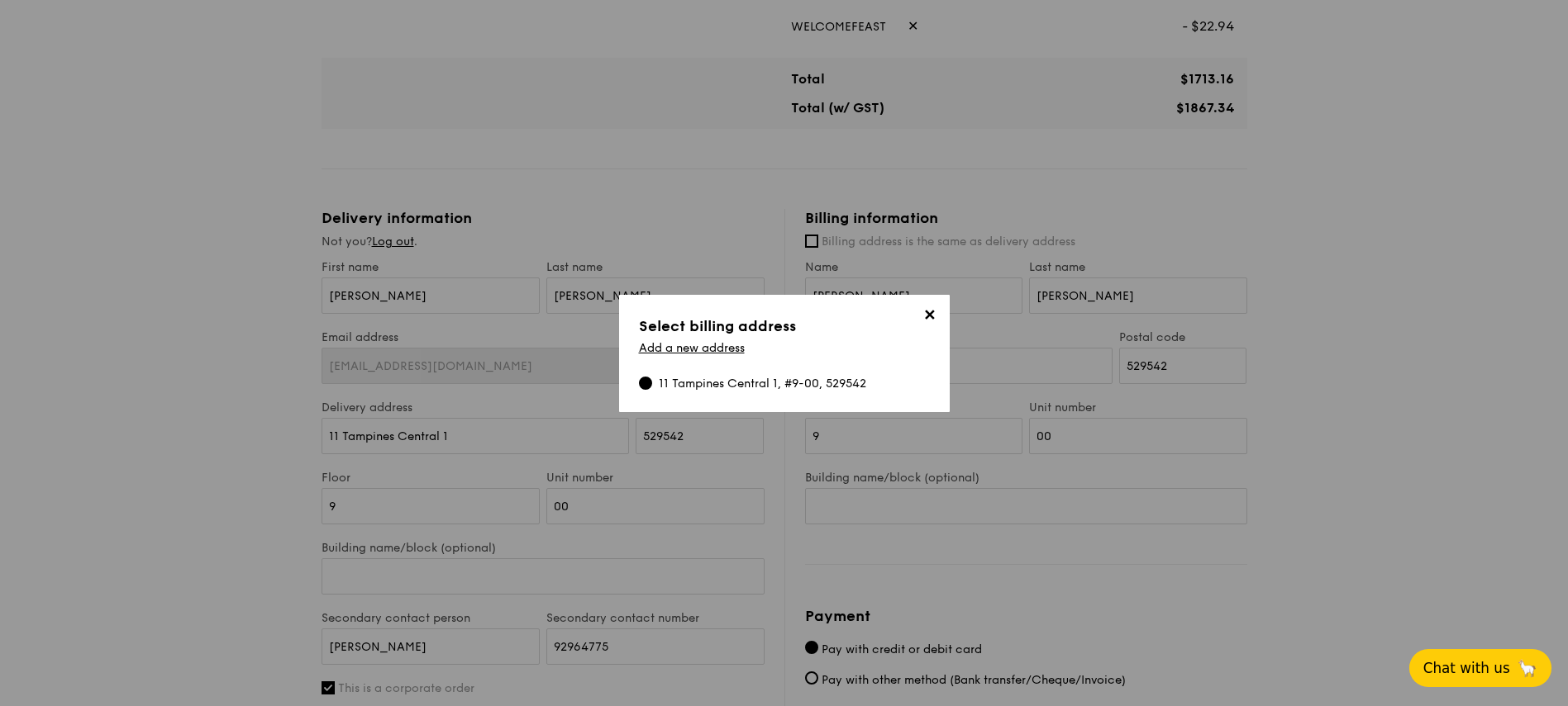
click at [1477, 661] on span "Chat with us" at bounding box center [1466, 668] width 87 height 17
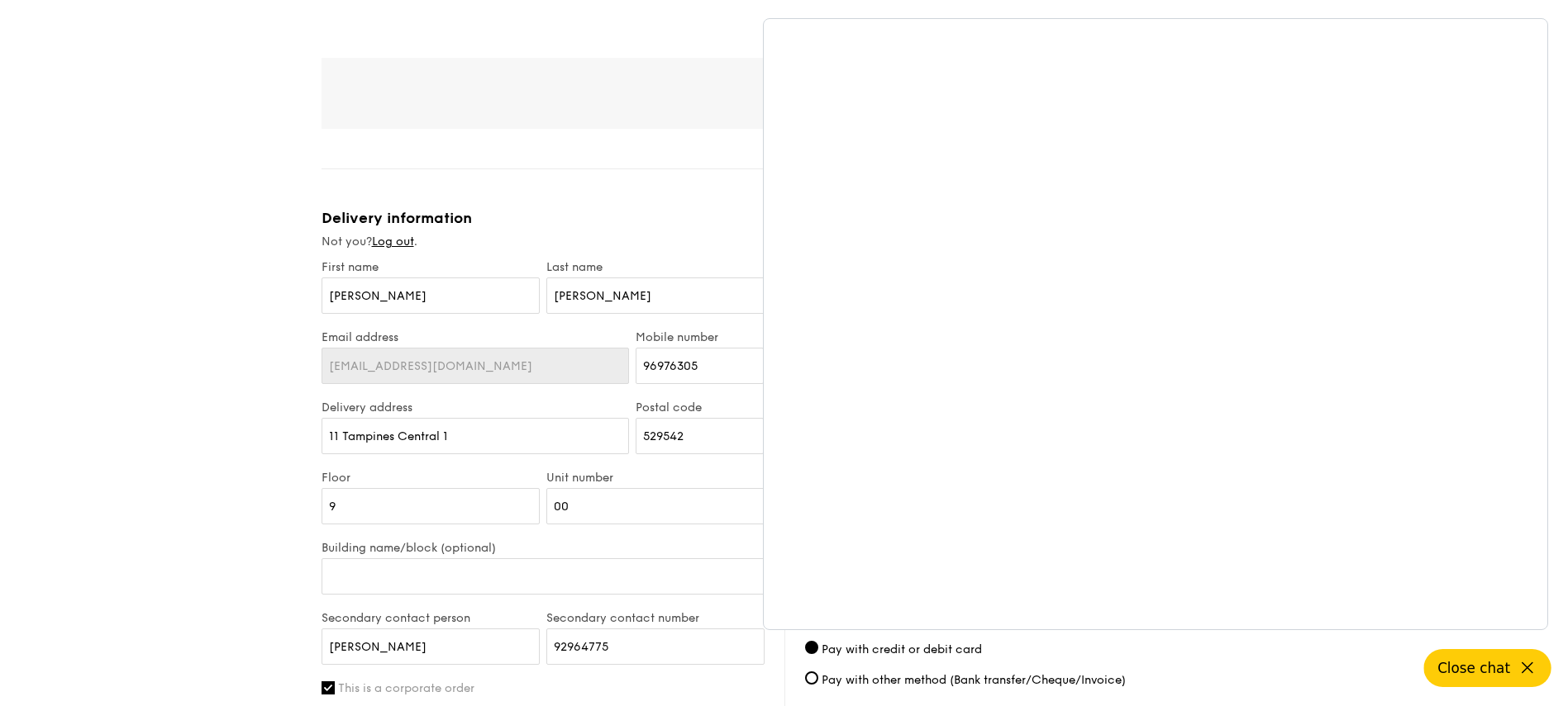
click at [1532, 670] on icon at bounding box center [1528, 668] width 20 height 20
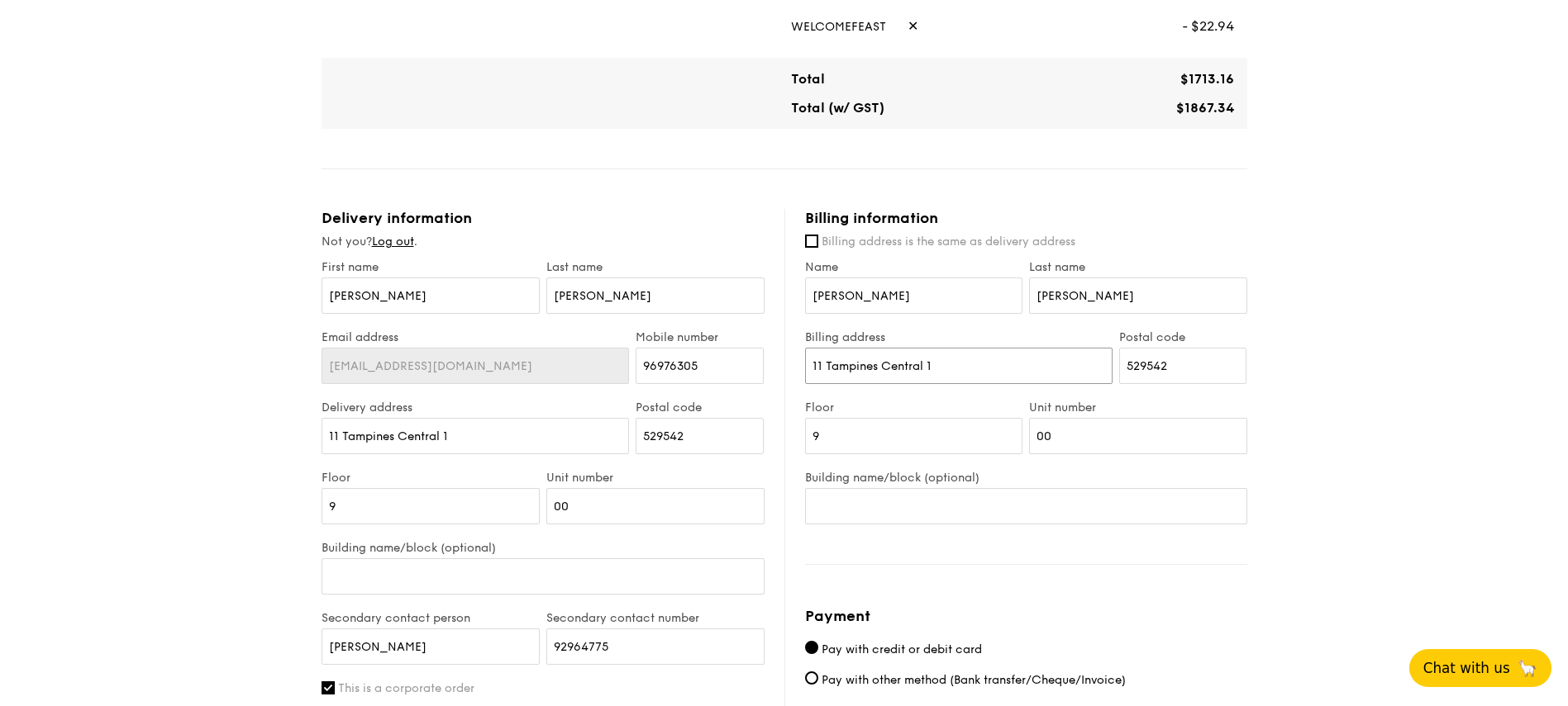
click at [932, 367] on input "11 Tampines Central 1" at bounding box center [959, 366] width 308 height 36
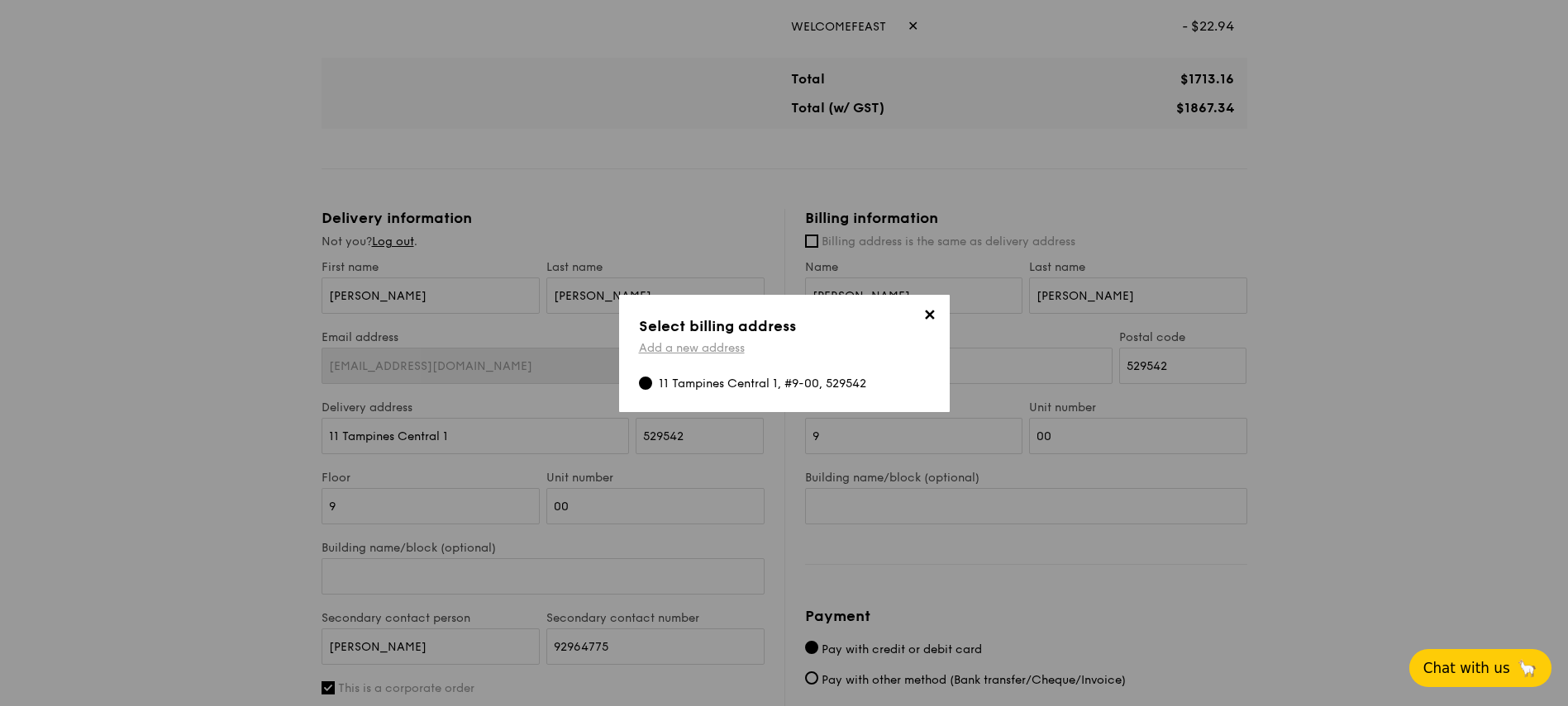
click at [678, 346] on link "Add a new address" at bounding box center [691, 348] width 105 height 14
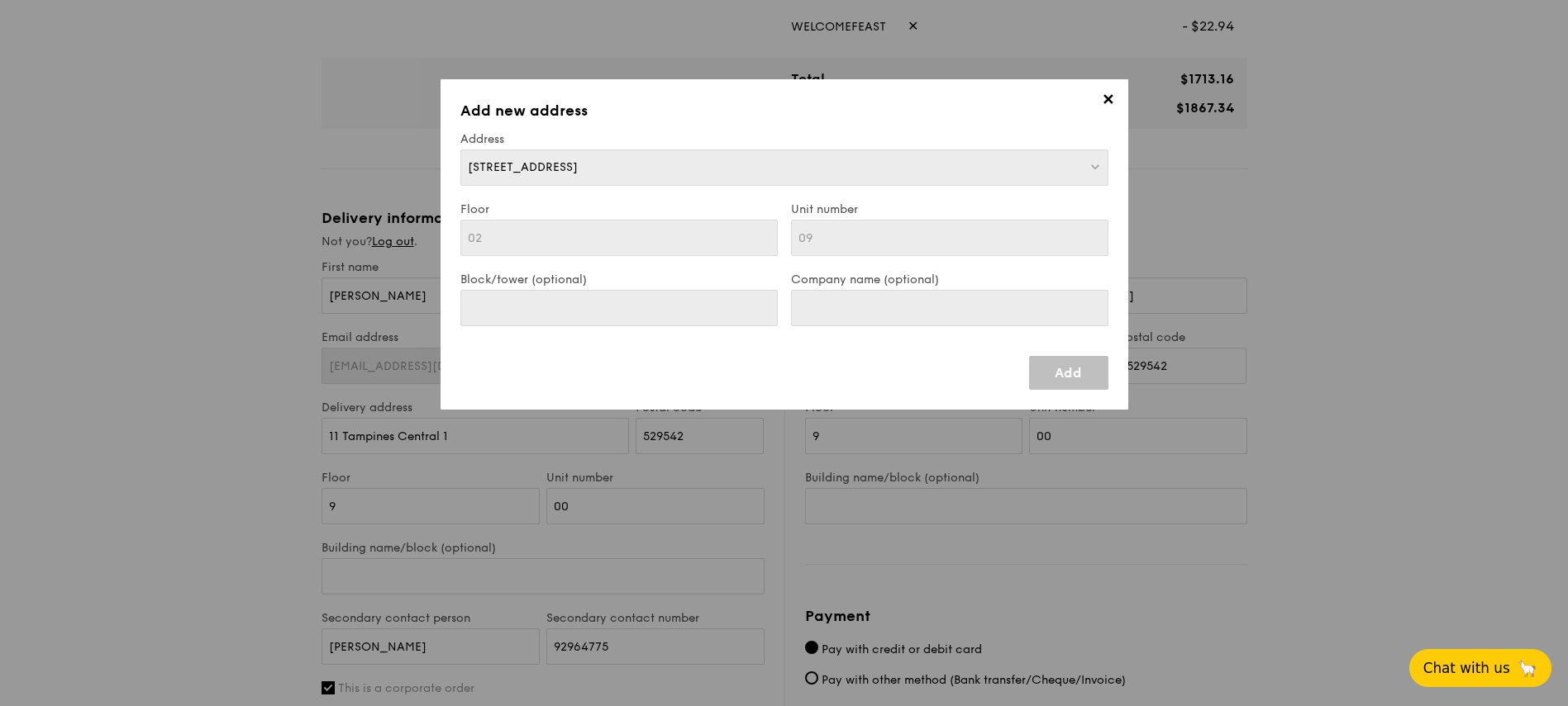
scroll to position [0, 0]
drag, startPoint x: 964, startPoint y: 281, endPoint x: 1044, endPoint y: 318, distance: 88.1
click at [969, 286] on label "Company name (optional)" at bounding box center [949, 280] width 317 height 14
click at [1056, 350] on div "Add" at bounding box center [784, 366] width 648 height 47
click at [1057, 388] on link "Add" at bounding box center [1069, 373] width 79 height 34
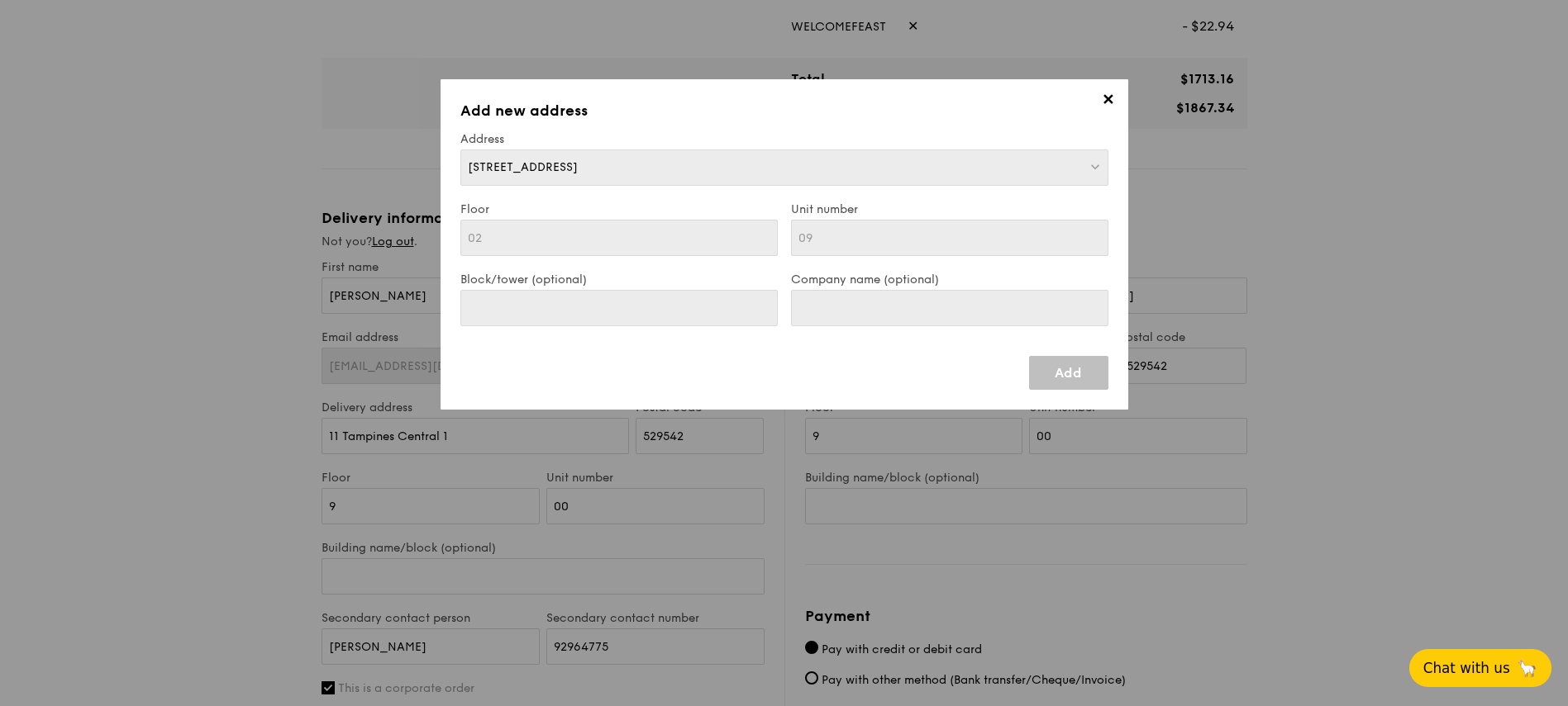
click at [1459, 661] on span "Chat with us" at bounding box center [1466, 668] width 87 height 17
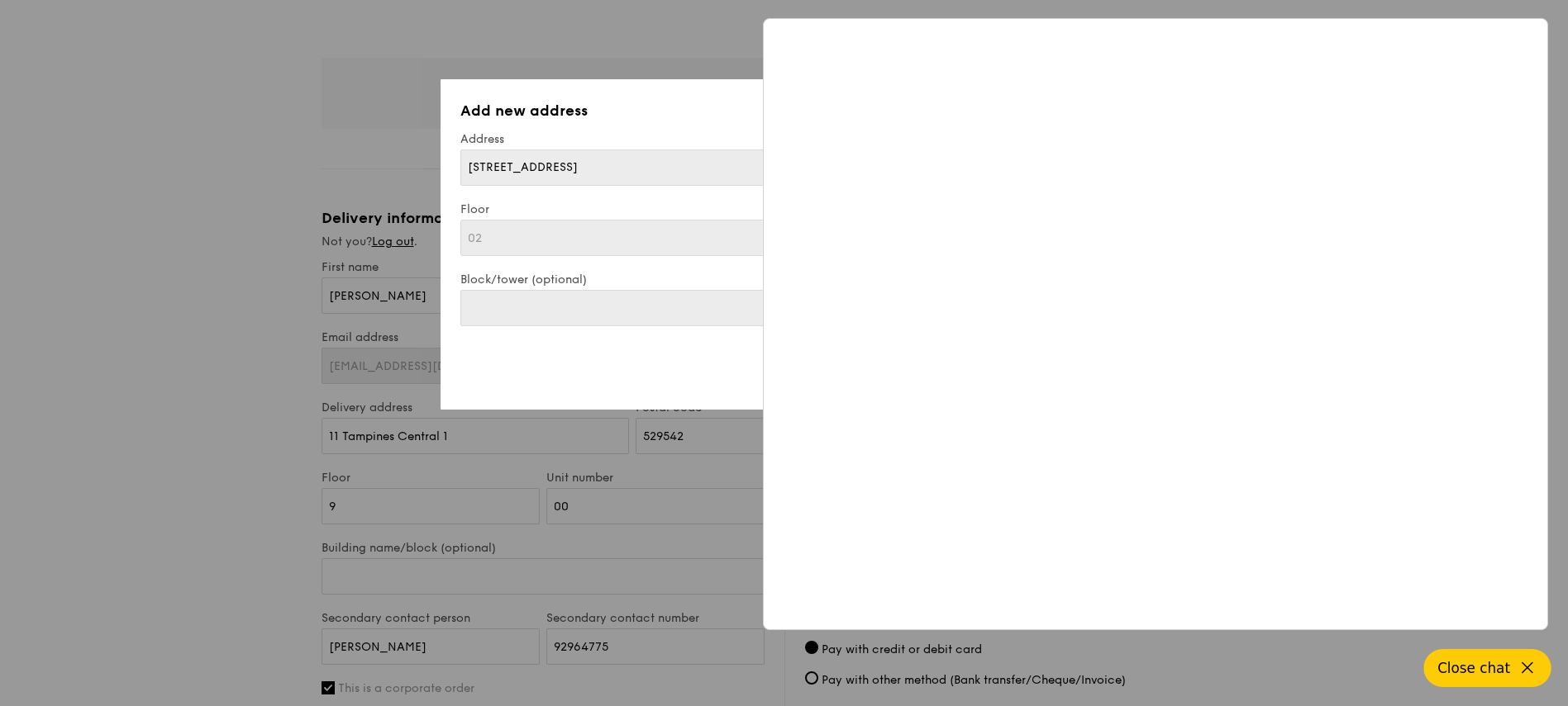
click at [1526, 665] on icon at bounding box center [1528, 668] width 20 height 20
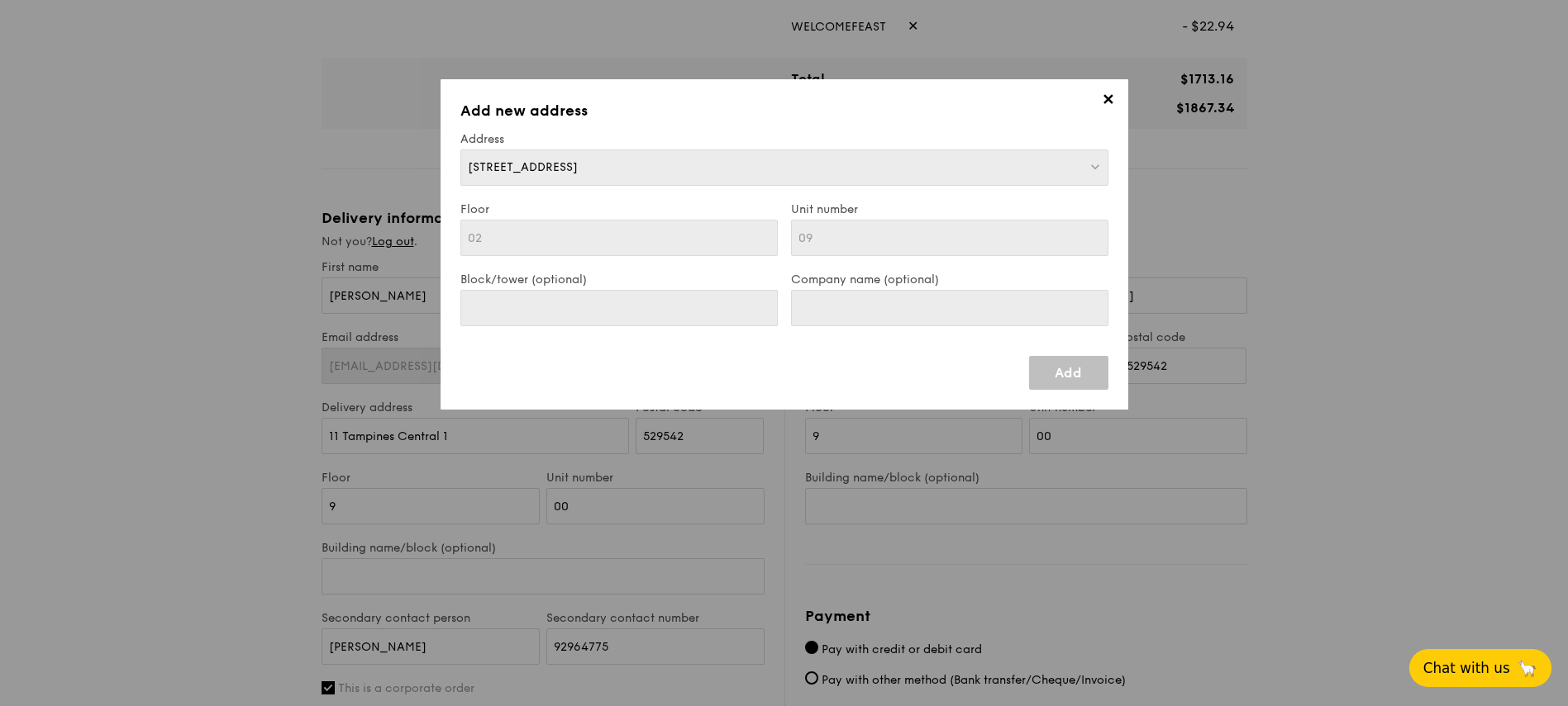
click at [1097, 100] on span "✕" at bounding box center [1108, 102] width 23 height 23
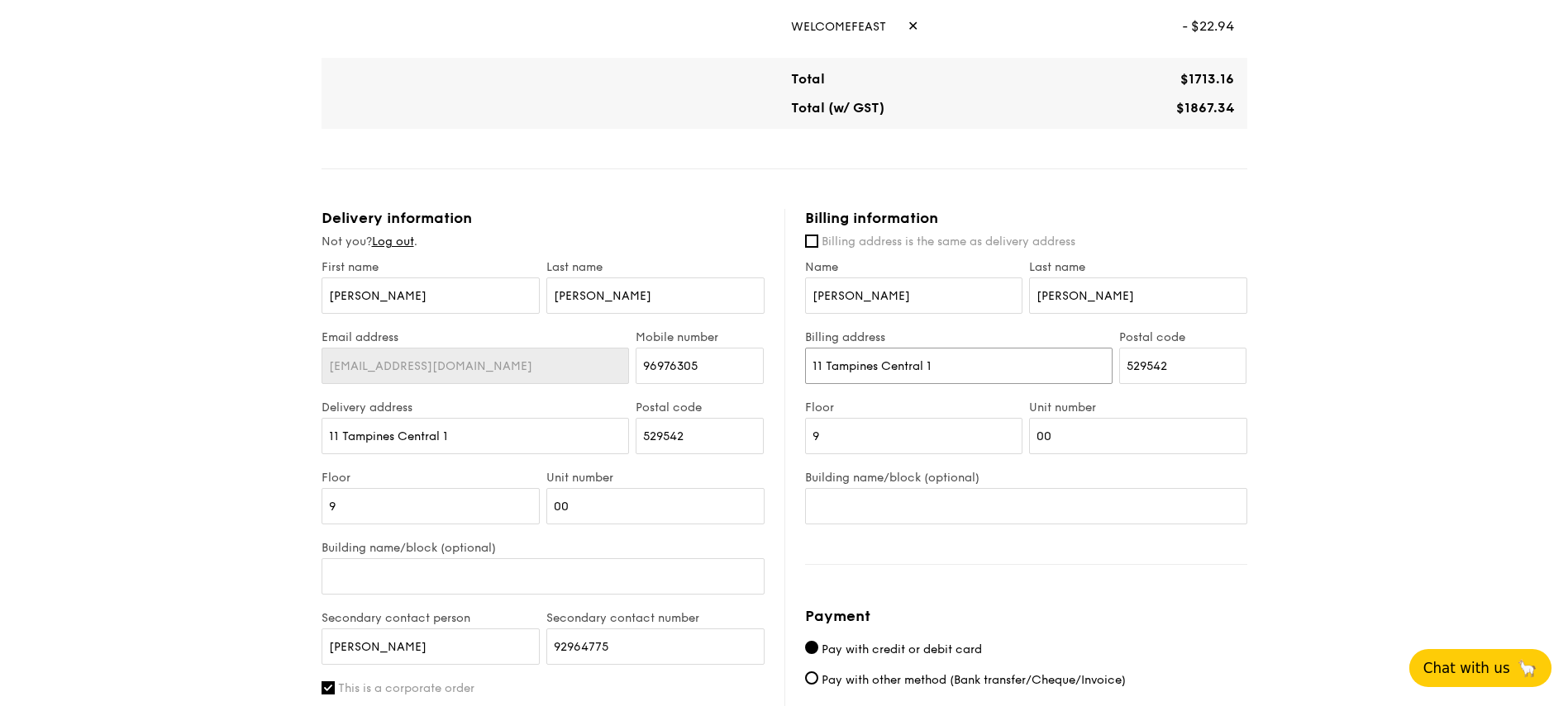
click at [1017, 354] on input "11 Tampines Central 1" at bounding box center [959, 366] width 308 height 36
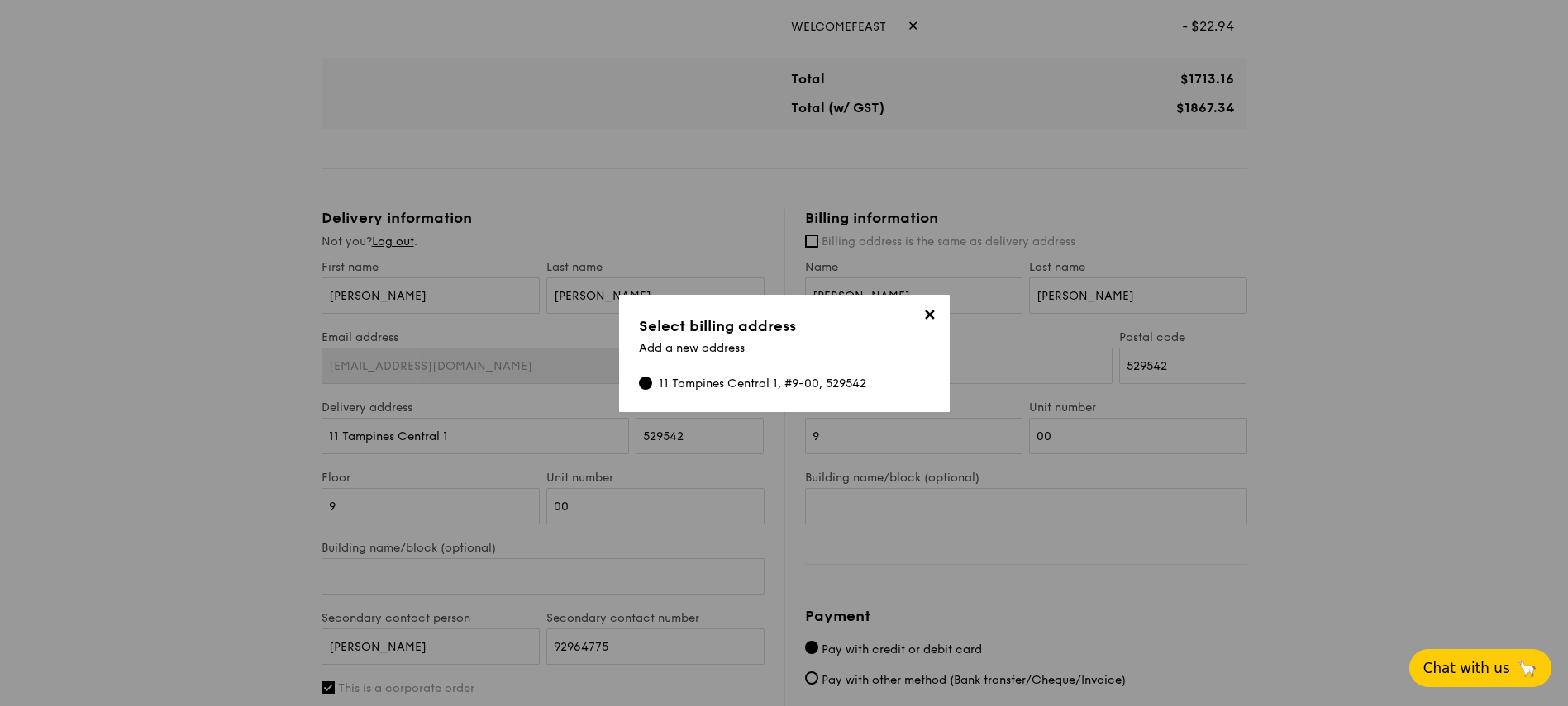
click at [927, 313] on span "✕" at bounding box center [929, 318] width 23 height 23
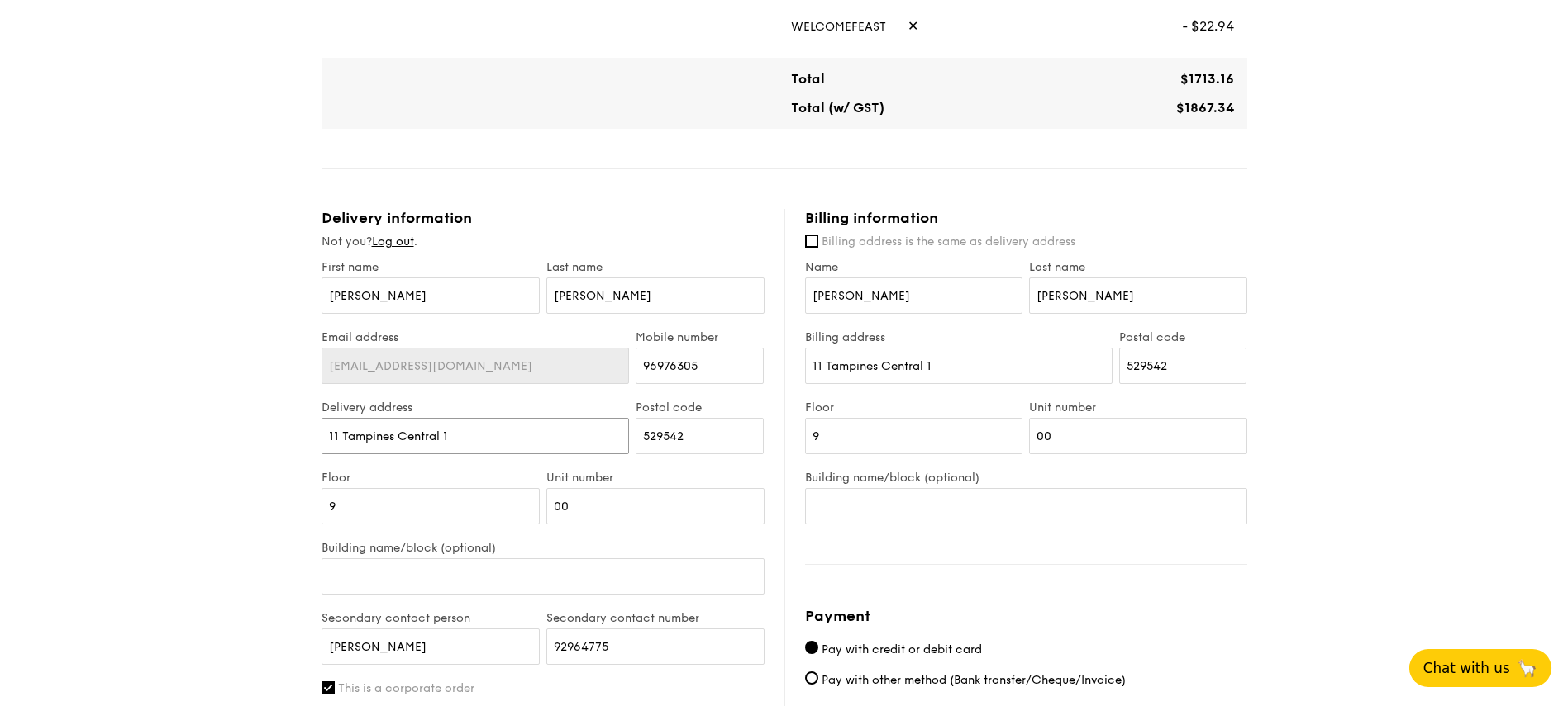
click at [550, 437] on input "11 Tampines Central 1" at bounding box center [475, 436] width 309 height 36
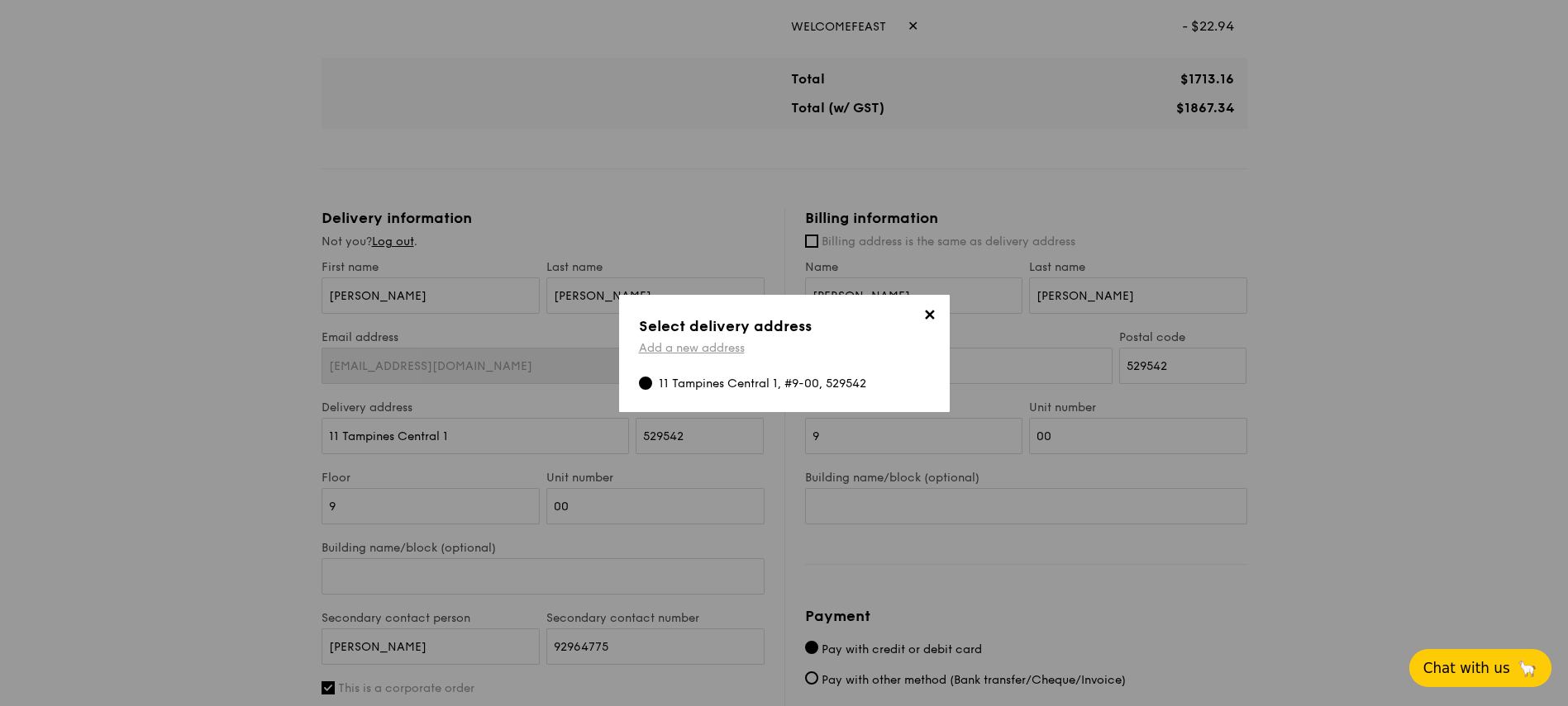
click at [702, 350] on link "Add a new address" at bounding box center [691, 348] width 105 height 14
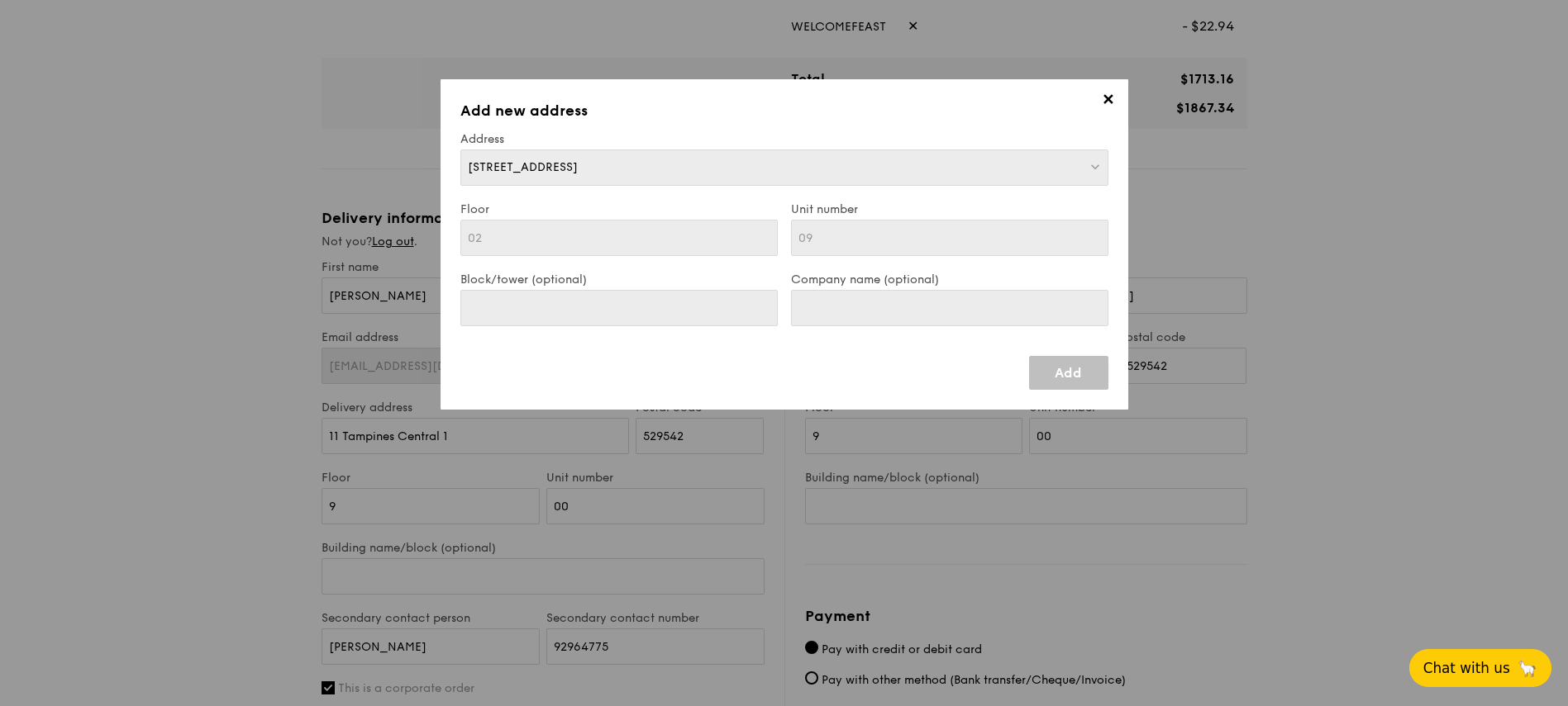
click at [1050, 366] on link "Add" at bounding box center [1069, 373] width 79 height 34
click at [1113, 100] on span "✕" at bounding box center [1108, 102] width 23 height 23
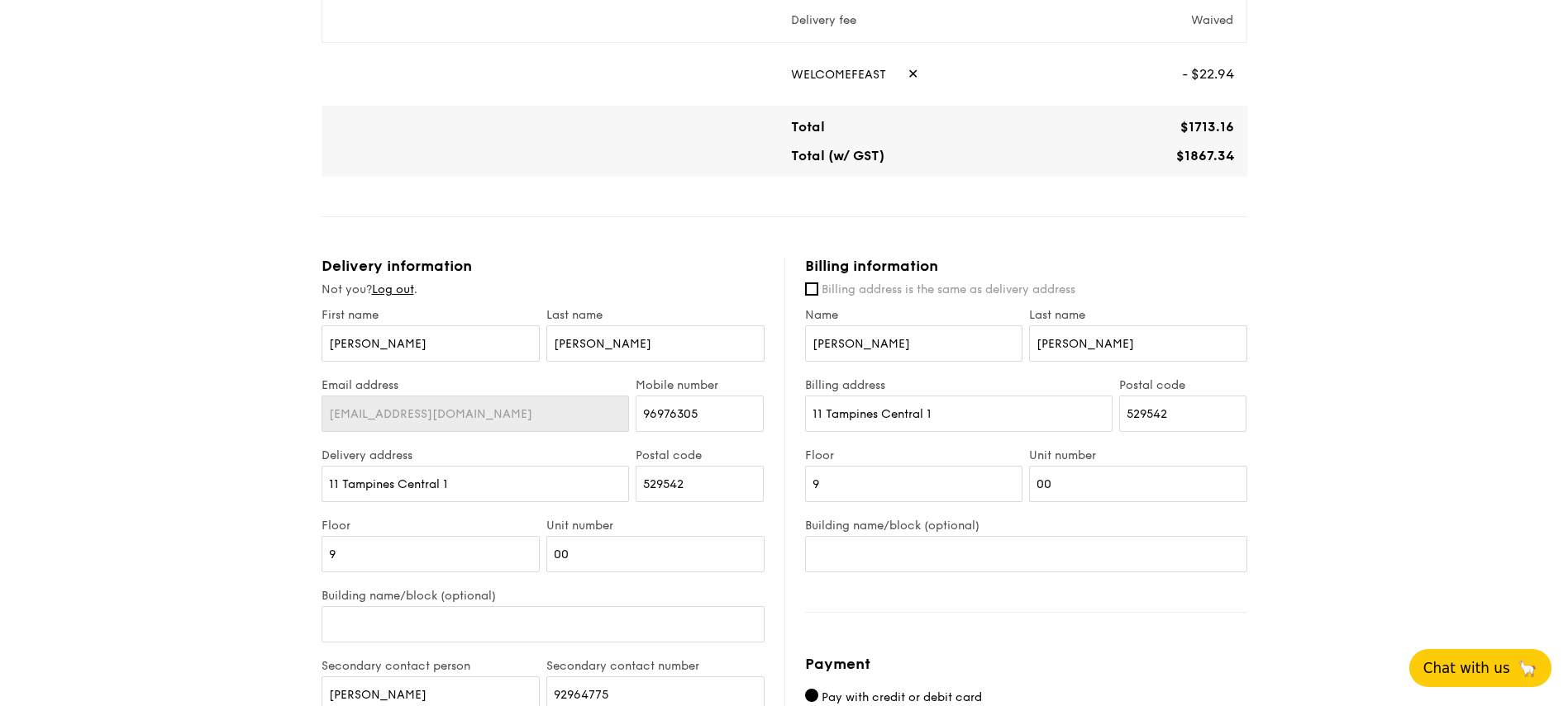
scroll to position [627, 0]
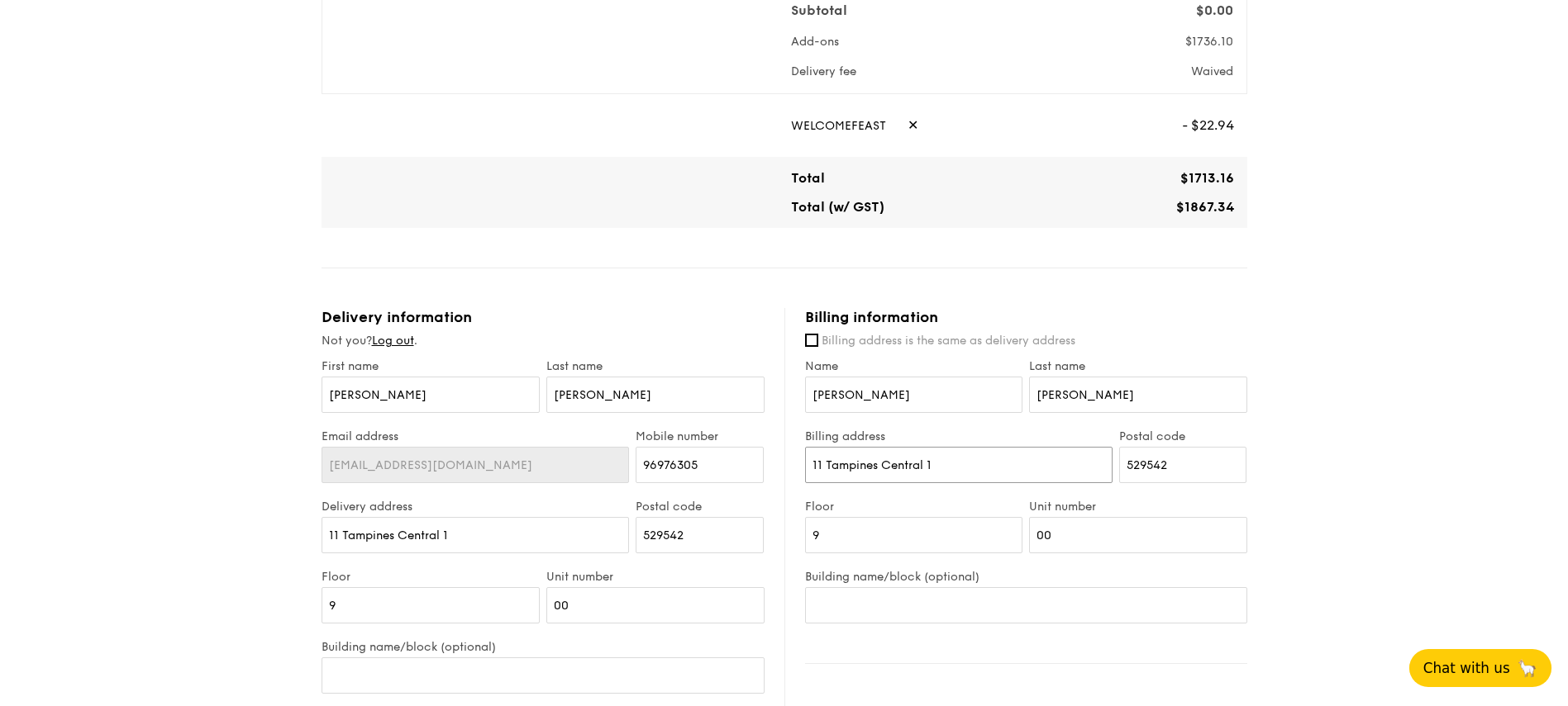
click at [1050, 473] on input "11 Tampines Central 1" at bounding box center [959, 464] width 308 height 36
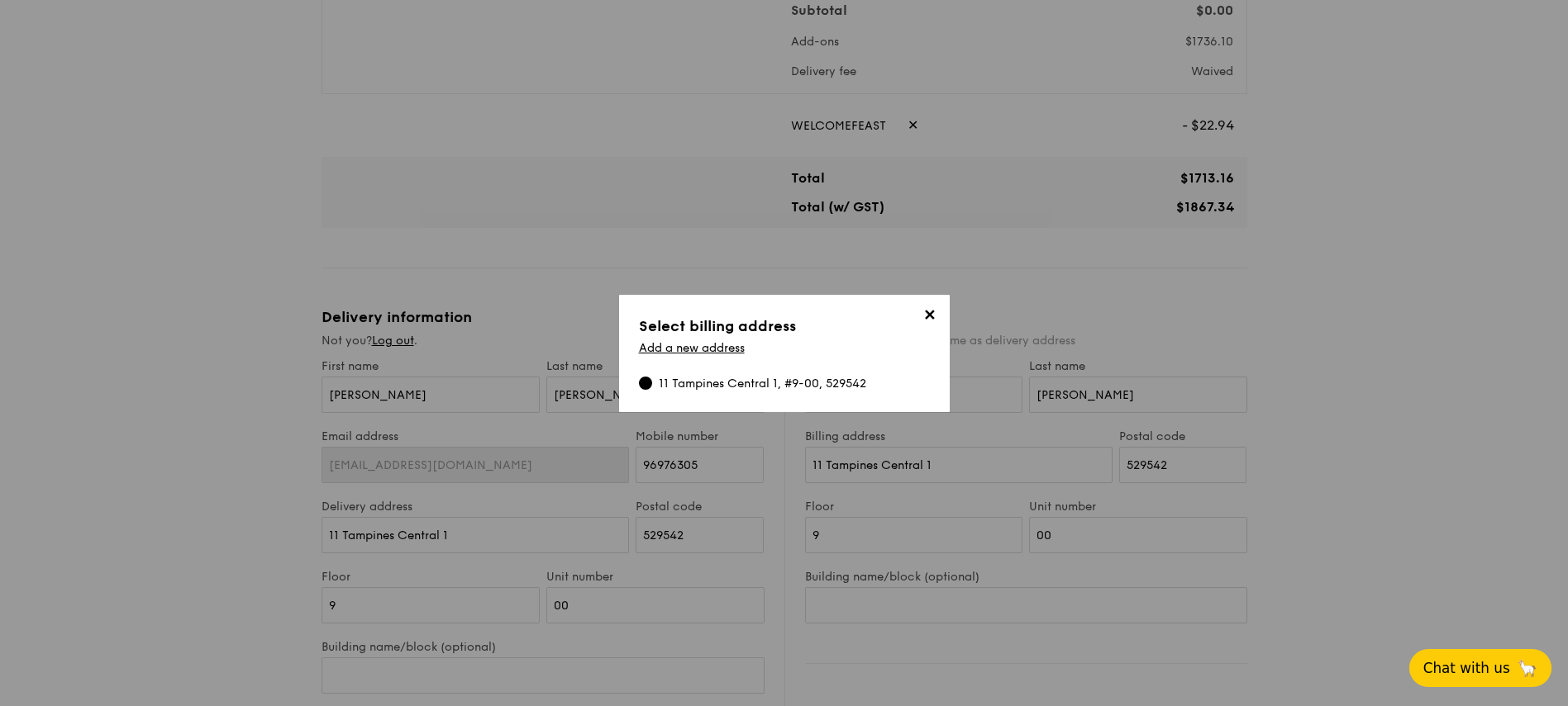
click at [928, 312] on span "✕" at bounding box center [929, 318] width 23 height 23
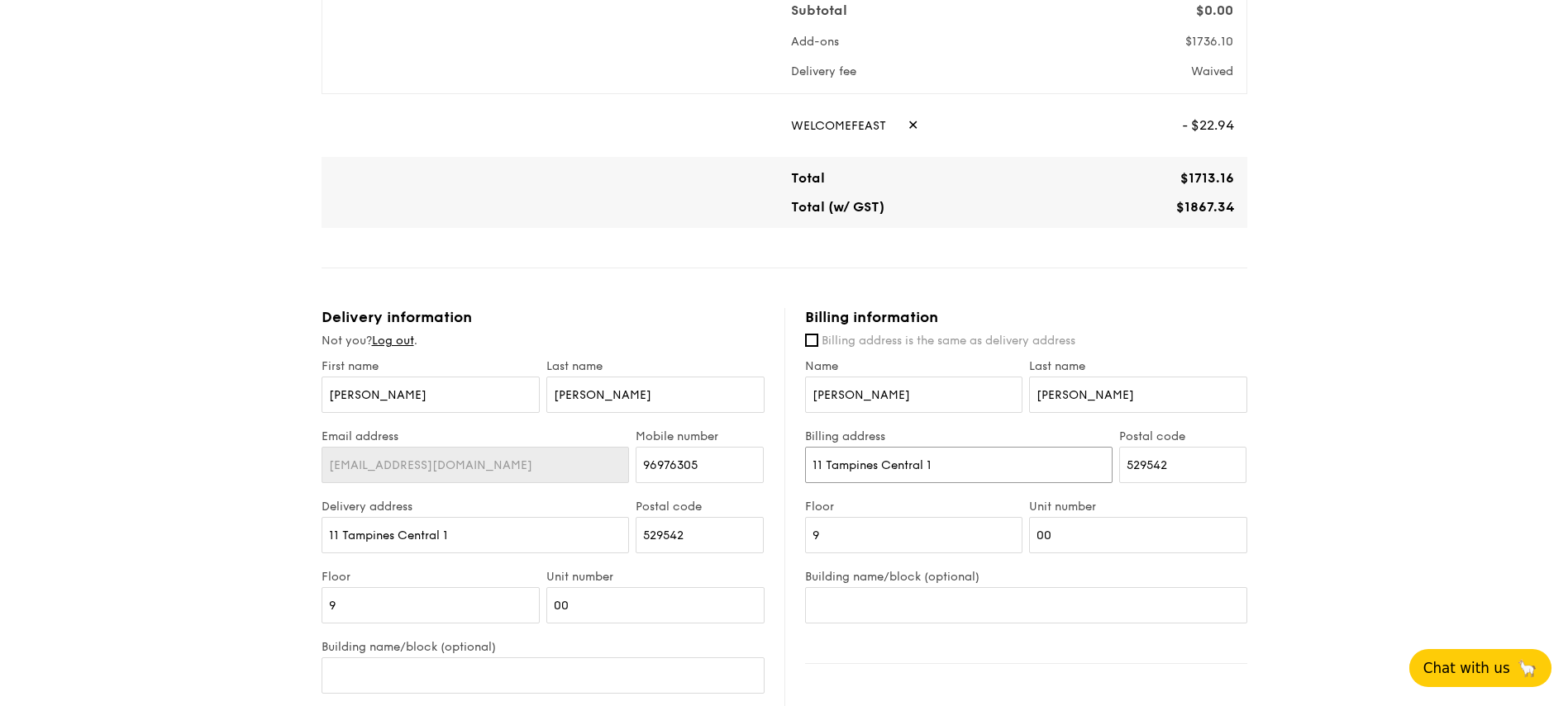
click at [949, 462] on input "11 Tampines Central 1" at bounding box center [959, 464] width 308 height 36
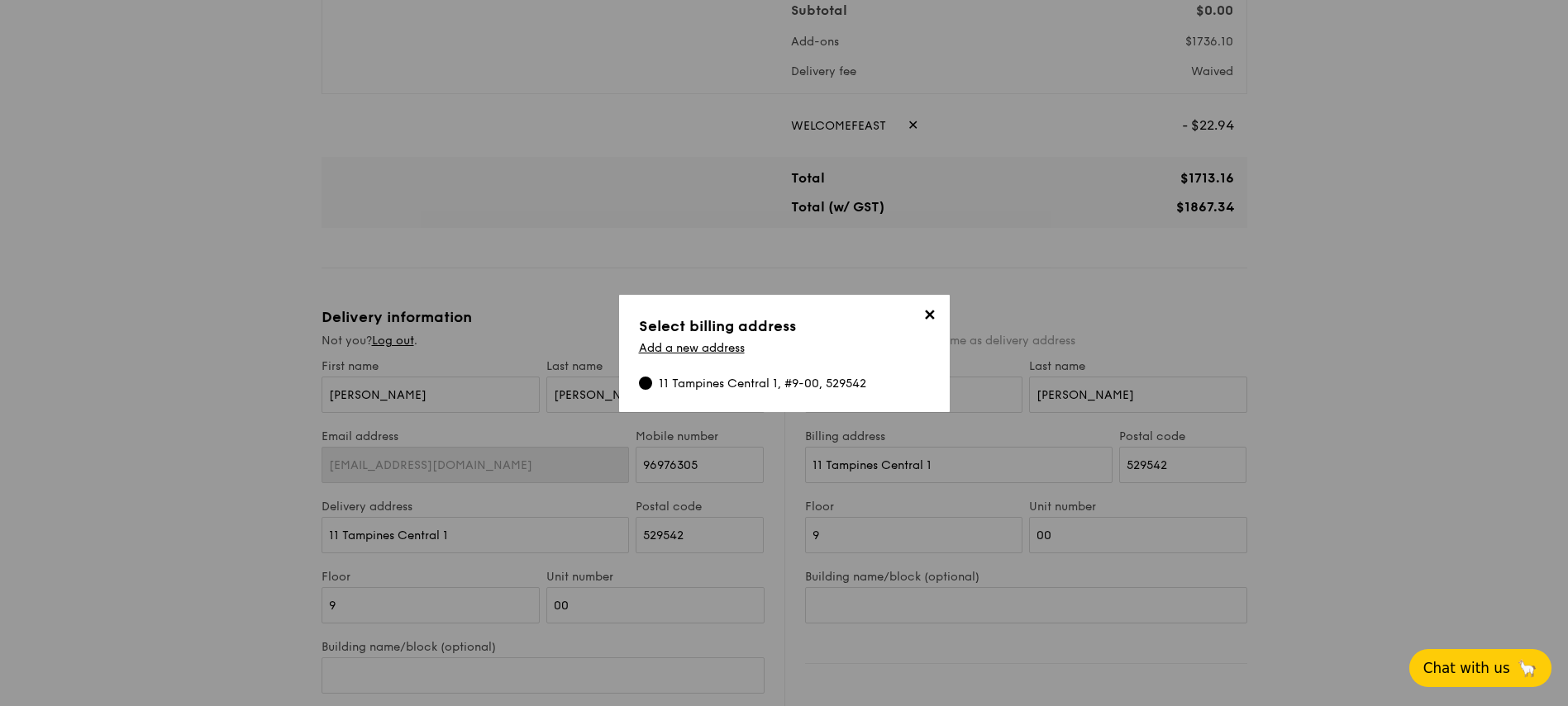
click at [930, 315] on span "✕" at bounding box center [929, 318] width 23 height 23
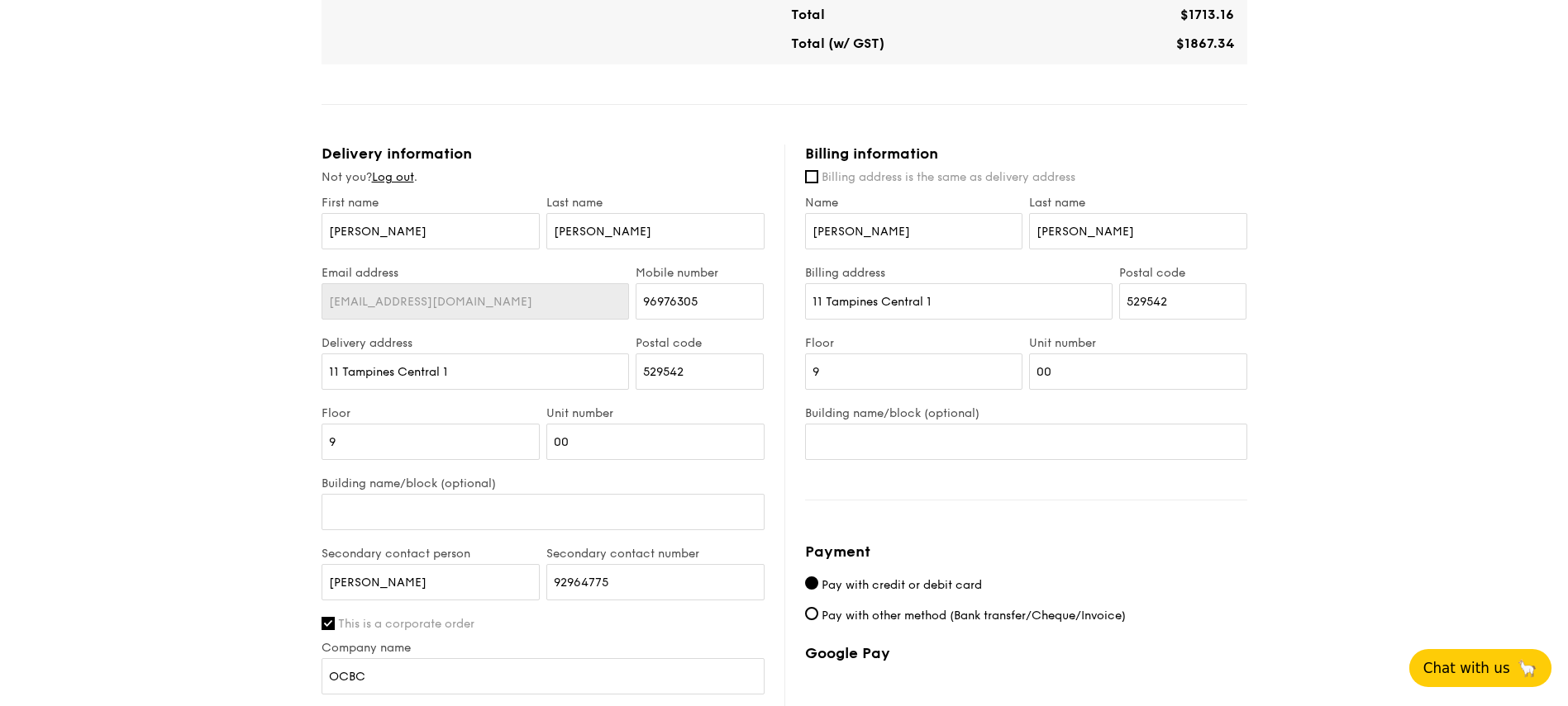
scroll to position [825, 0]
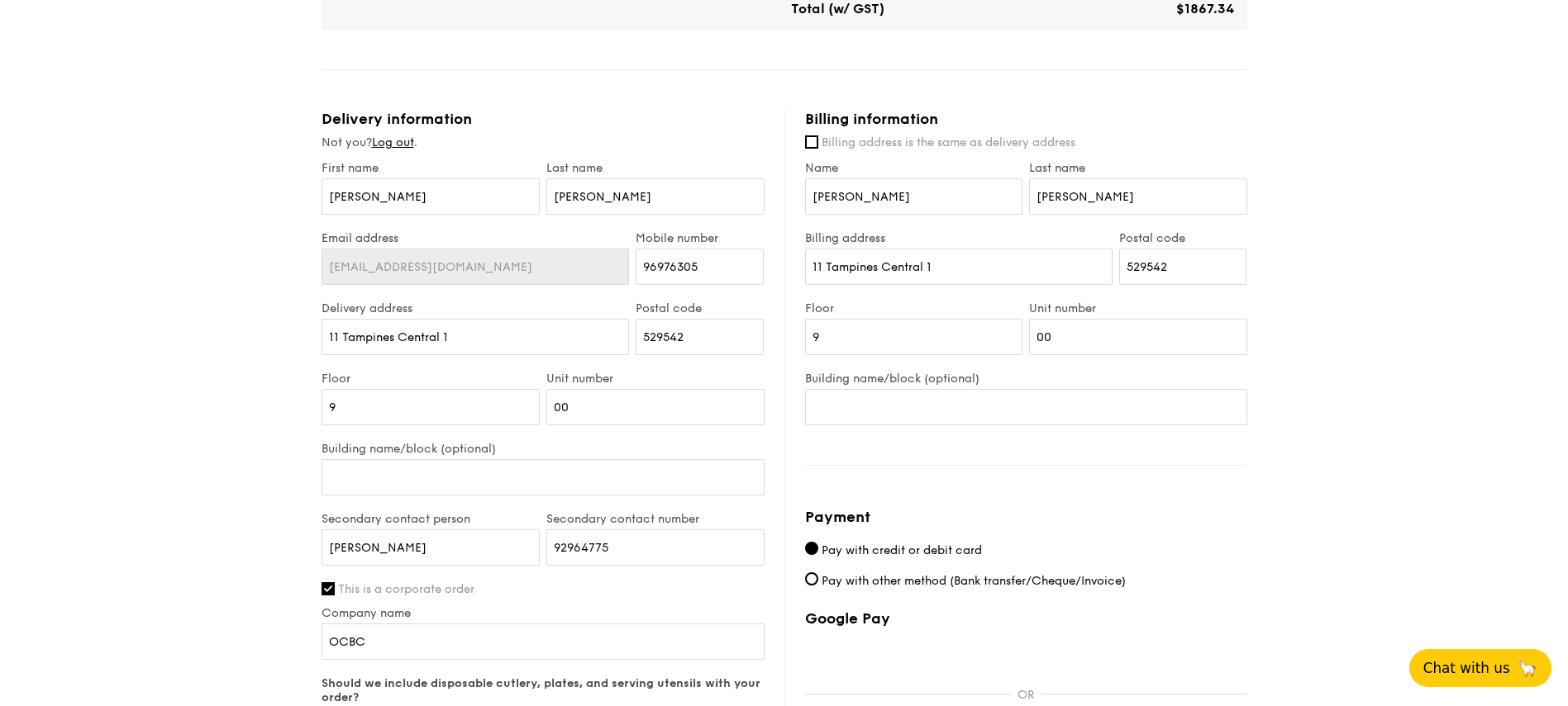
click at [1493, 672] on span "Chat with us" at bounding box center [1466, 668] width 87 height 17
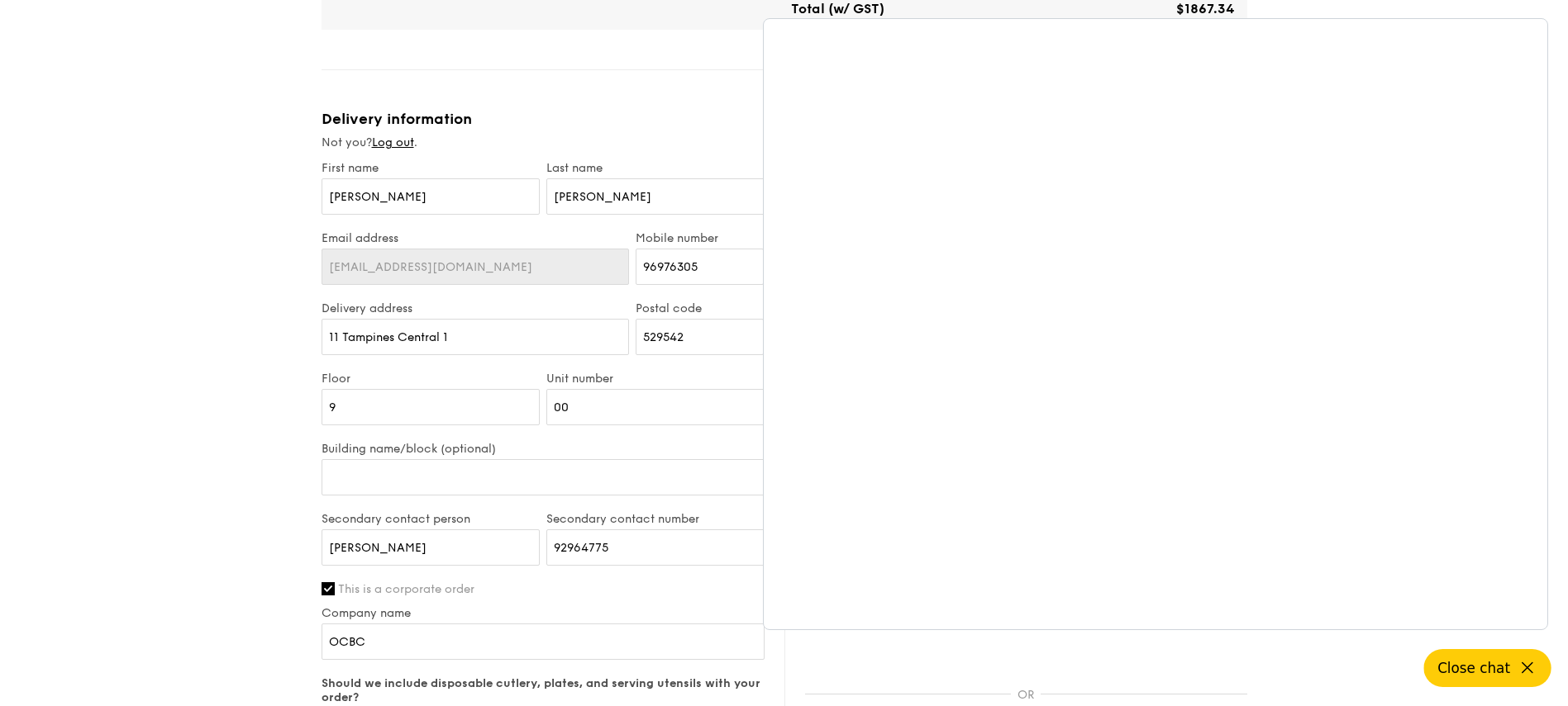
click at [1496, 674] on span "Close chat" at bounding box center [1474, 668] width 72 height 17
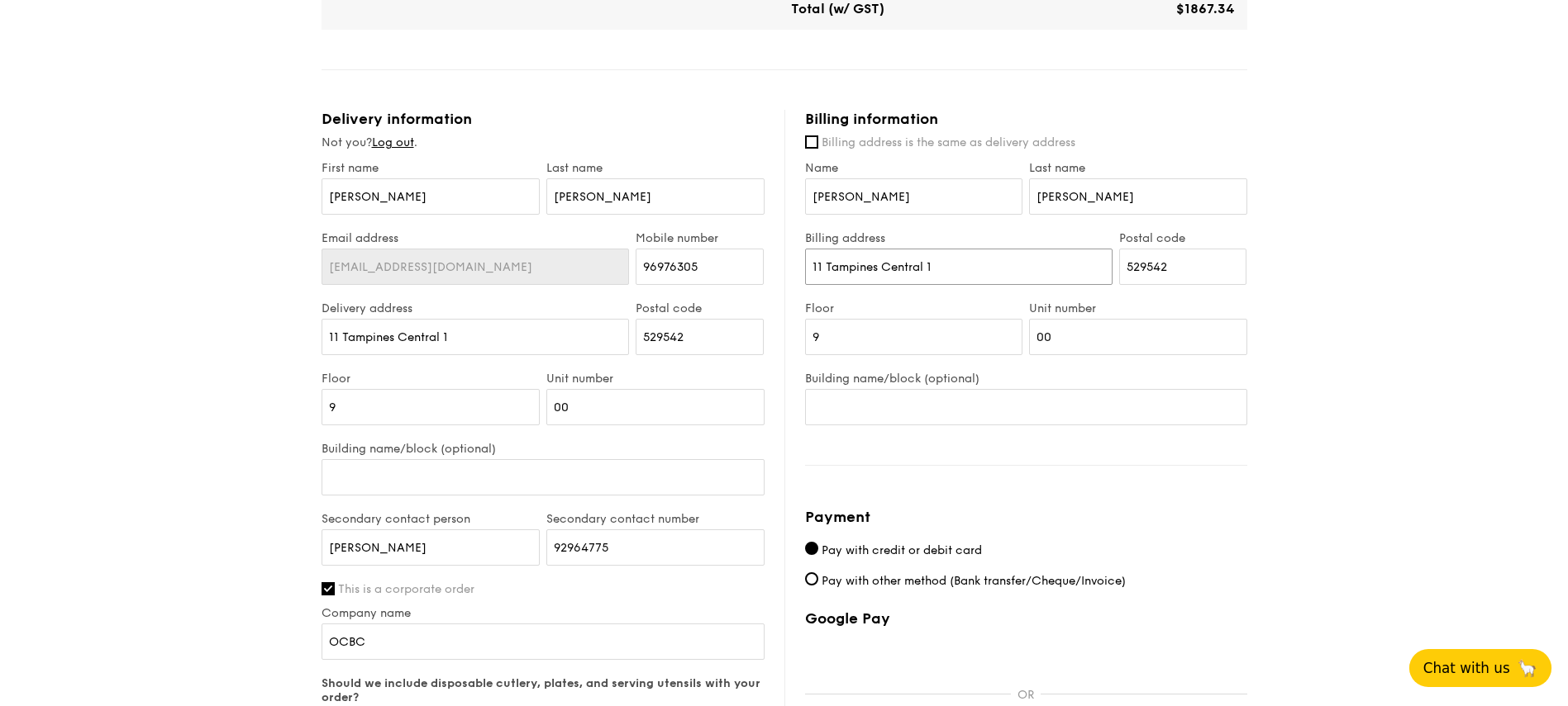
click at [961, 275] on input "11 Tampines Central 1" at bounding box center [959, 266] width 308 height 36
click at [1312, 421] on div "1 - Select menu 2 - Select items 3 - Check out Regulars Serving time: Aug 22, 2…" at bounding box center [784, 56] width 1568 height 1762
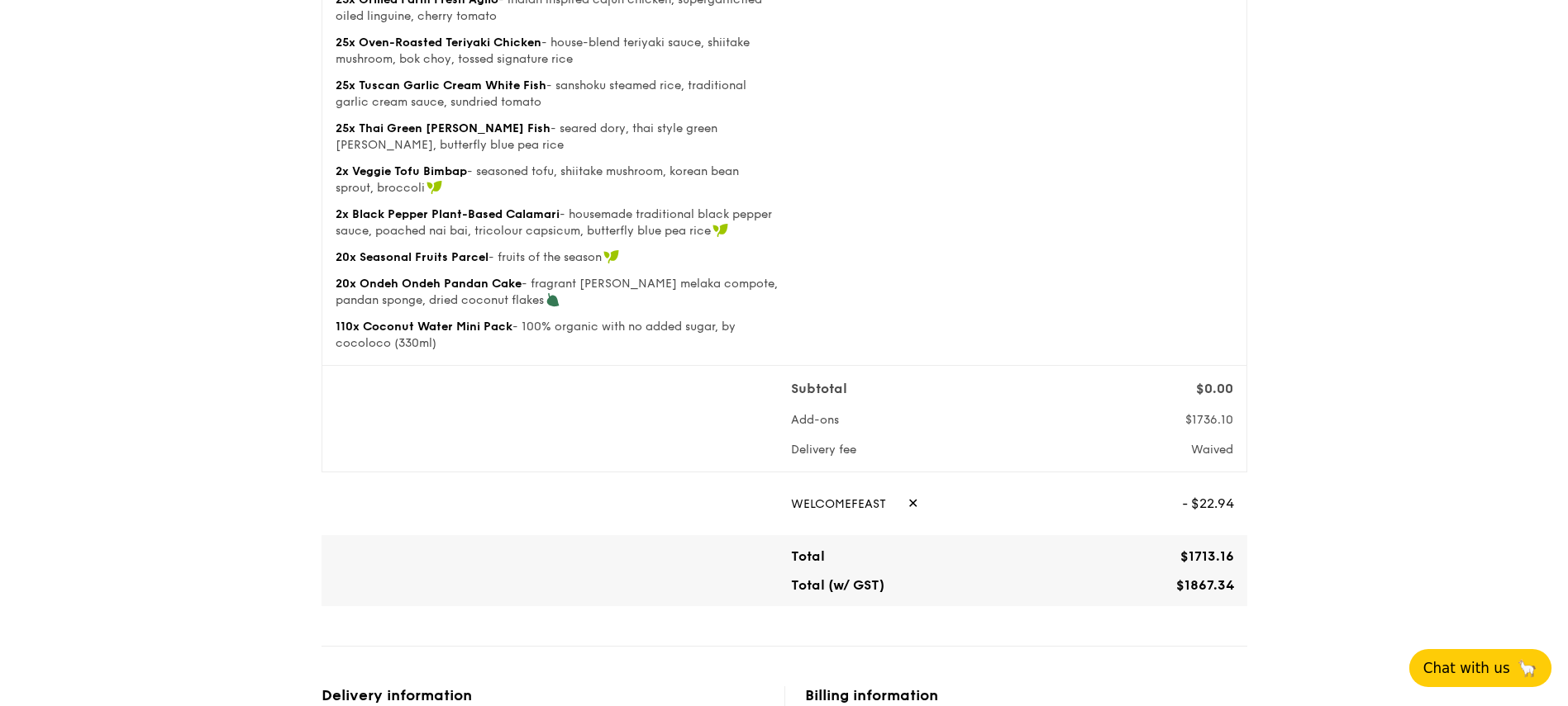
scroll to position [0, 0]
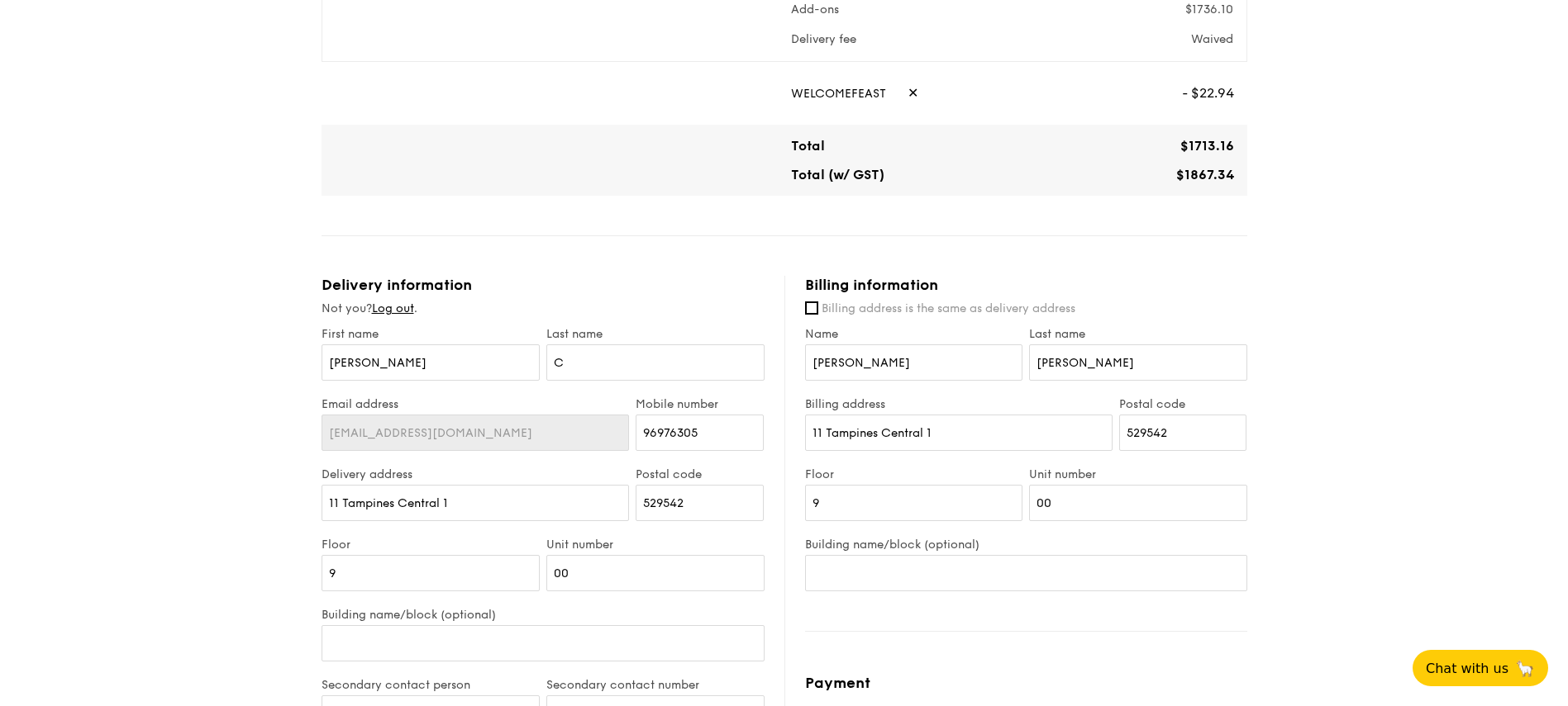
scroll to position [694, 0]
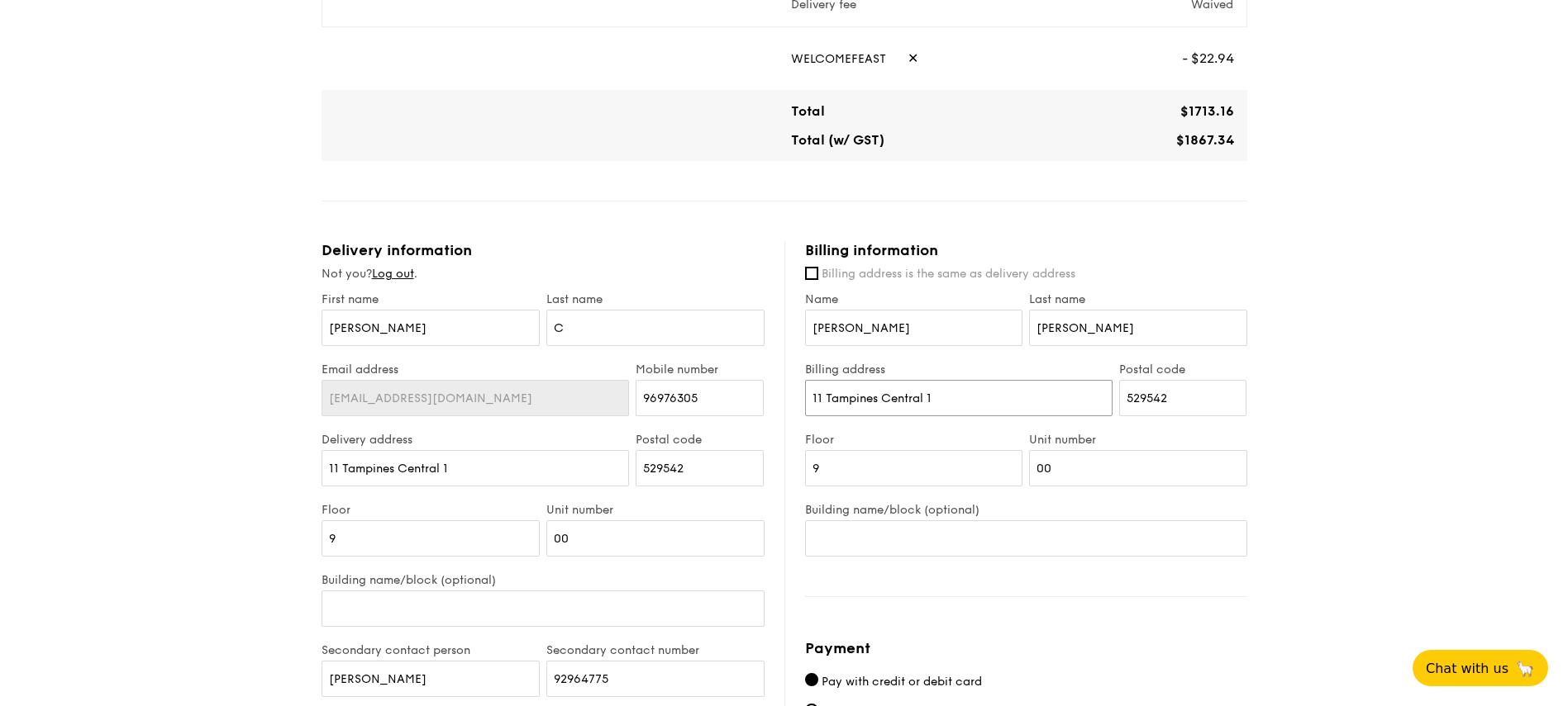
click at [921, 397] on input "11 Tampines Central 1" at bounding box center [959, 398] width 308 height 36
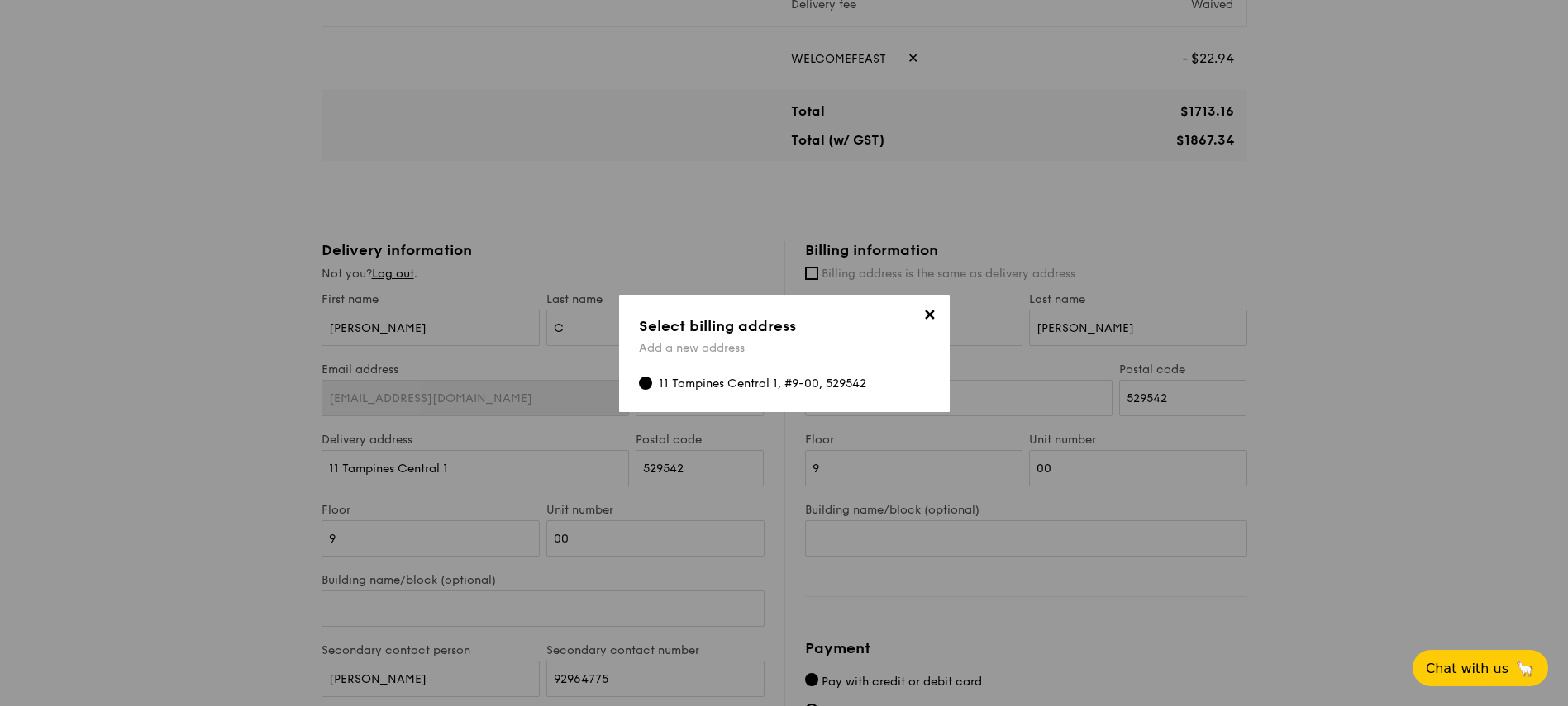
click at [652, 352] on link "Add a new address" at bounding box center [691, 348] width 105 height 14
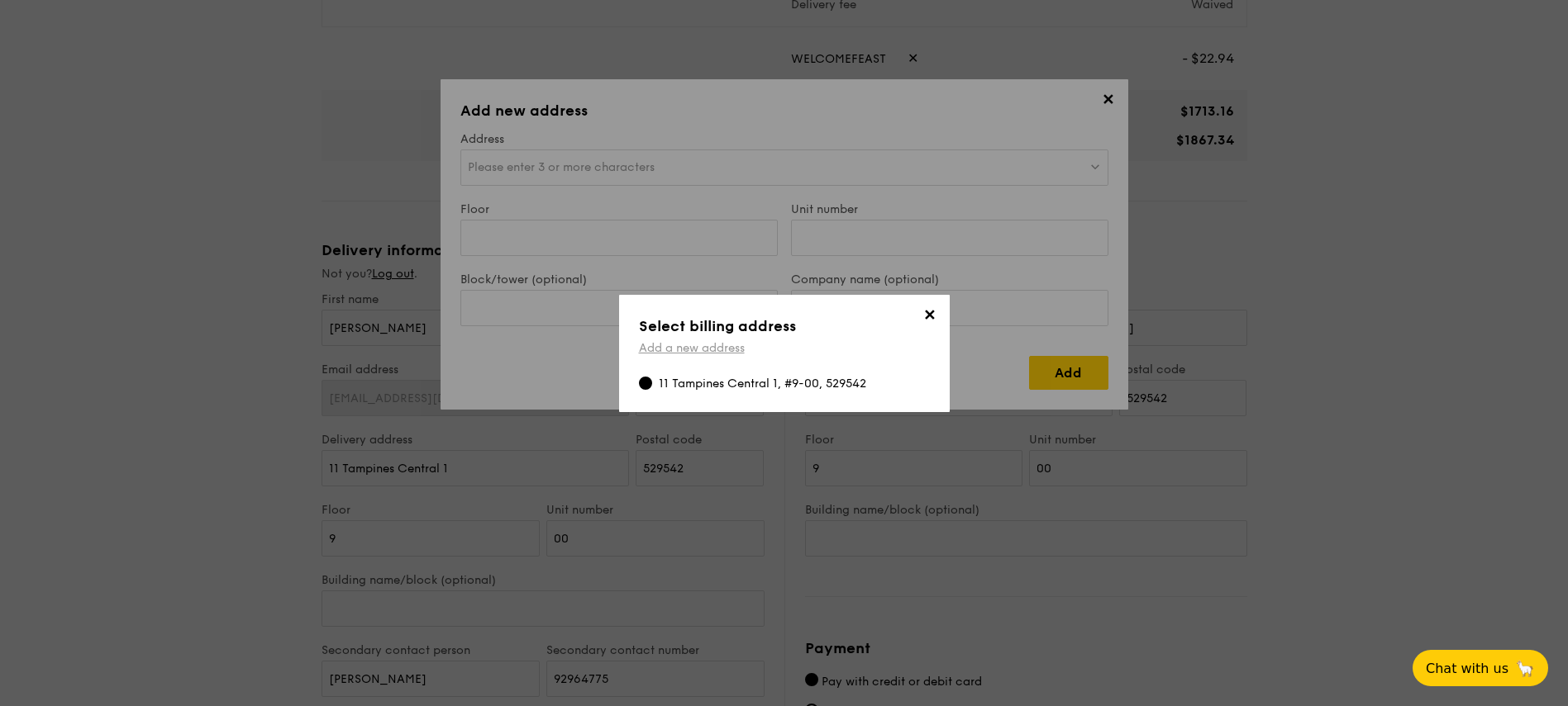
scroll to position [0, 0]
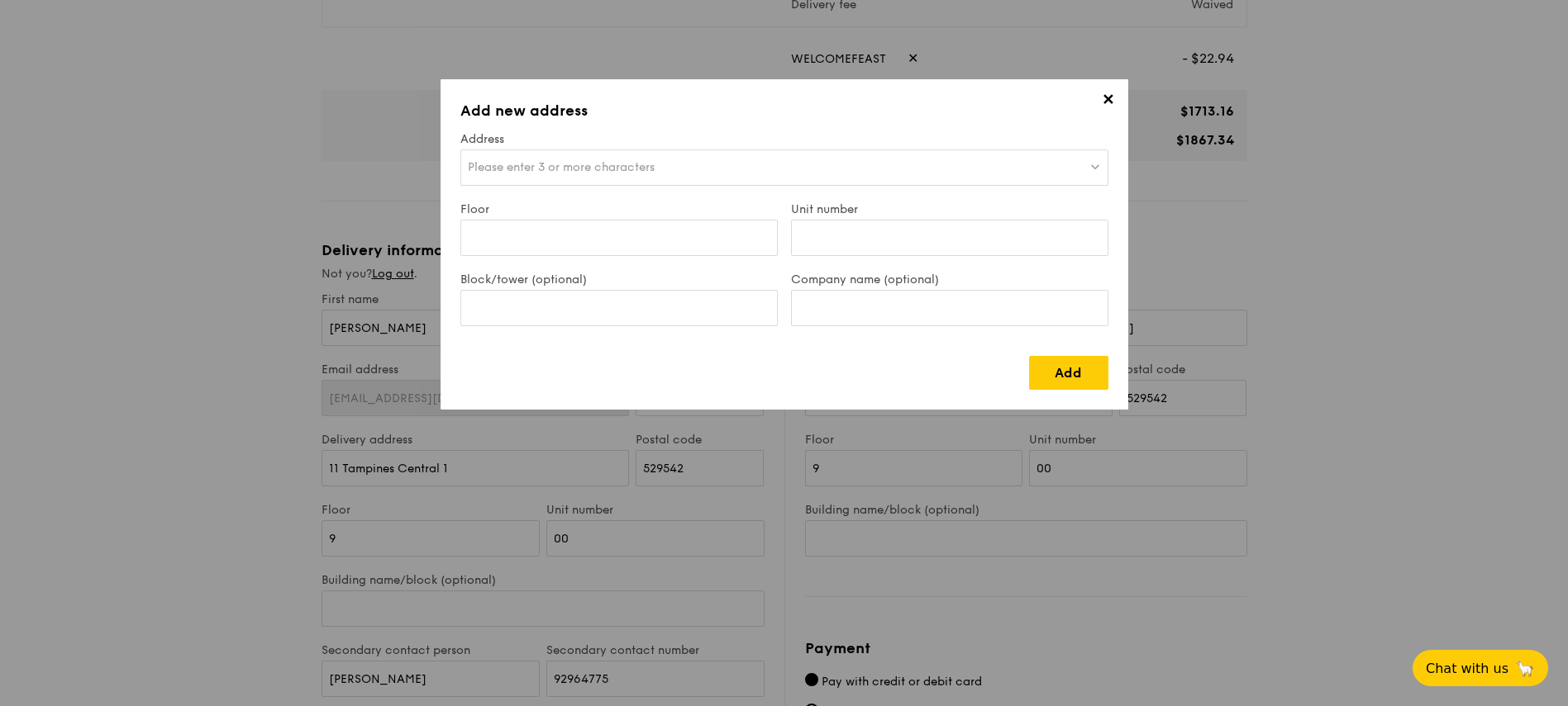
click at [578, 165] on span "Please enter 3 or more characters" at bounding box center [561, 167] width 187 height 14
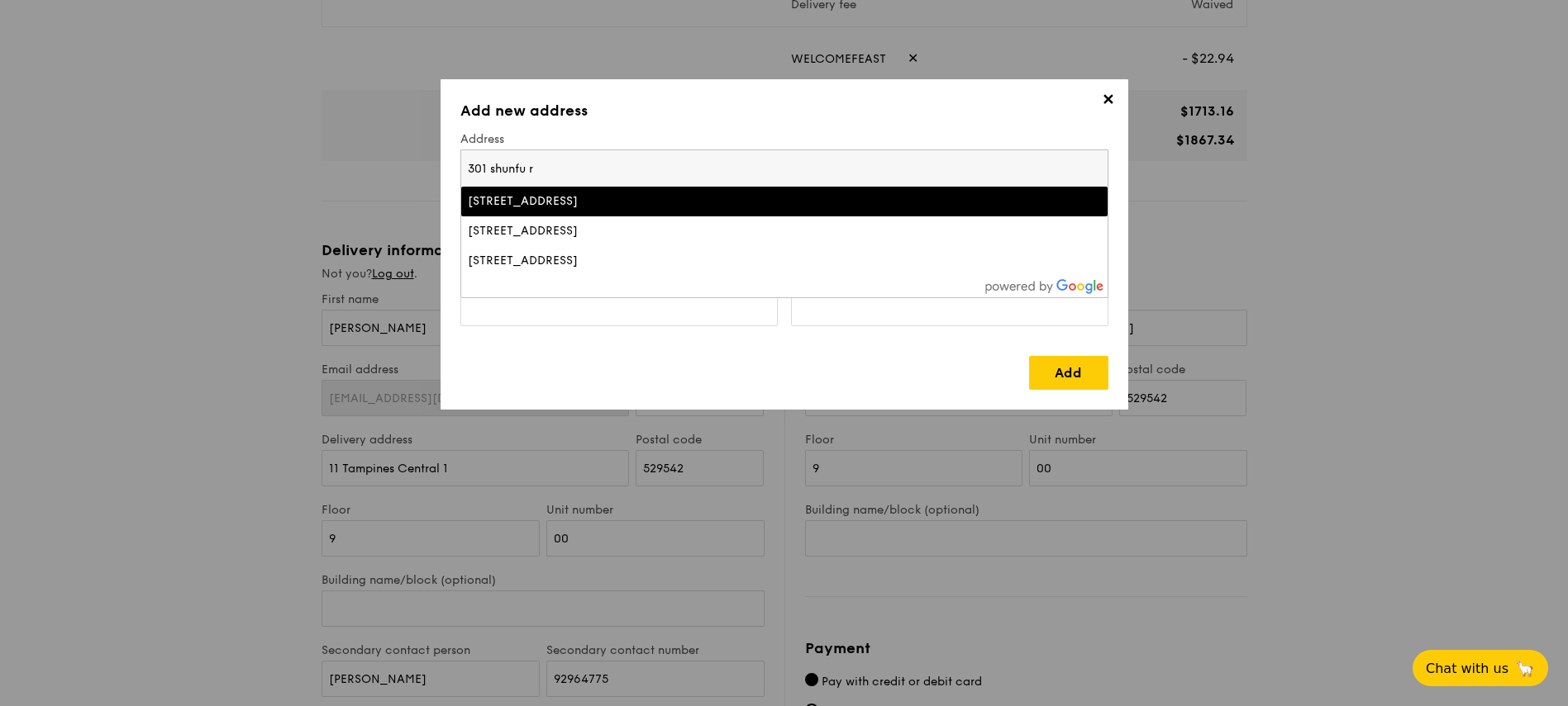
type input "301 shunfu r"
click at [607, 210] on li "301 Shunfu Road, Singapore" at bounding box center [784, 201] width 647 height 29
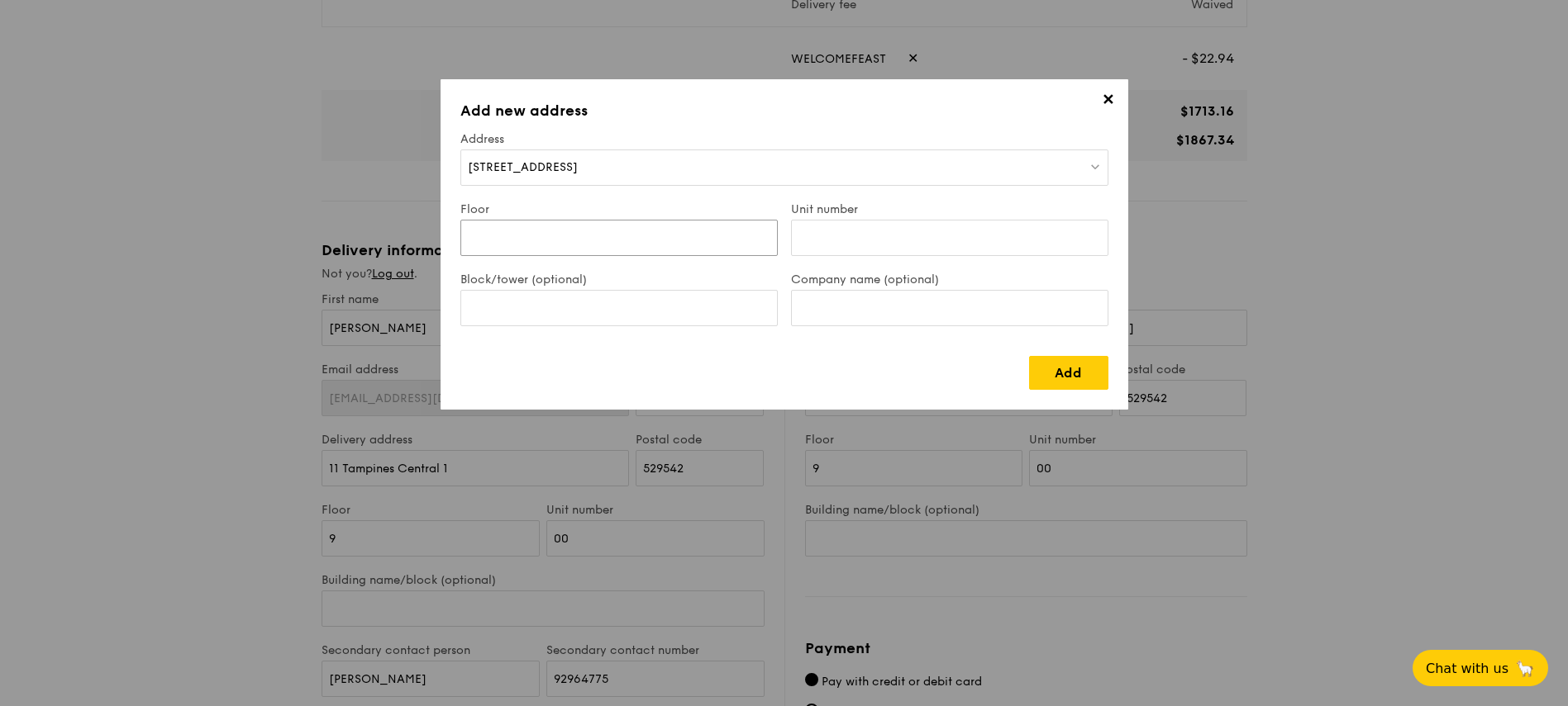
click at [623, 243] on input "Floor" at bounding box center [619, 238] width 317 height 36
type input "02"
type input "09"
click at [1061, 374] on link "Add" at bounding box center [1069, 373] width 79 height 34
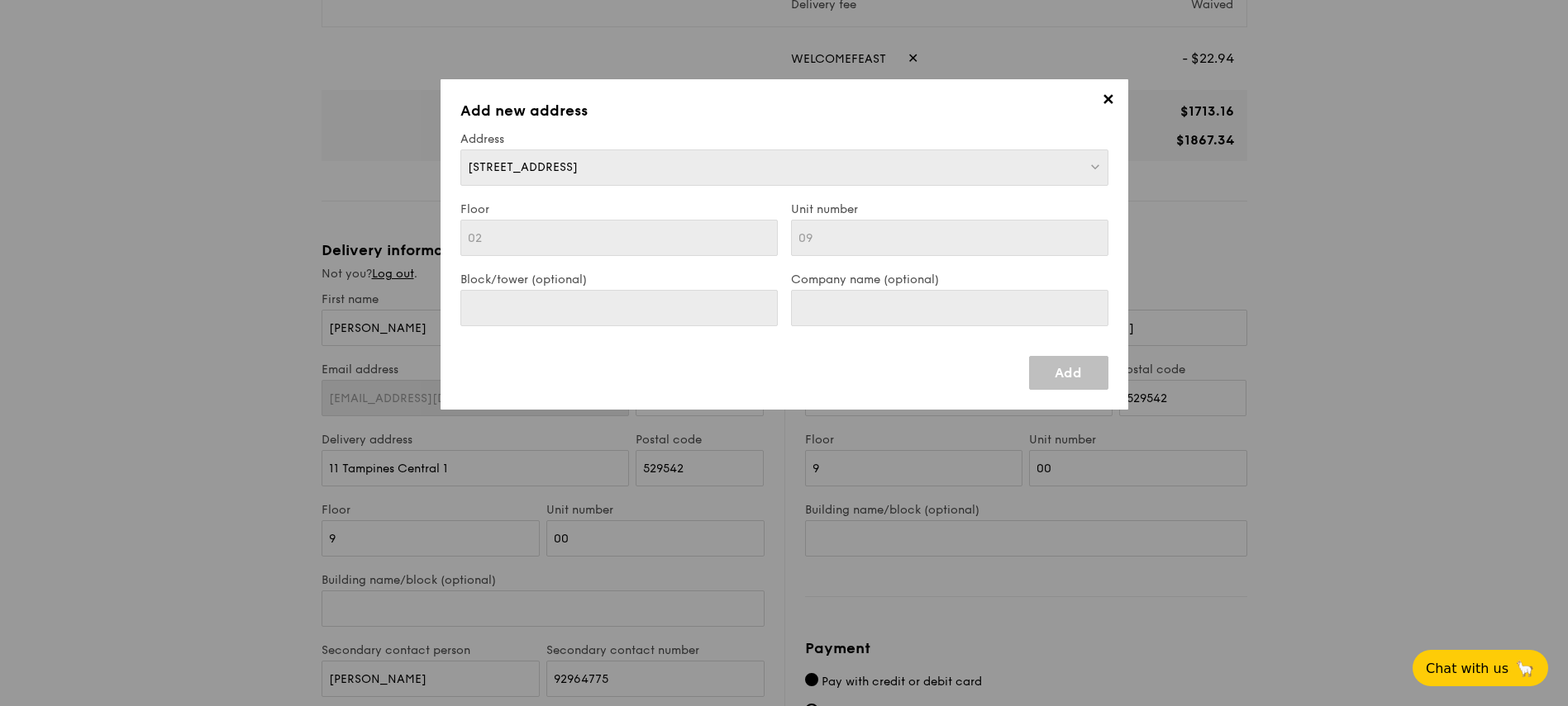
click at [1102, 104] on span "✕" at bounding box center [1108, 102] width 23 height 23
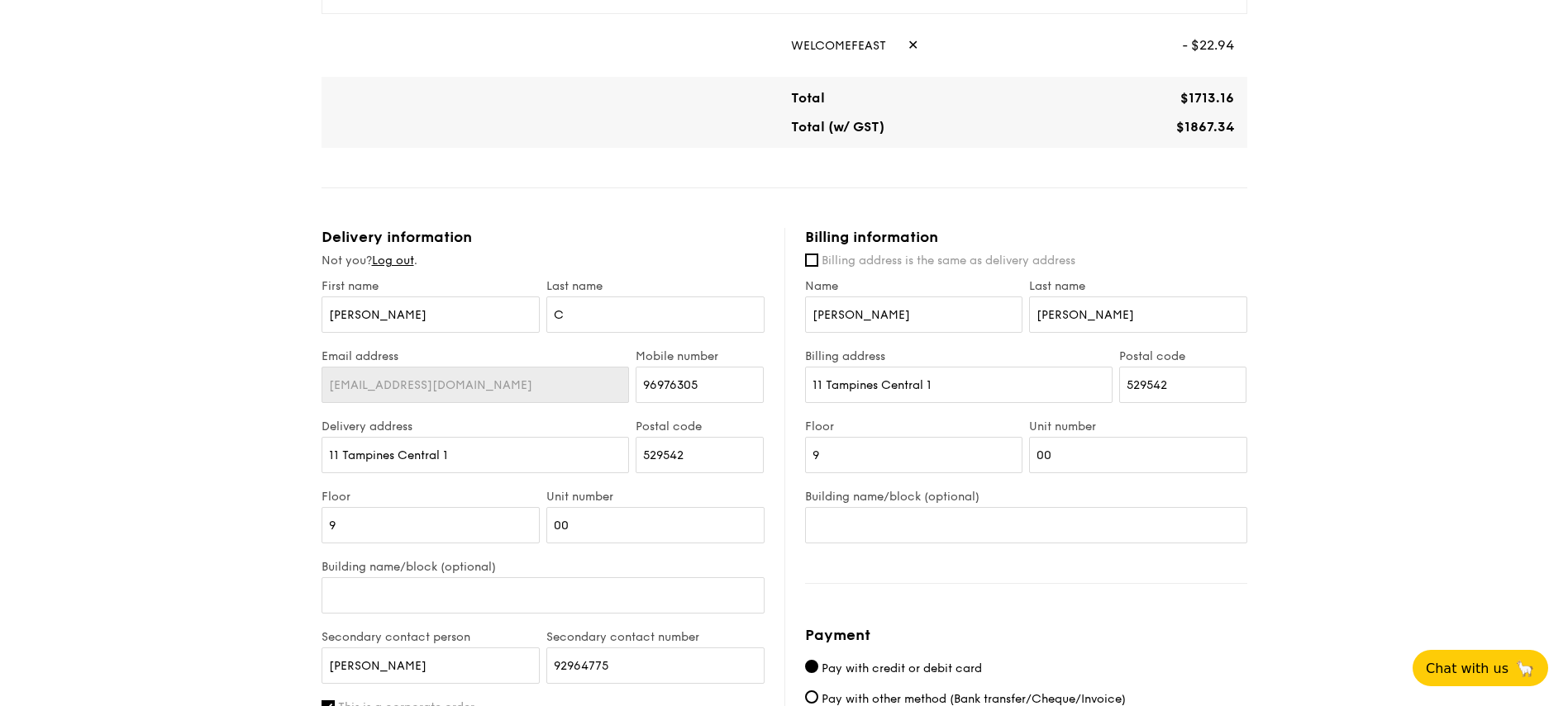
scroll to position [694, 0]
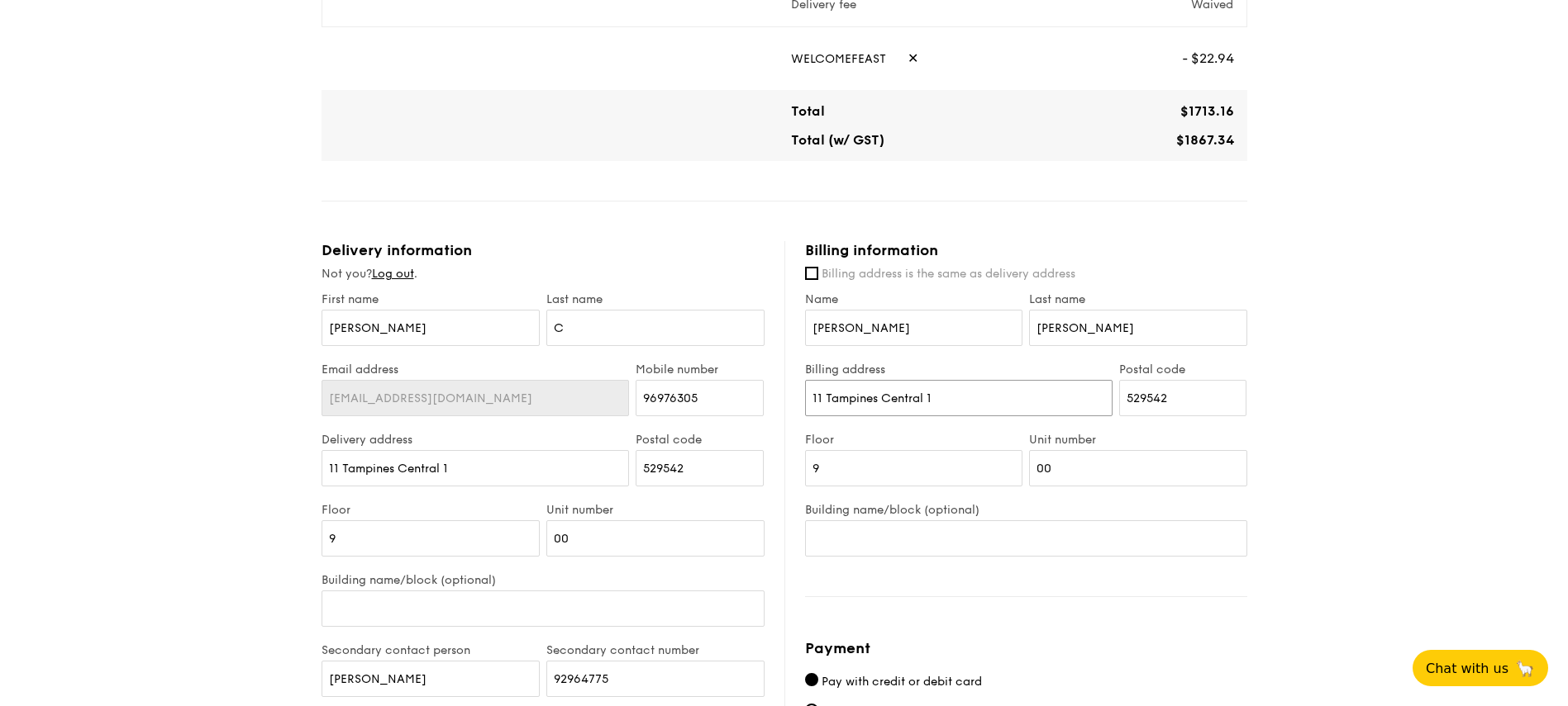
click at [1034, 405] on input "11 Tampines Central 1" at bounding box center [959, 398] width 308 height 36
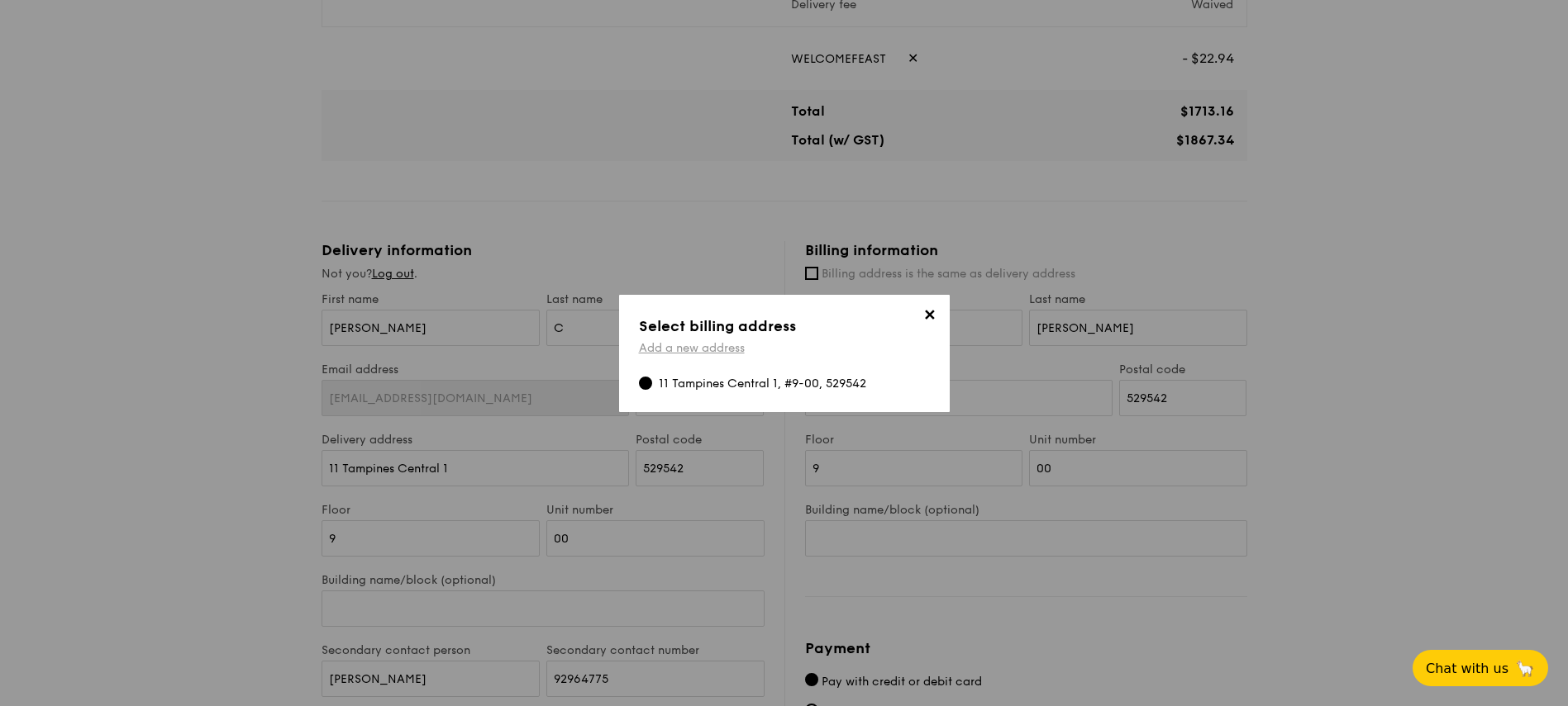
click at [722, 352] on link "Add a new address" at bounding box center [691, 348] width 105 height 14
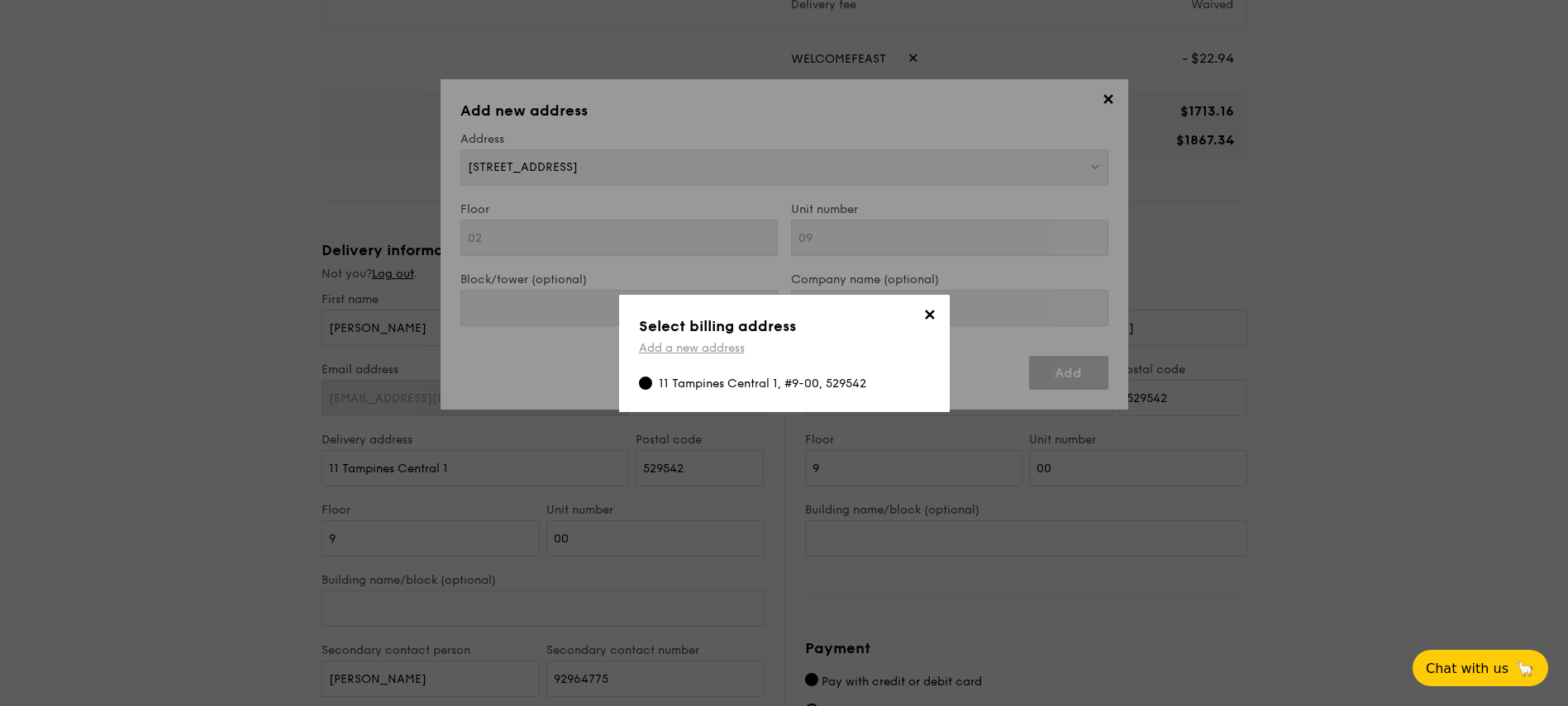
scroll to position [0, 0]
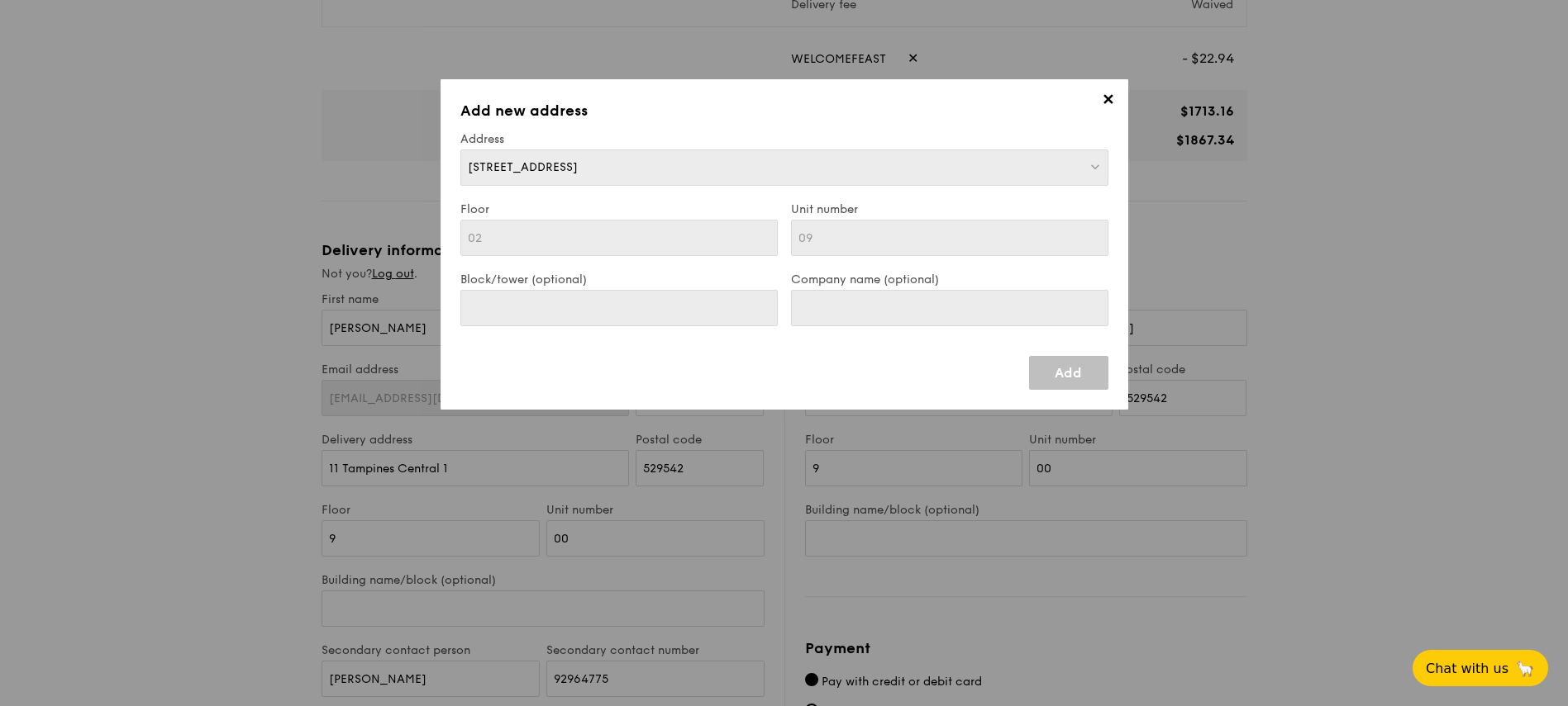
click at [577, 165] on span "301 Shunfu Rd, Singapore" at bounding box center [523, 167] width 110 height 14
drag, startPoint x: 1092, startPoint y: 388, endPoint x: 1082, endPoint y: 375, distance: 16.4
click at [1092, 388] on link "Add" at bounding box center [1069, 373] width 79 height 34
click at [1074, 369] on link "Add" at bounding box center [1069, 373] width 79 height 34
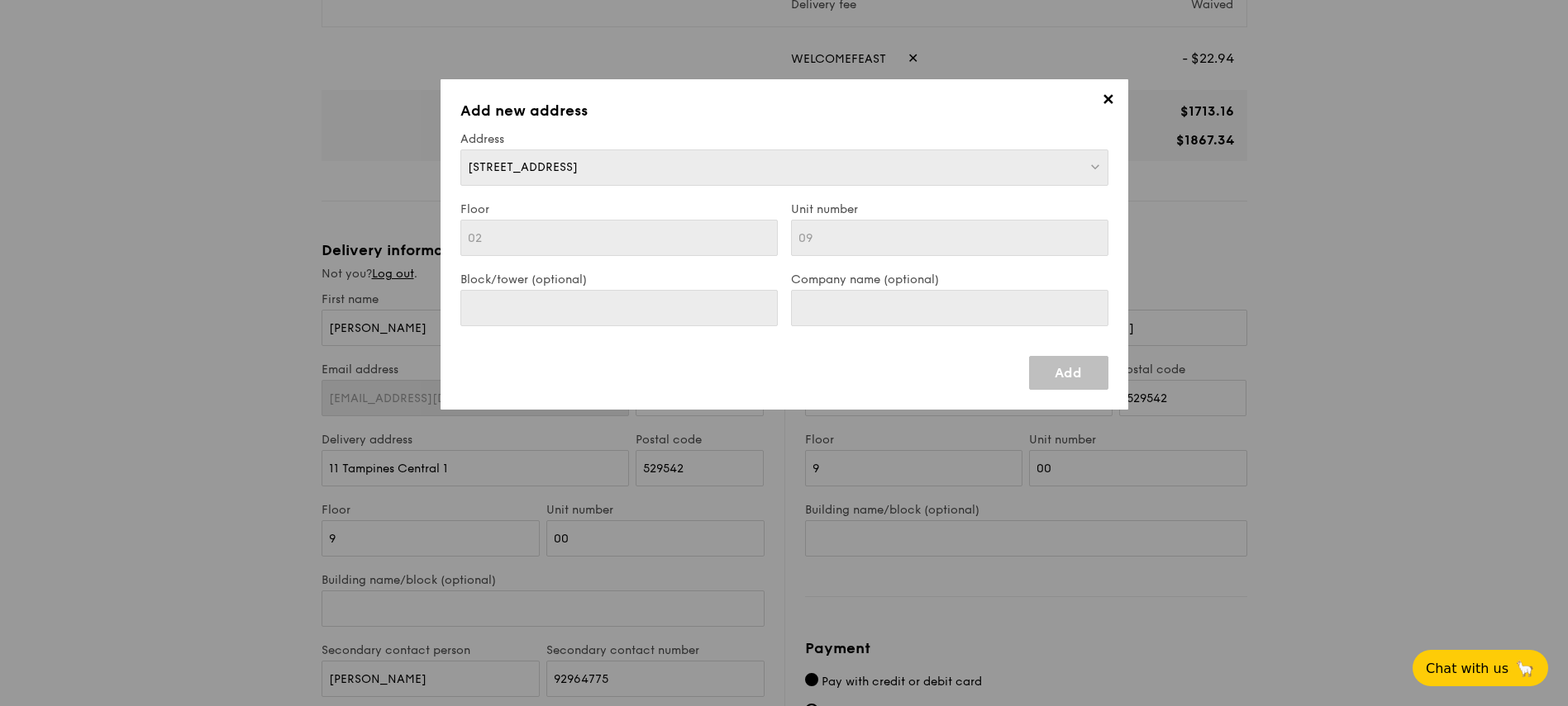
click at [1074, 369] on link "Add" at bounding box center [1069, 373] width 79 height 34
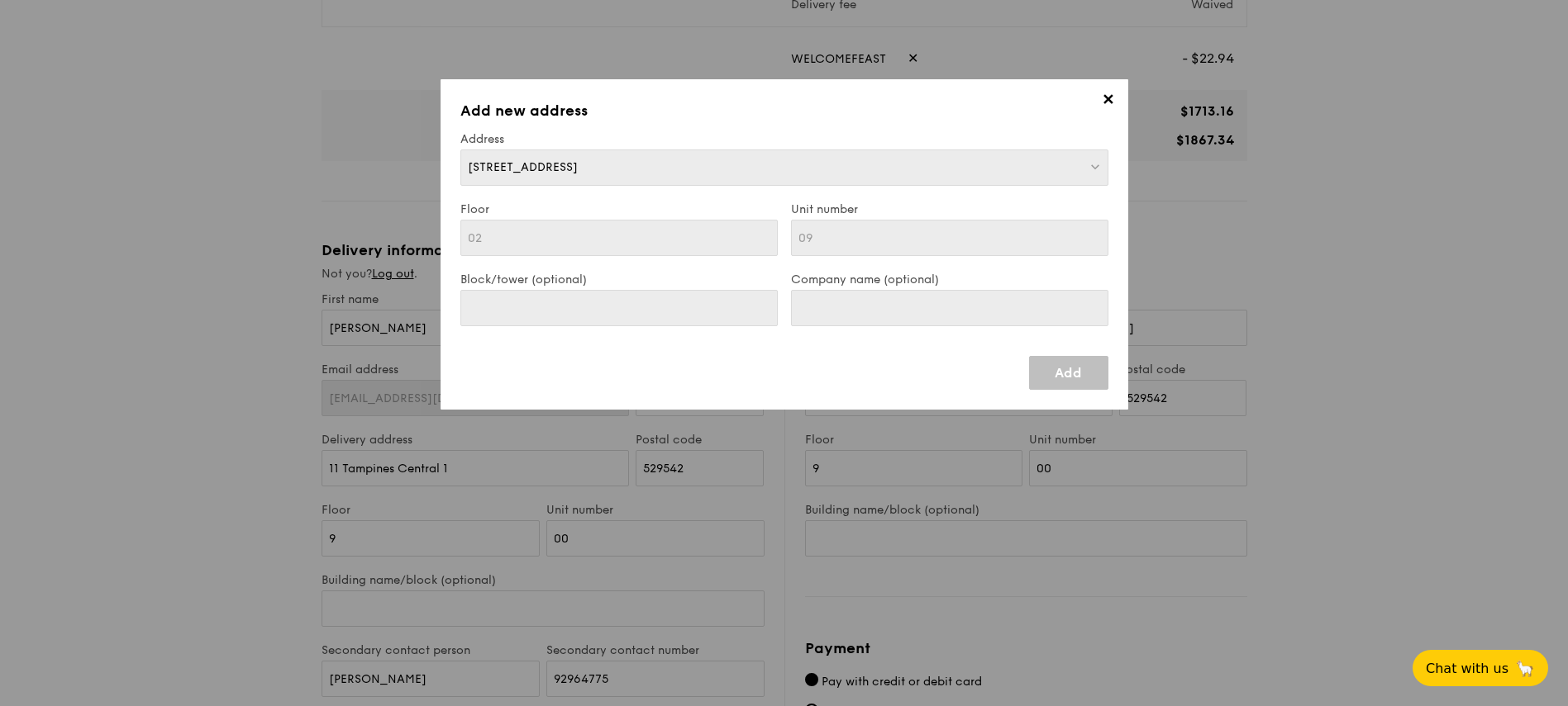
click at [1074, 369] on link "Add" at bounding box center [1069, 373] width 79 height 34
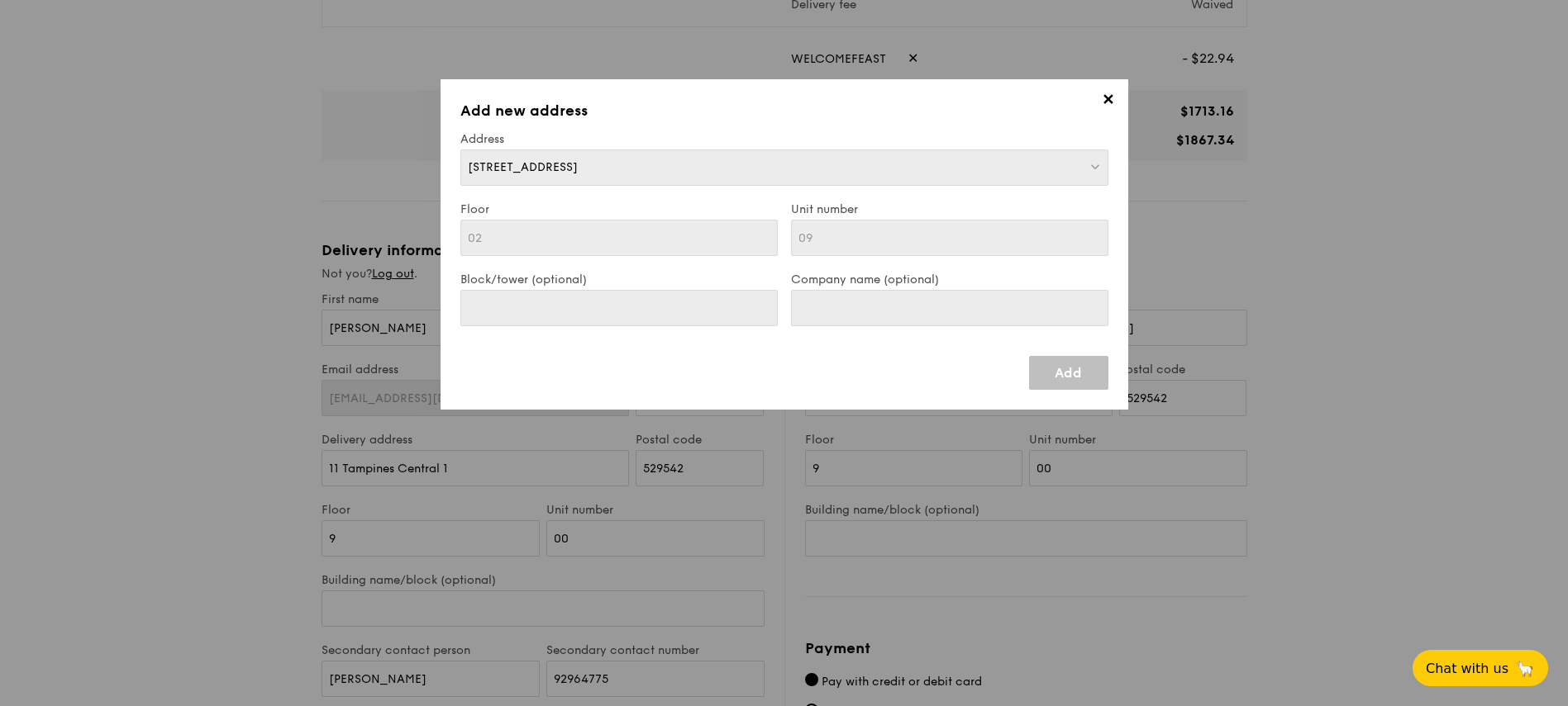
click at [936, 339] on div "Company name (optional)" at bounding box center [949, 308] width 330 height 70
click at [1099, 104] on span "✕" at bounding box center [1108, 102] width 23 height 23
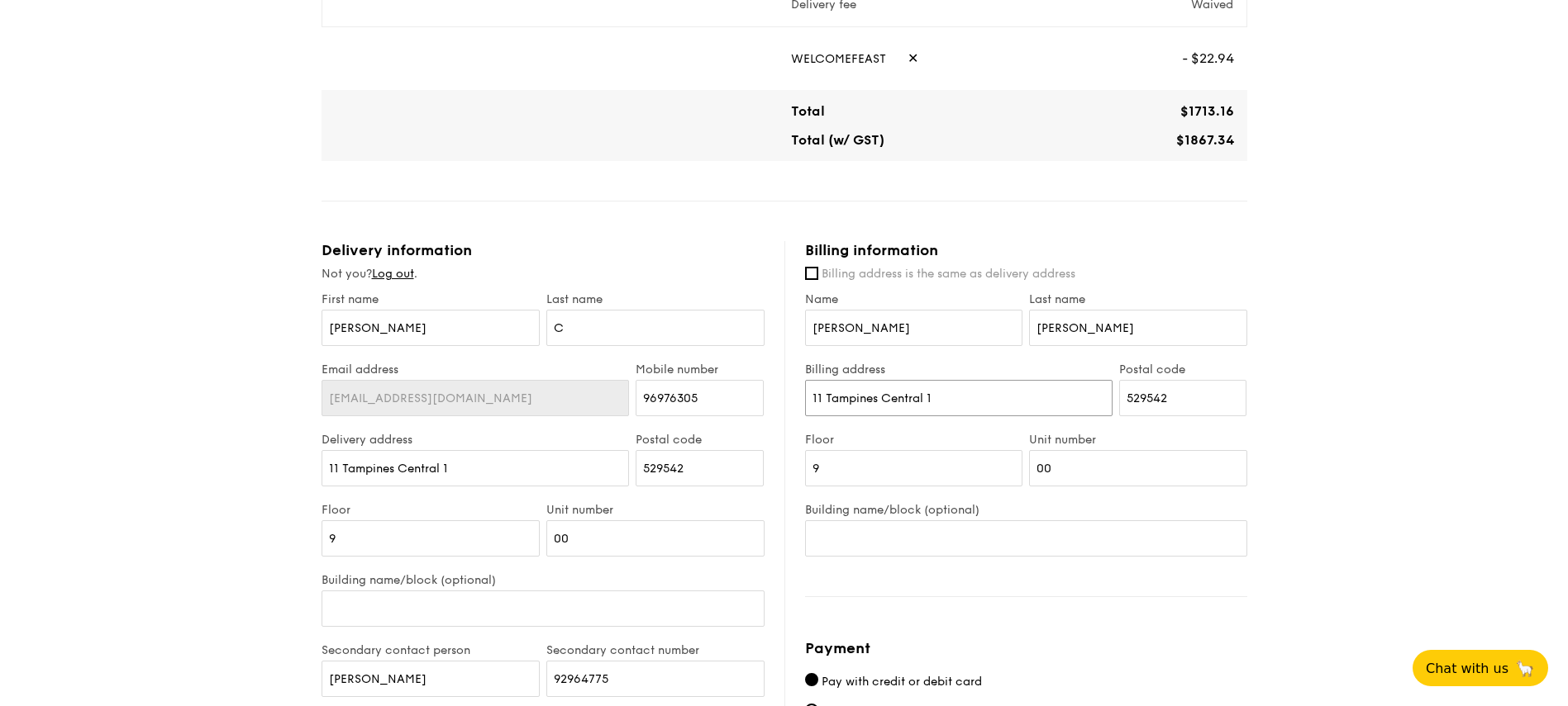
click at [956, 415] on input "11 Tampines Central 1" at bounding box center [959, 398] width 308 height 36
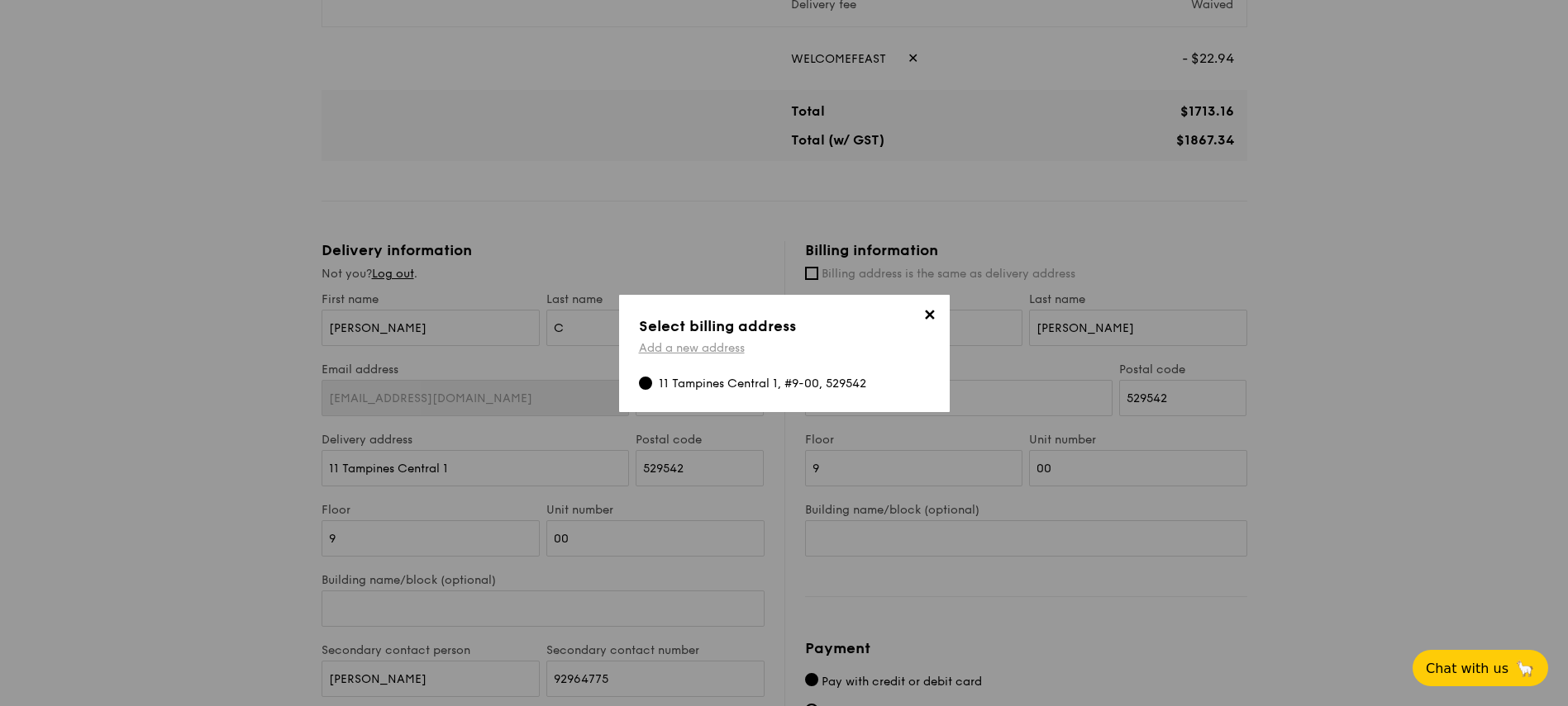
click at [696, 353] on link "Add a new address" at bounding box center [691, 348] width 105 height 14
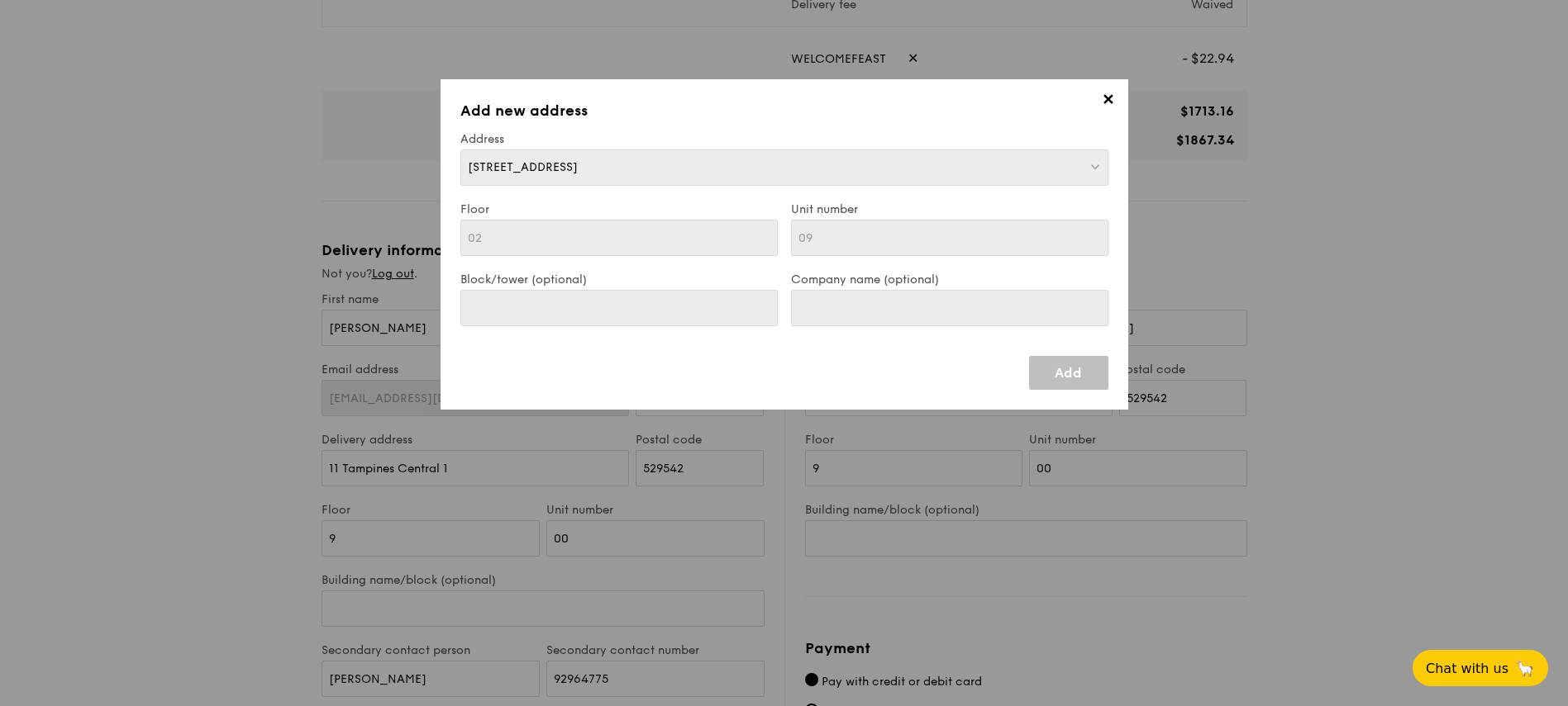
click at [1065, 383] on link "Add" at bounding box center [1069, 373] width 79 height 34
click at [1066, 372] on link "Add" at bounding box center [1069, 373] width 79 height 34
click at [1070, 379] on link "Add" at bounding box center [1069, 373] width 79 height 34
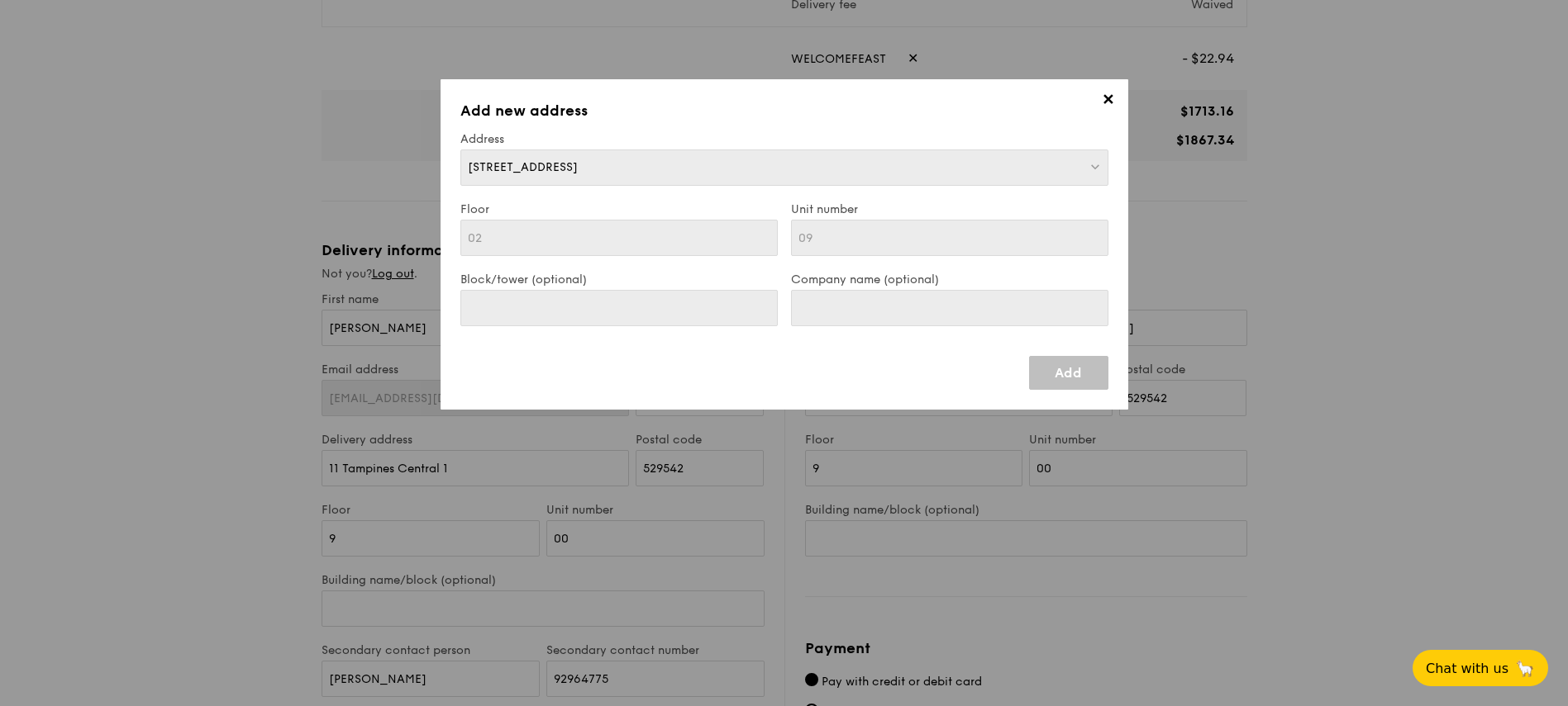
click at [1102, 99] on span "✕" at bounding box center [1108, 102] width 23 height 23
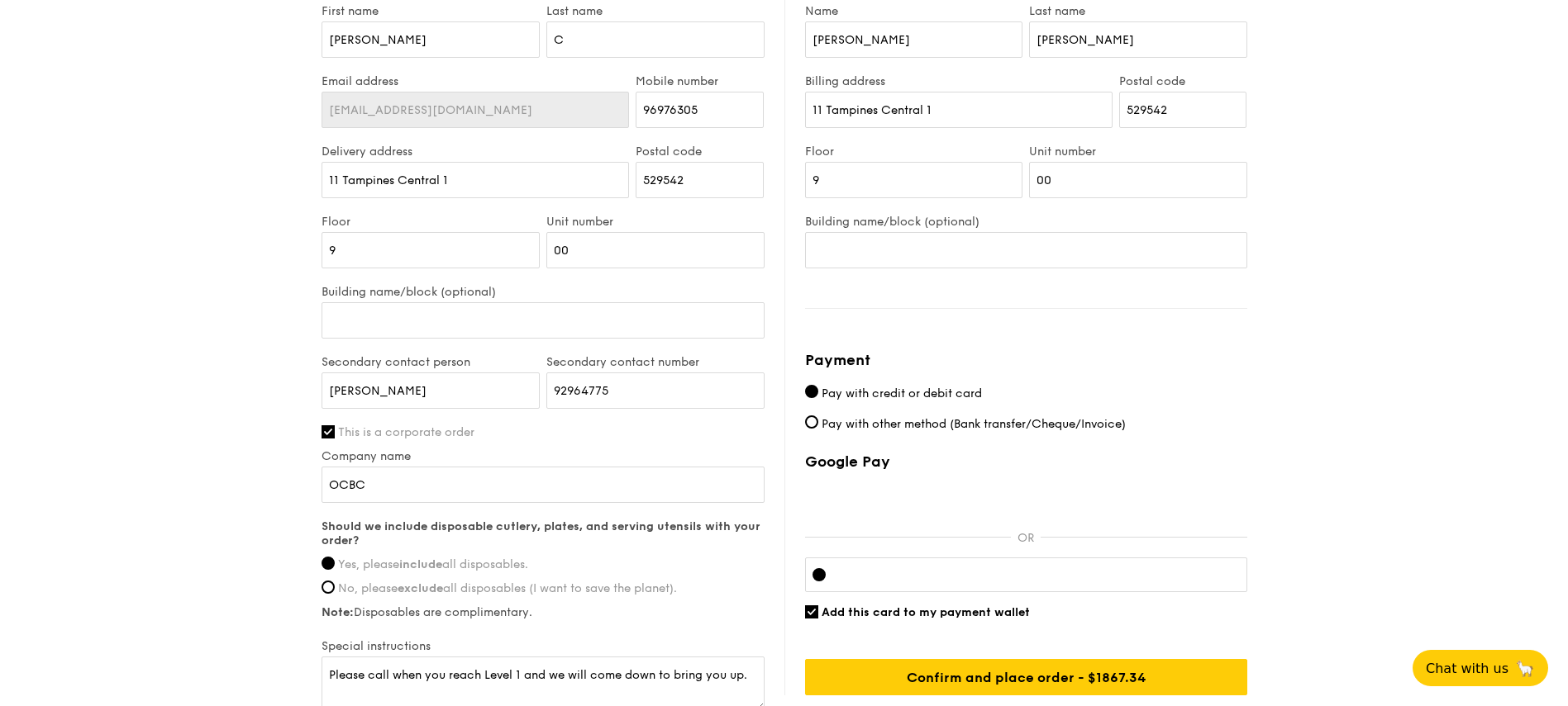
scroll to position [825, 0]
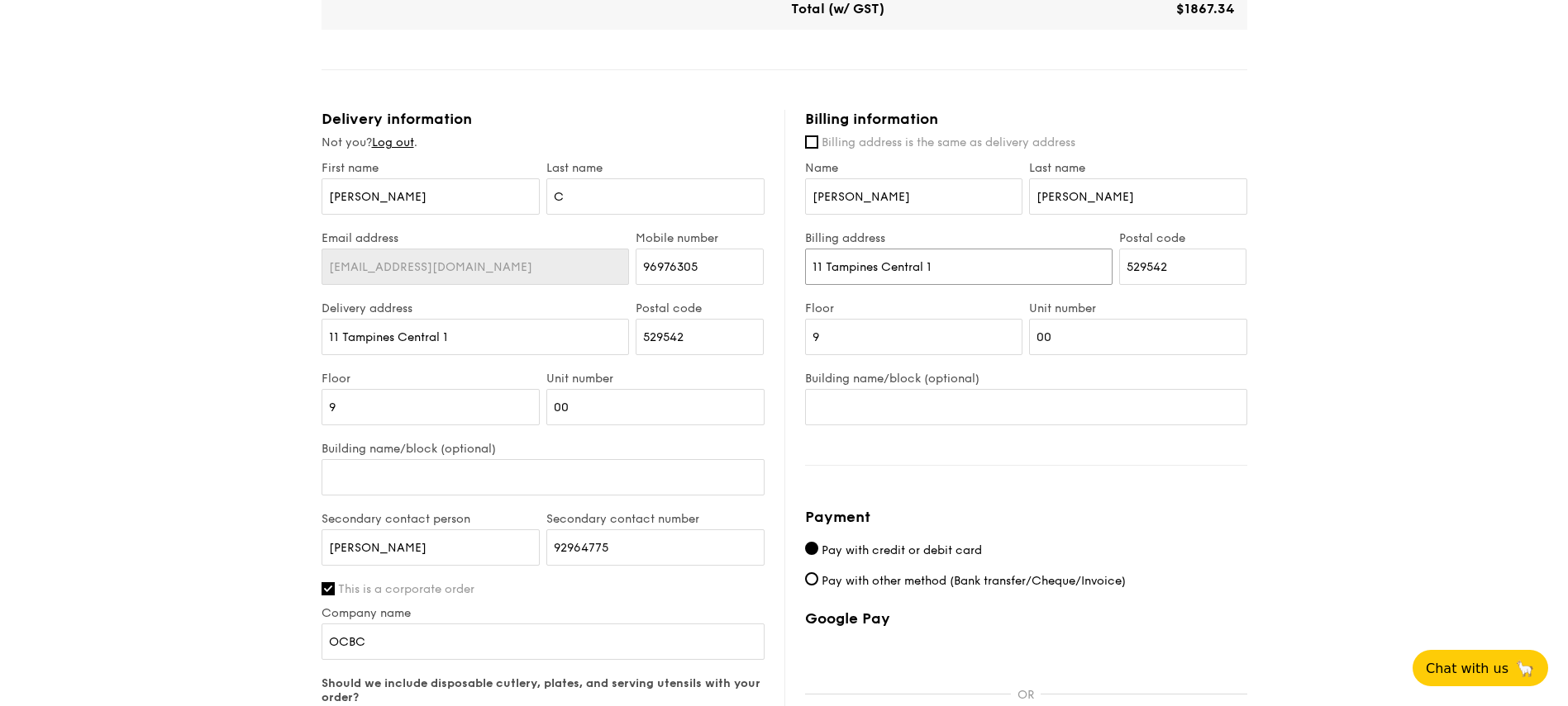
click at [873, 261] on input "11 Tampines Central 1" at bounding box center [959, 266] width 308 height 36
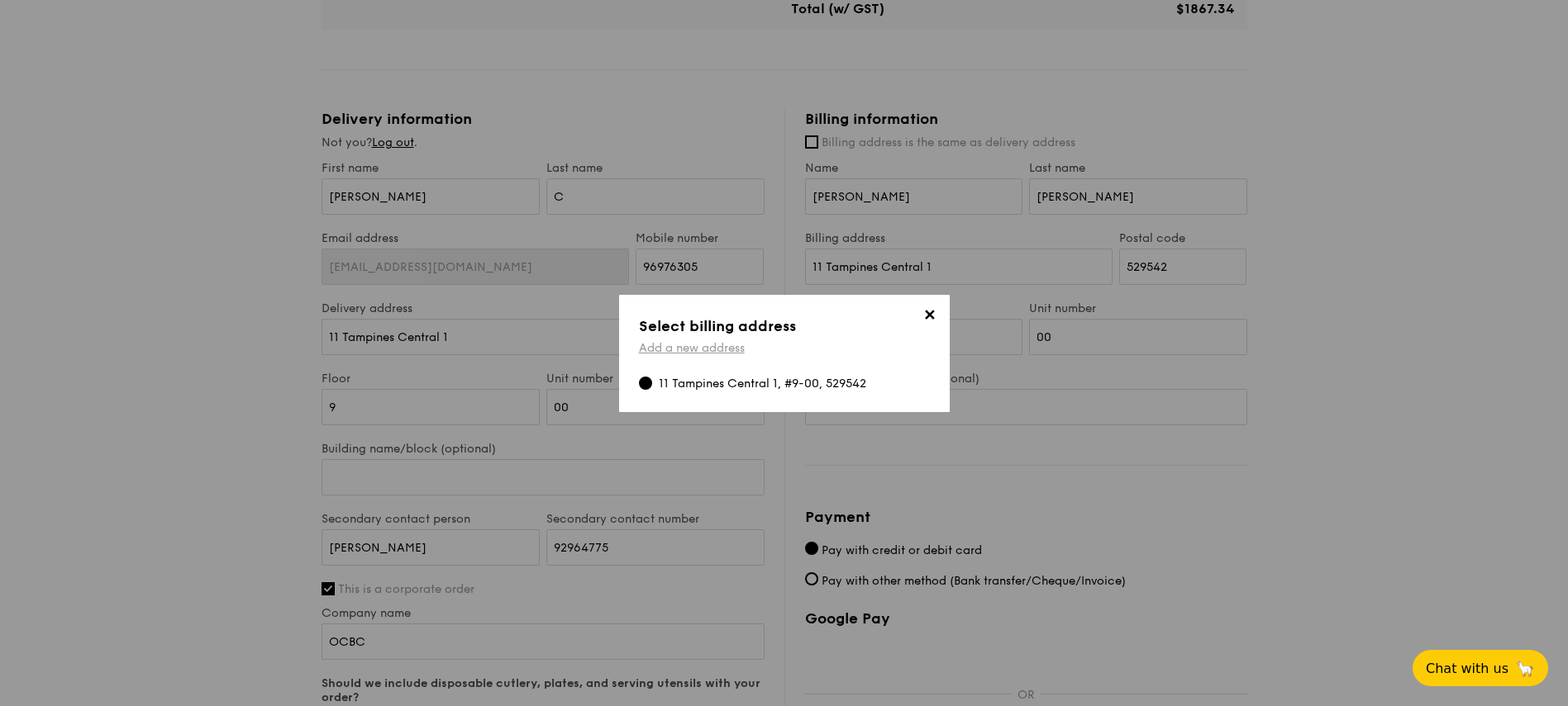
click at [678, 354] on link "Add a new address" at bounding box center [691, 348] width 105 height 14
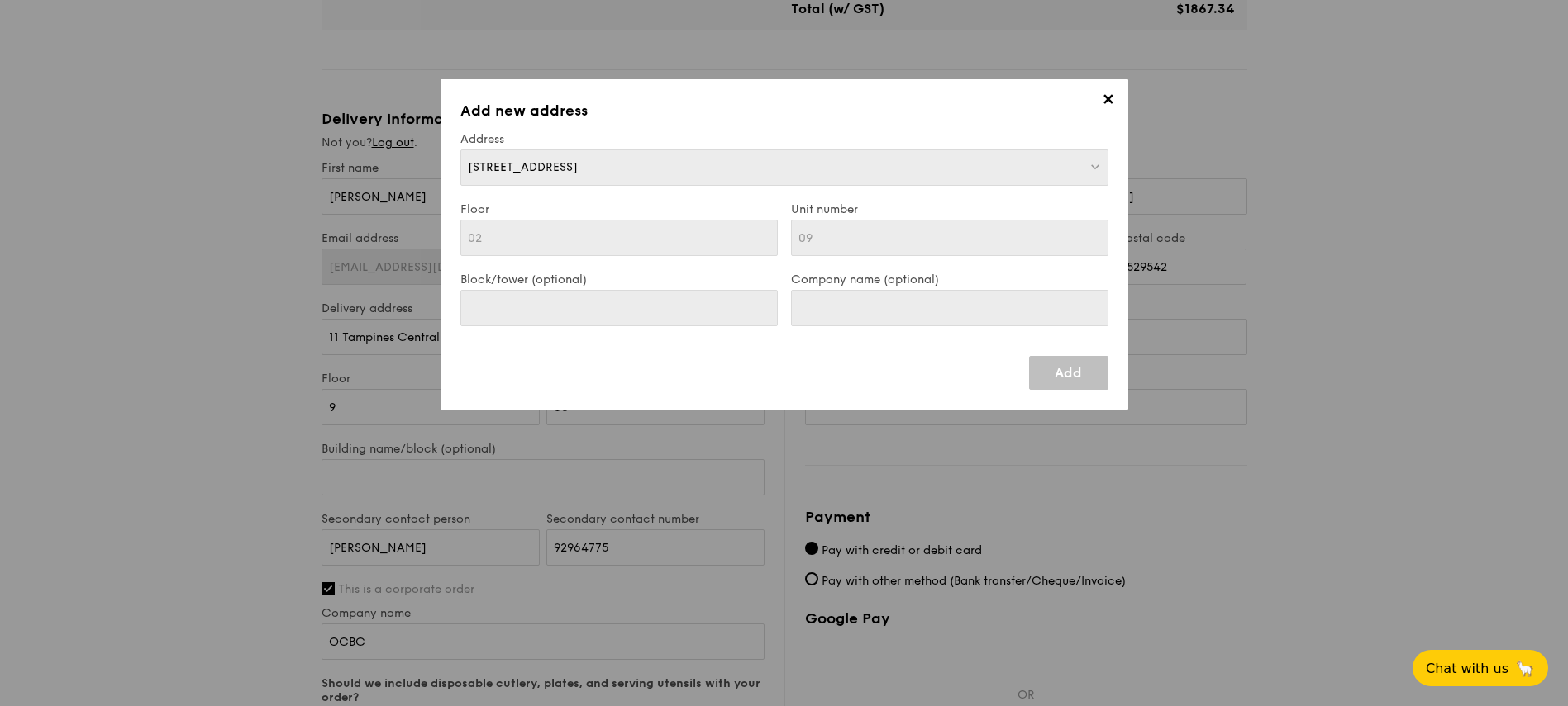
click at [1093, 103] on h3 "Add new address" at bounding box center [784, 110] width 648 height 23
click at [1101, 103] on span "✕" at bounding box center [1108, 102] width 23 height 23
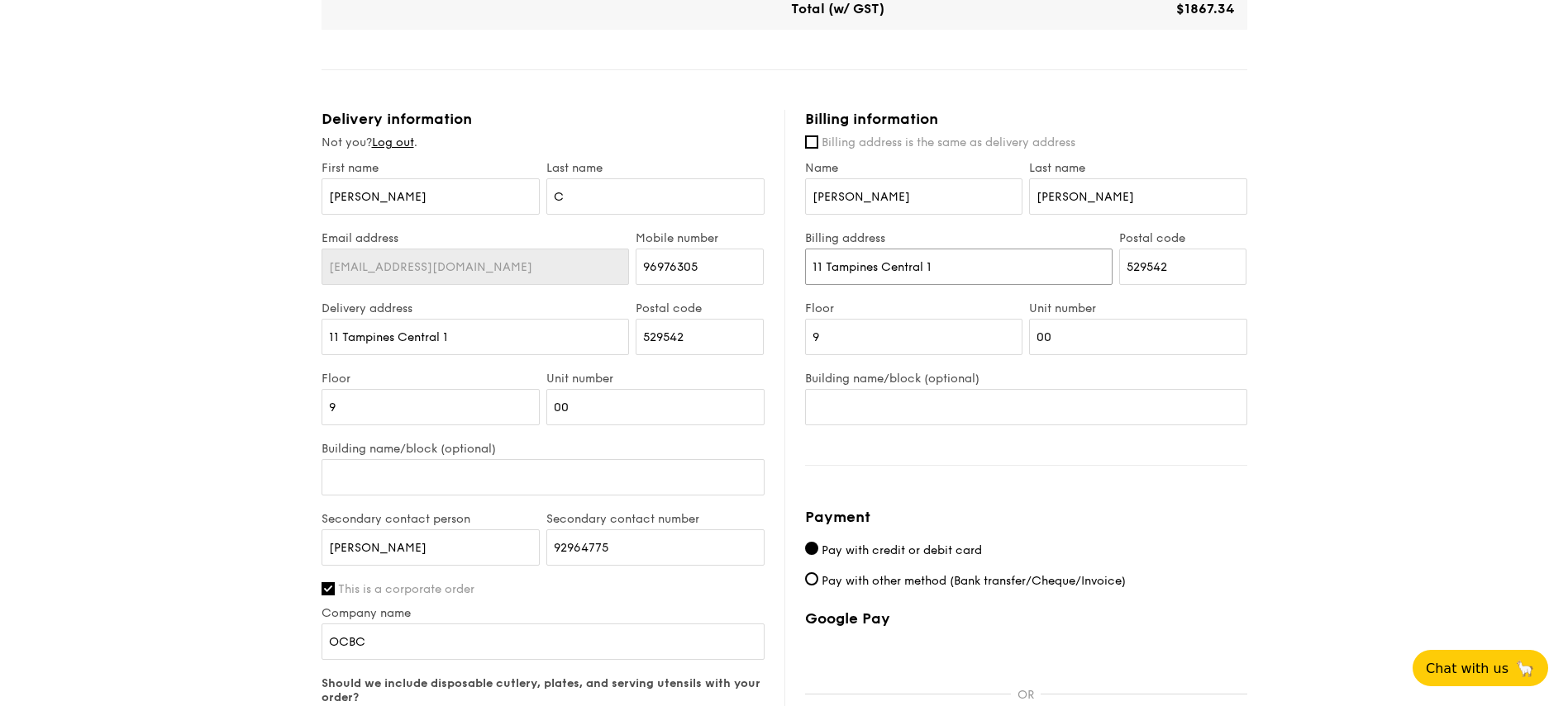
drag, startPoint x: 539, startPoint y: 237, endPoint x: 264, endPoint y: 227, distance: 275.2
click at [264, 227] on div "1 - Select menu 2 - Select items 3 - Check out Regulars Serving time: Aug 22, 2…" at bounding box center [784, 56] width 1568 height 1762
drag, startPoint x: 1200, startPoint y: 270, endPoint x: 334, endPoint y: 241, distance: 866.5
click at [334, 241] on div "Delivery information Not you? Log out . First name Laura Last name C Email addr…" at bounding box center [784, 490] width 926 height 762
drag, startPoint x: 456, startPoint y: 316, endPoint x: 810, endPoint y: 287, distance: 355.2
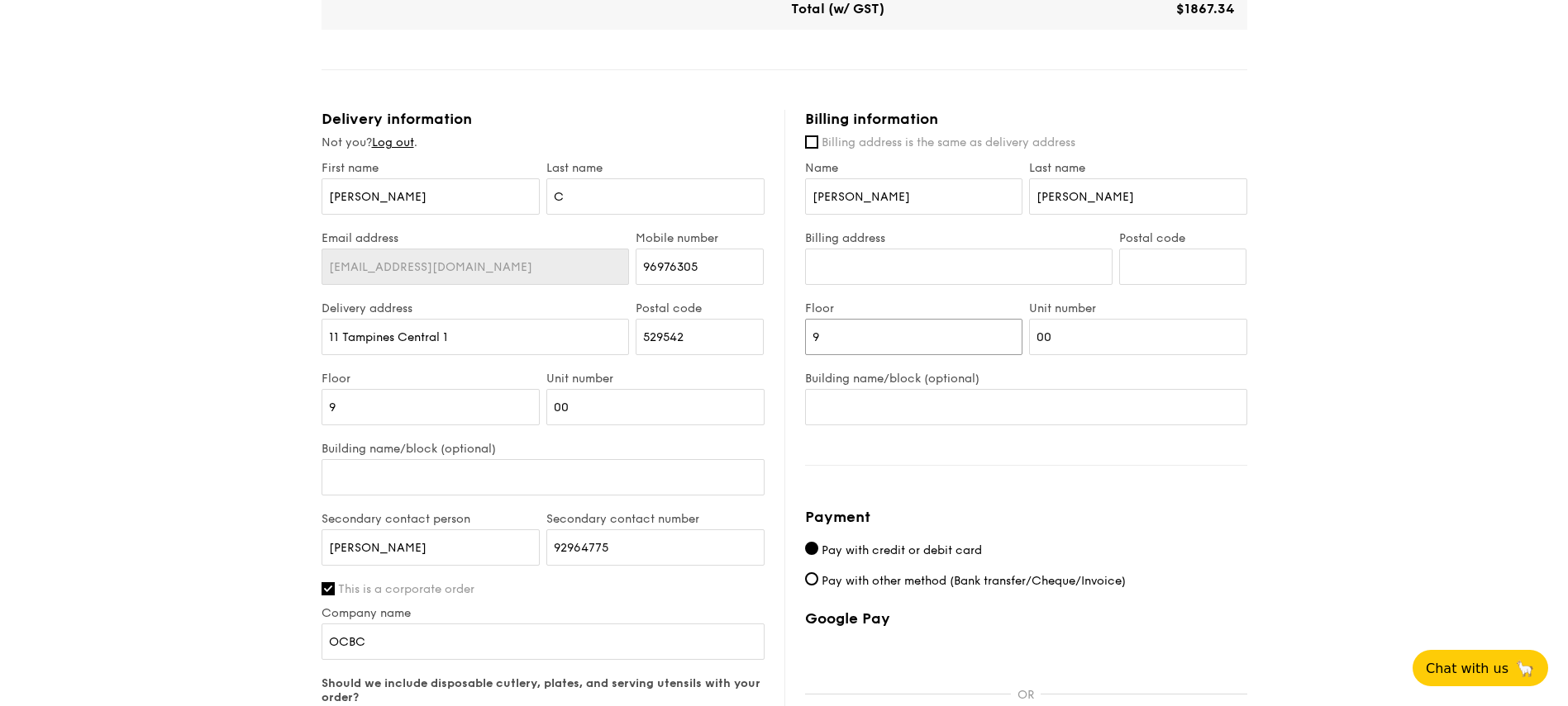
click at [438, 316] on div "Delivery information Not you? Log out . First name Laura Last name C Email addr…" at bounding box center [784, 490] width 926 height 762
drag, startPoint x: 1131, startPoint y: 335, endPoint x: 588, endPoint y: 316, distance: 543.3
click at [588, 316] on div "Delivery information Not you? Log out . First name Laura Last name C Email addr…" at bounding box center [784, 490] width 926 height 762
click at [921, 265] on input "Billing address" at bounding box center [959, 266] width 308 height 36
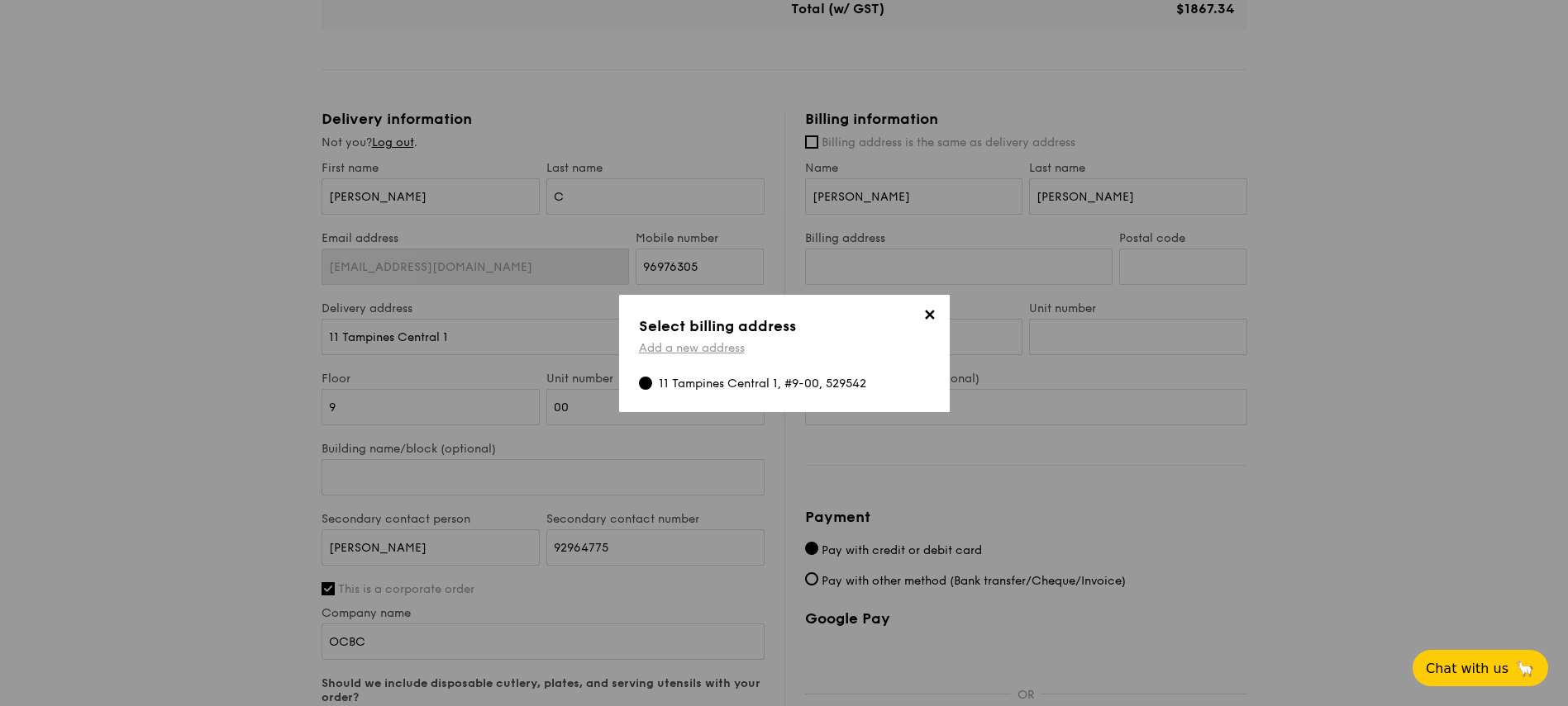
click at [710, 347] on link "Add a new address" at bounding box center [691, 348] width 105 height 14
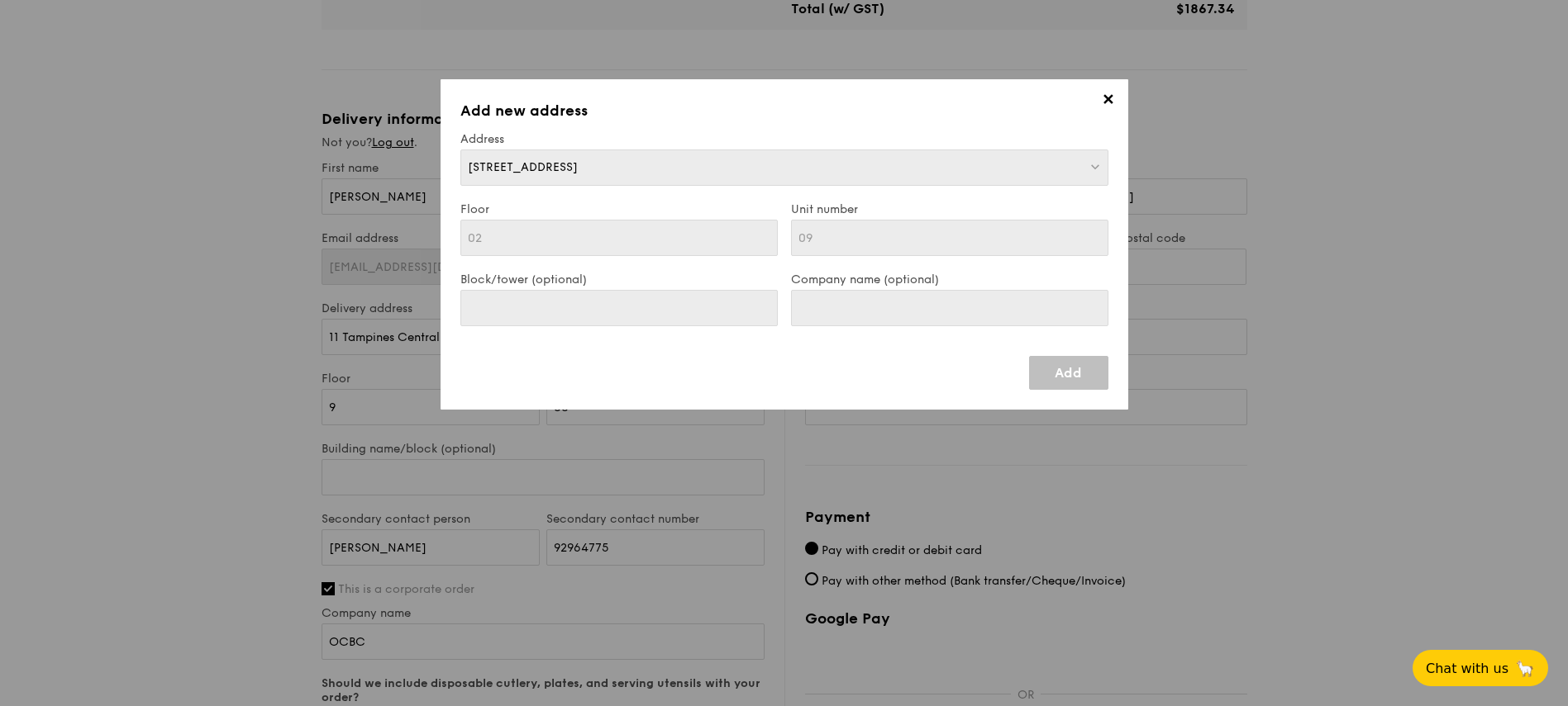
click at [1081, 372] on link "Add" at bounding box center [1069, 373] width 79 height 34
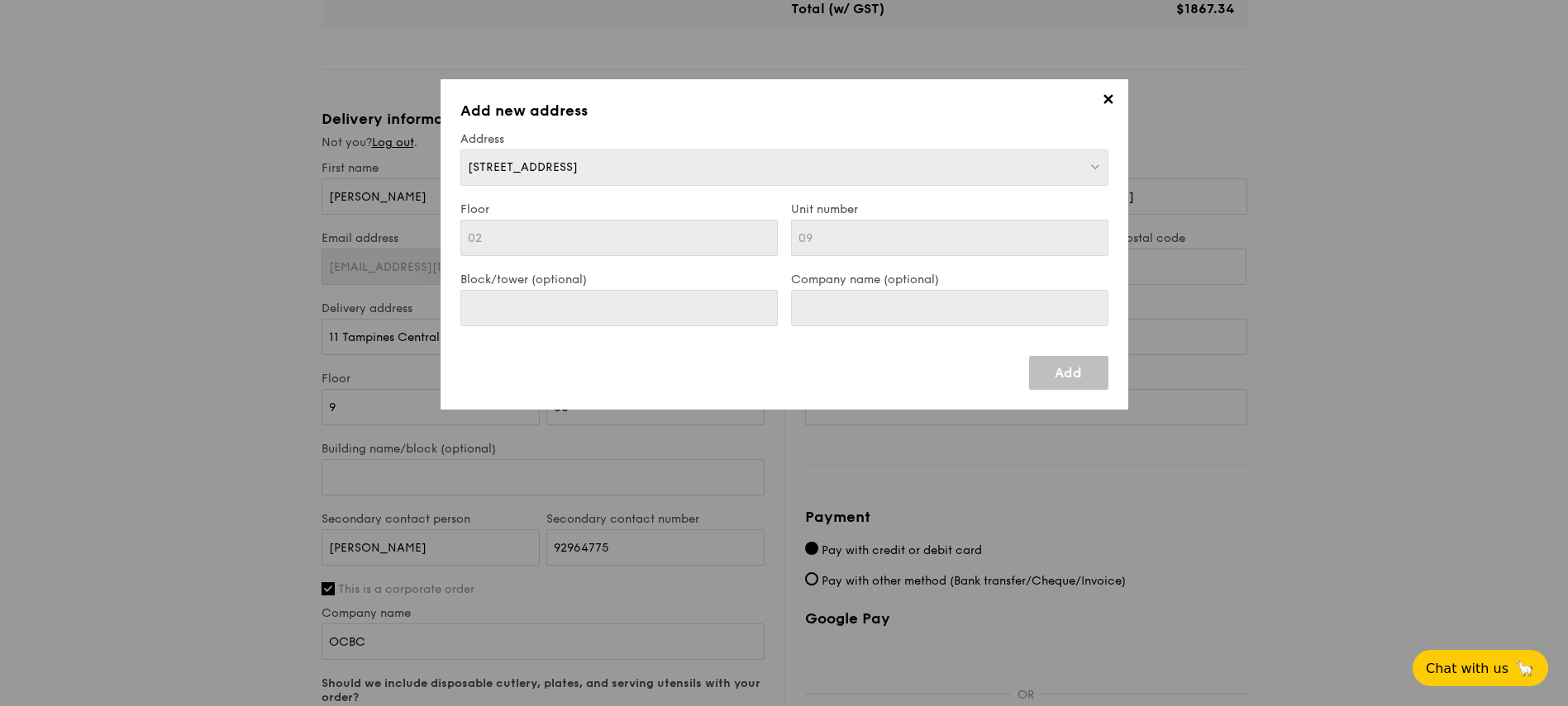
click at [1103, 105] on span "✕" at bounding box center [1108, 102] width 23 height 23
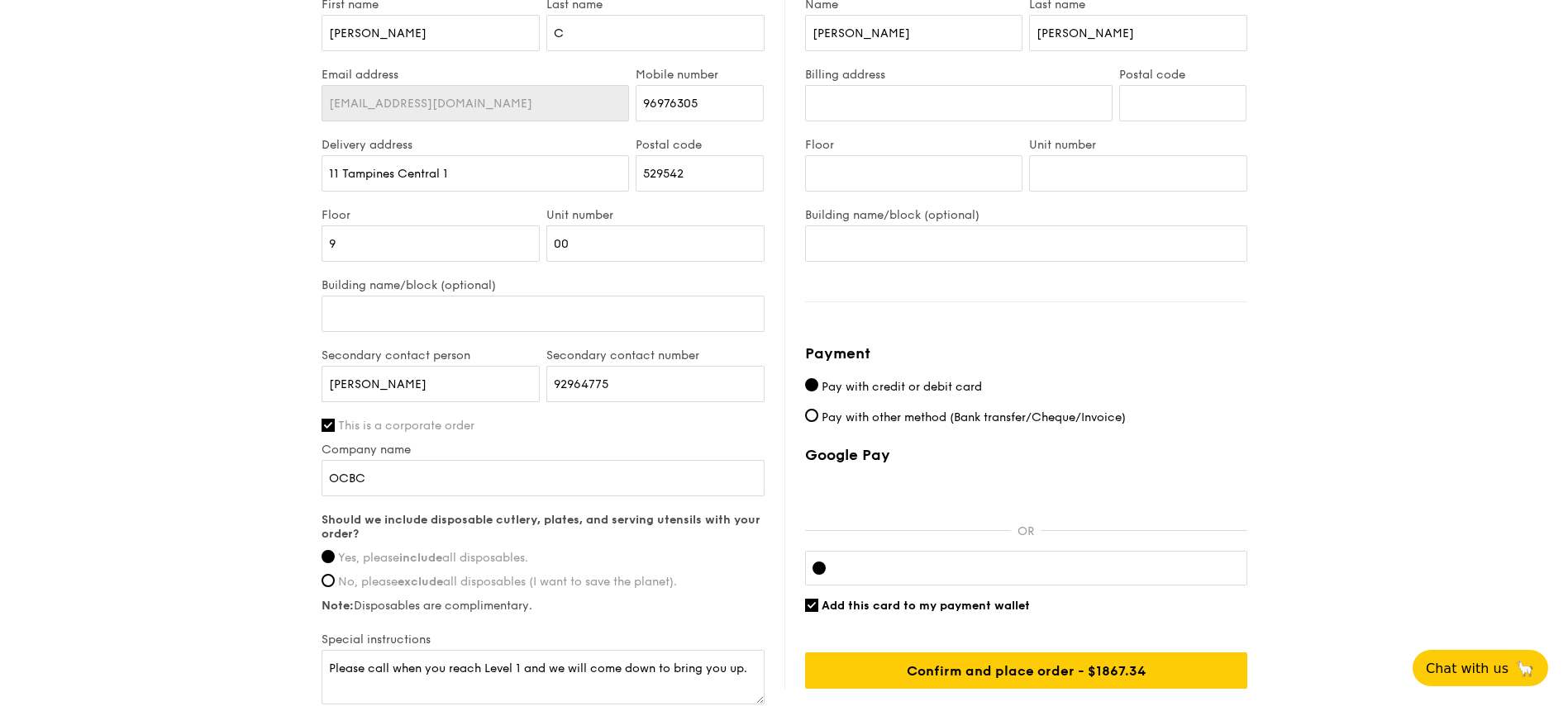
scroll to position [1024, 0]
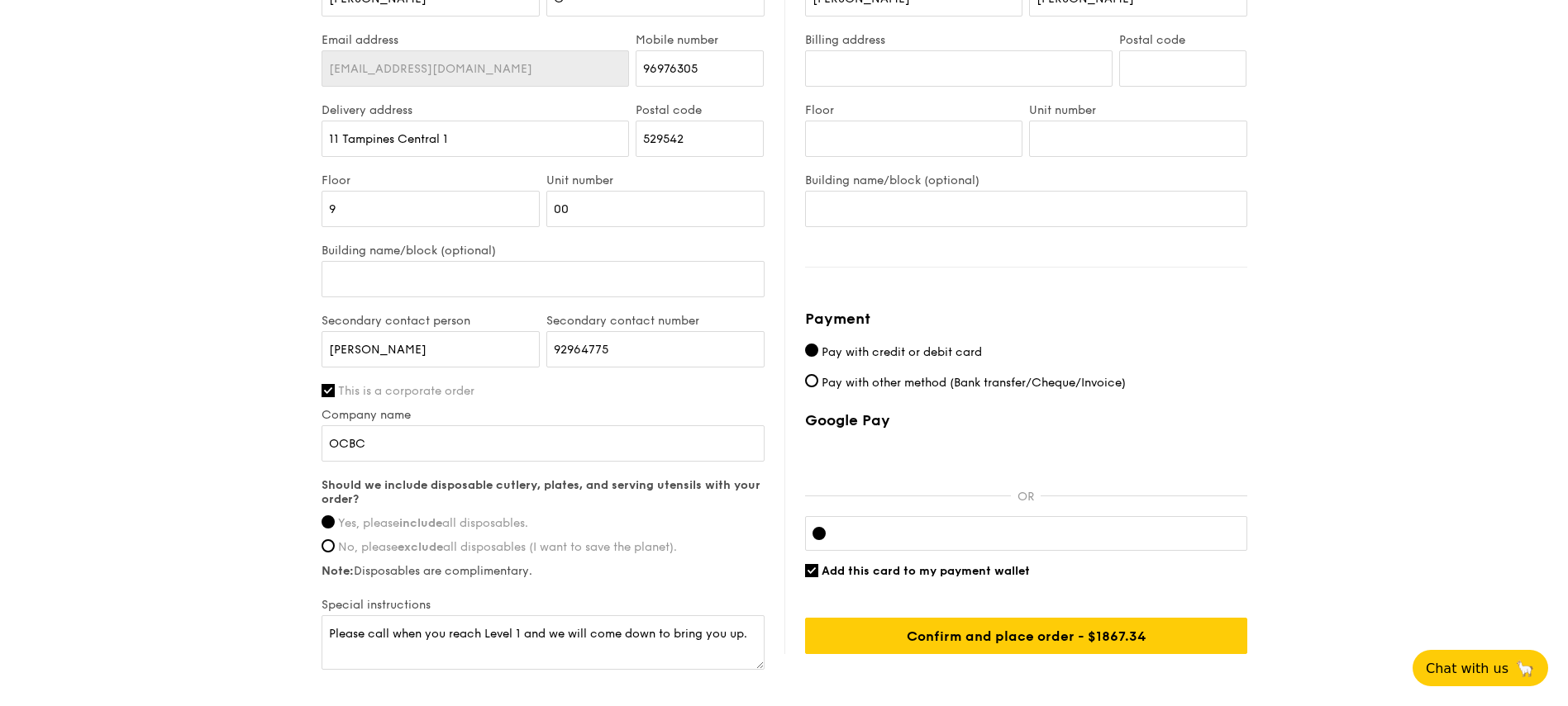
click at [883, 567] on span "Add this card to my payment wallet" at bounding box center [925, 571] width 208 height 14
click at [819, 567] on input "Add this card to my payment wallet" at bounding box center [812, 571] width 13 height 13
checkbox input "false"
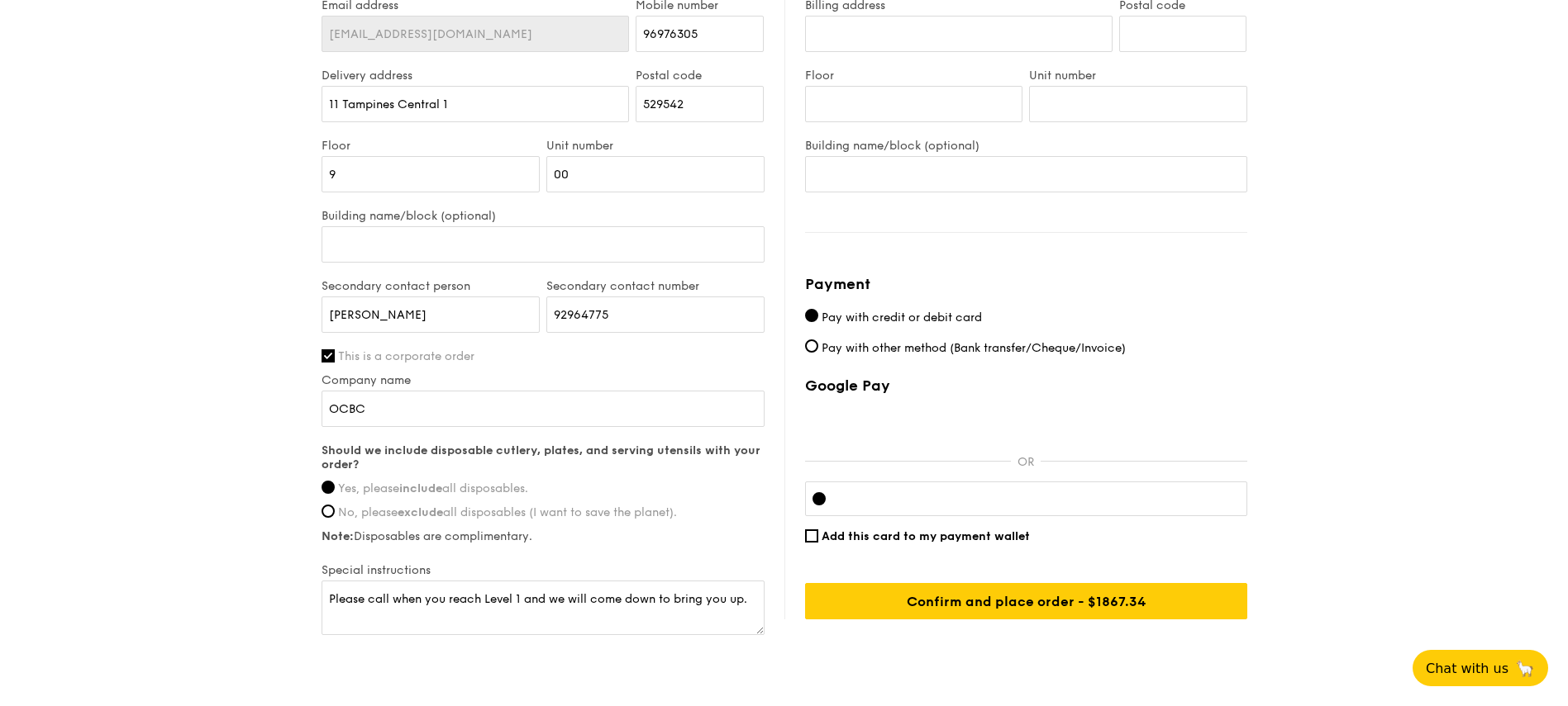
scroll to position [924, 0]
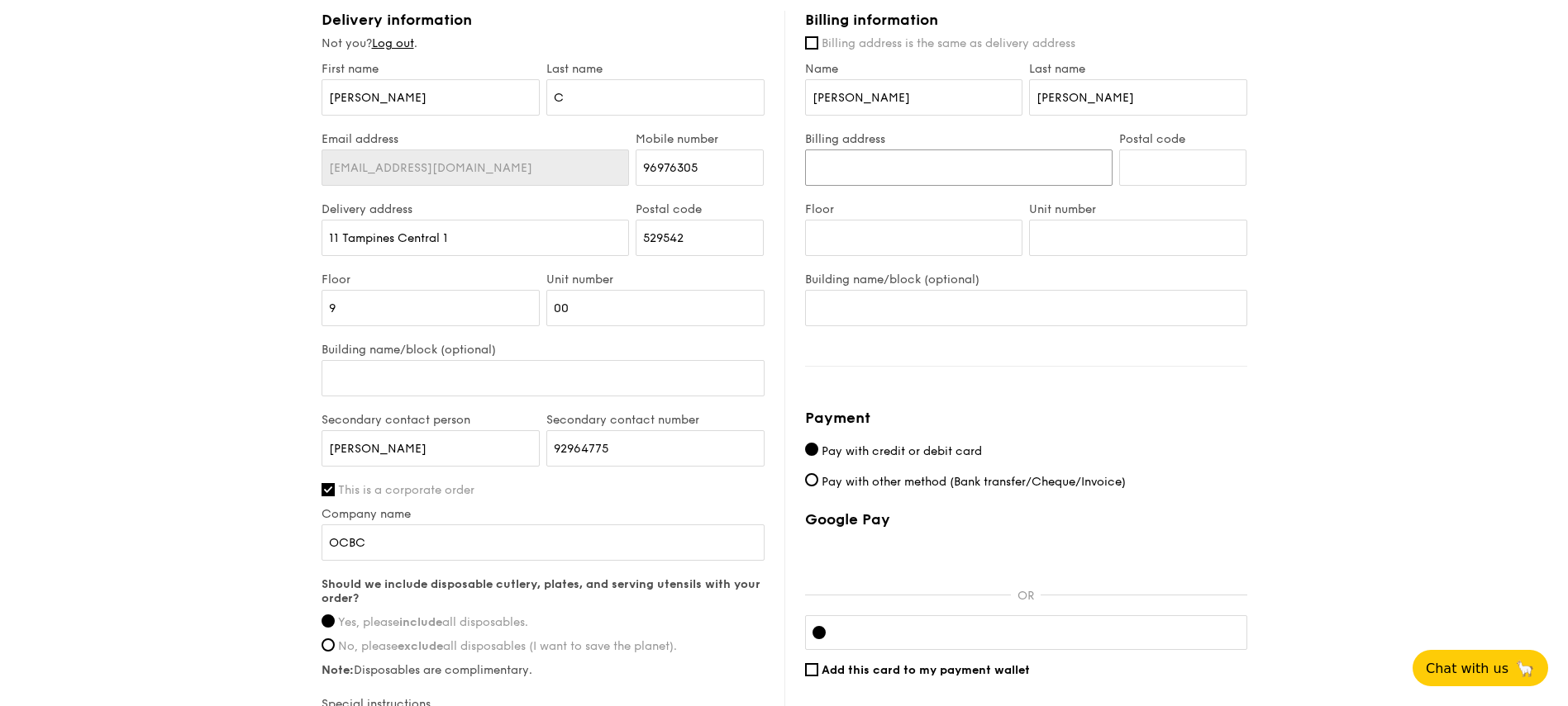
click at [980, 176] on input "Billing address" at bounding box center [959, 167] width 308 height 36
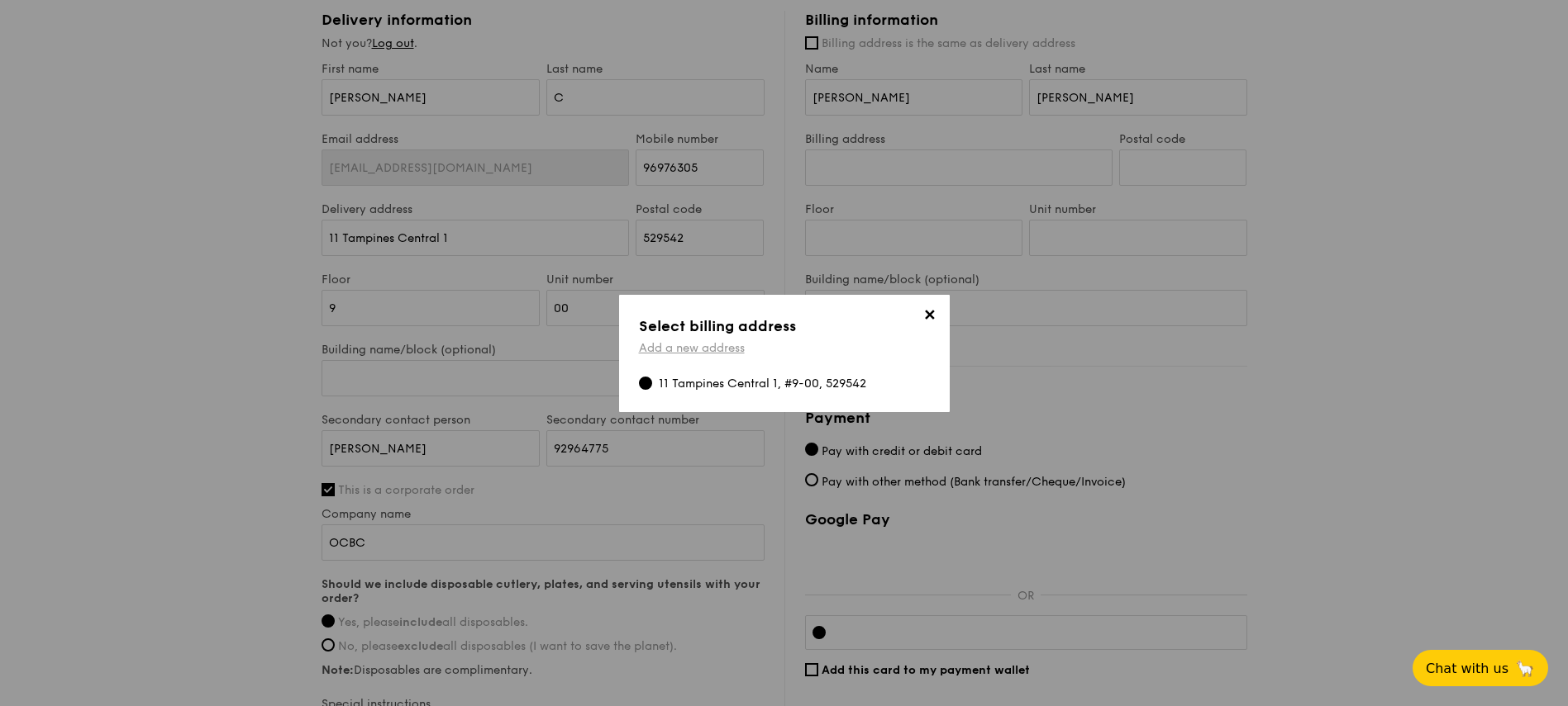
click at [728, 348] on link "Add a new address" at bounding box center [691, 348] width 105 height 14
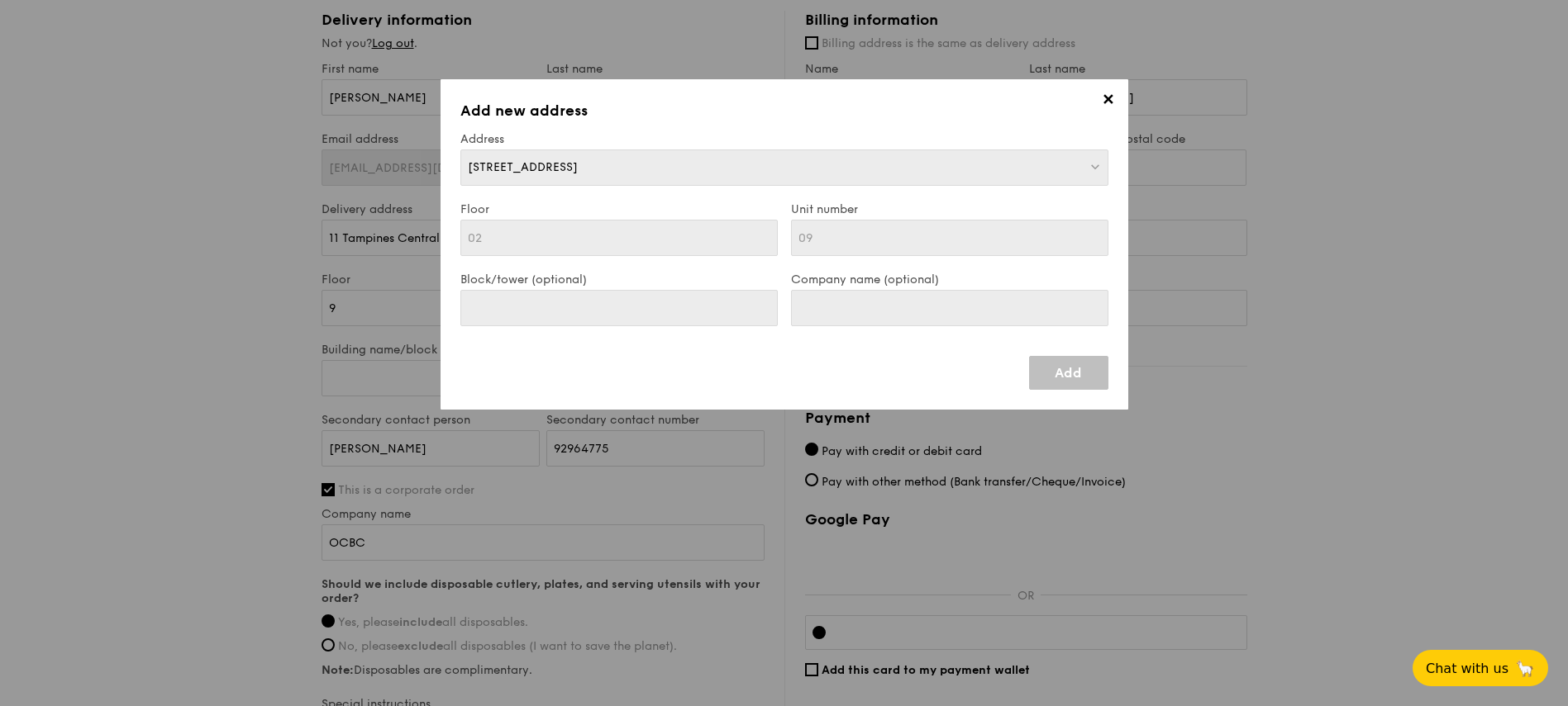
scroll to position [0, 0]
click at [1066, 360] on link "Add" at bounding box center [1069, 373] width 79 height 34
click at [1069, 360] on link "Add" at bounding box center [1069, 373] width 79 height 34
drag, startPoint x: 784, startPoint y: 190, endPoint x: 806, endPoint y: 179, distance: 24.6
click at [784, 190] on div "✕ Add new address Address 301 Shunfu Rd, Singapore Floor 02 Unit number 09 Bloc…" at bounding box center [785, 244] width 688 height 330
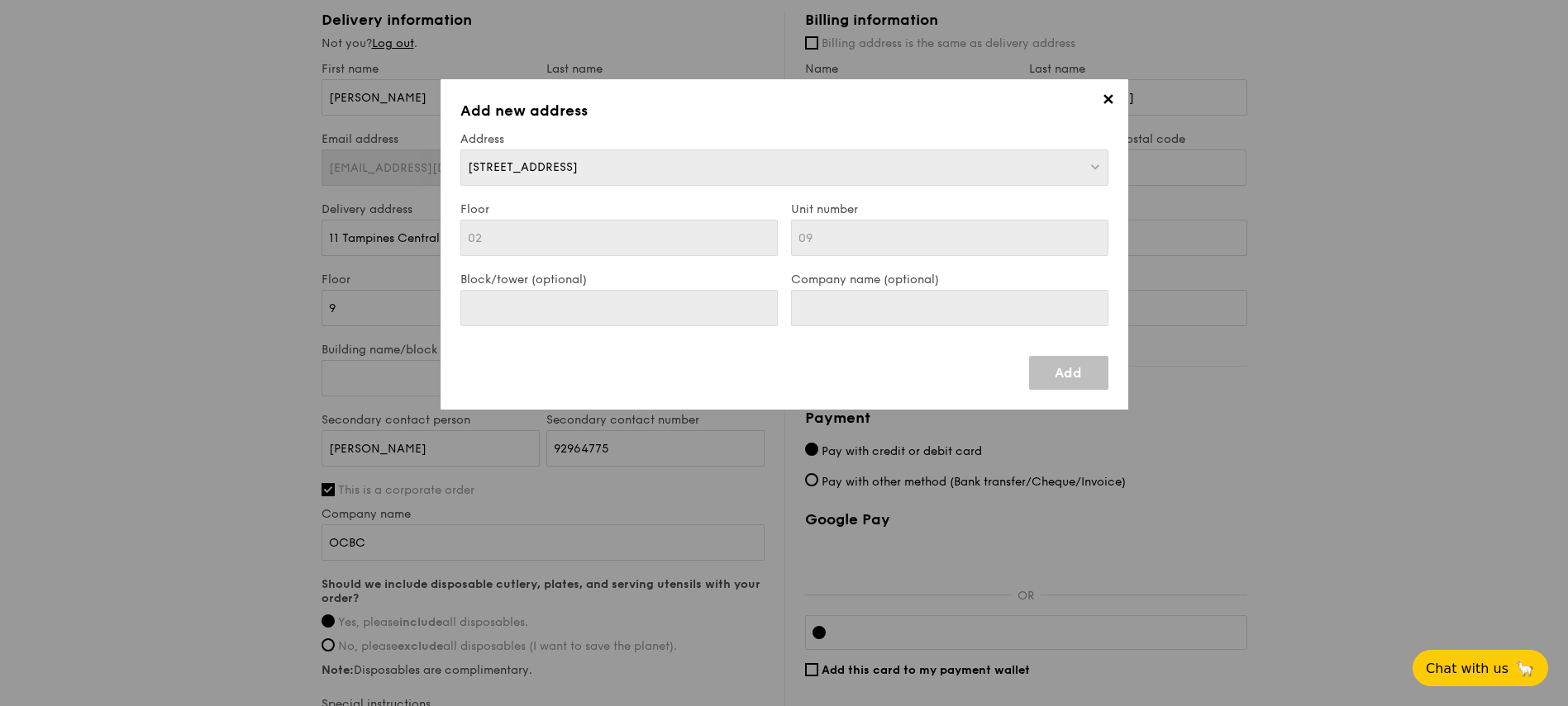
click at [806, 179] on div "301 Shunfu Rd, Singapore" at bounding box center [784, 167] width 648 height 36
click at [955, 169] on div "301 Shunfu Rd, Singapore" at bounding box center [784, 167] width 648 height 36
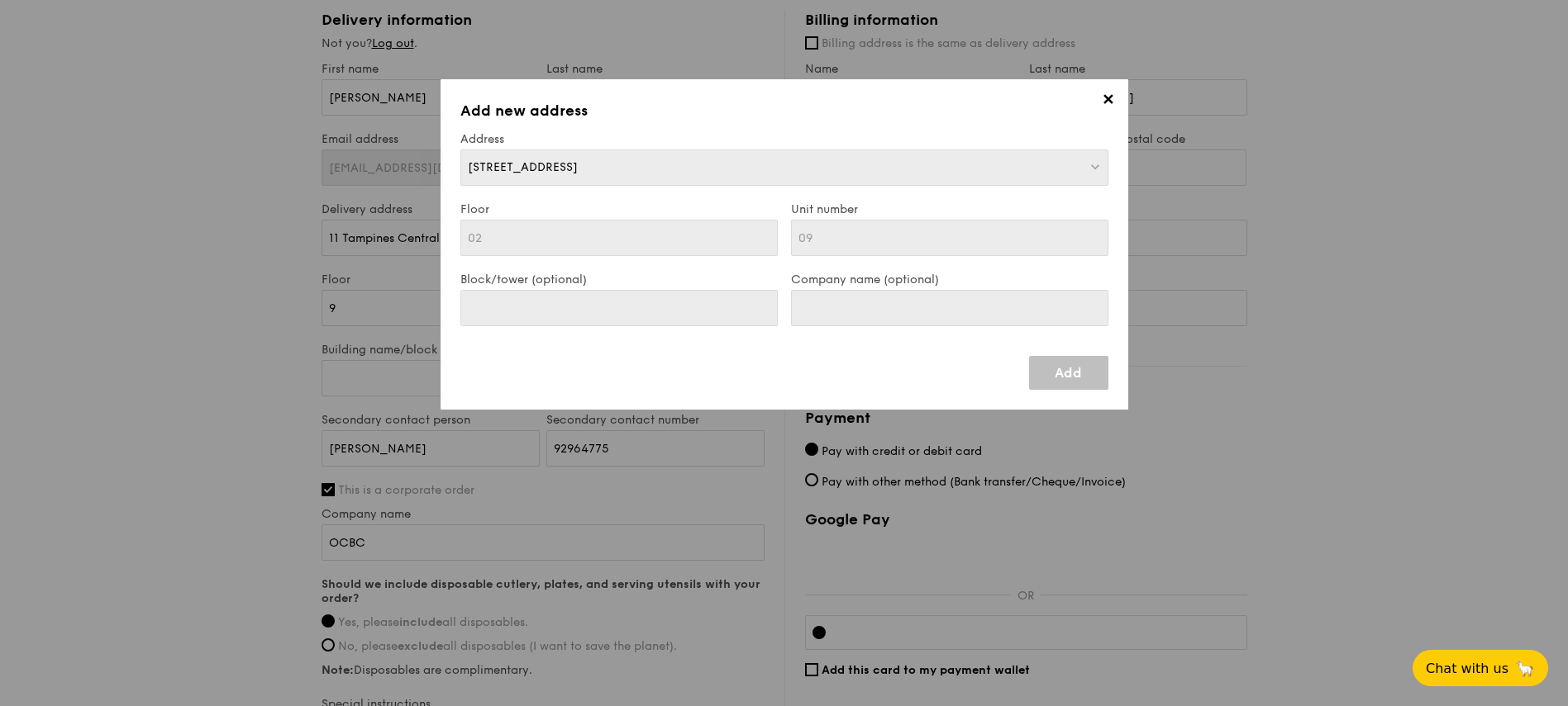
click at [705, 163] on div "301 Shunfu Rd, Singapore" at bounding box center [784, 167] width 648 height 36
click at [569, 172] on span "301 Shunfu Rd, Singapore" at bounding box center [523, 167] width 110 height 14
click at [1108, 99] on span "✕" at bounding box center [1108, 102] width 23 height 23
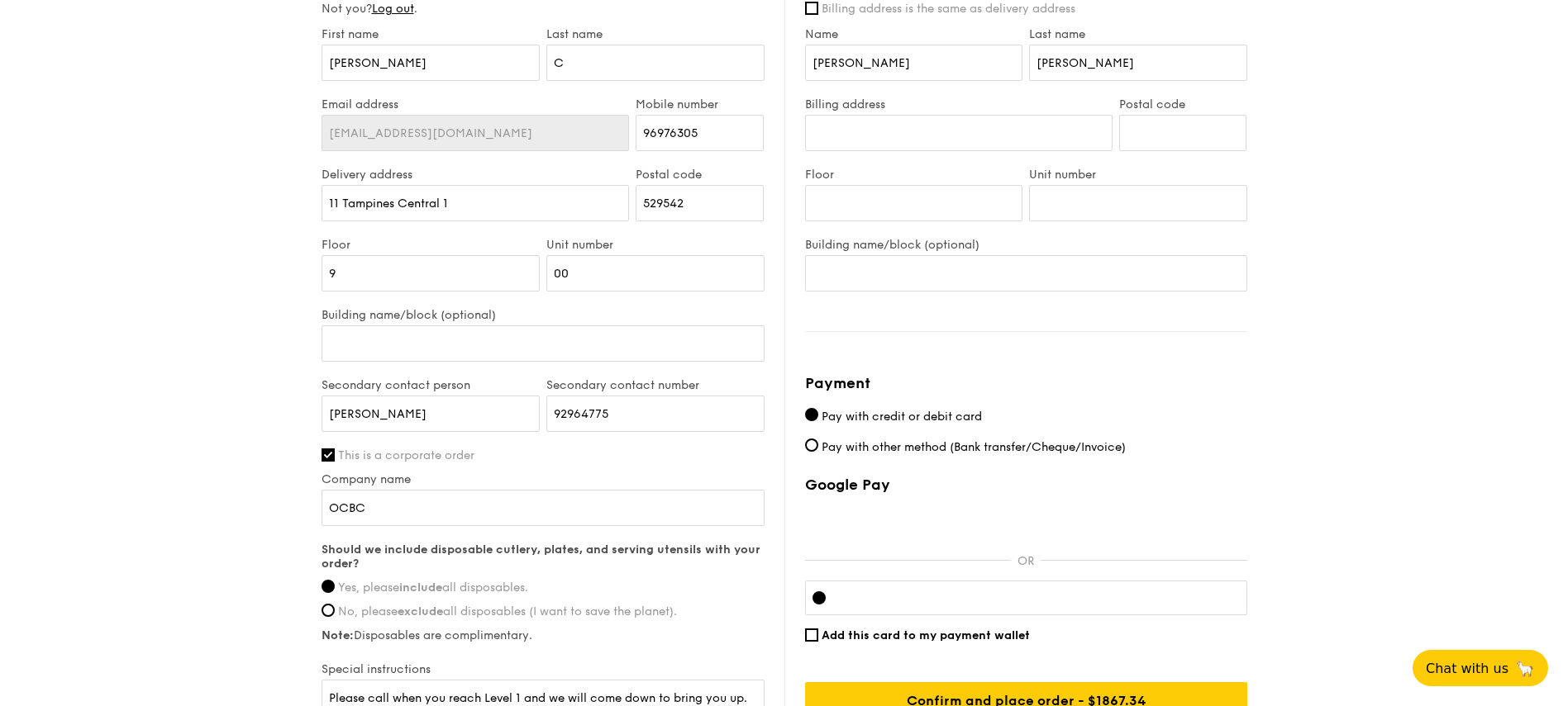
scroll to position [924, 0]
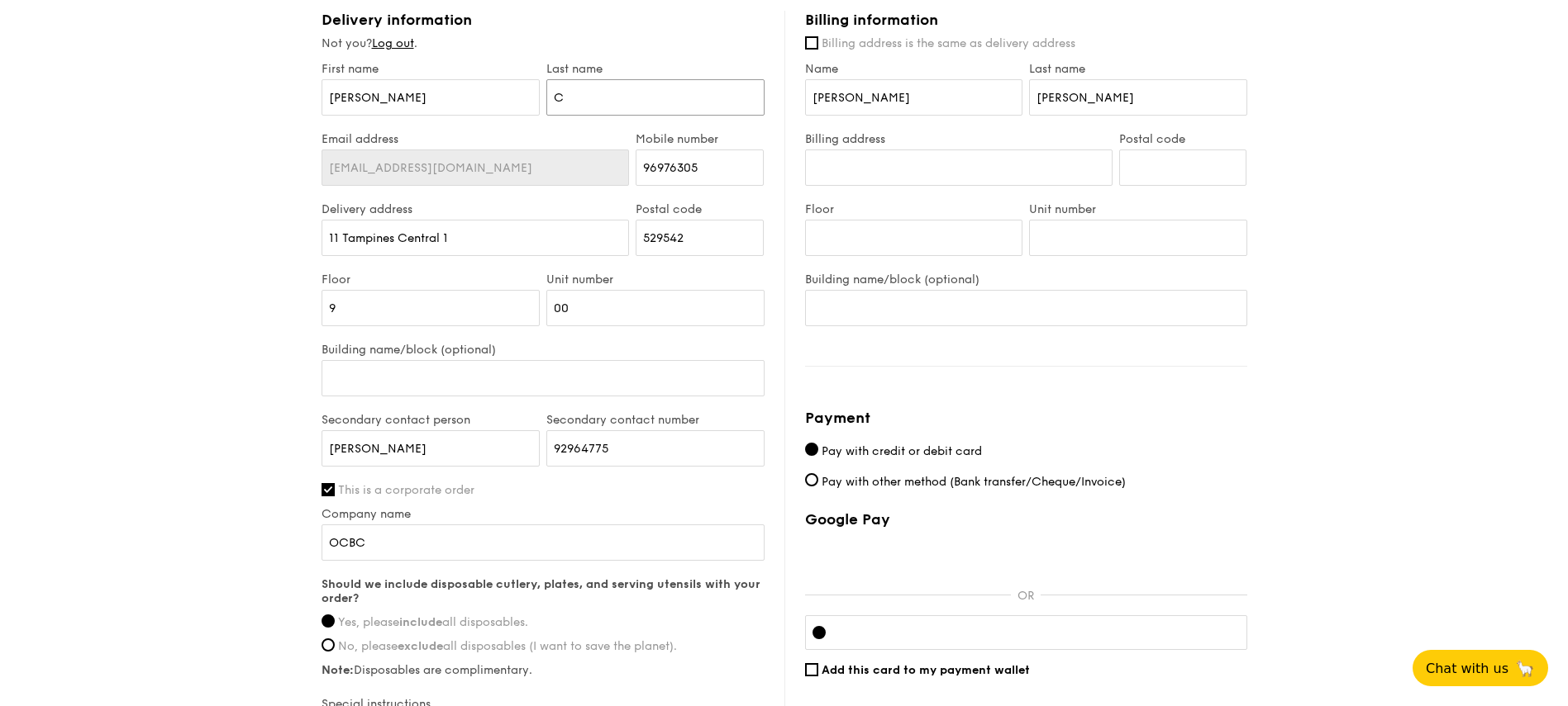
click at [642, 93] on input "C" at bounding box center [655, 97] width 218 height 36
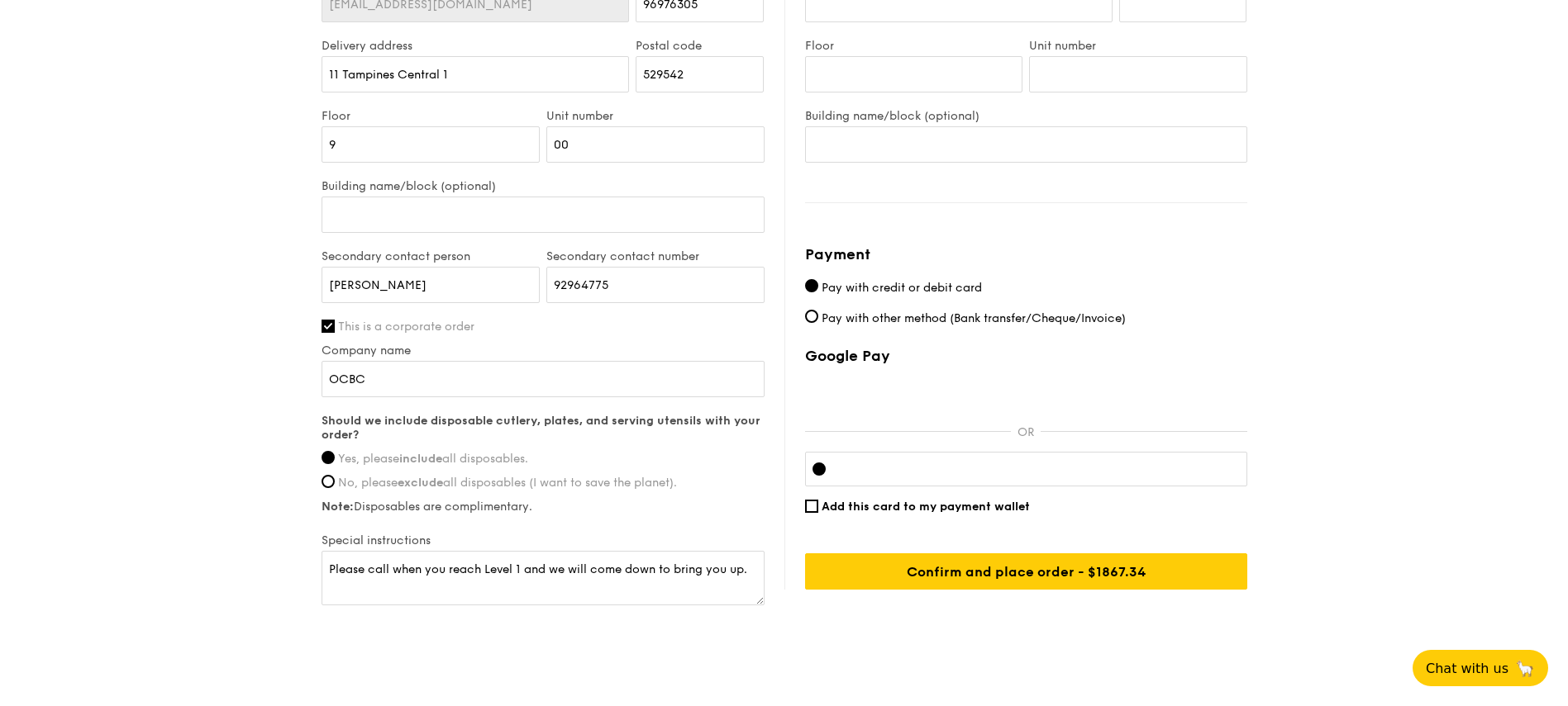
scroll to position [1122, 0]
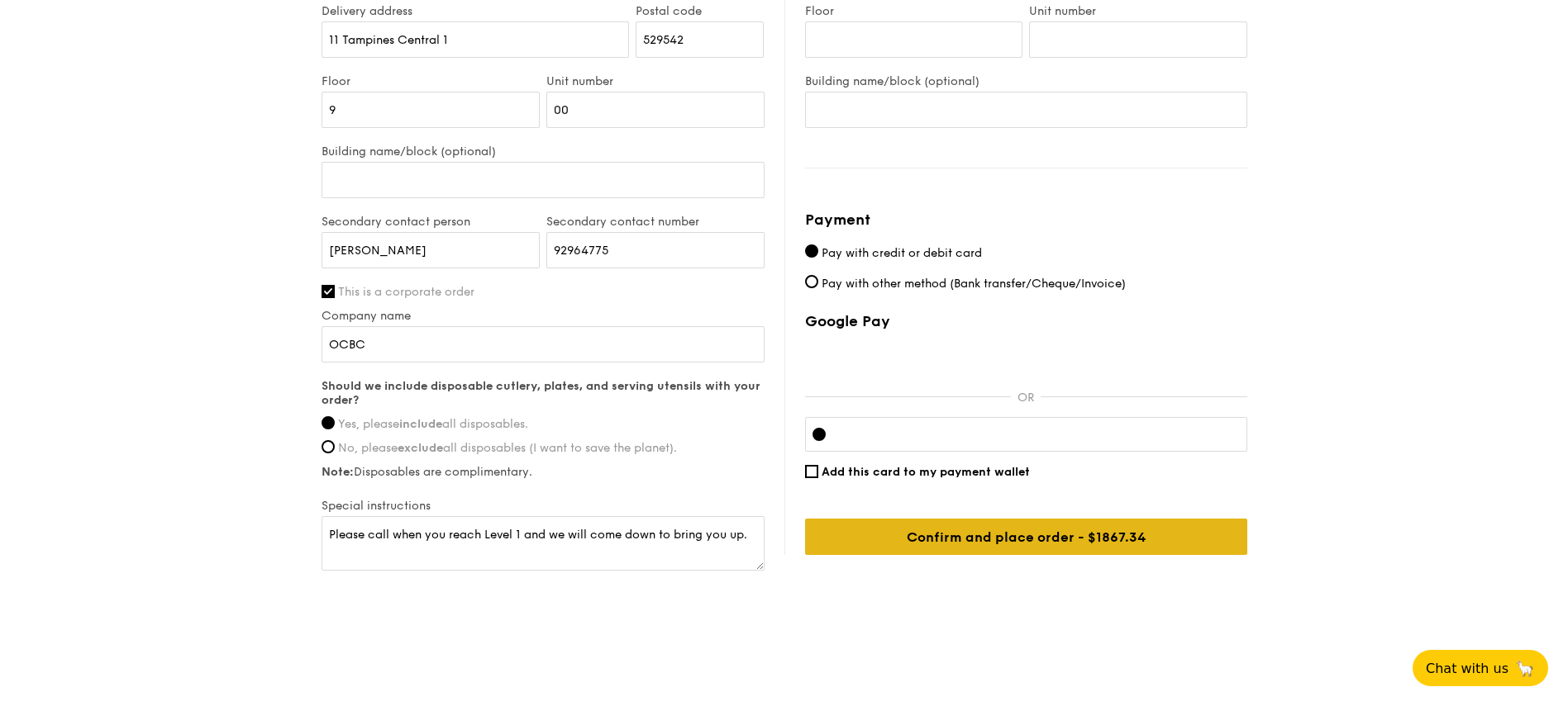
type input "[PERSON_NAME]"
click at [1035, 543] on input "Confirm and place order - $1892.35" at bounding box center [1026, 537] width 442 height 36
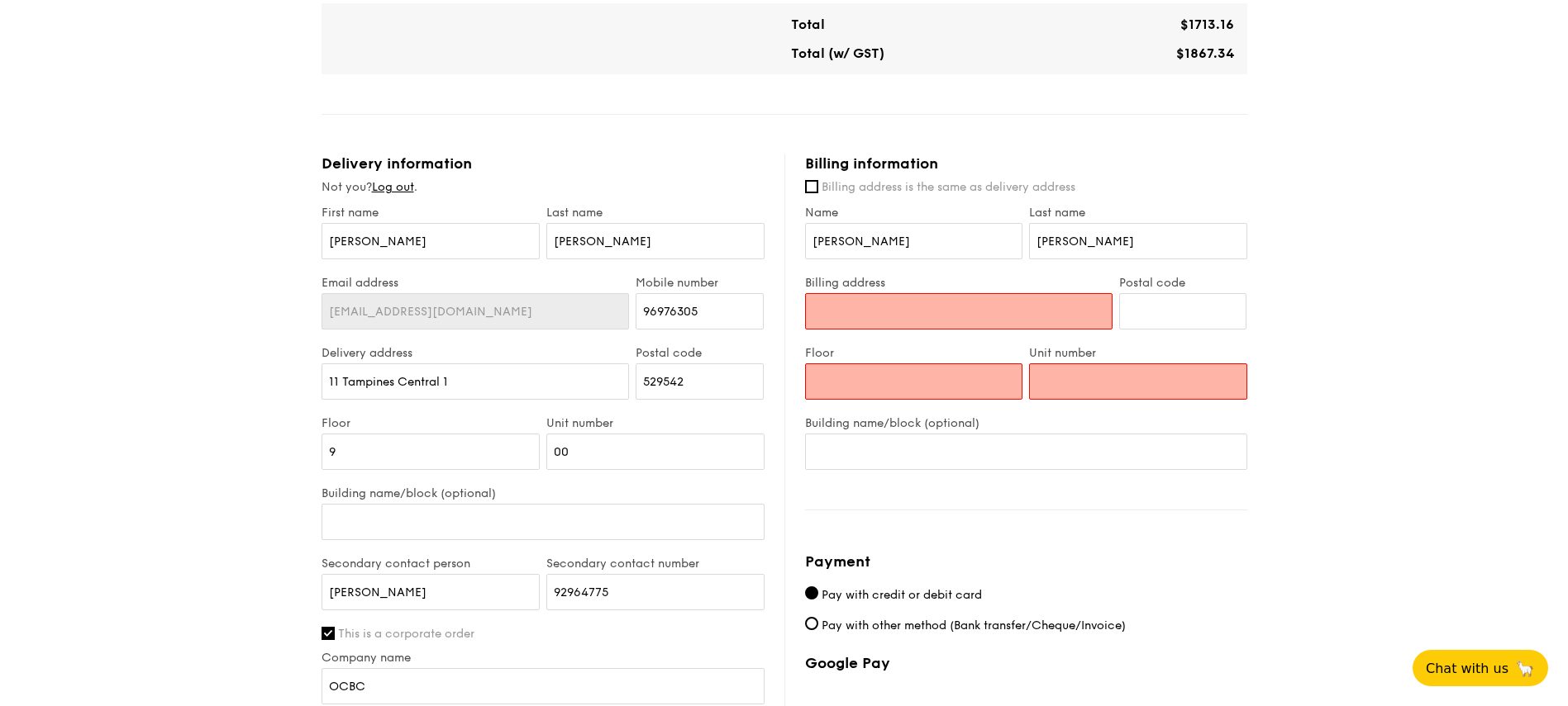
scroll to position [777, 0]
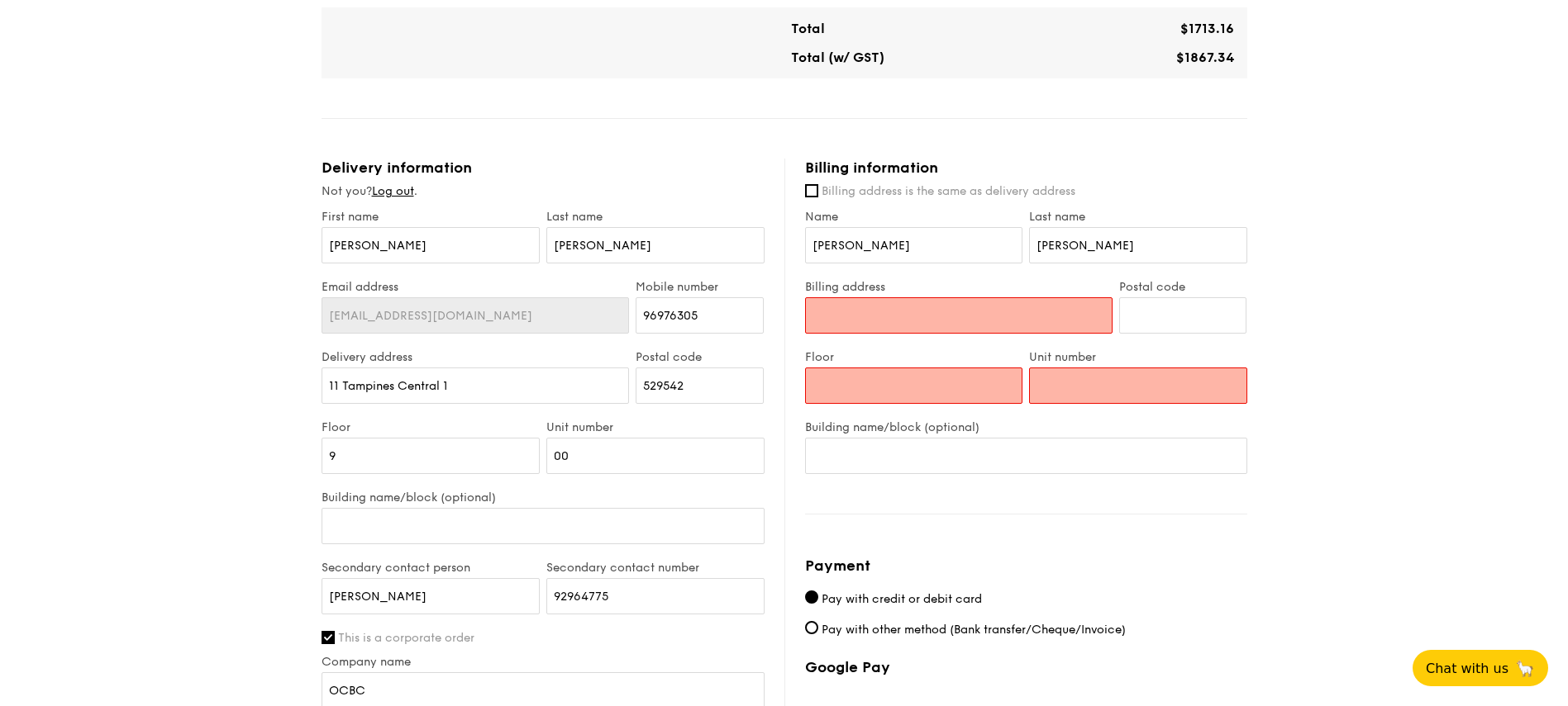
click at [894, 322] on input "Billing address" at bounding box center [959, 315] width 308 height 36
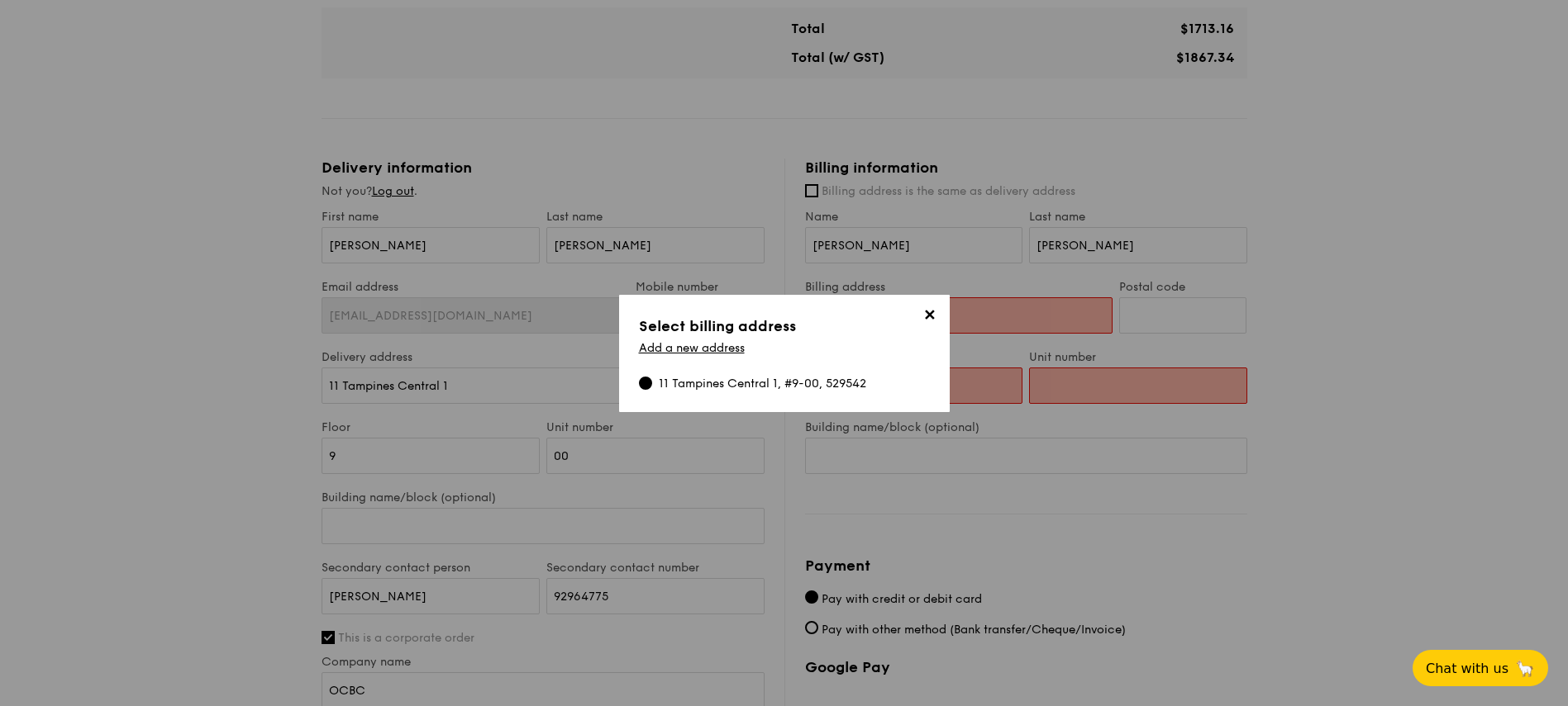
click at [703, 385] on div "11 Tampines Central 1, #9-00, 529542" at bounding box center [762, 384] width 207 height 17
click at [652, 385] on input "11 Tampines Central 1, #9-00, 529542" at bounding box center [646, 383] width 13 height 13
type input "11 Tampines Central 1"
type input "529542"
type input "9"
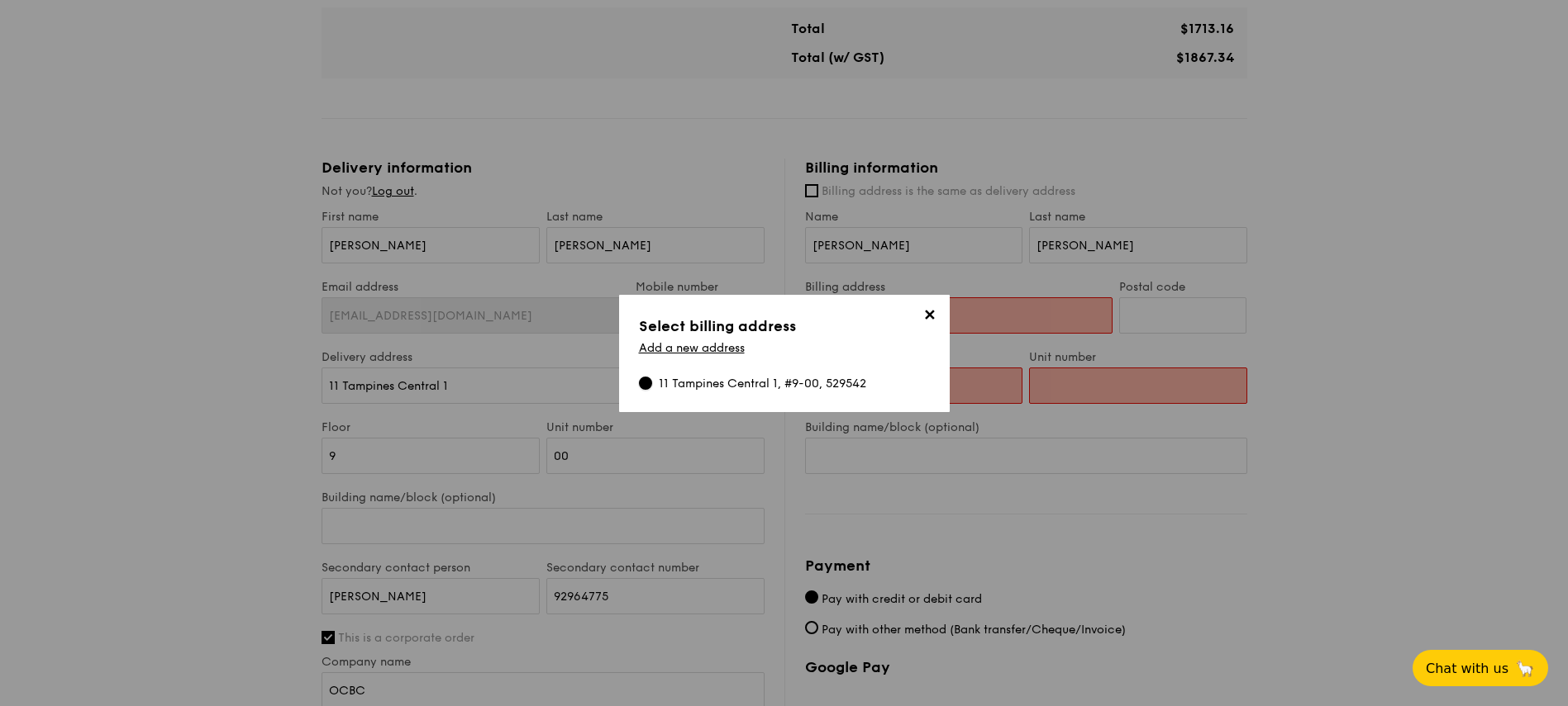
type input "00"
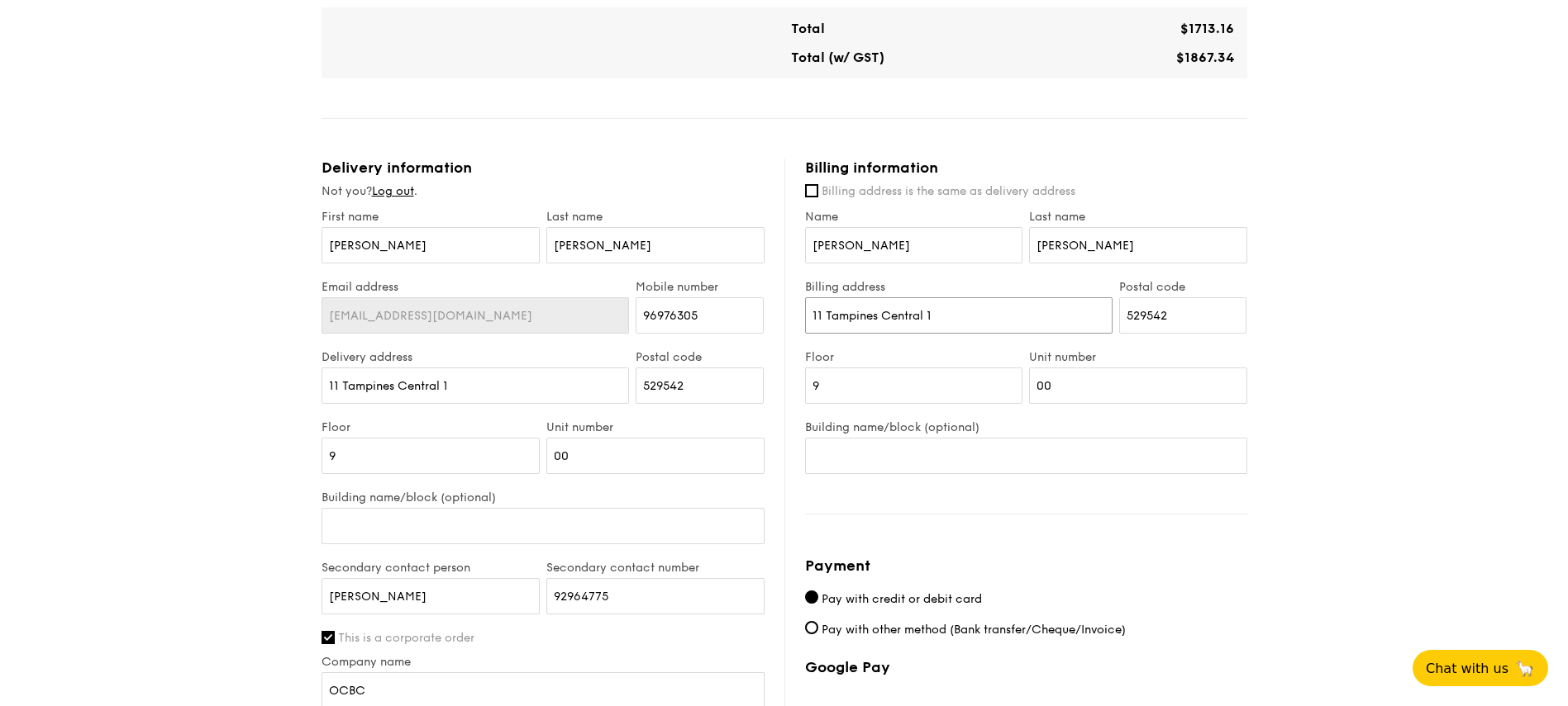
click at [916, 316] on input "11 Tampines Central 1" at bounding box center [959, 315] width 308 height 36
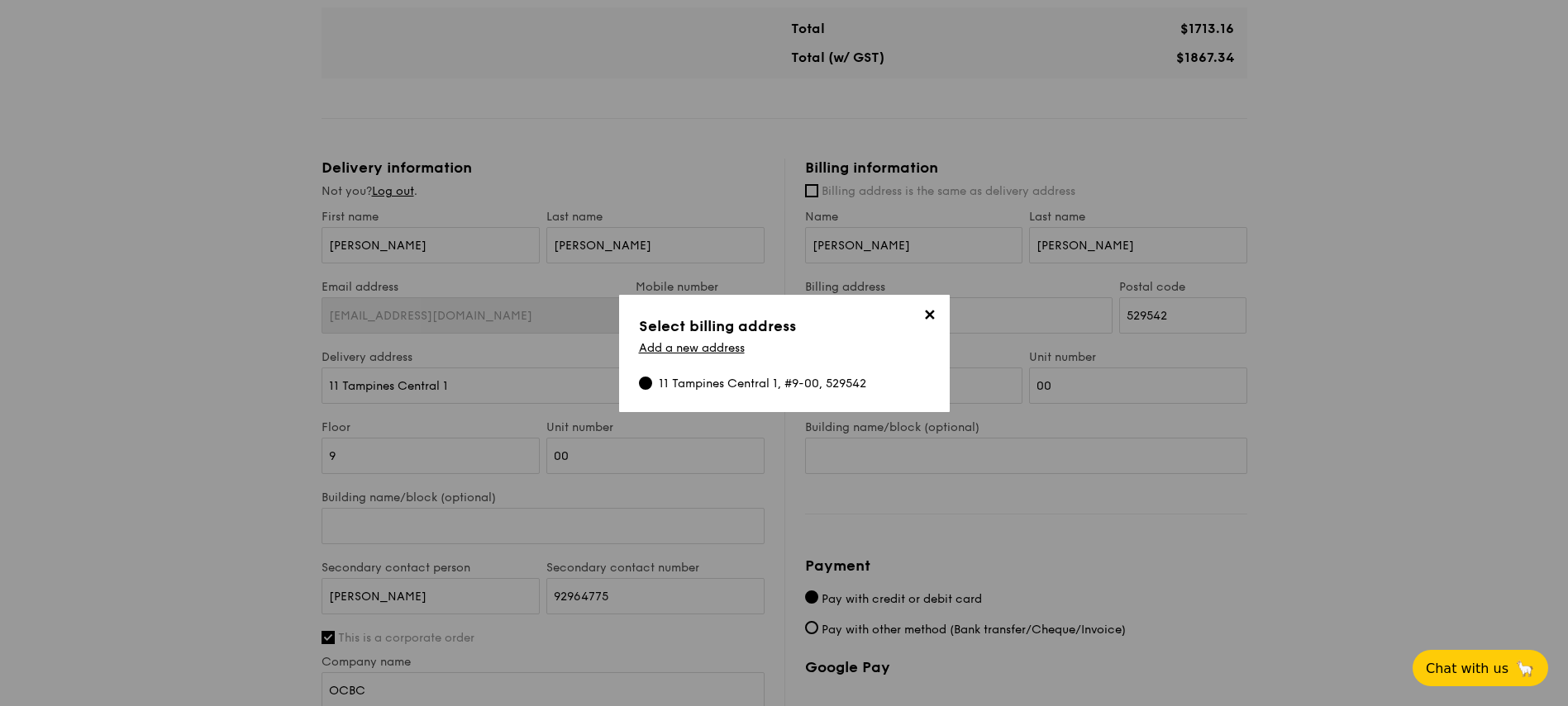
click at [935, 316] on span "✕" at bounding box center [929, 318] width 23 height 23
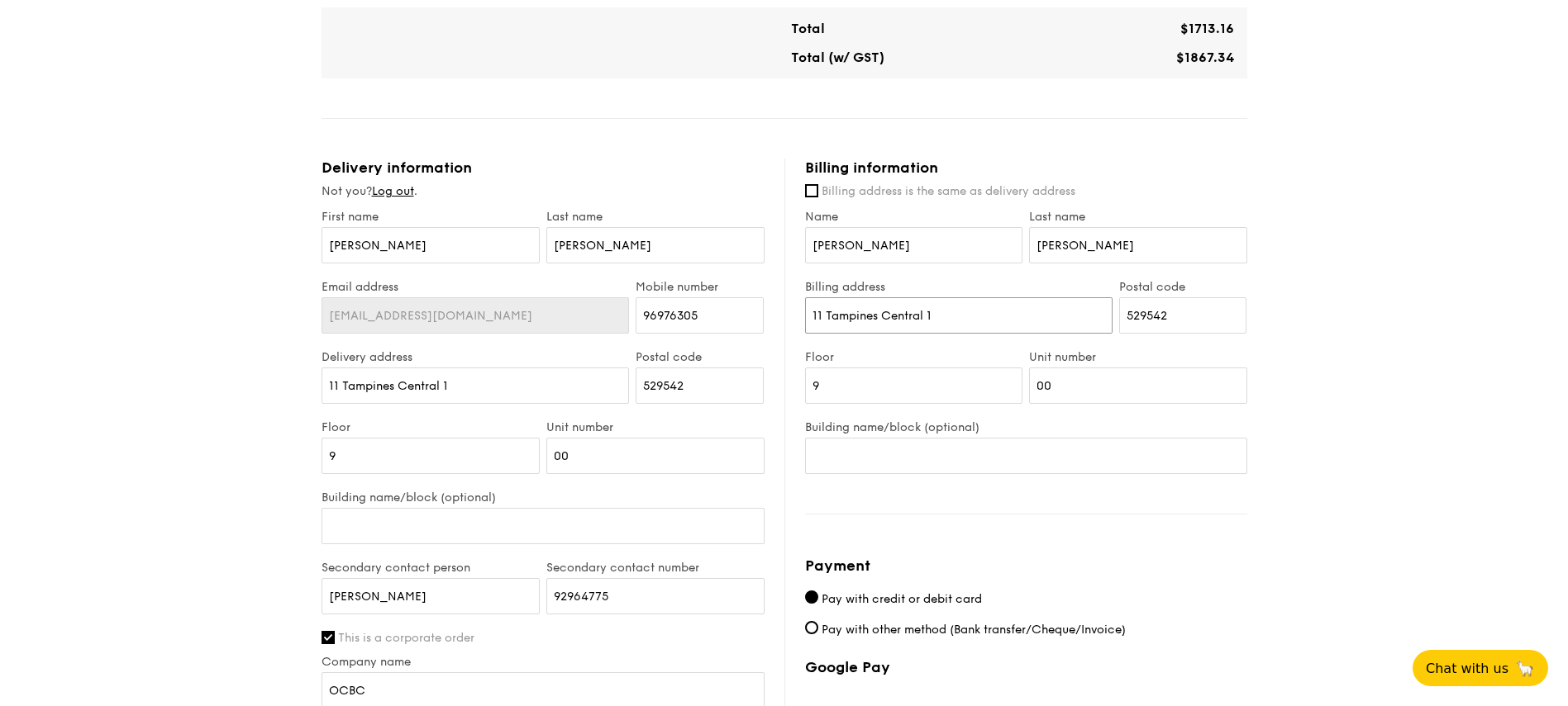
drag, startPoint x: 1001, startPoint y: 316, endPoint x: 331, endPoint y: 265, distance: 671.9
click at [364, 281] on div "Delivery information Not you? Log out . First name Laura Last name Chiu Email a…" at bounding box center [784, 539] width 926 height 762
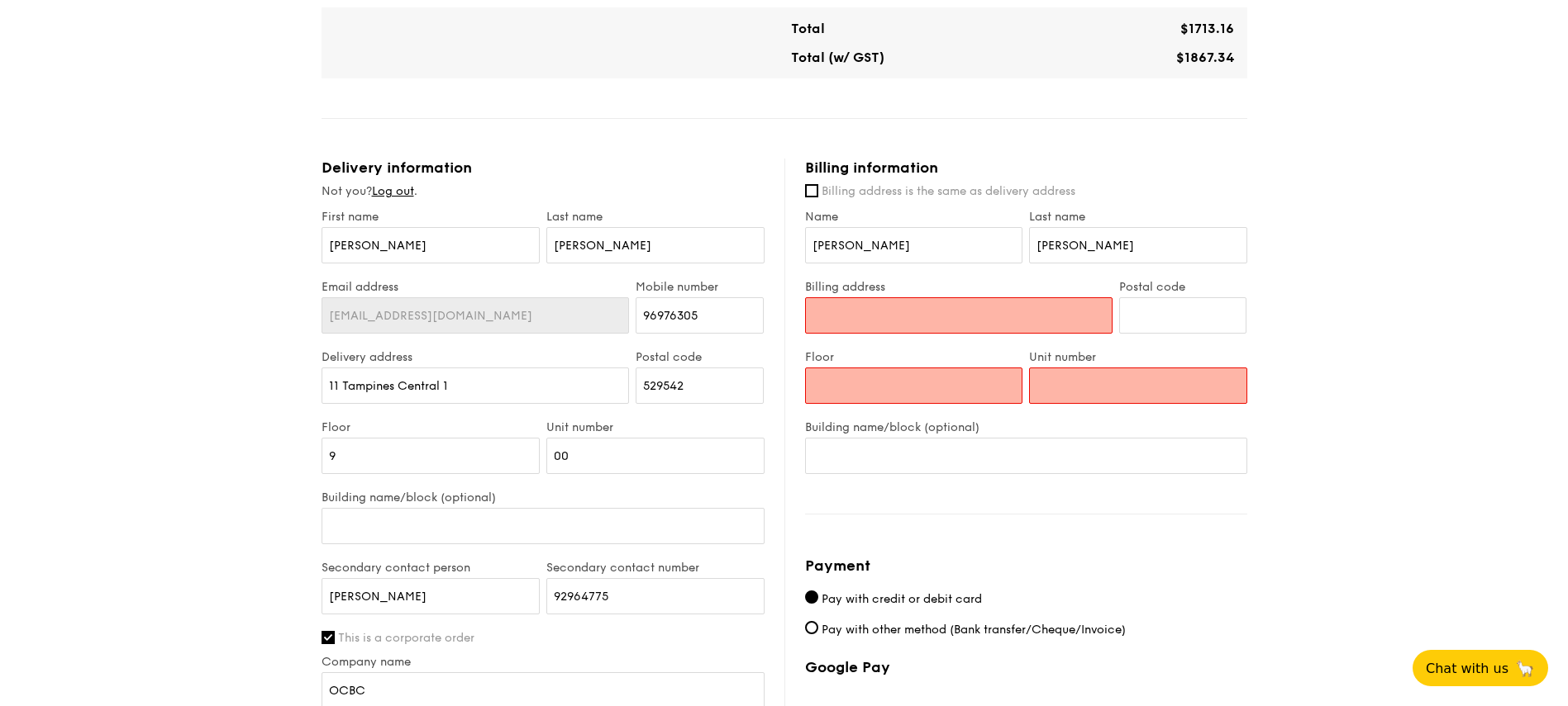
click at [845, 317] on input "Billing address" at bounding box center [959, 315] width 308 height 36
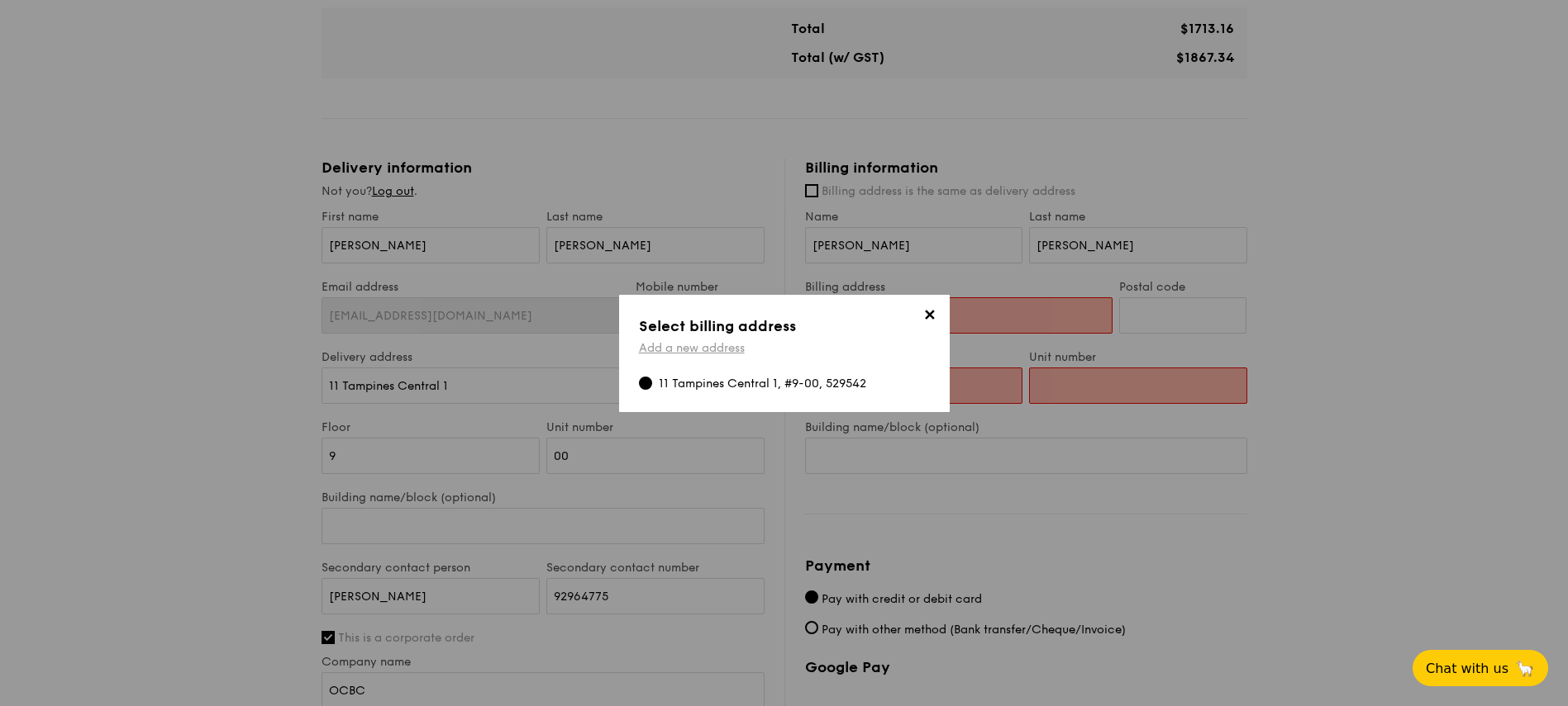
click at [658, 349] on link "Add a new address" at bounding box center [691, 348] width 105 height 14
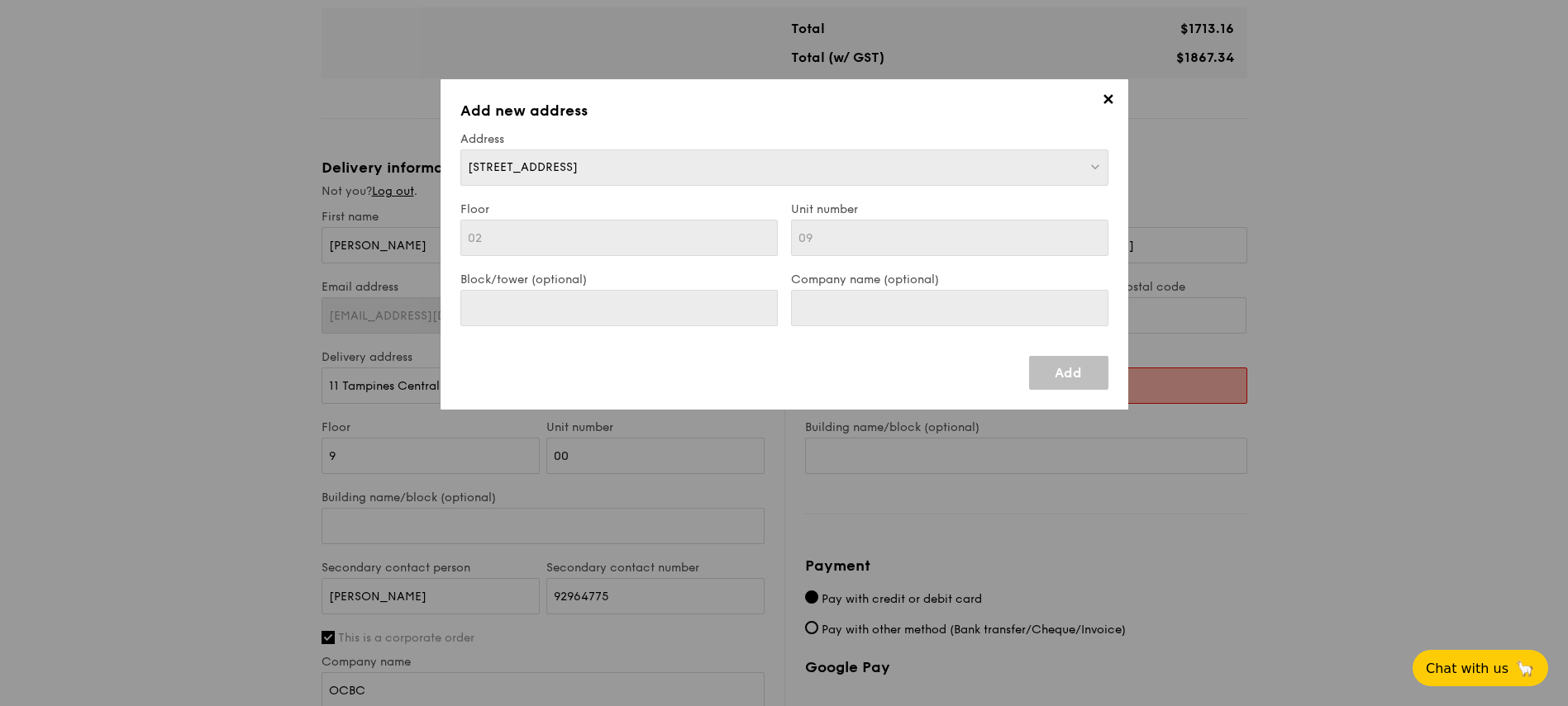
scroll to position [0, 0]
click at [1046, 377] on link "Add" at bounding box center [1069, 373] width 79 height 34
click at [1047, 377] on link "Add" at bounding box center [1069, 373] width 79 height 34
click at [1104, 94] on span "✕" at bounding box center [1108, 102] width 23 height 23
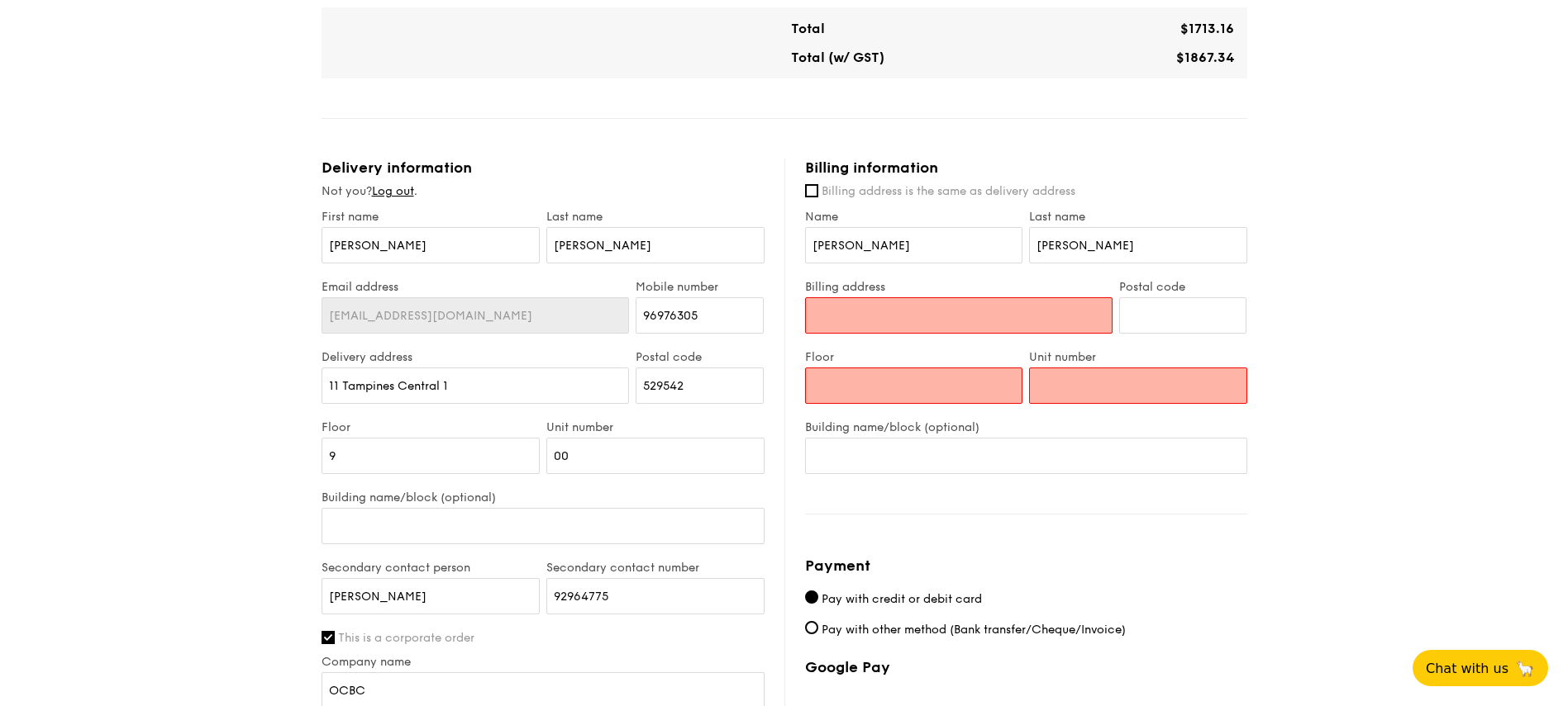
click at [916, 318] on input "Billing address" at bounding box center [959, 315] width 308 height 36
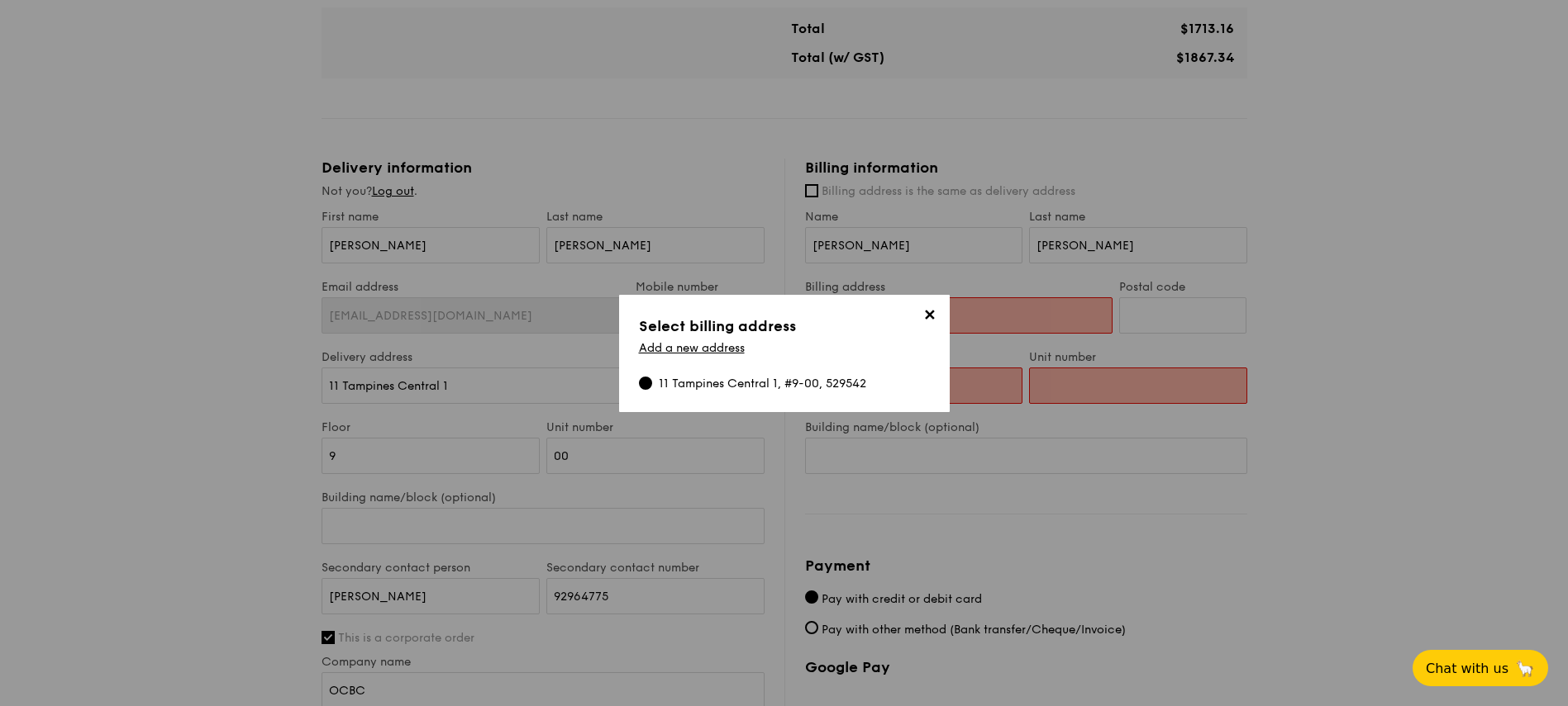
click at [926, 313] on span "✕" at bounding box center [929, 318] width 23 height 23
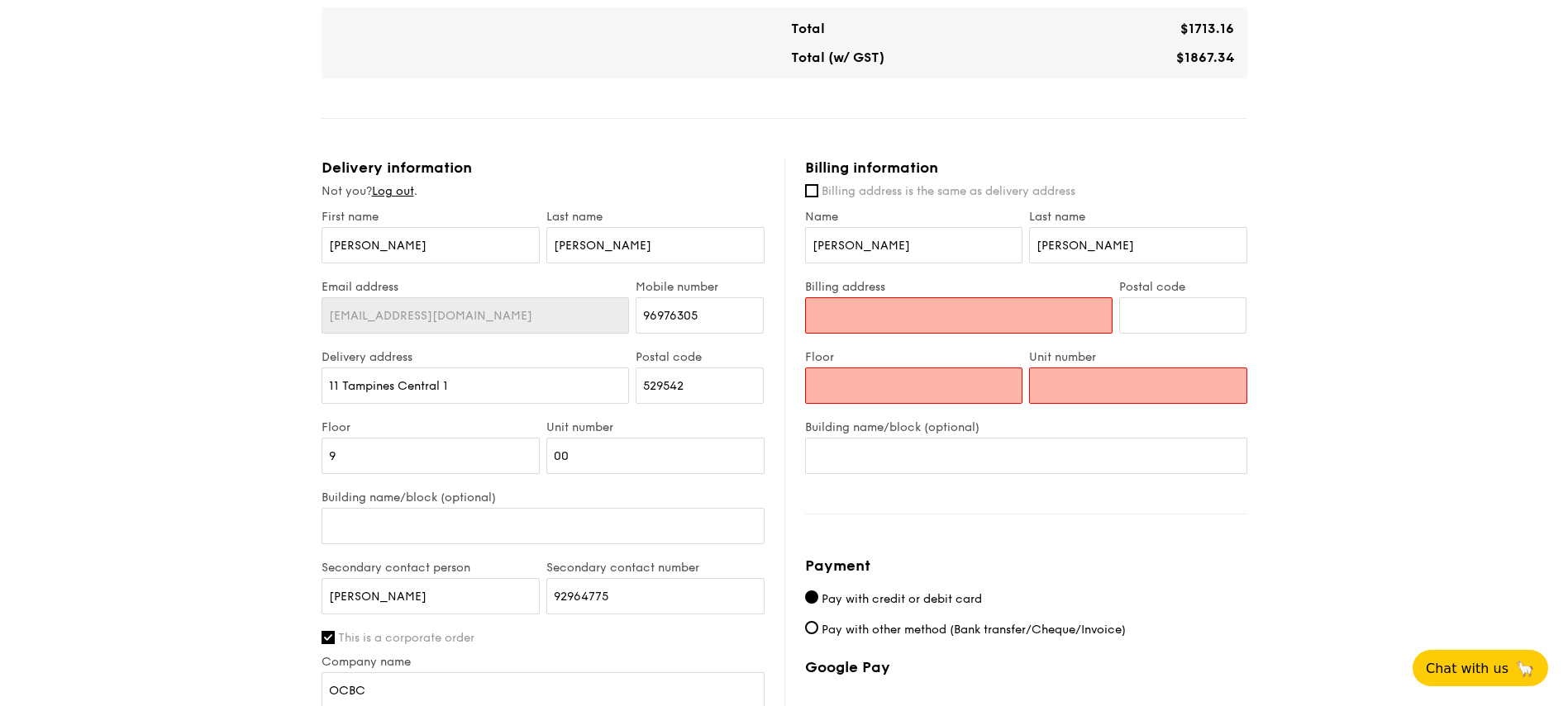
click at [938, 313] on input "Billing address" at bounding box center [959, 315] width 308 height 36
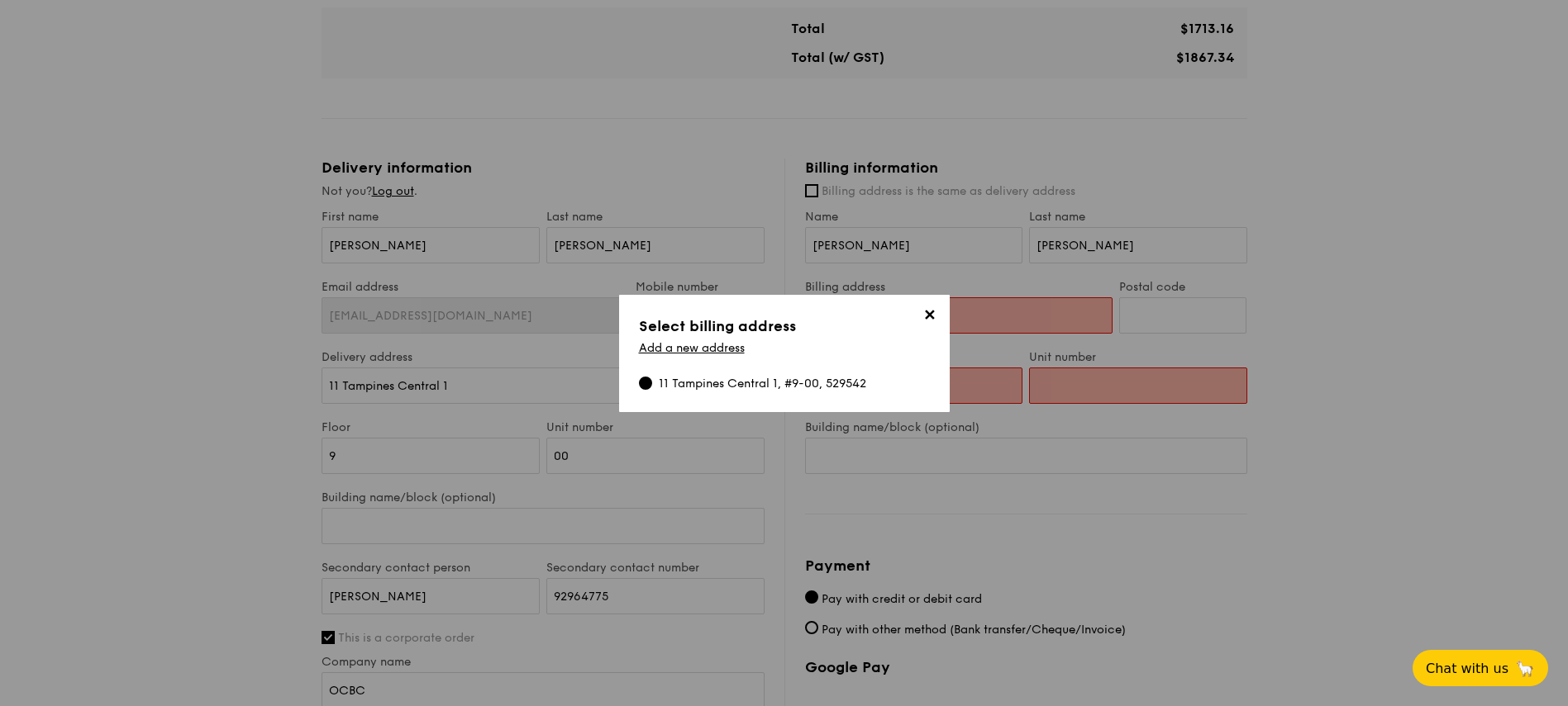
click at [932, 311] on span "✕" at bounding box center [929, 318] width 23 height 23
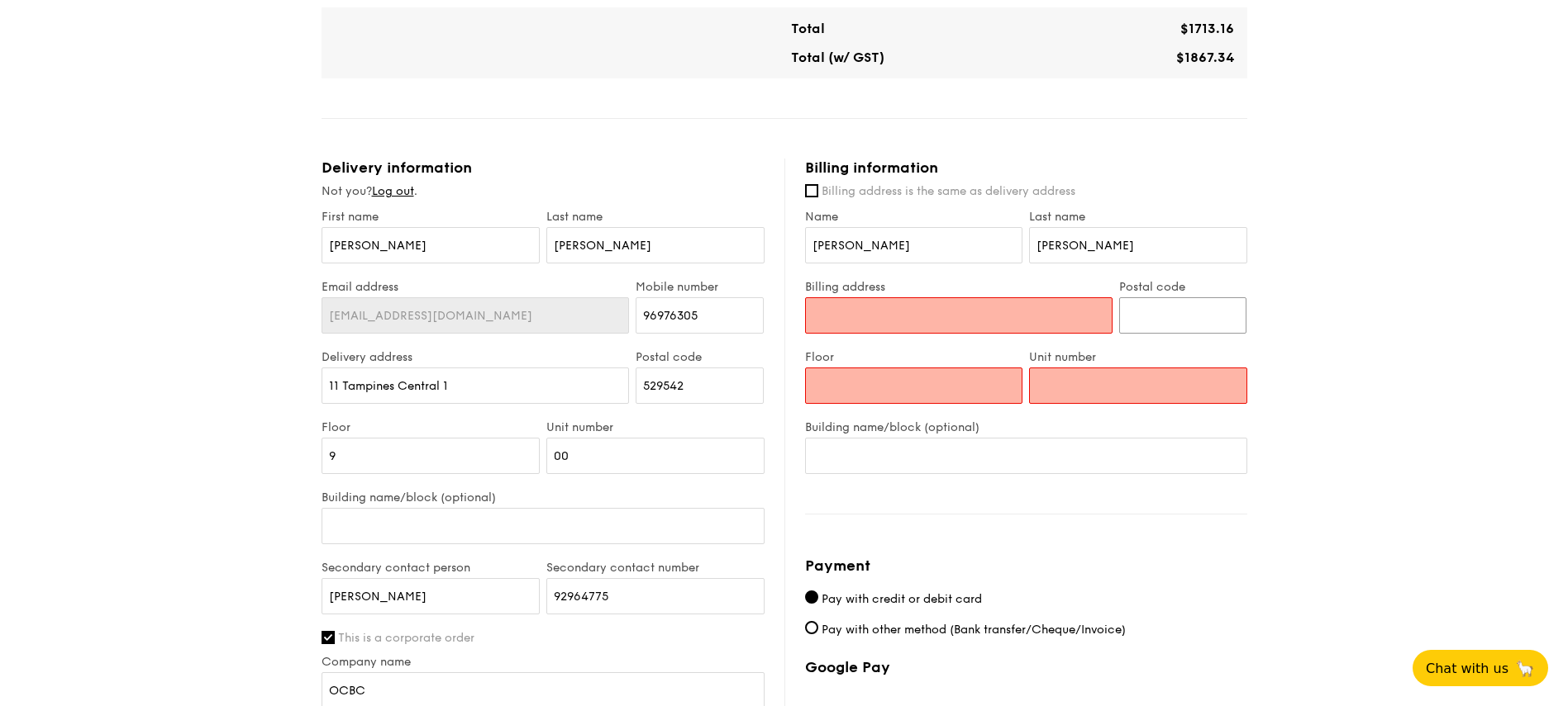
click at [1202, 321] on input "Postal code" at bounding box center [1183, 315] width 128 height 36
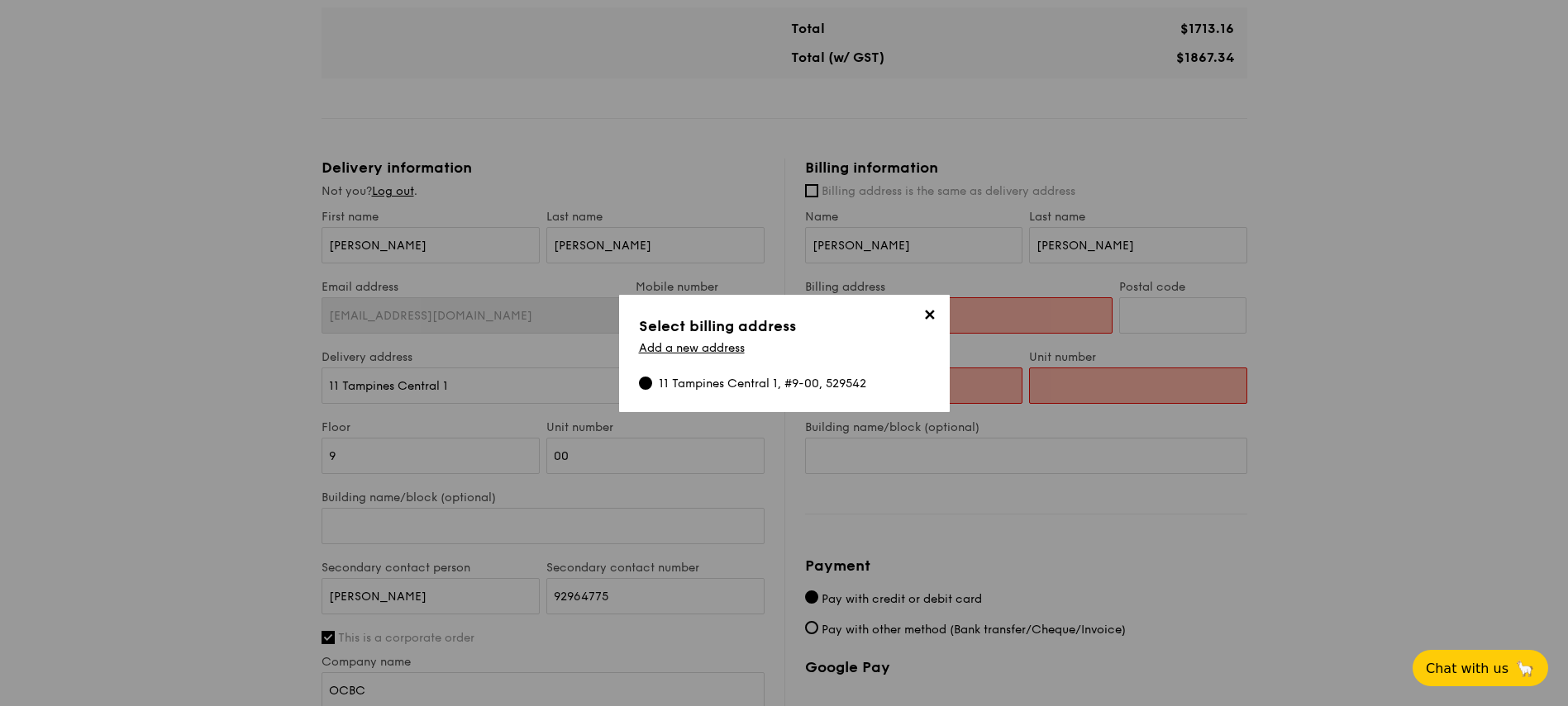
click at [936, 313] on span "✕" at bounding box center [929, 318] width 23 height 23
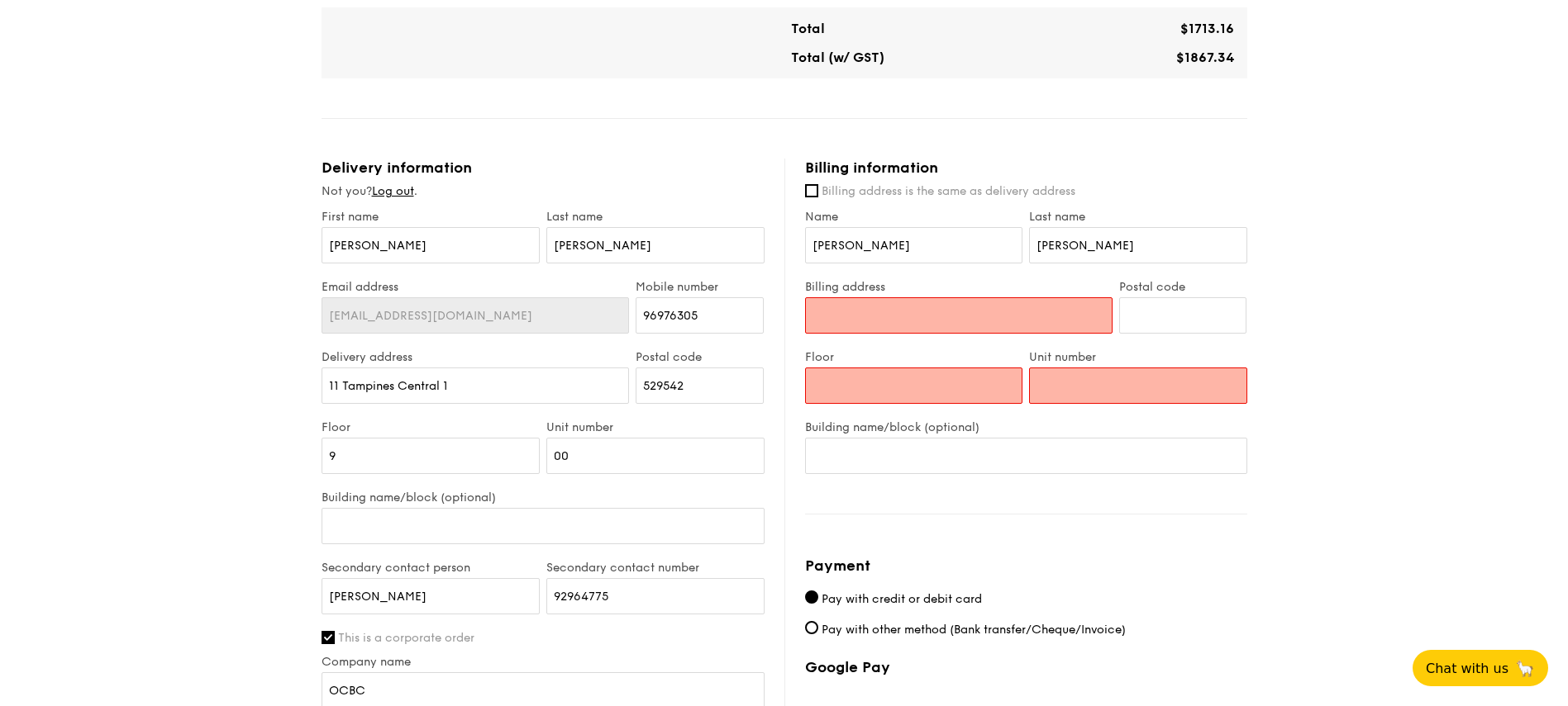
click at [955, 380] on input "Floor" at bounding box center [914, 385] width 218 height 36
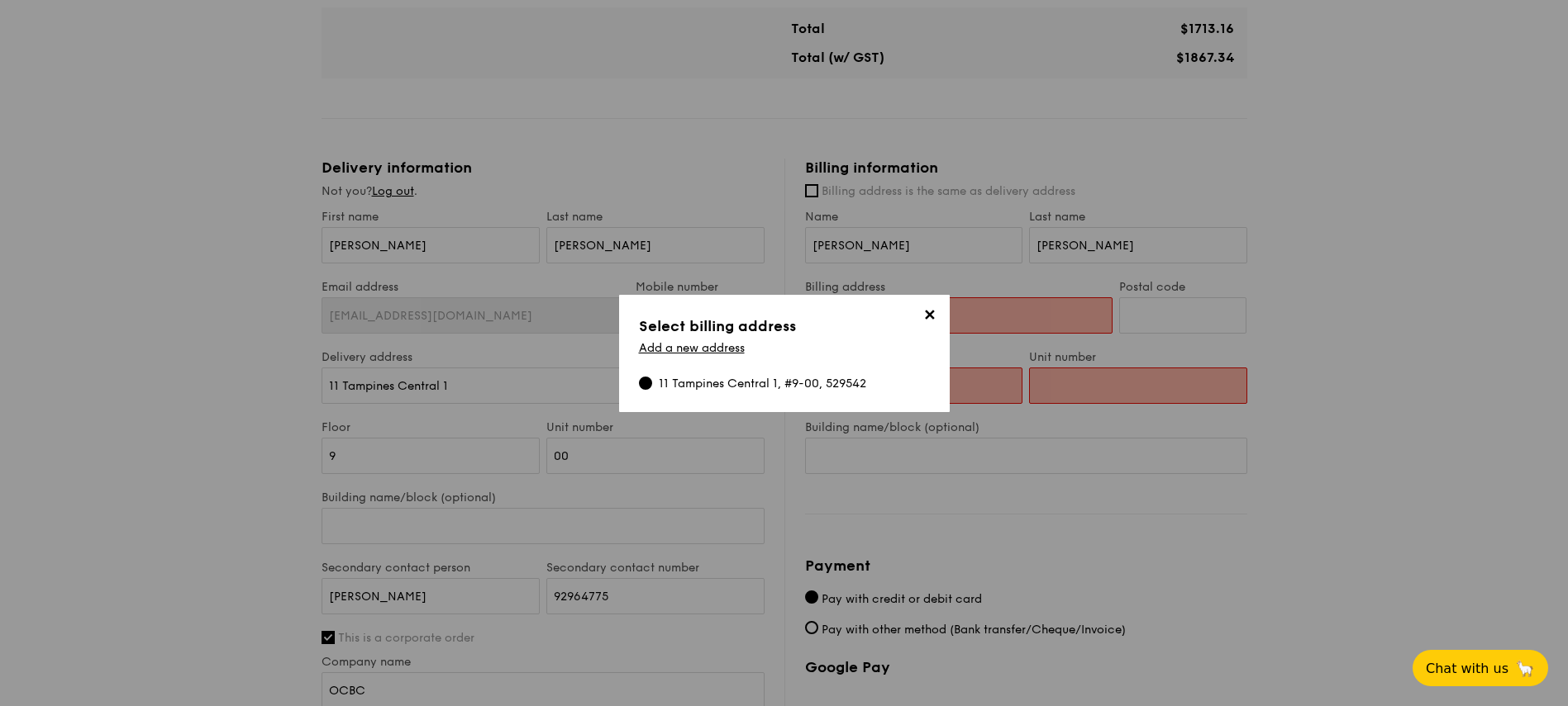
click at [928, 314] on span "✕" at bounding box center [929, 318] width 23 height 23
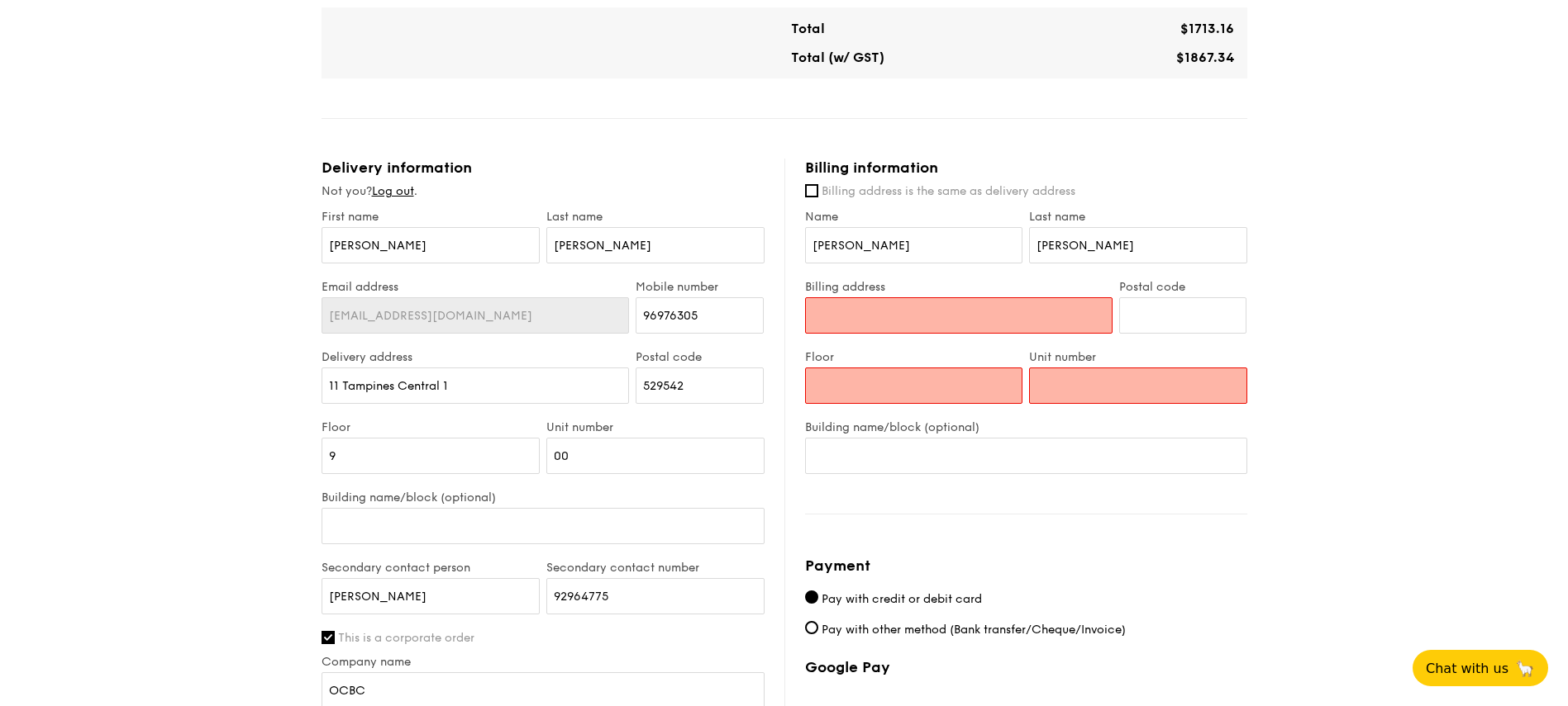
click at [858, 394] on input "Floor" at bounding box center [914, 385] width 218 height 36
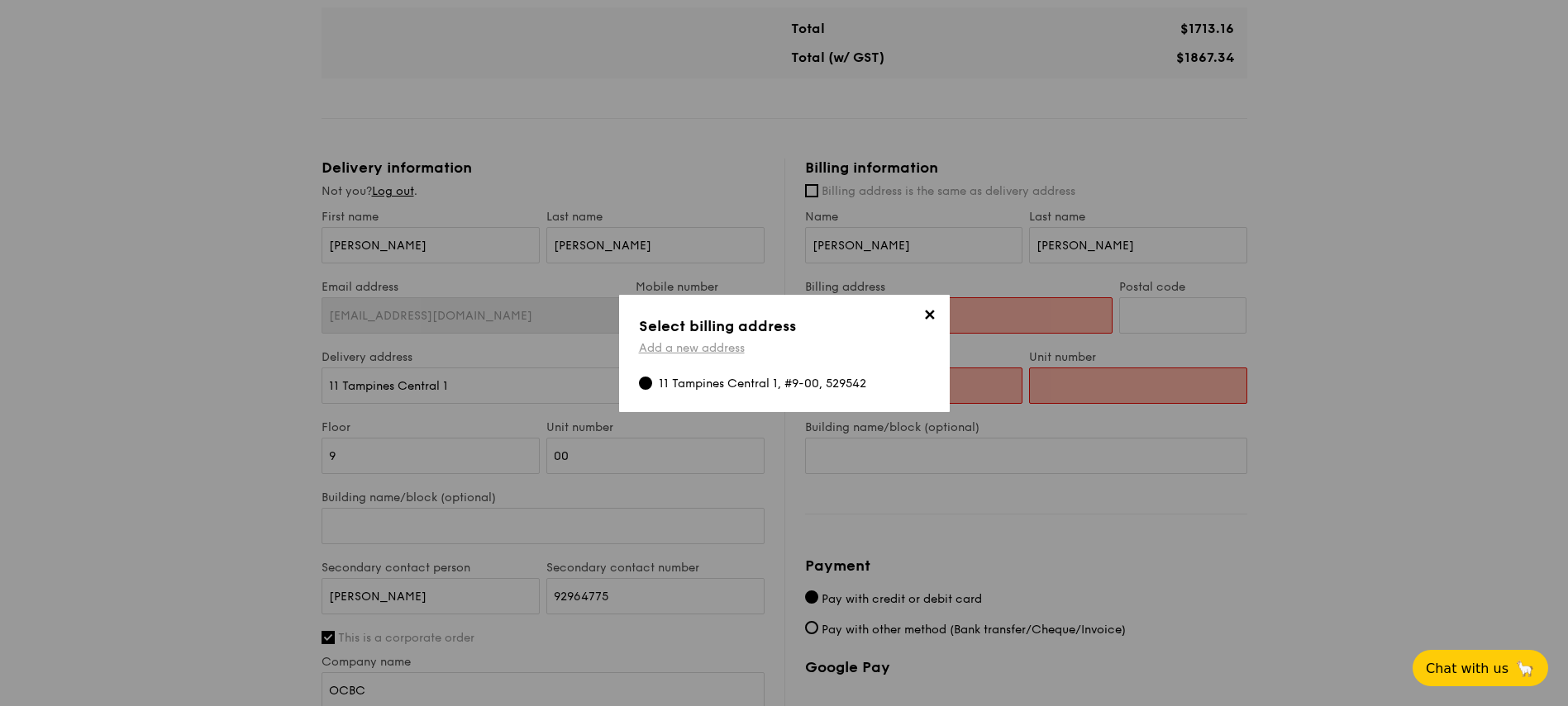
click at [729, 344] on link "Add a new address" at bounding box center [691, 348] width 105 height 14
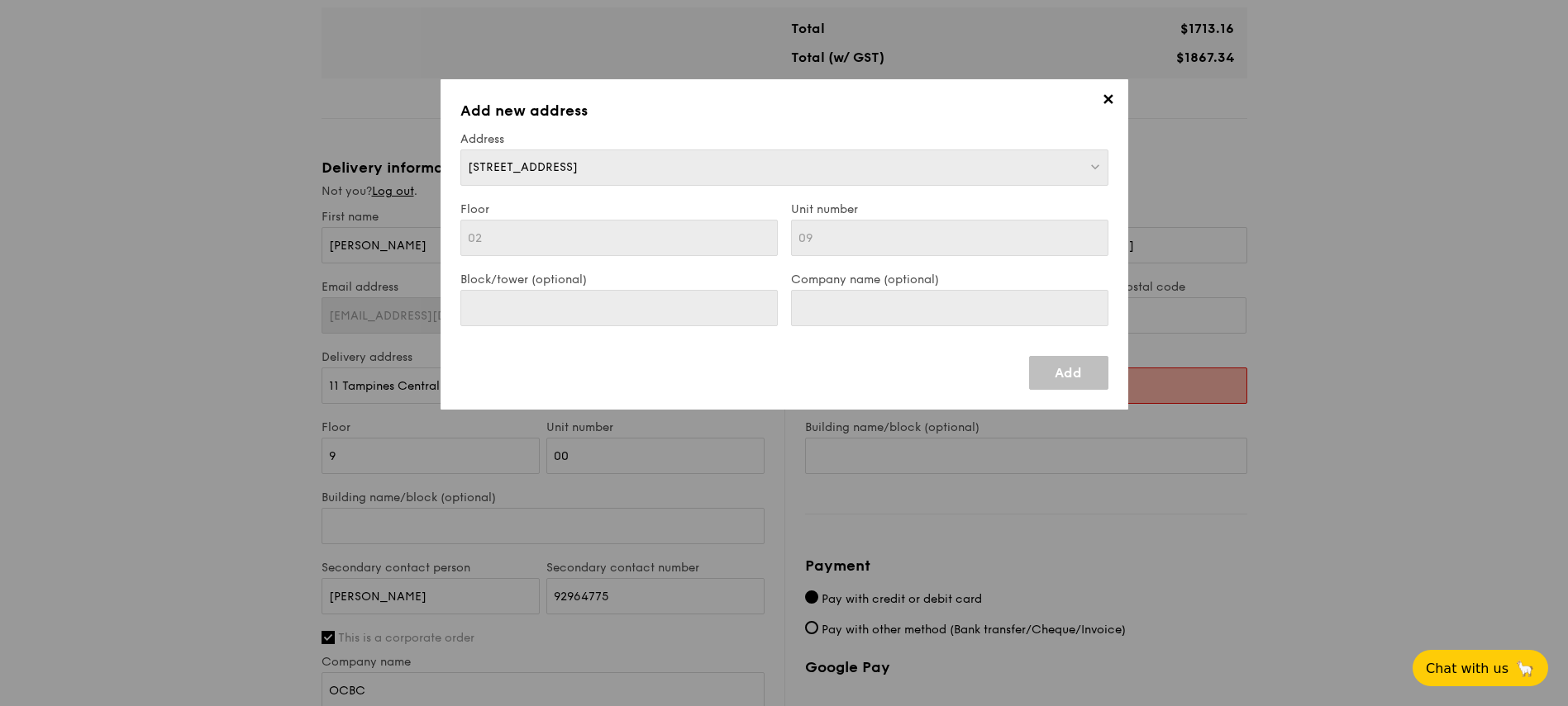
click at [1050, 369] on link "Add" at bounding box center [1069, 373] width 79 height 34
click at [1061, 358] on link "Add" at bounding box center [1069, 373] width 79 height 34
click at [1093, 102] on h3 "Add new address" at bounding box center [784, 110] width 648 height 23
click at [1106, 99] on span "✕" at bounding box center [1108, 102] width 23 height 23
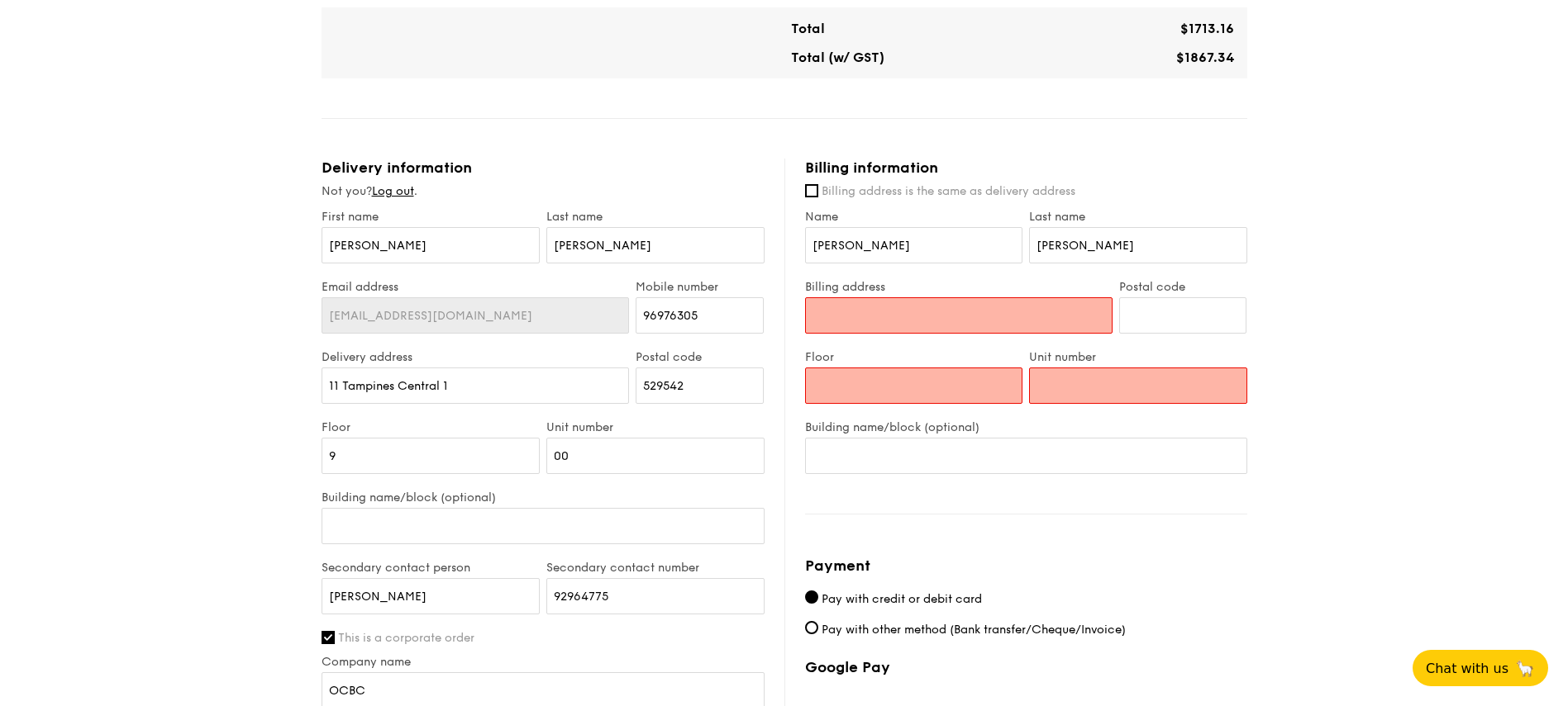
click at [884, 316] on input "Billing address" at bounding box center [959, 315] width 308 height 36
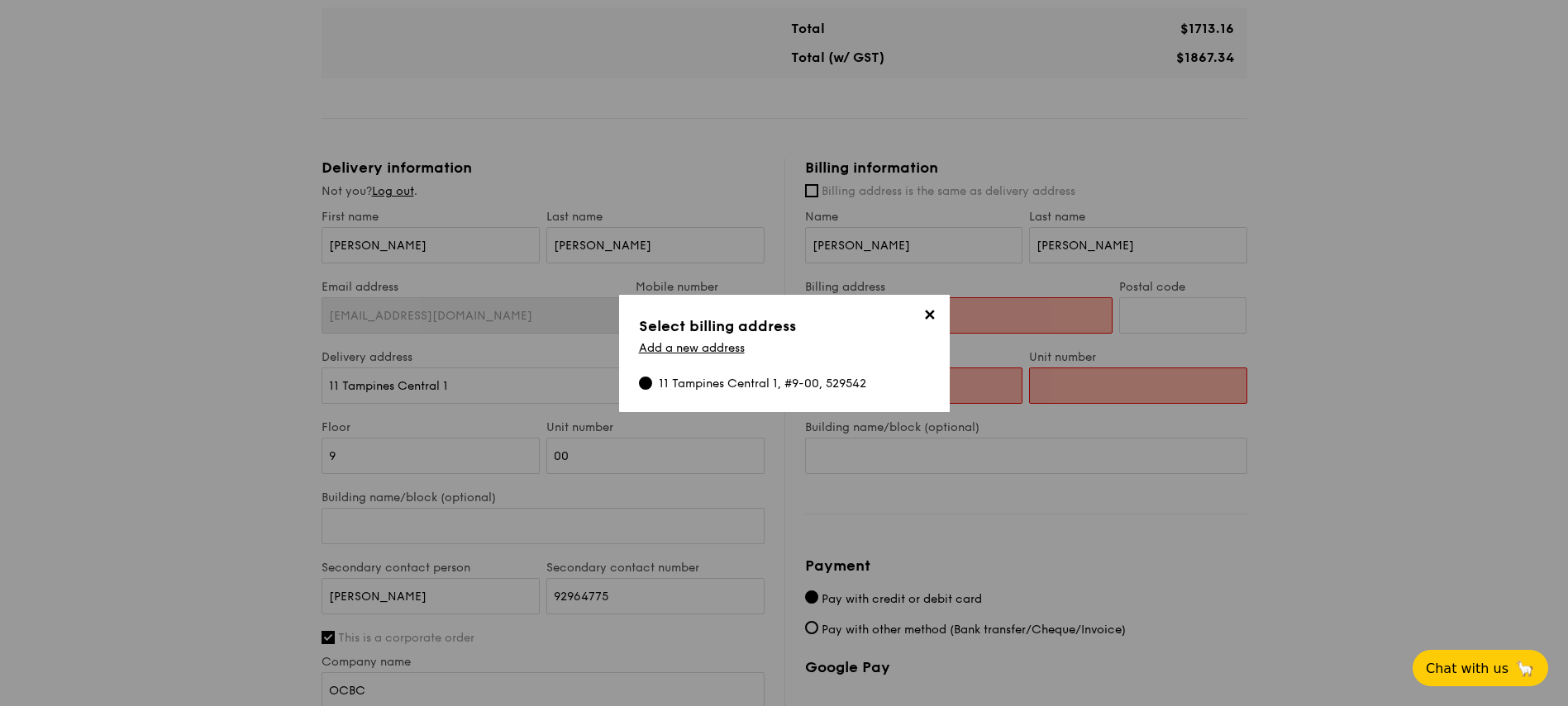
click at [701, 378] on div "11 Tampines Central 1, #9-00, 529542" at bounding box center [762, 384] width 207 height 17
click at [652, 378] on input "11 Tampines Central 1, #9-00, 529542" at bounding box center [646, 383] width 13 height 13
type input "11 Tampines Central 1"
type input "529542"
type input "9"
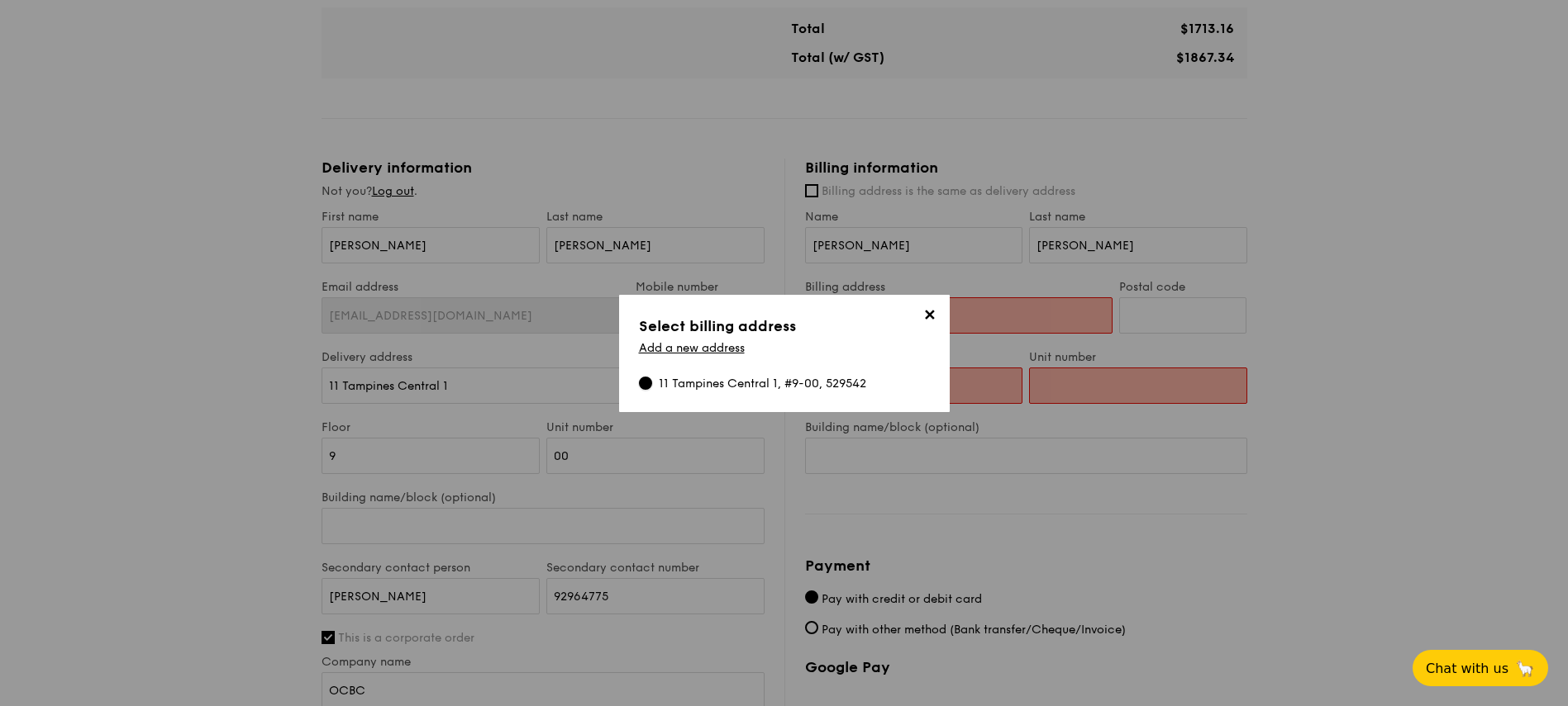
type input "00"
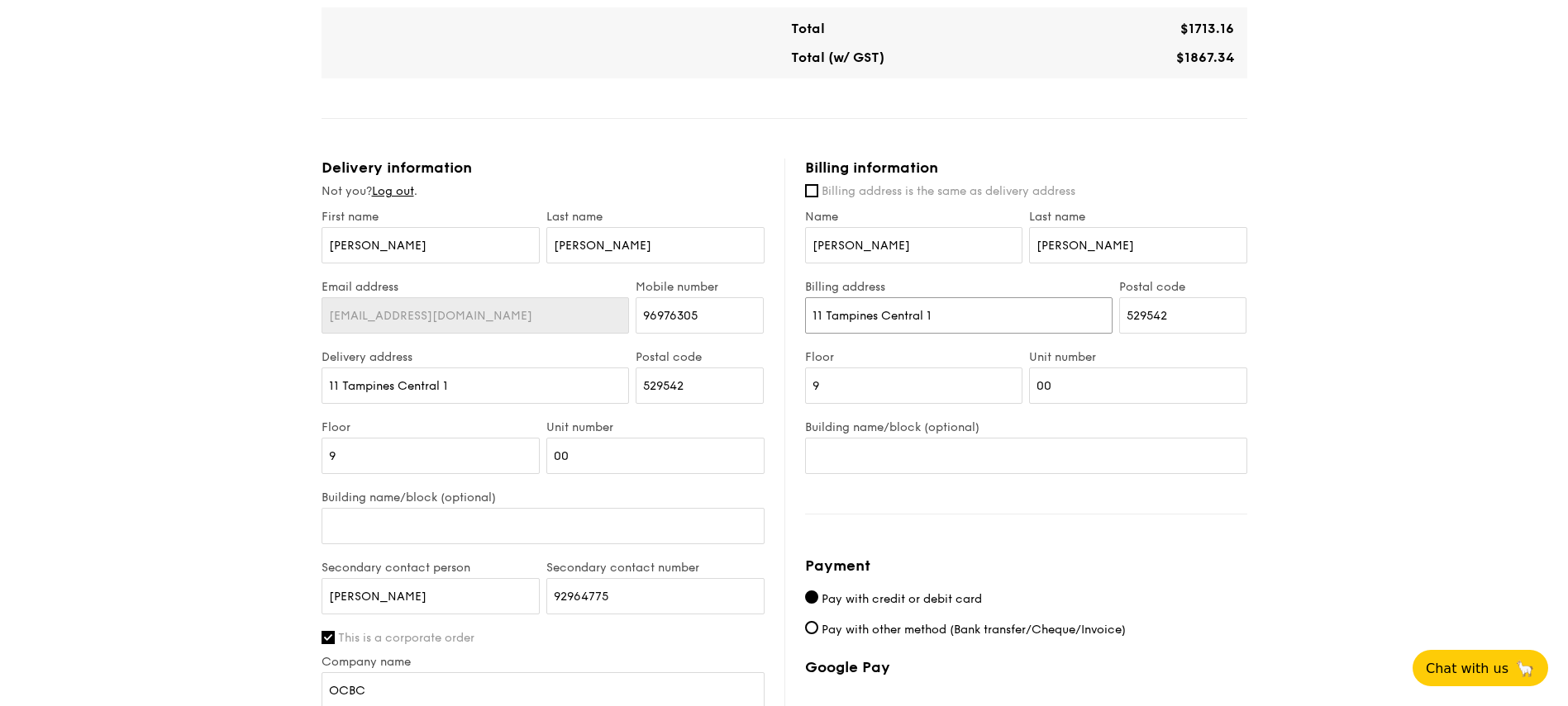
drag, startPoint x: 690, startPoint y: 280, endPoint x: 416, endPoint y: 218, distance: 280.9
click at [417, 219] on div "Delivery information Not you? Log out . First name Laura Last name Chiu Email a…" at bounding box center [784, 539] width 926 height 762
type input "301 Shunfu Road"
type input "570301"
type input "02"
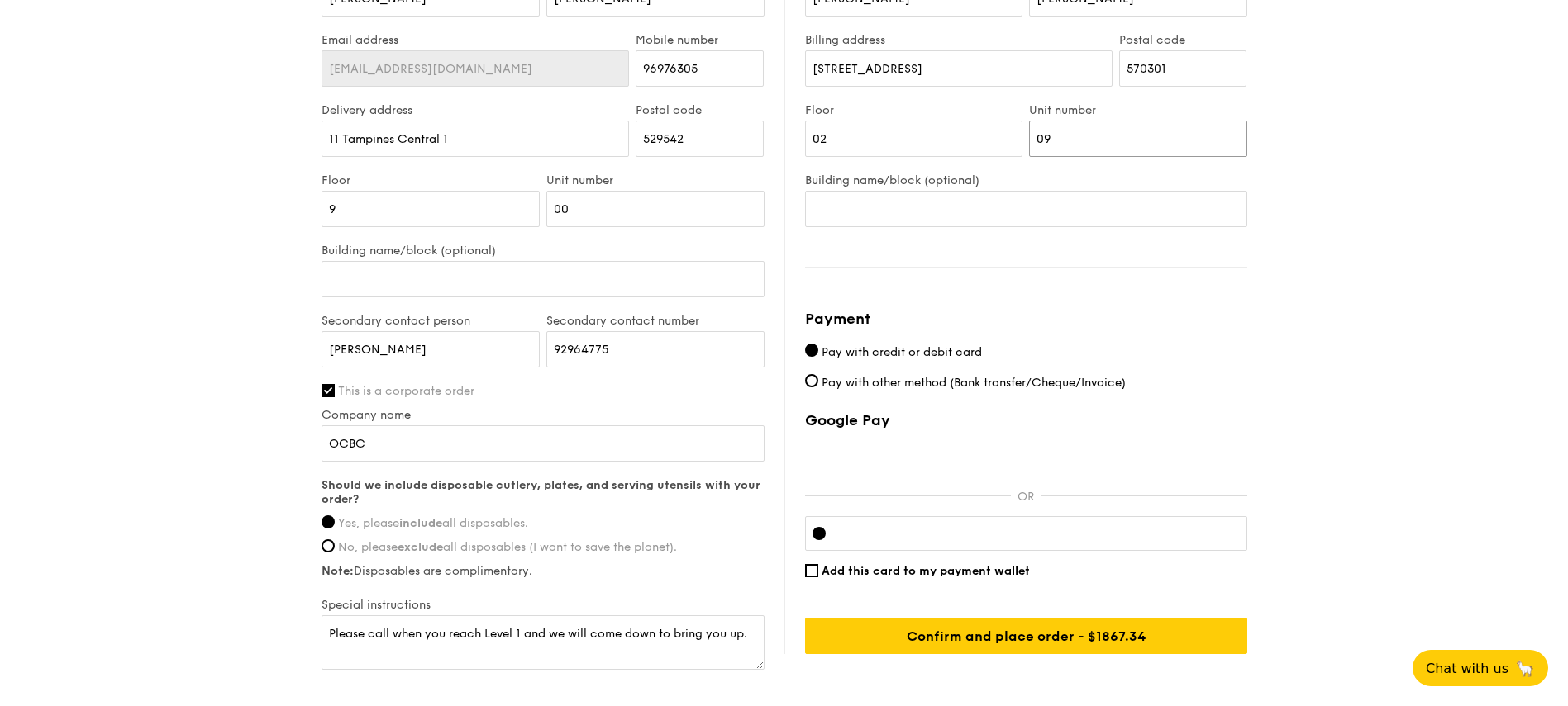
scroll to position [1122, 0]
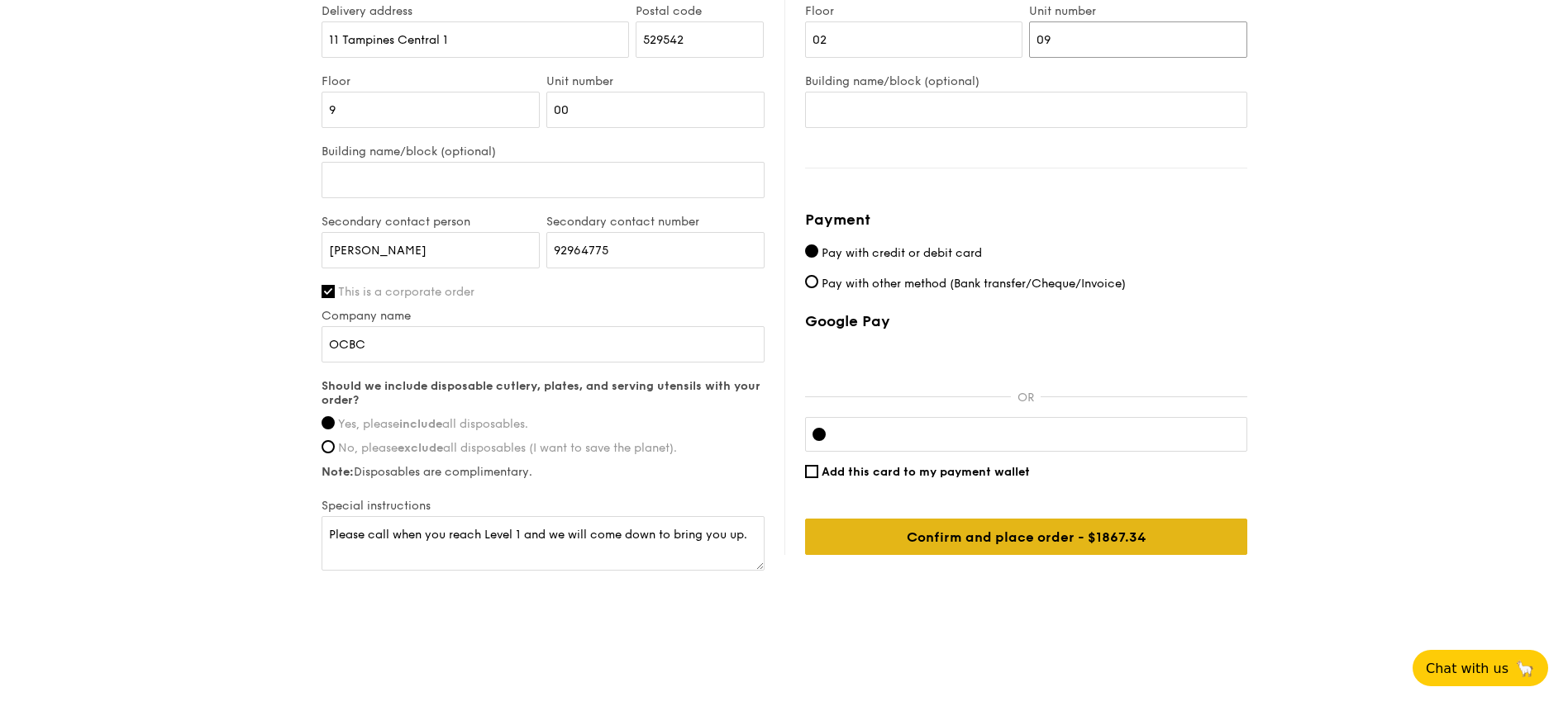
type input "09"
click at [965, 543] on input "Confirm and place order - $1892.35" at bounding box center [1026, 537] width 442 height 36
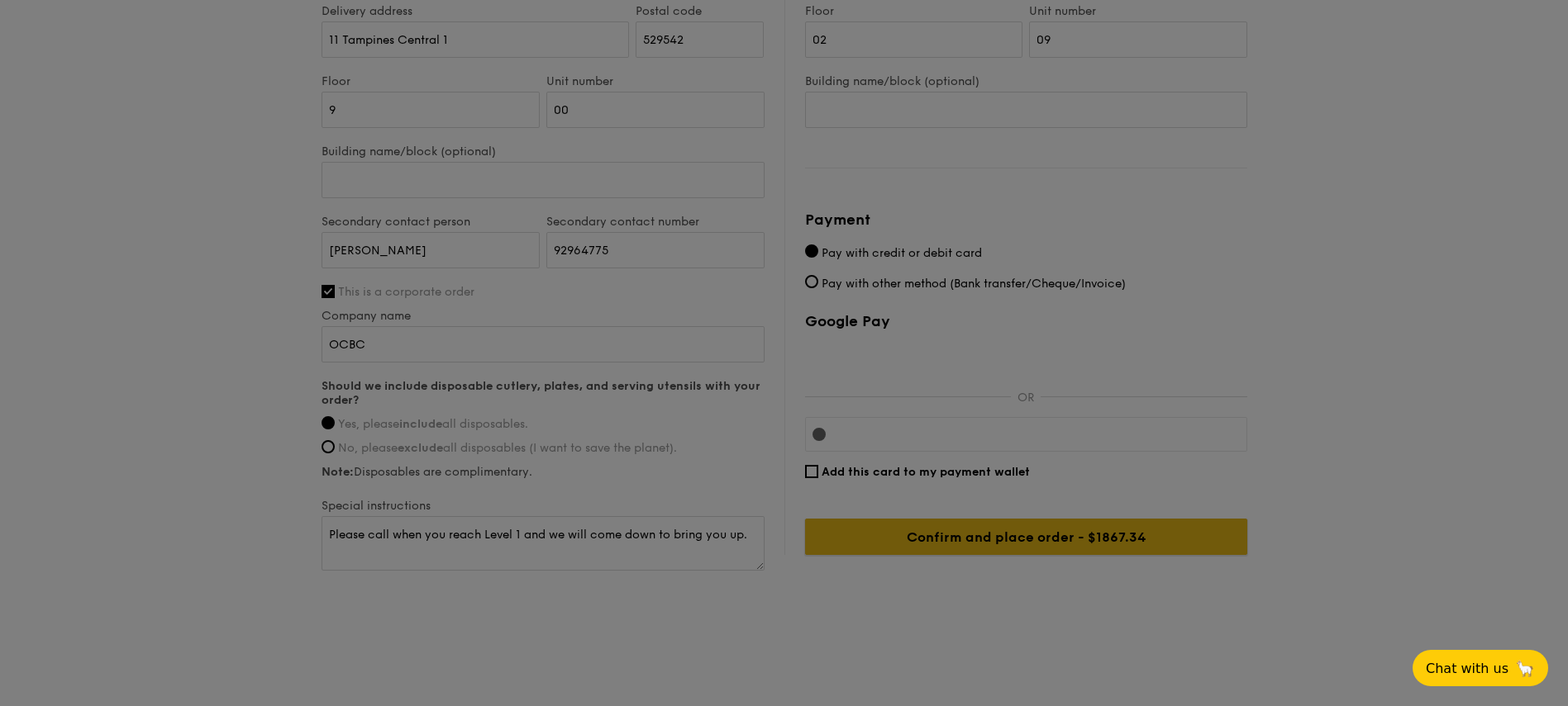
scroll to position [0, 0]
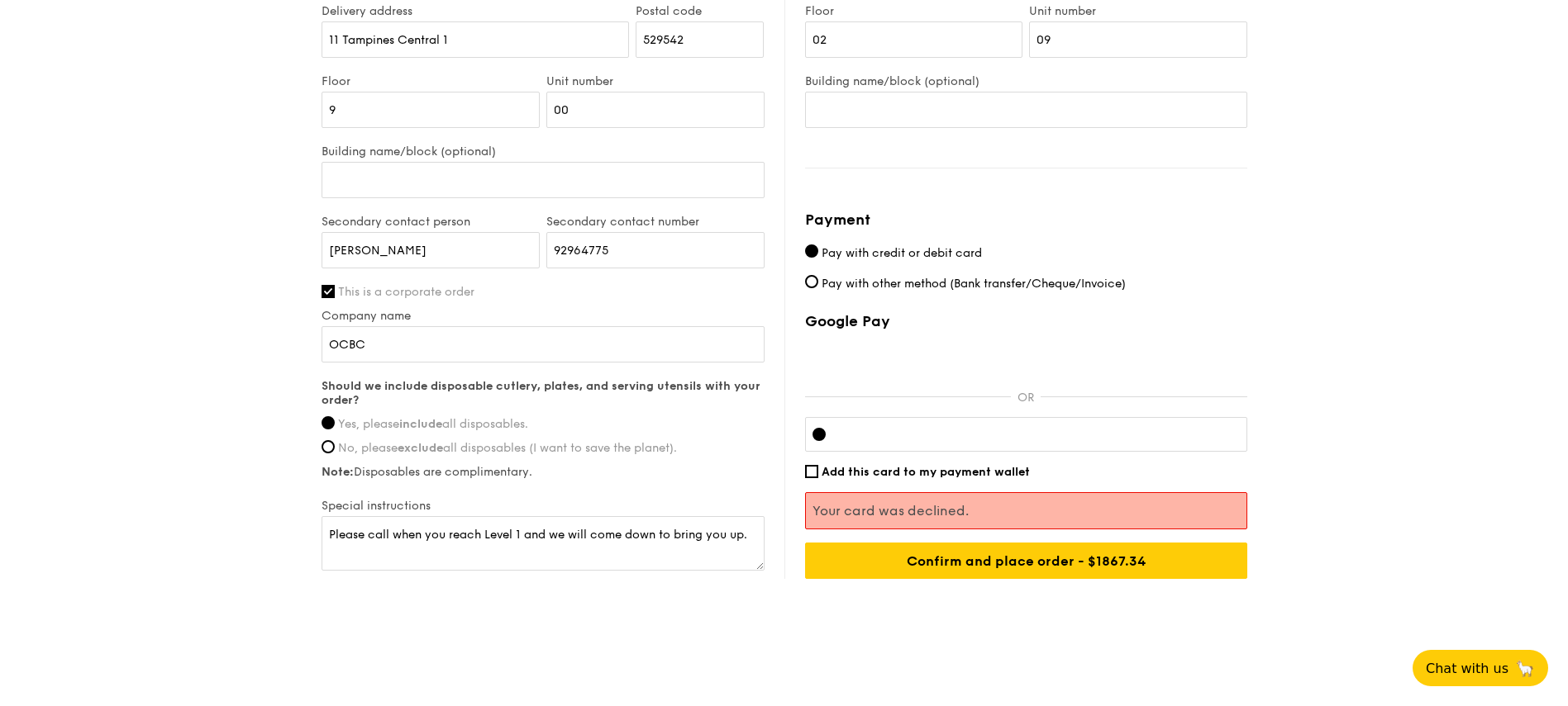
click at [969, 426] on div at bounding box center [1026, 434] width 442 height 35
click at [1080, 441] on div at bounding box center [1026, 434] width 442 height 35
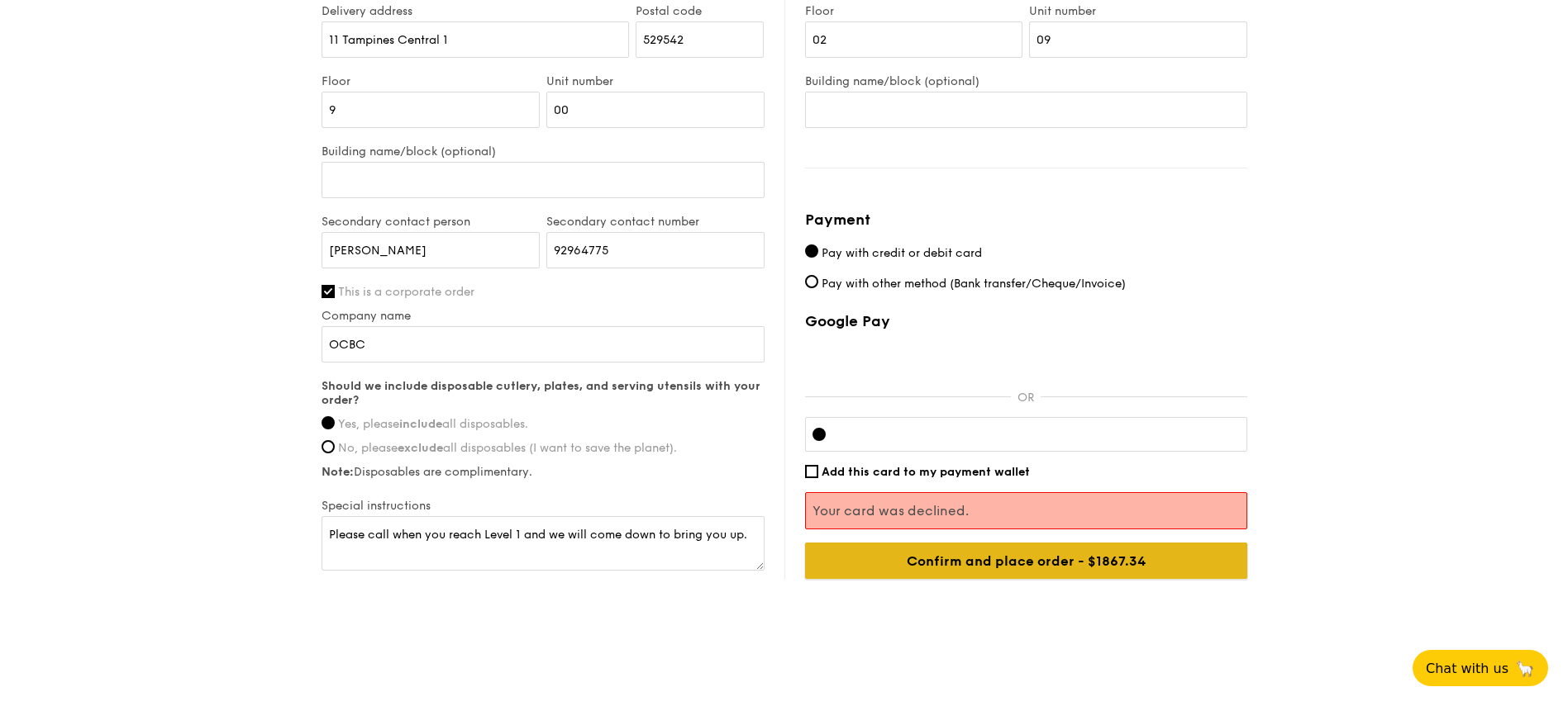
click at [1075, 564] on input "Confirm and place order - $1892.35" at bounding box center [1026, 560] width 442 height 36
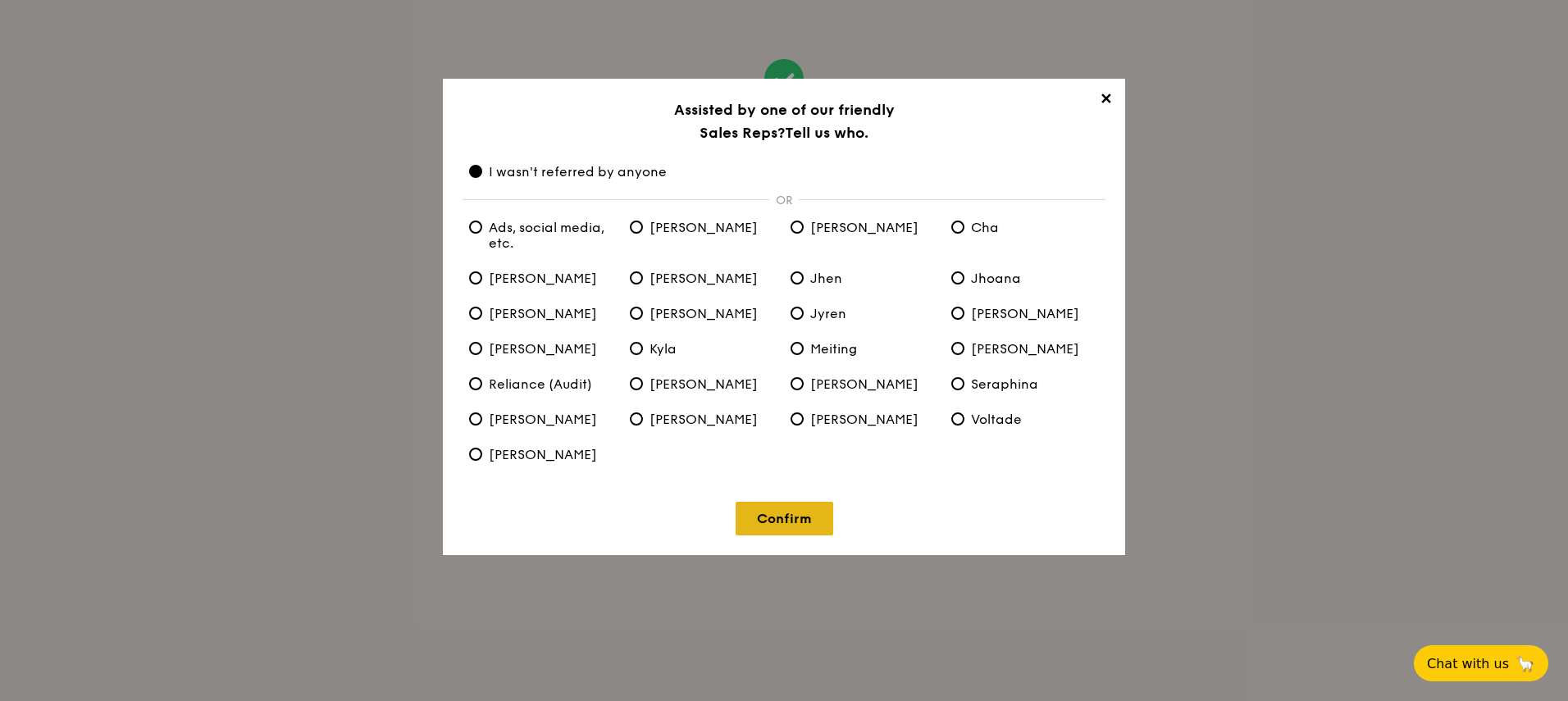
click at [776, 511] on link "Confirm" at bounding box center [784, 519] width 98 height 33
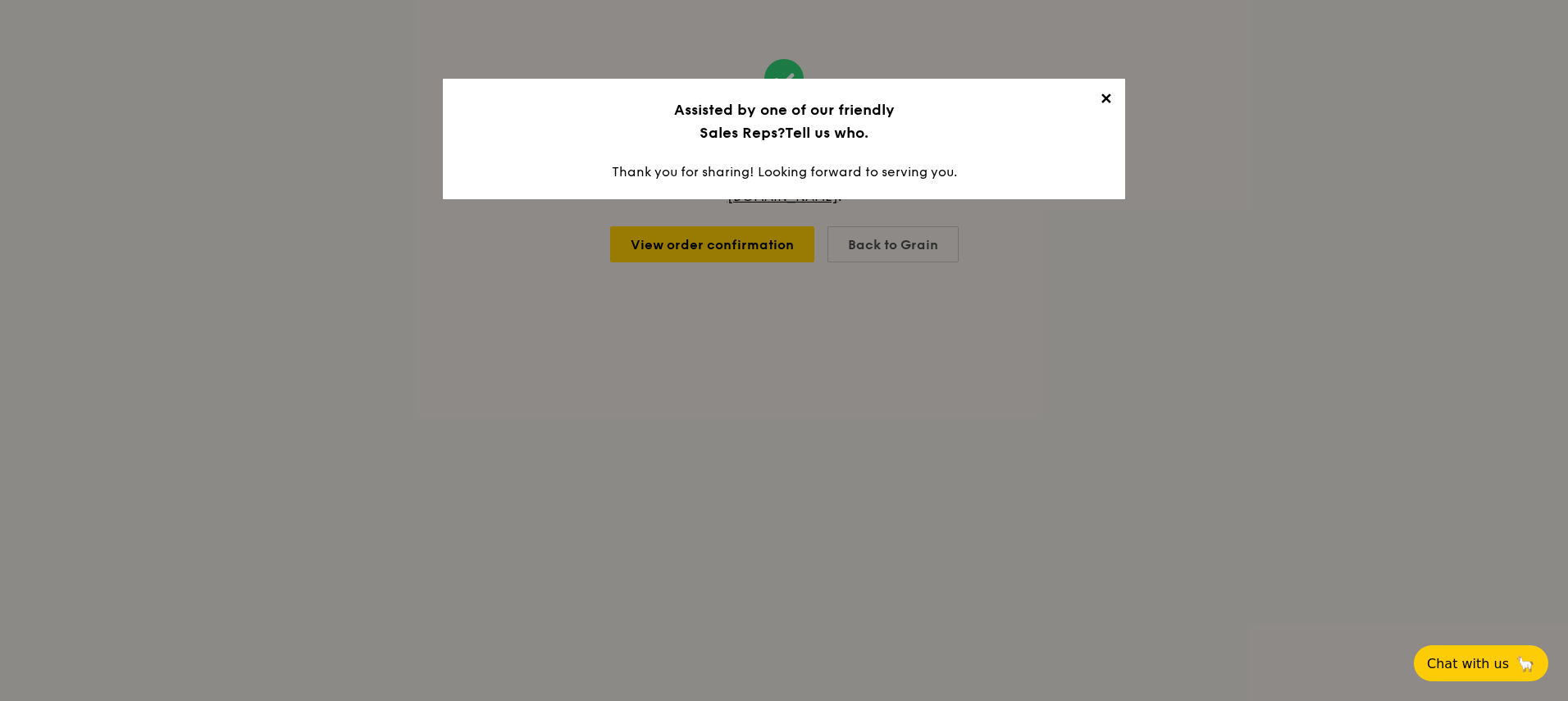
click at [1107, 95] on span "✕" at bounding box center [1105, 101] width 23 height 23
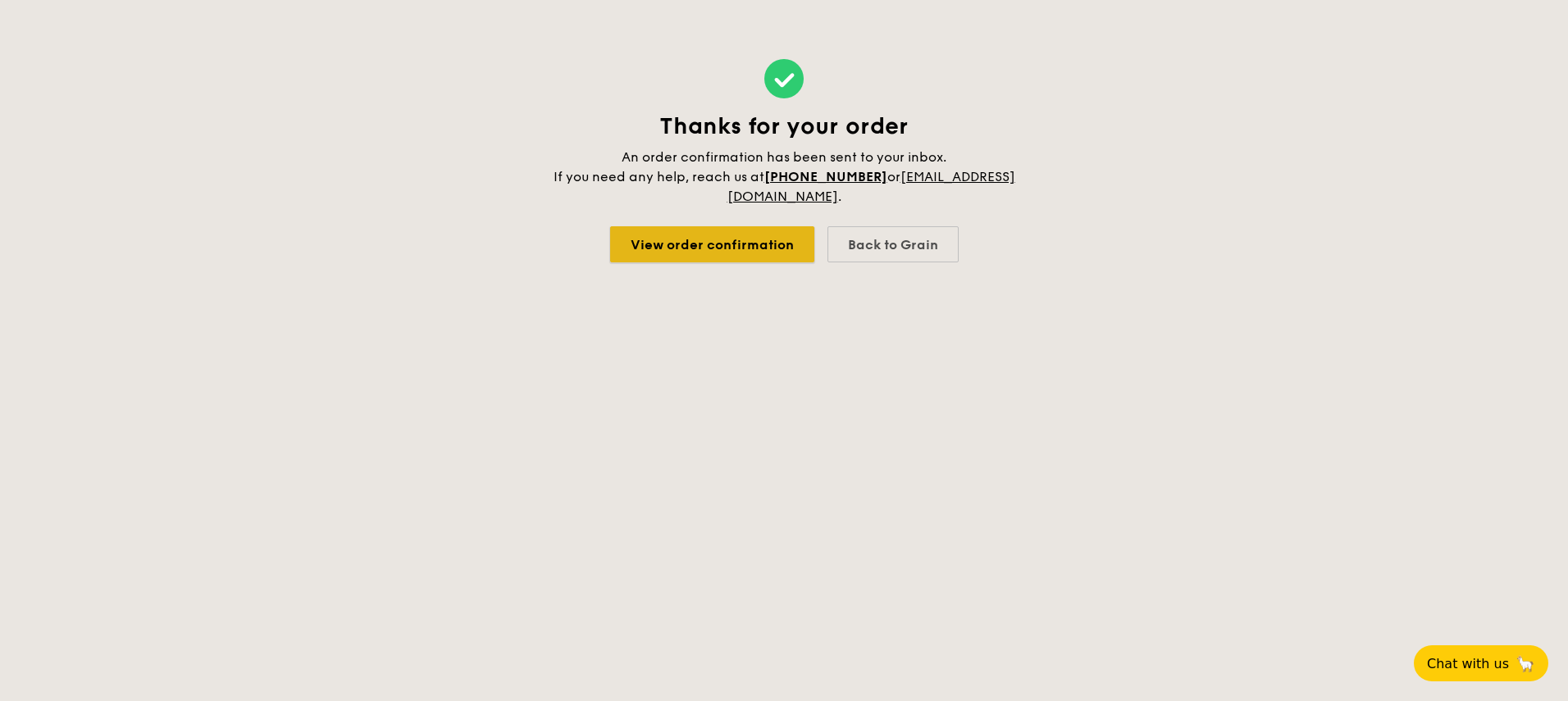
click at [699, 234] on link "View order confirmation" at bounding box center [712, 244] width 204 height 36
